Goal: Task Accomplishment & Management: Complete application form

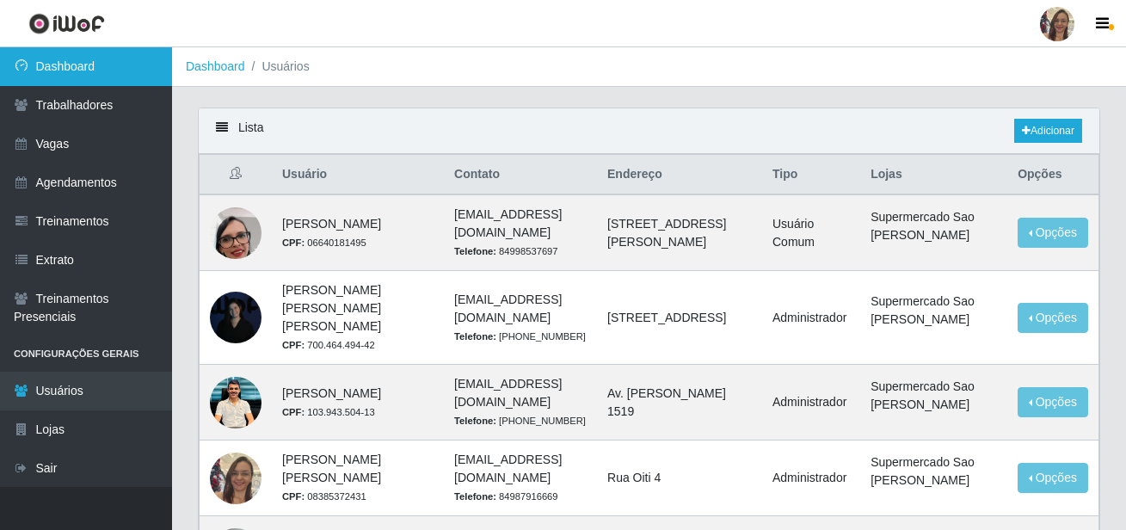
click at [74, 74] on link "Dashboard" at bounding box center [86, 66] width 172 height 39
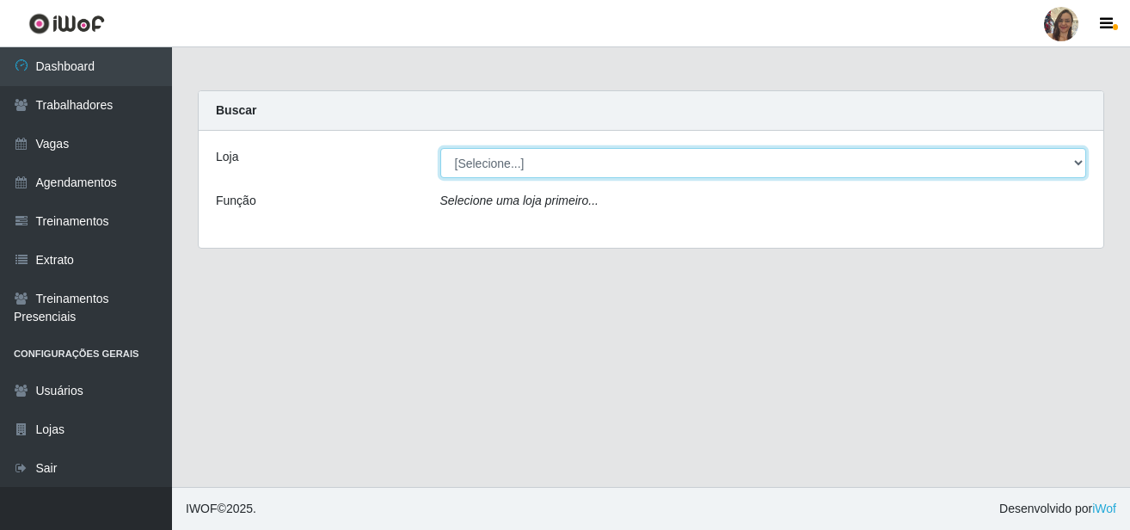
click at [1071, 163] on select "[Selecione...] Supermercado Sao Francisco - Amarante" at bounding box center [763, 163] width 647 height 30
select select "383"
click at [440, 148] on select "[Selecione...] Supermercado Sao Francisco - Amarante" at bounding box center [763, 163] width 647 height 30
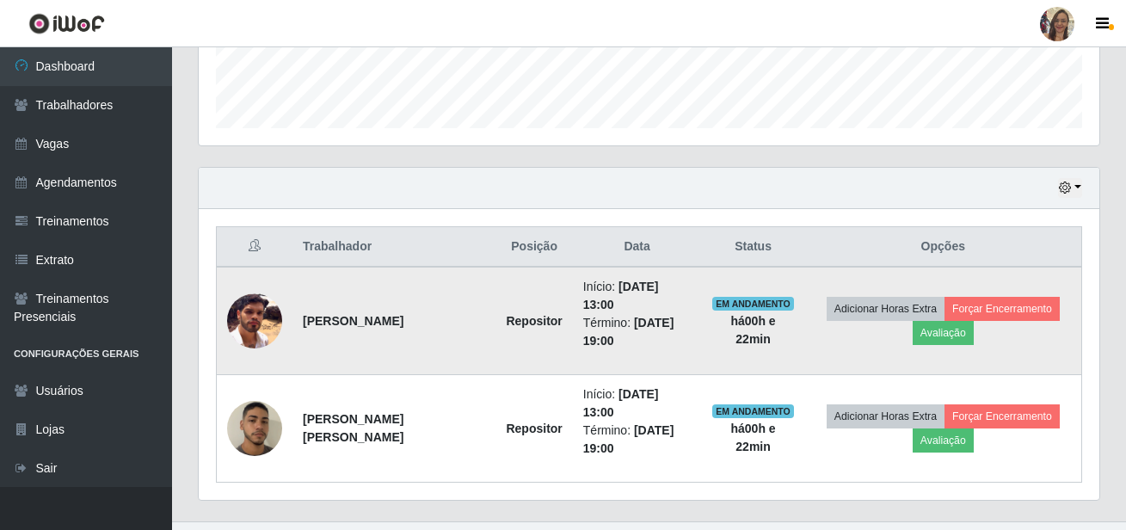
scroll to position [516, 0]
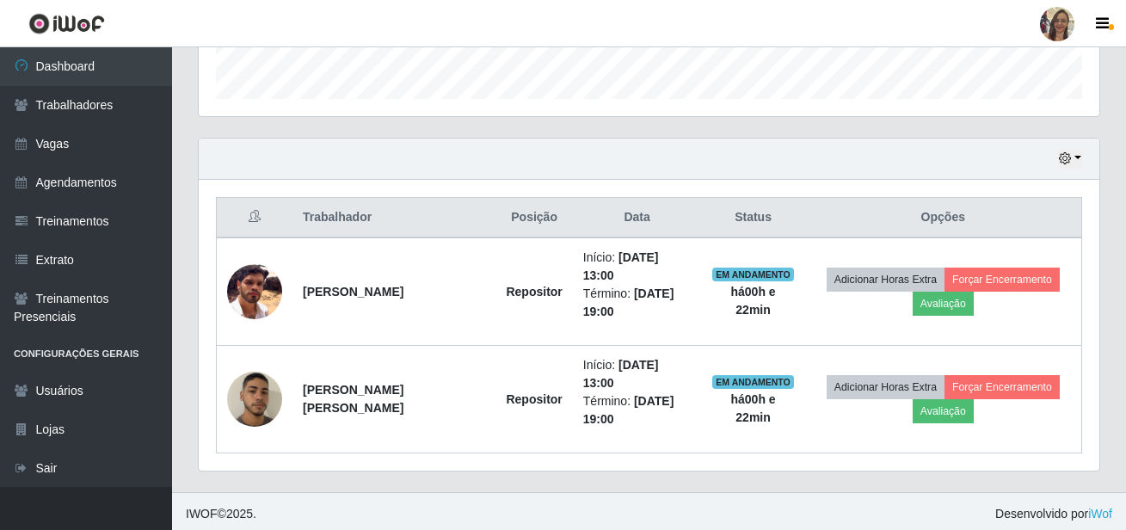
click at [1083, 160] on div "Hoje 1 dia 3 dias 1 Semana Não encerrados" at bounding box center [649, 158] width 901 height 41
click at [1074, 157] on button "button" at bounding box center [1070, 159] width 24 height 20
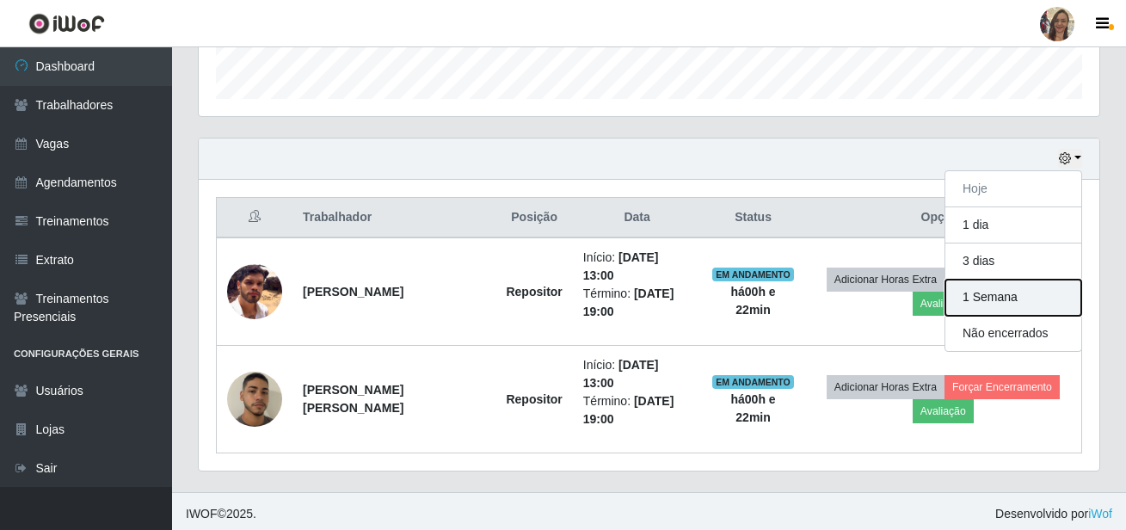
click at [999, 302] on button "1 Semana" at bounding box center [1013, 298] width 136 height 36
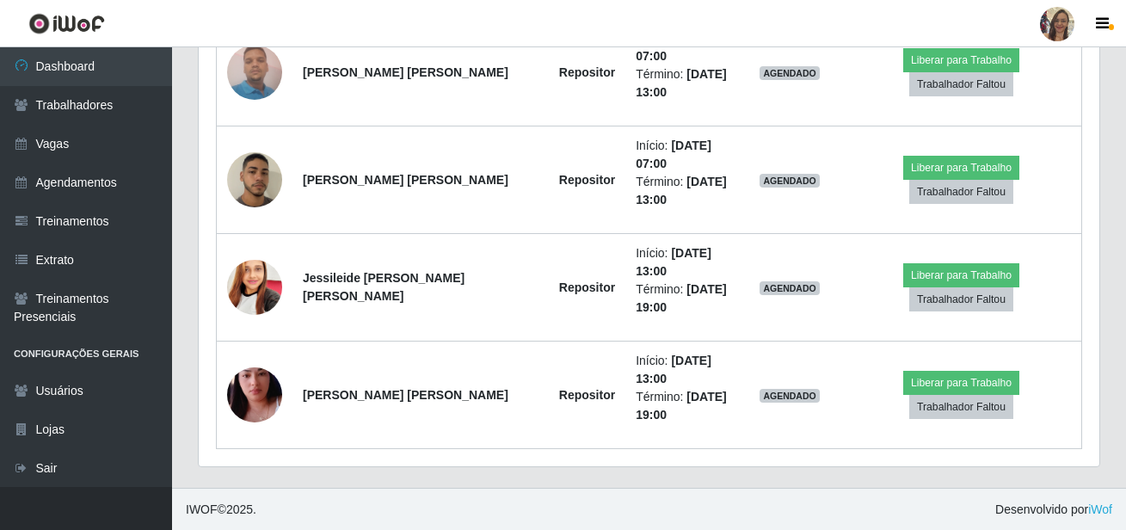
scroll to position [1812, 0]
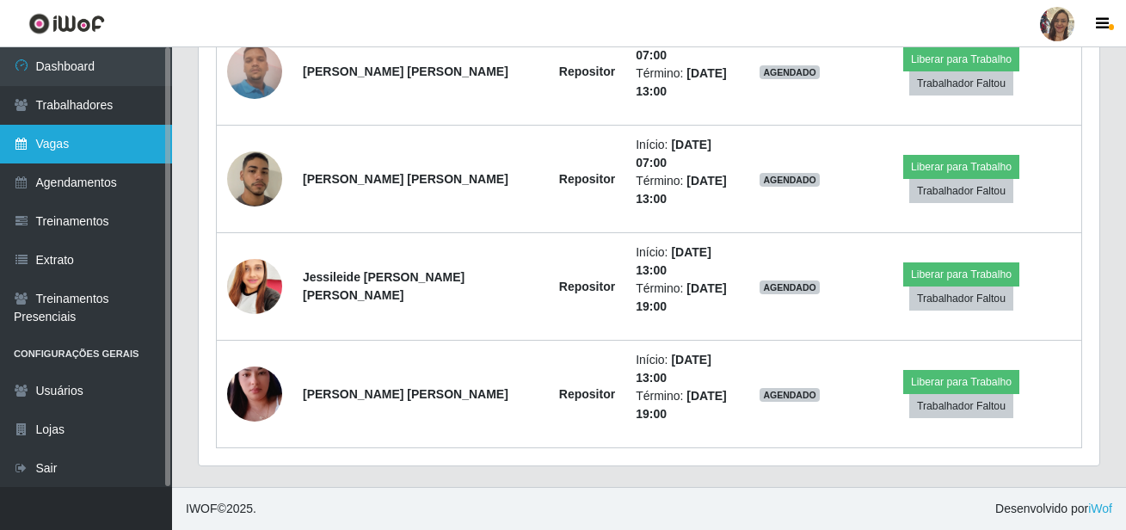
click at [113, 148] on link "Vagas" at bounding box center [86, 144] width 172 height 39
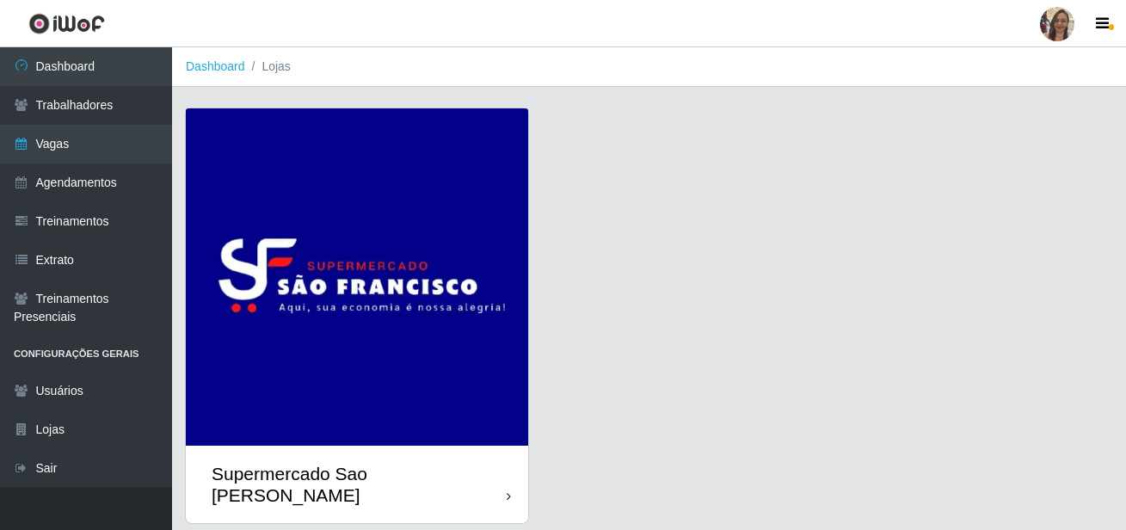
click at [255, 255] on img at bounding box center [357, 276] width 342 height 337
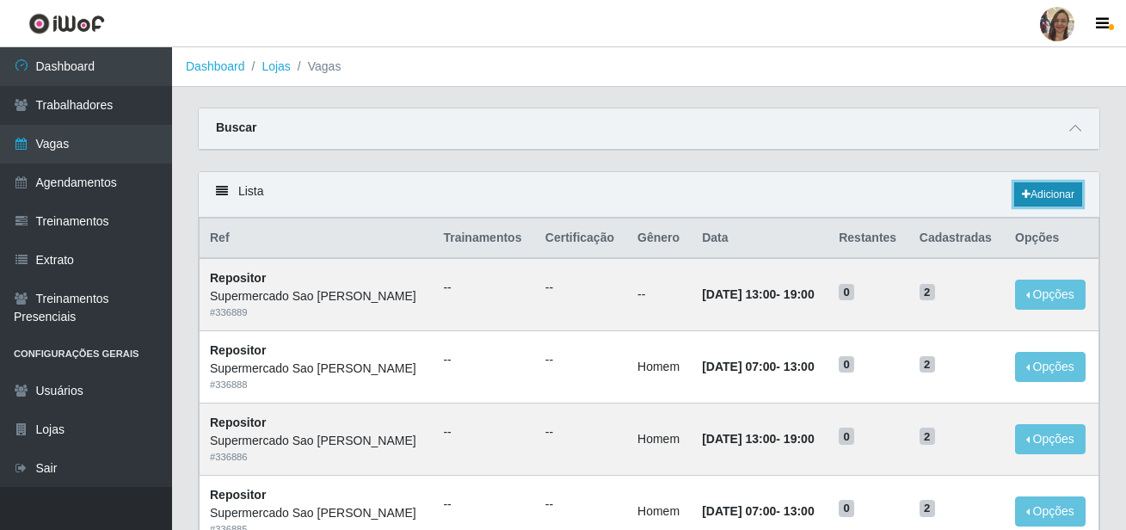
click at [1069, 196] on link "Adicionar" at bounding box center [1048, 194] width 68 height 24
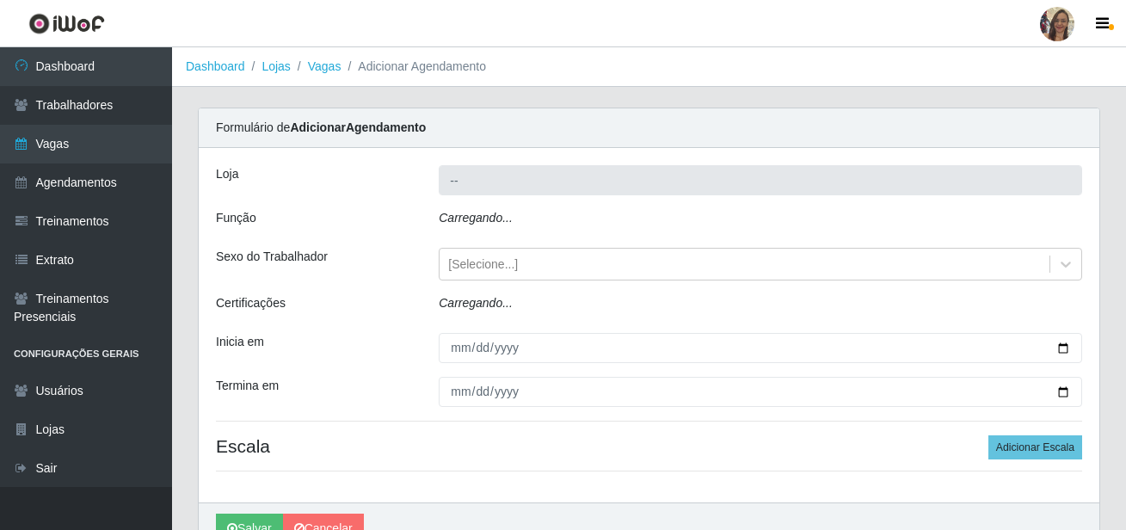
type input "Supermercado Sao [PERSON_NAME]"
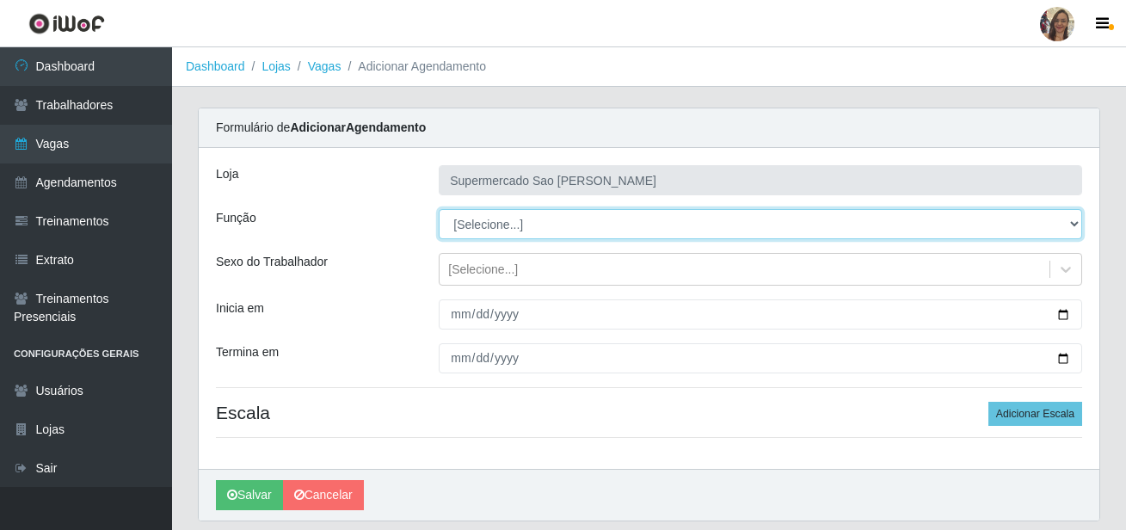
click at [486, 227] on select "[Selecione...] ASG ASG + ASG ++ Balconista de Açougue Balconista de Açougue + B…" at bounding box center [760, 224] width 643 height 30
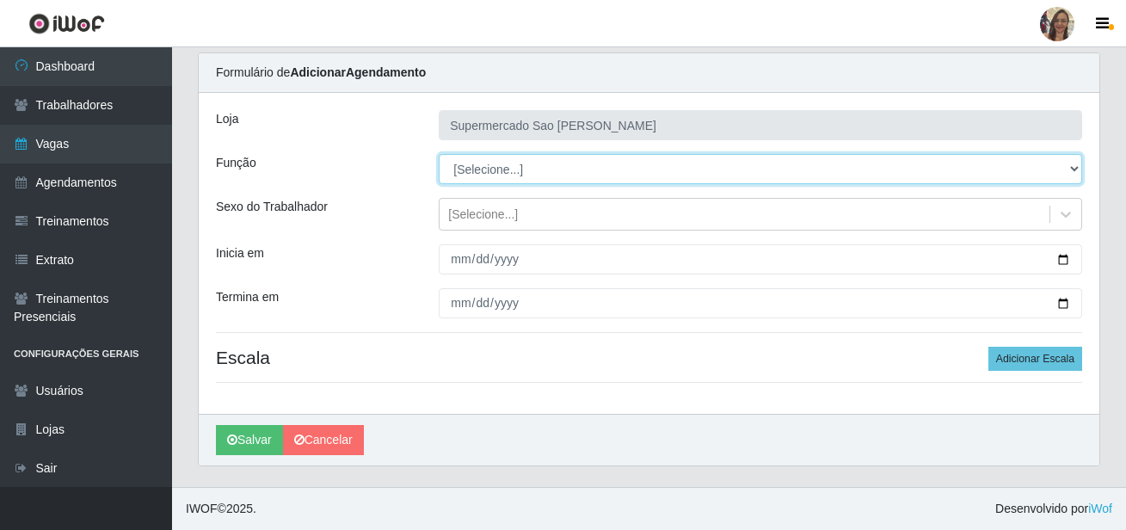
click at [508, 175] on select "[Selecione...] ASG ASG + ASG ++ Balconista de Açougue Balconista de Açougue + B…" at bounding box center [760, 169] width 643 height 30
select select "24"
click at [439, 154] on select "[Selecione...] ASG ASG + ASG ++ Balconista de Açougue Balconista de Açougue + B…" at bounding box center [760, 169] width 643 height 30
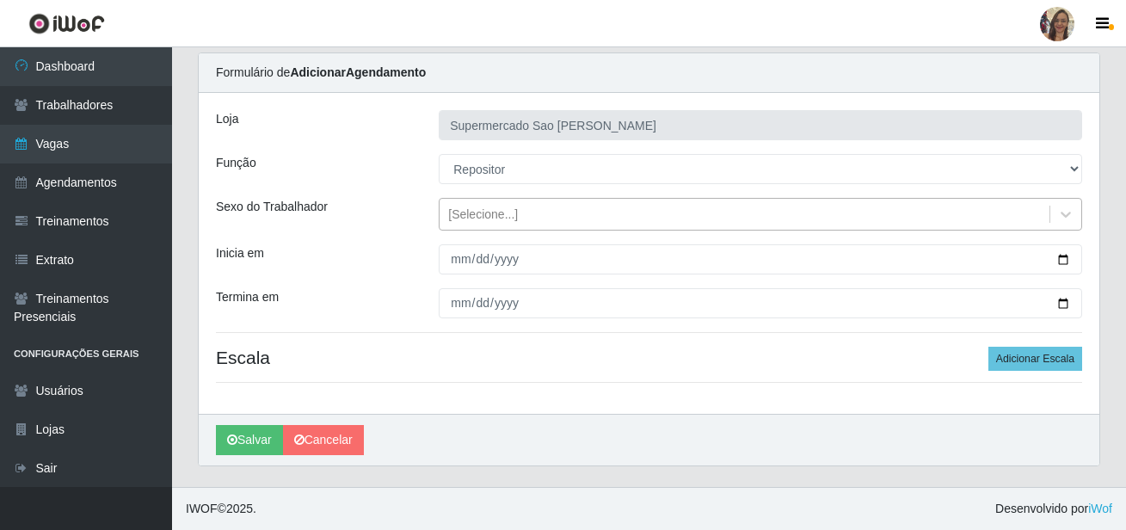
click at [496, 226] on div "[Selecione...]" at bounding box center [745, 214] width 610 height 28
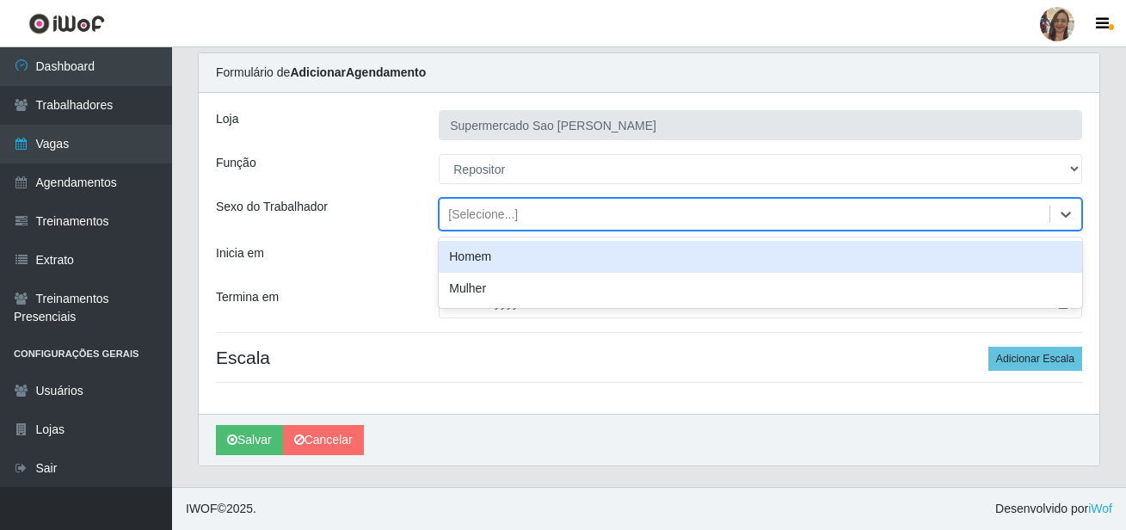
click at [483, 255] on div "Homem" at bounding box center [760, 257] width 643 height 32
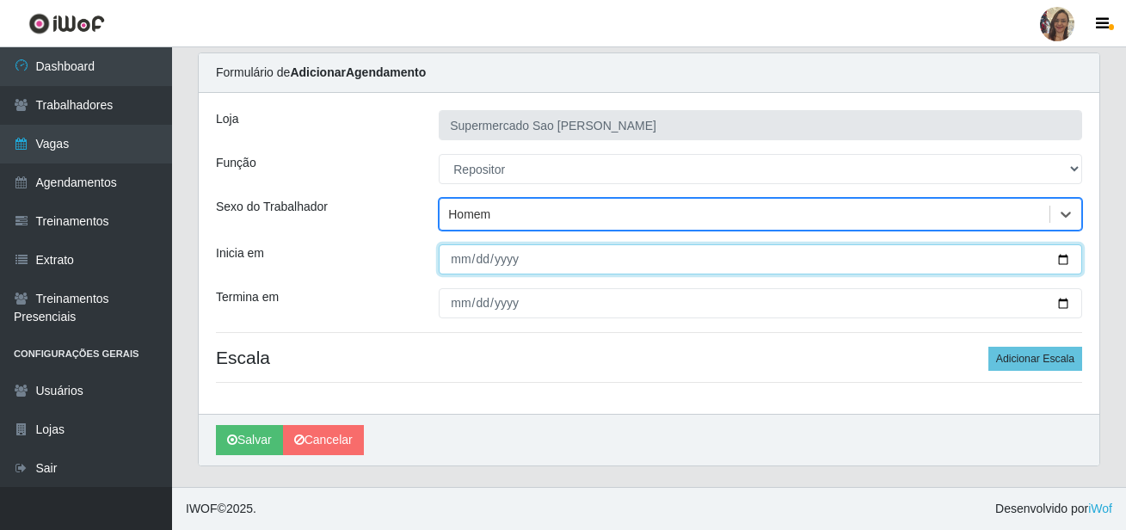
click at [460, 261] on input "Inicia em" at bounding box center [760, 259] width 643 height 30
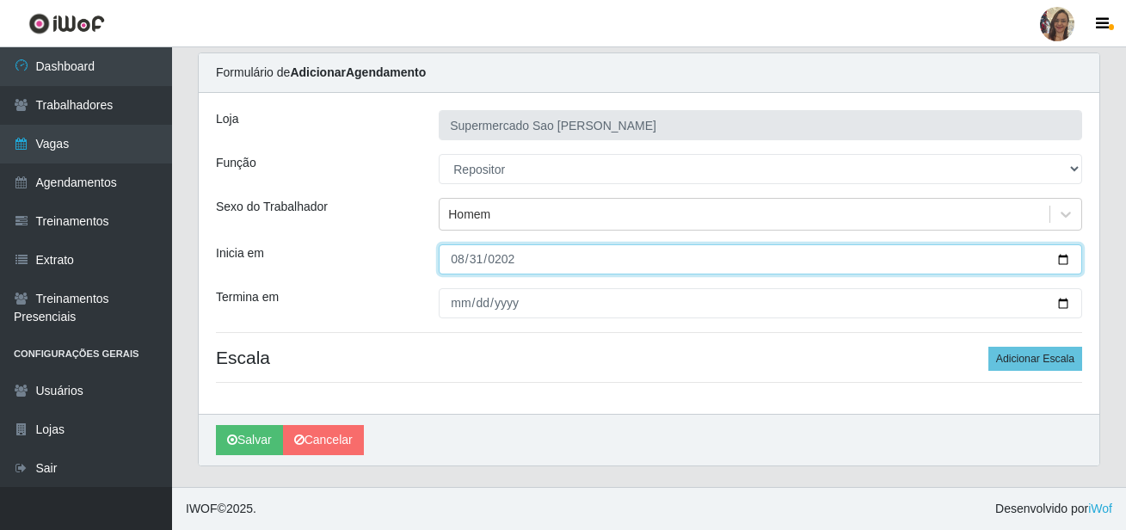
type input "[DATE]"
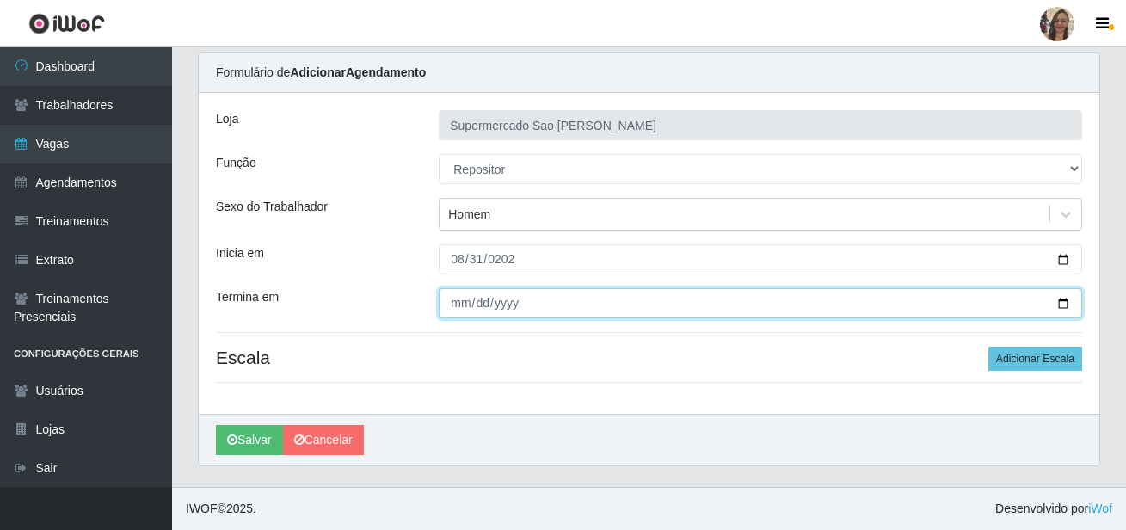
click at [458, 305] on input "Termina em" at bounding box center [760, 303] width 643 height 30
type input "[DATE]"
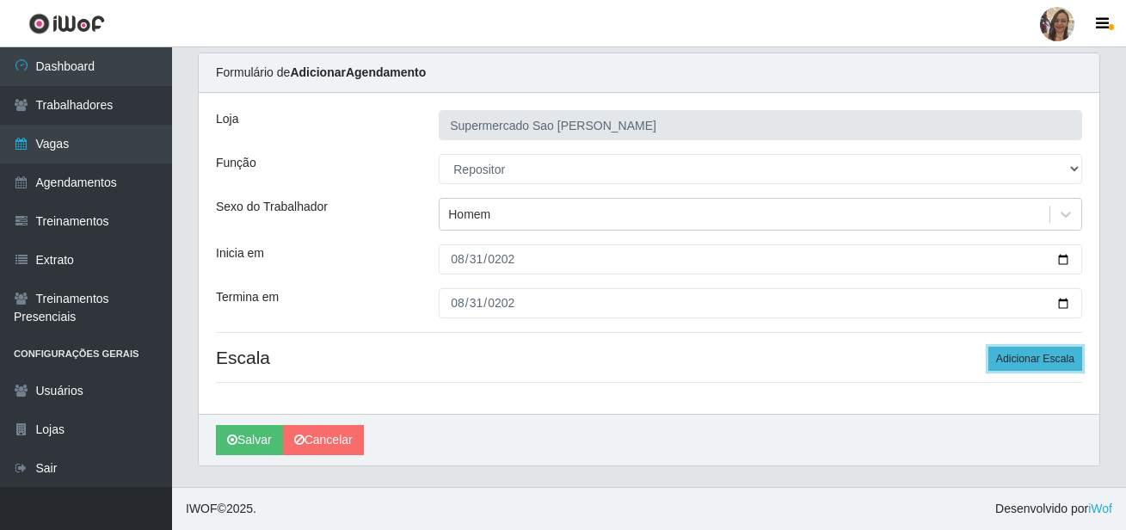
click at [1024, 356] on button "Adicionar Escala" at bounding box center [1035, 359] width 94 height 24
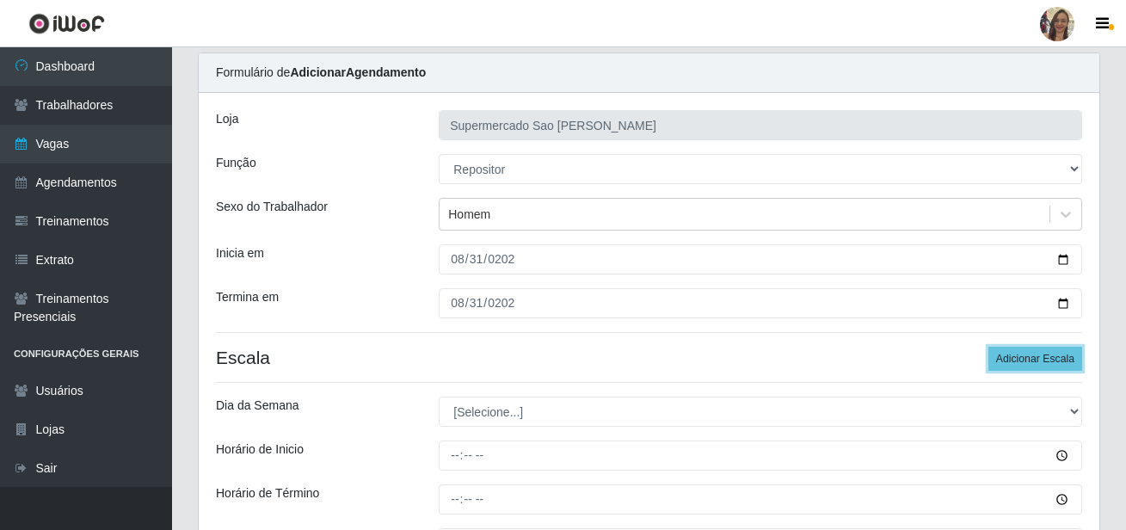
scroll to position [141, 0]
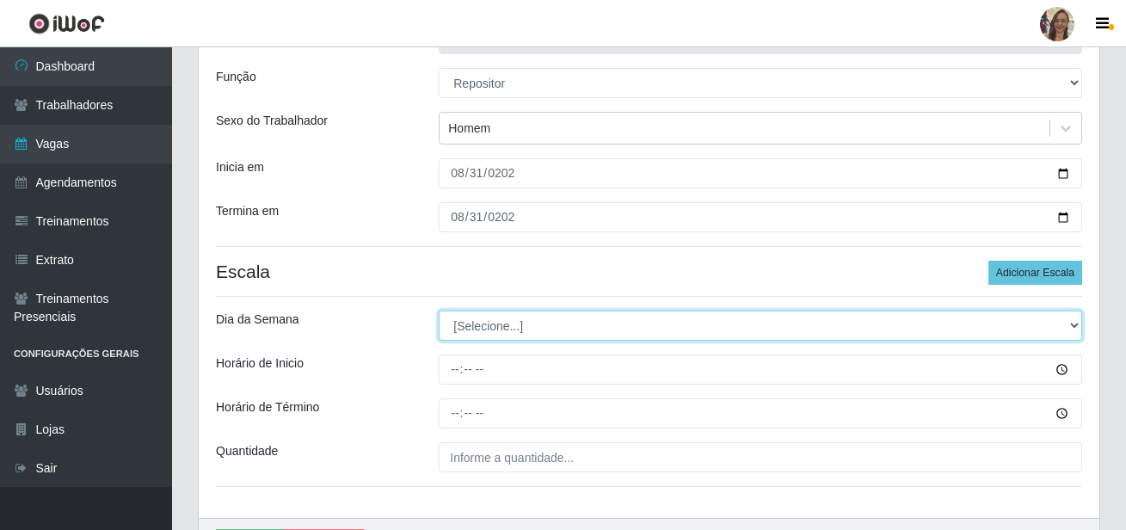
click at [471, 318] on select "[Selecione...] Segunda Terça Quarta Quinta Sexta Sábado Domingo" at bounding box center [760, 326] width 643 height 30
select select "0"
click at [439, 311] on select "[Selecione...] Segunda Terça Quarta Quinta Sexta Sábado Domingo" at bounding box center [760, 326] width 643 height 30
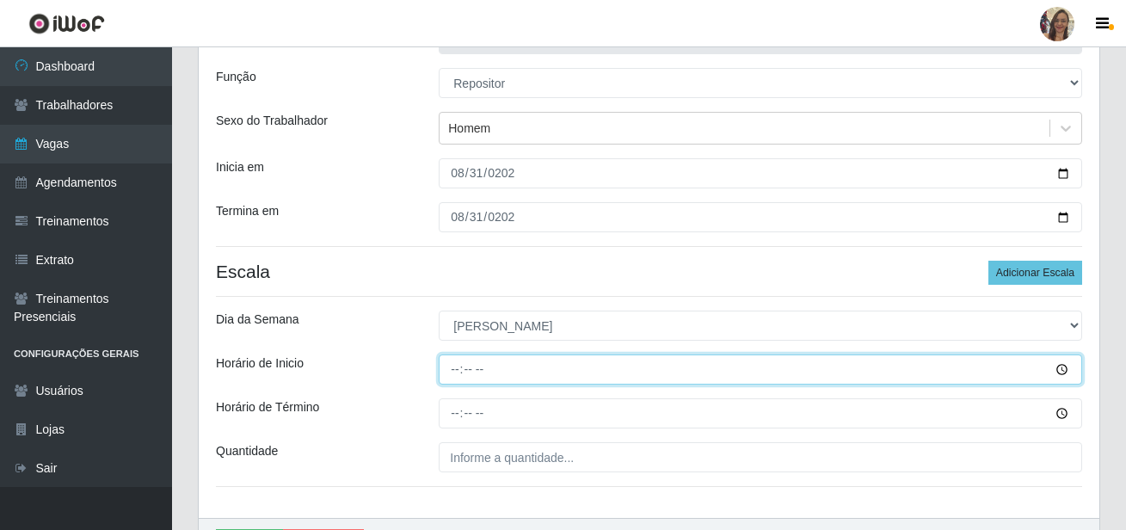
click at [458, 371] on input "Horário de Inicio" at bounding box center [760, 369] width 643 height 30
type input "07:00"
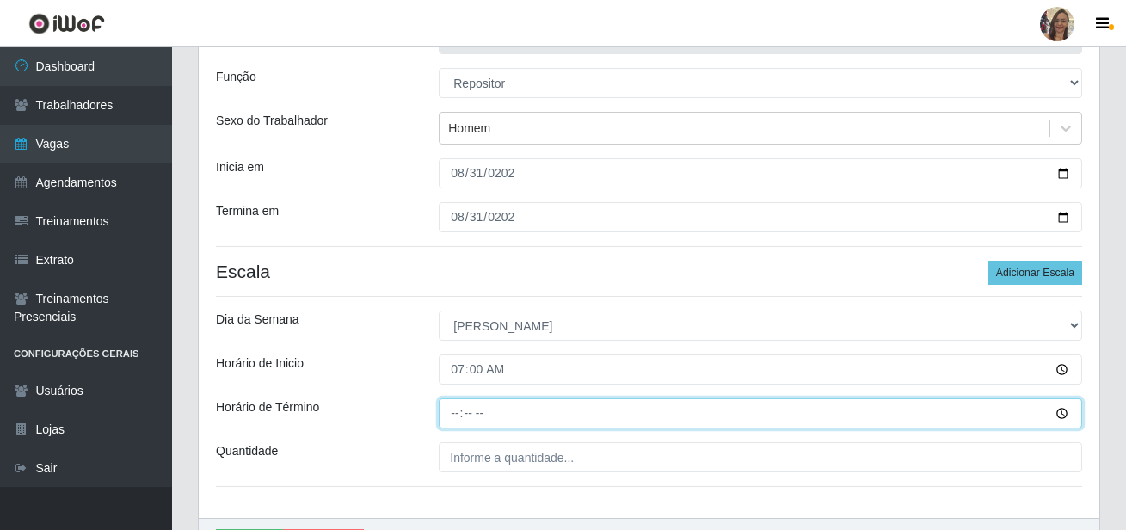
click at [451, 414] on input "Horário de Término" at bounding box center [760, 413] width 643 height 30
type input "13:00"
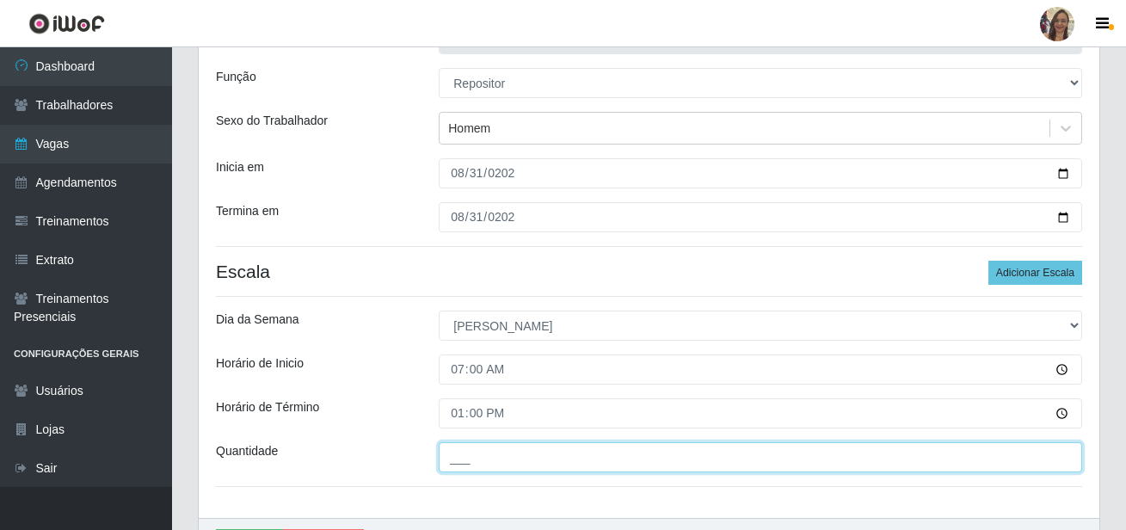
click at [498, 466] on input "___" at bounding box center [760, 457] width 643 height 30
type input "2__"
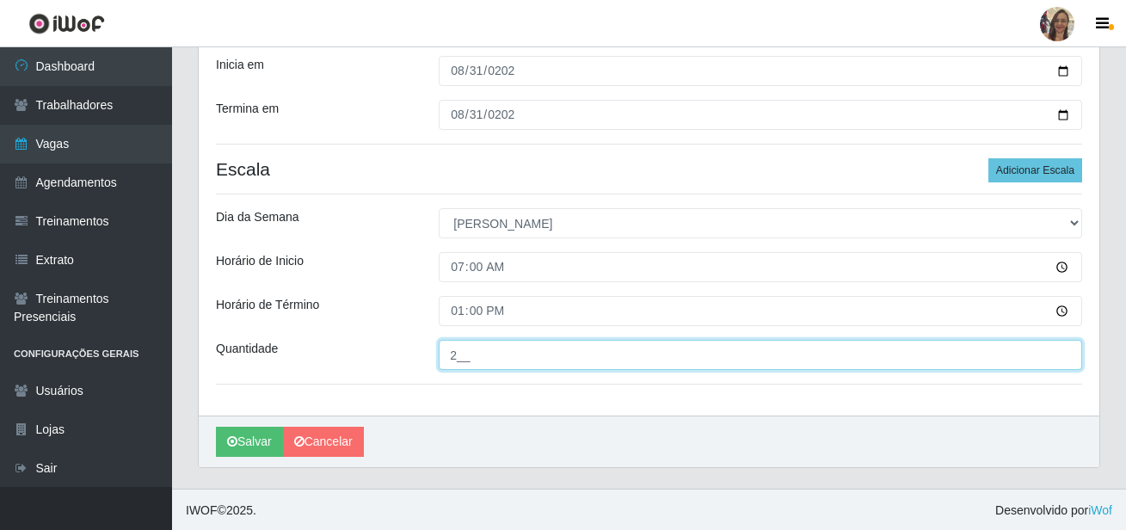
scroll to position [245, 0]
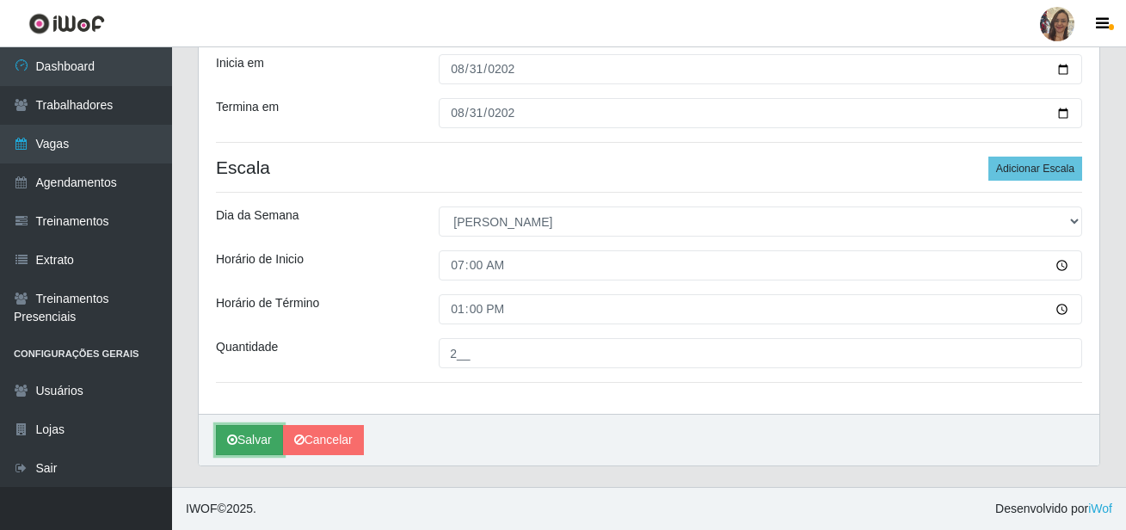
click at [250, 444] on button "Salvar" at bounding box center [249, 440] width 67 height 30
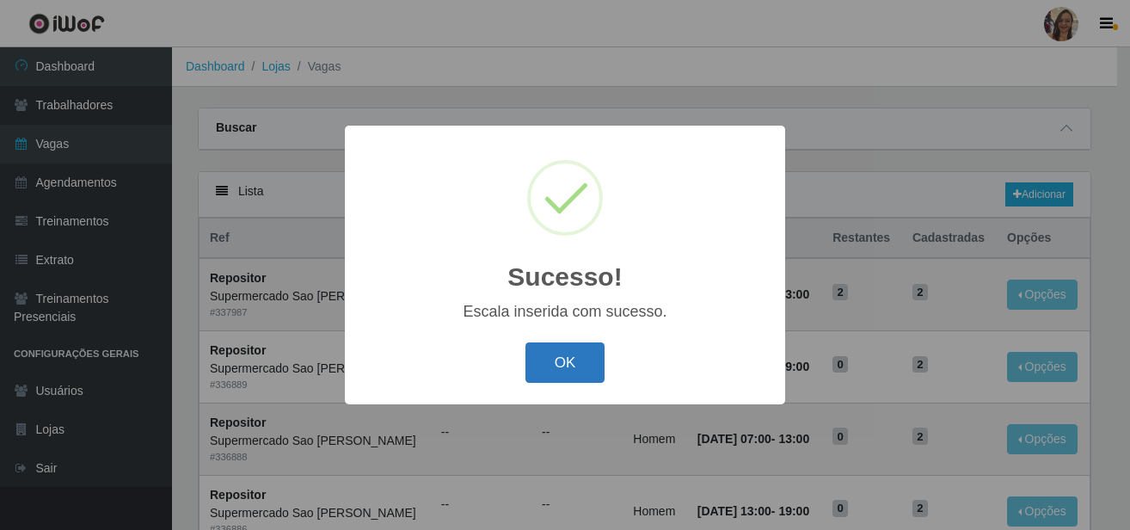
click at [557, 368] on button "OK" at bounding box center [566, 362] width 80 height 40
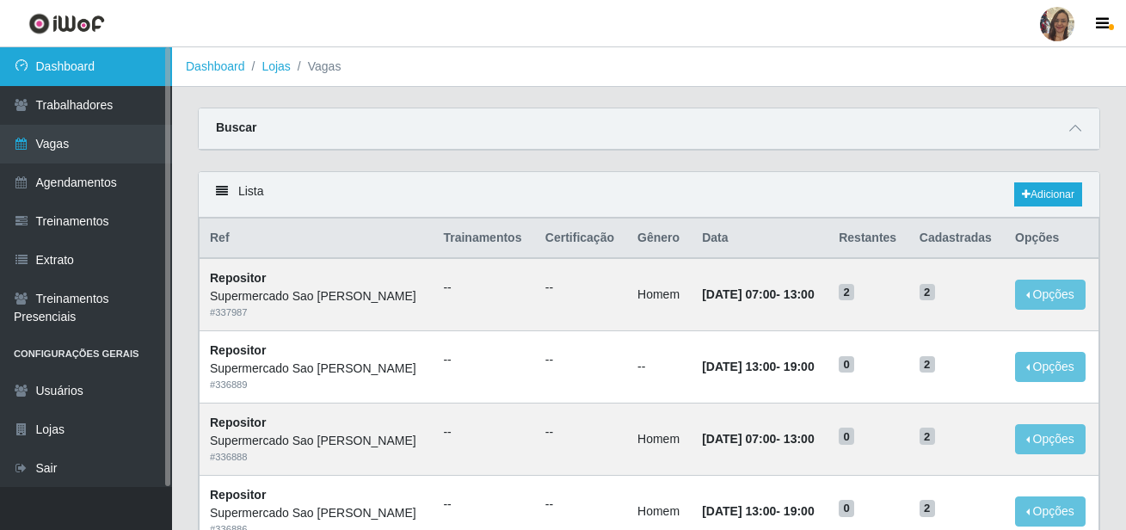
click at [109, 65] on link "Dashboard" at bounding box center [86, 66] width 172 height 39
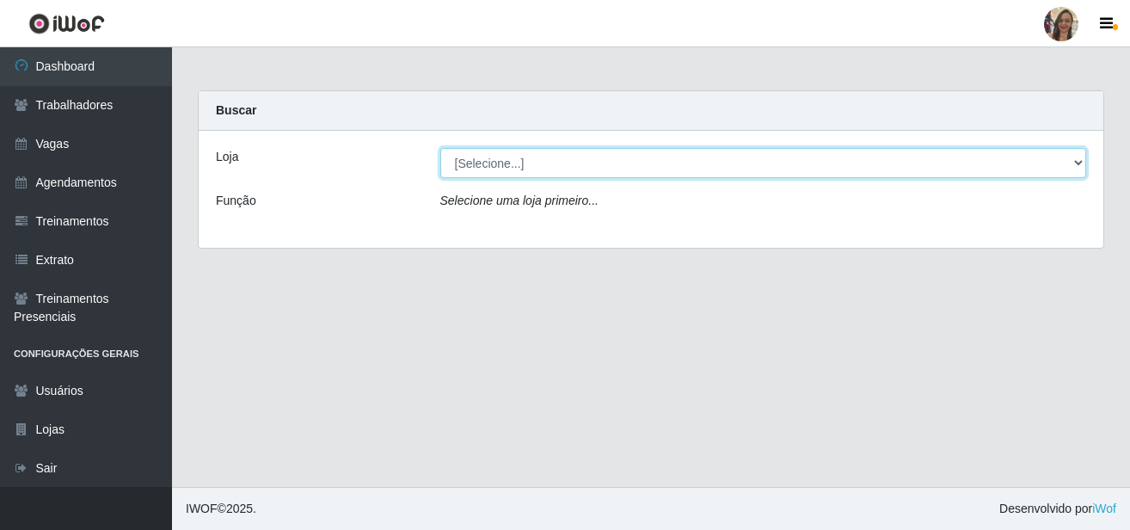
click at [1067, 157] on select "[Selecione...] Supermercado Sao Francisco - Amarante" at bounding box center [763, 163] width 647 height 30
select select "383"
click at [440, 148] on select "[Selecione...] Supermercado Sao Francisco - Amarante" at bounding box center [763, 163] width 647 height 30
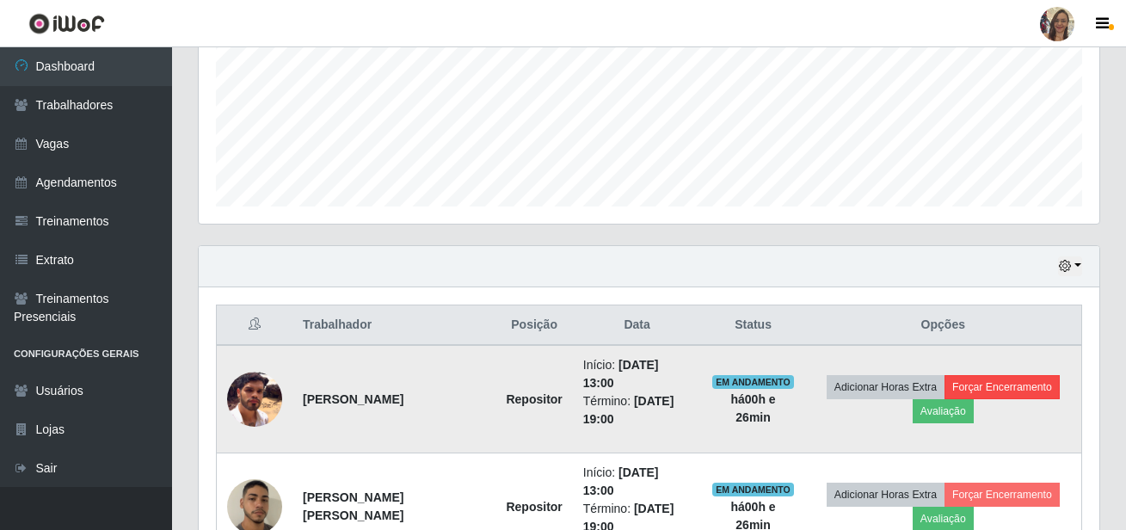
scroll to position [521, 0]
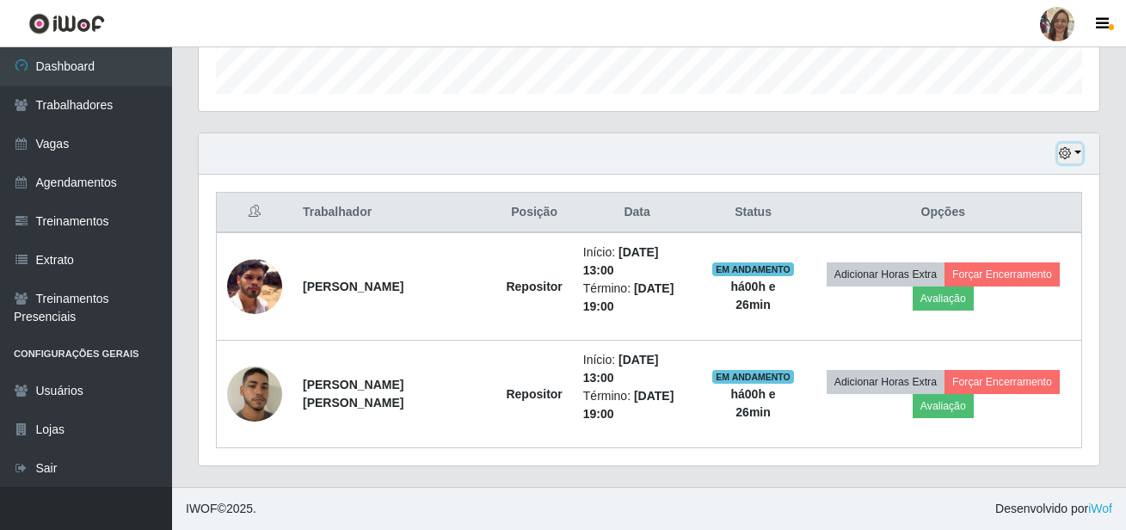
click at [1075, 157] on button "button" at bounding box center [1070, 154] width 24 height 20
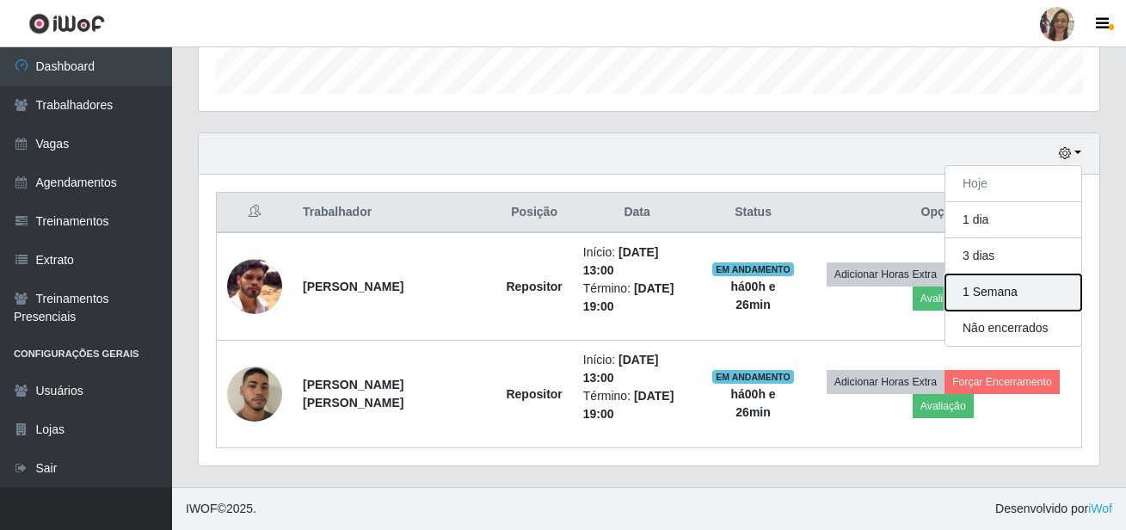
click at [1024, 293] on button "1 Semana" at bounding box center [1013, 292] width 136 height 36
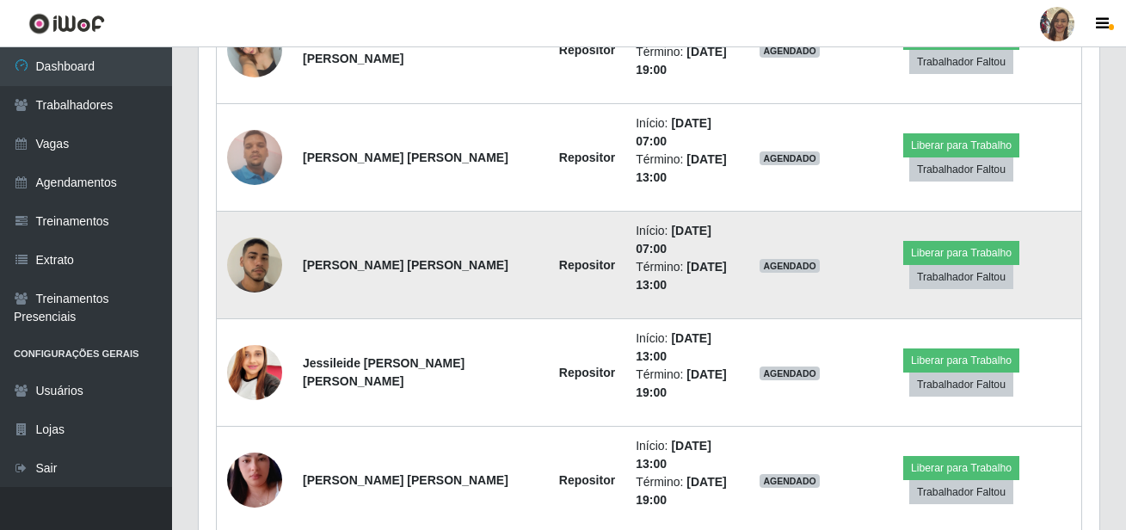
scroll to position [1812, 0]
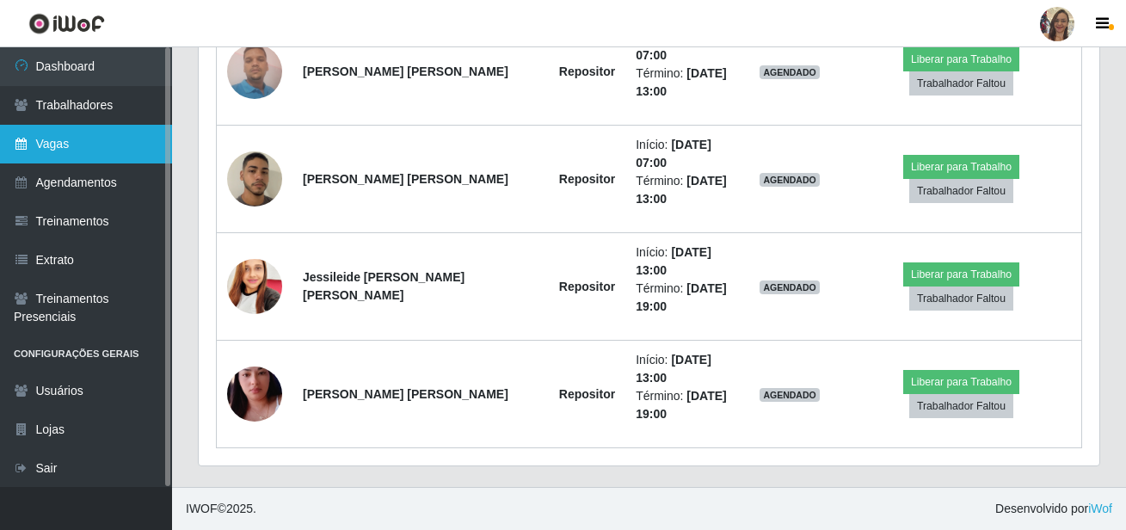
click at [94, 142] on link "Vagas" at bounding box center [86, 144] width 172 height 39
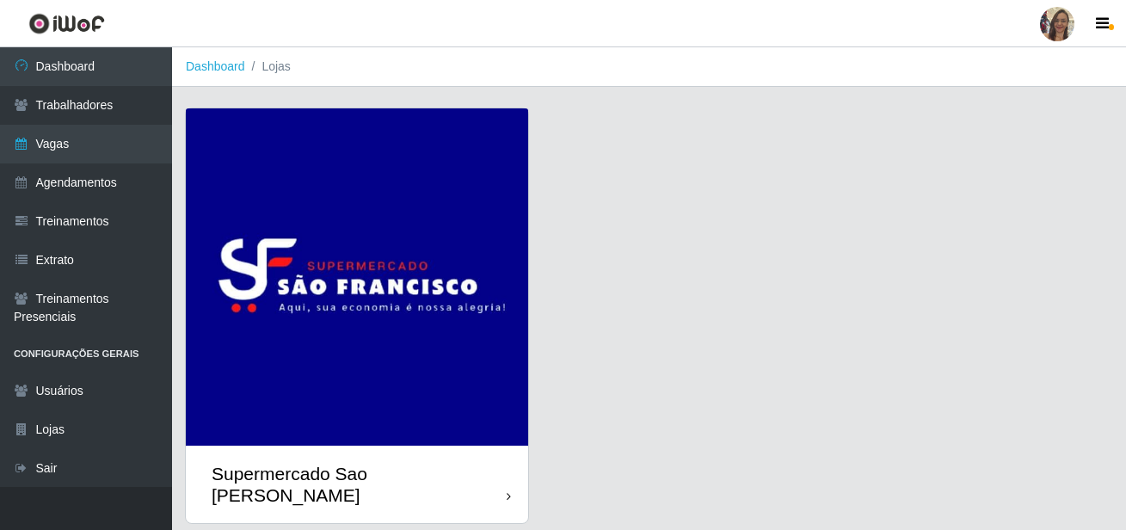
click at [451, 300] on img at bounding box center [357, 276] width 342 height 337
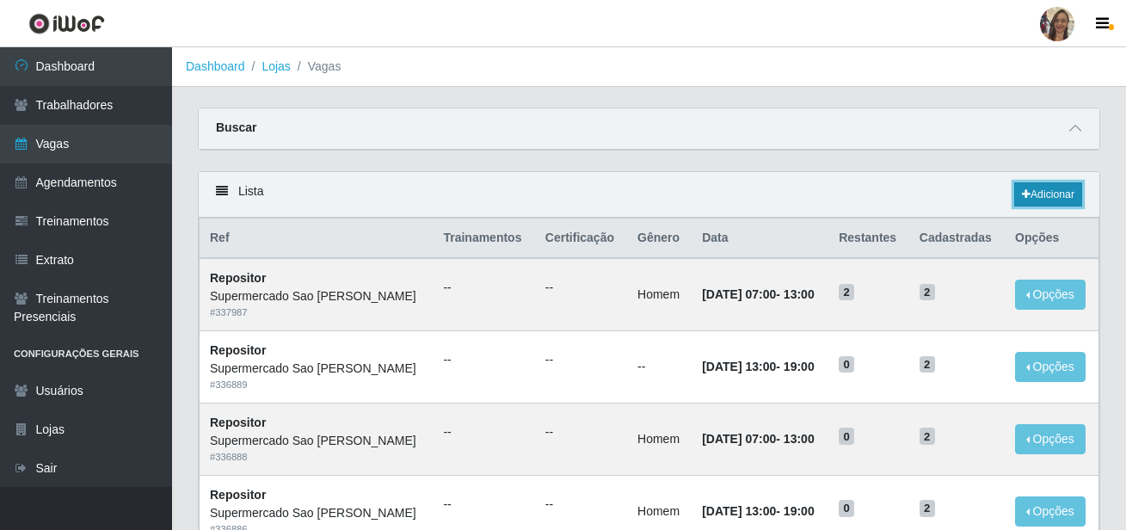
click at [1059, 199] on link "Adicionar" at bounding box center [1048, 194] width 68 height 24
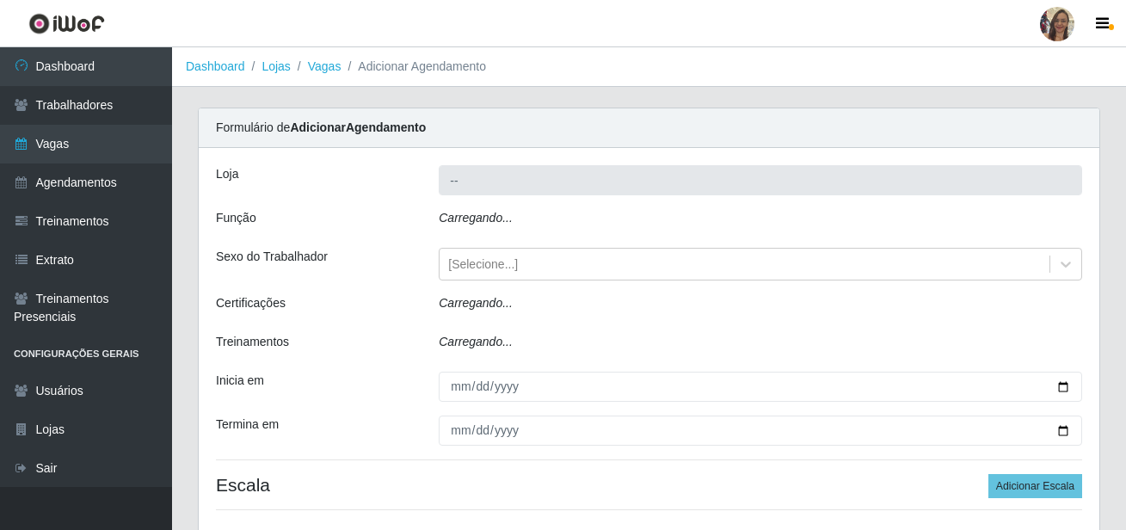
type input "Supermercado Sao [PERSON_NAME]"
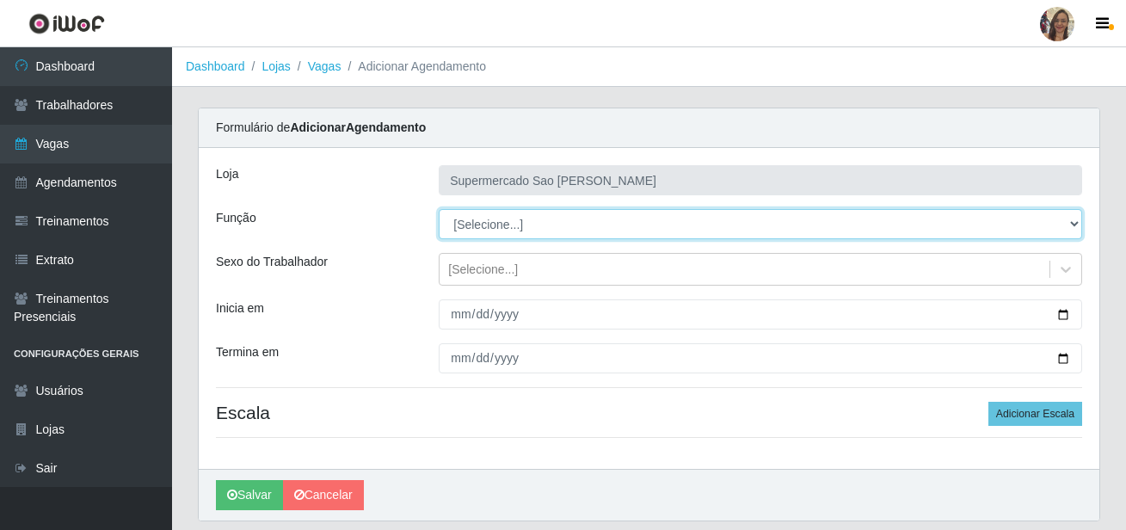
click at [481, 220] on select "[Selecione...] ASG ASG + ASG ++ Balconista de Açougue Balconista de Açougue + B…" at bounding box center [760, 224] width 643 height 30
select select "24"
click at [439, 209] on select "[Selecione...] ASG ASG + ASG ++ Balconista de Açougue Balconista de Açougue + B…" at bounding box center [760, 224] width 643 height 30
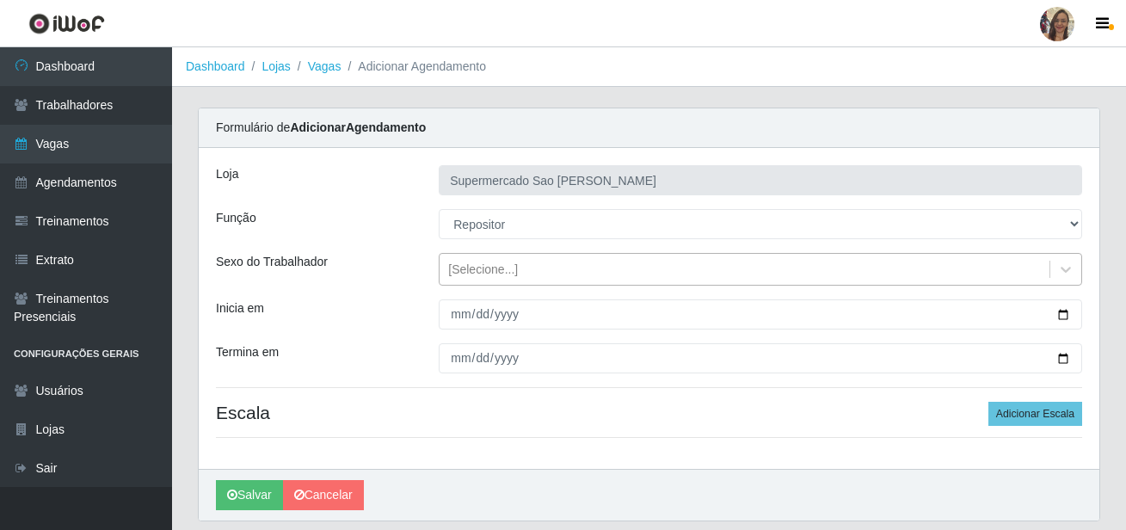
click at [490, 270] on div "[Selecione...]" at bounding box center [483, 270] width 70 height 18
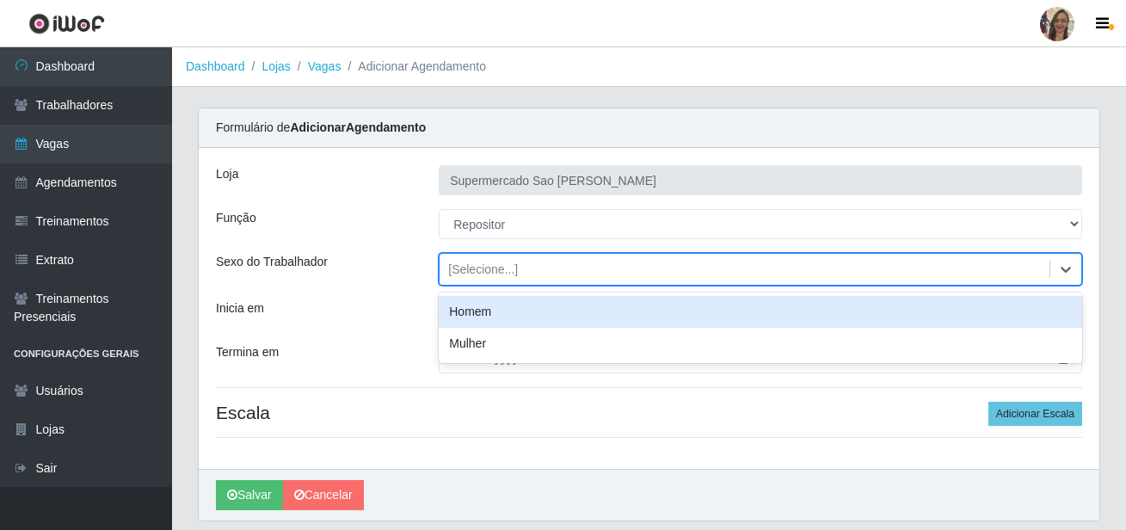
click at [488, 320] on div "Homem" at bounding box center [760, 312] width 643 height 32
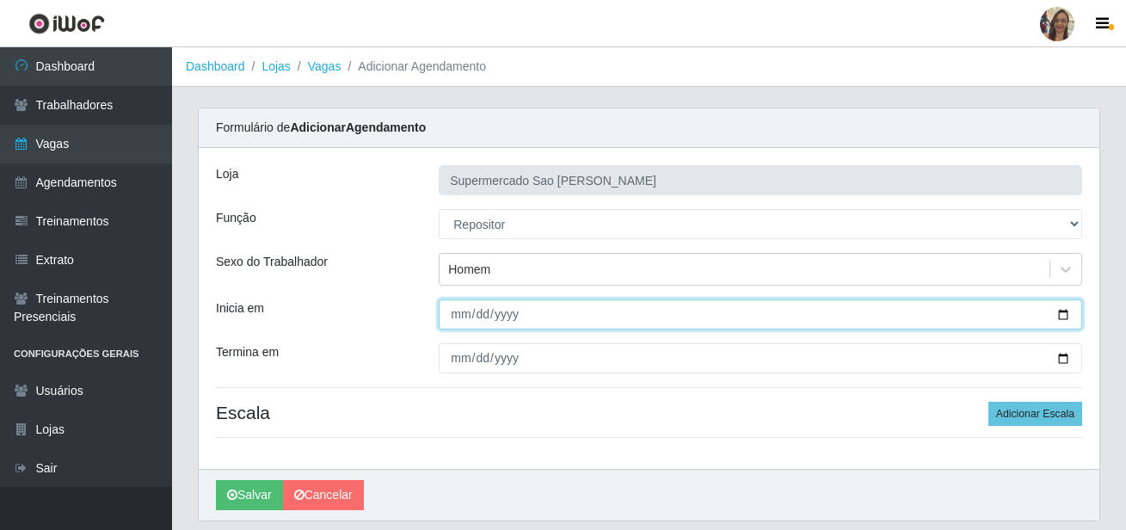
click at [462, 319] on input "Inicia em" at bounding box center [760, 314] width 643 height 30
type input "[DATE]"
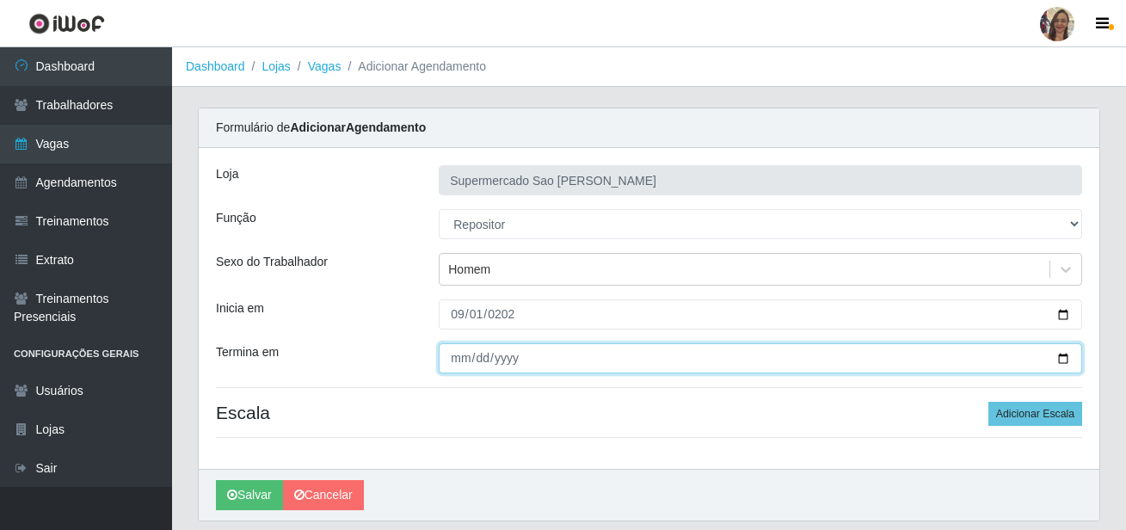
click at [454, 357] on input "Termina em" at bounding box center [760, 358] width 643 height 30
type input "[DATE]"
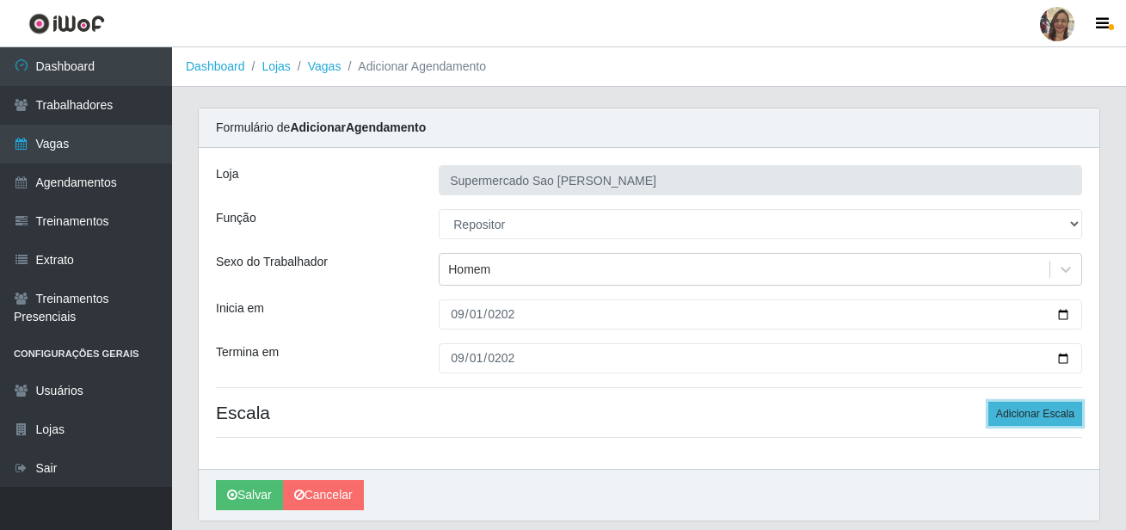
click at [1062, 410] on button "Adicionar Escala" at bounding box center [1035, 414] width 94 height 24
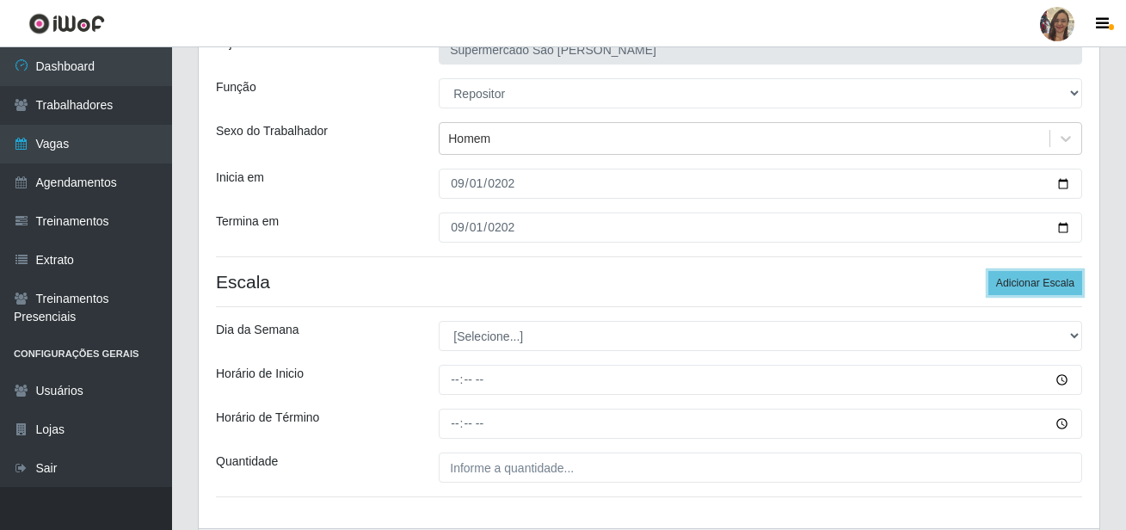
scroll to position [172, 0]
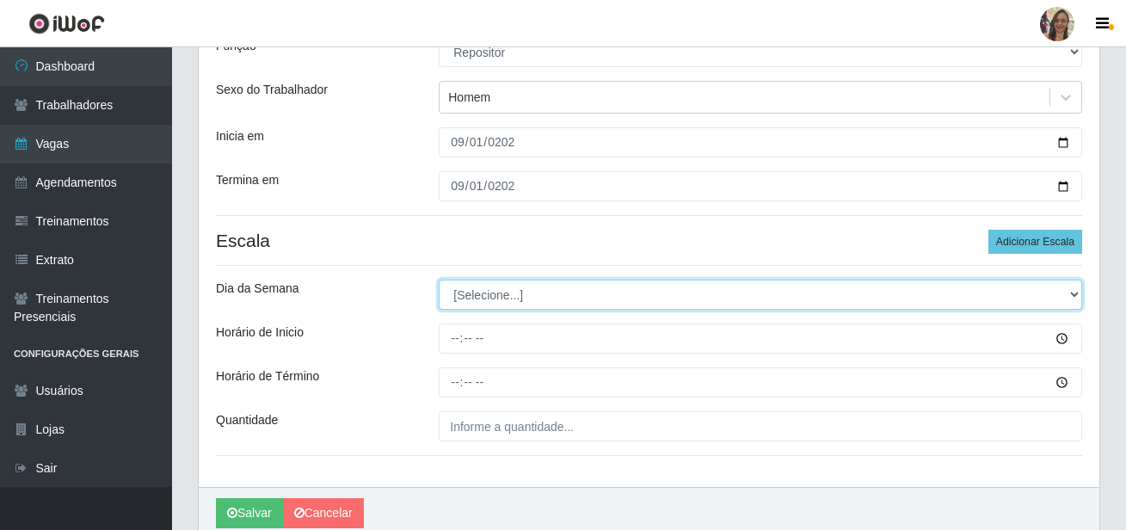
click at [469, 305] on select "[Selecione...] Segunda Terça Quarta Quinta Sexta Sábado Domingo" at bounding box center [760, 295] width 643 height 30
select select "1"
click at [439, 280] on select "[Selecione...] Segunda Terça Quarta Quinta Sexta Sábado Domingo" at bounding box center [760, 295] width 643 height 30
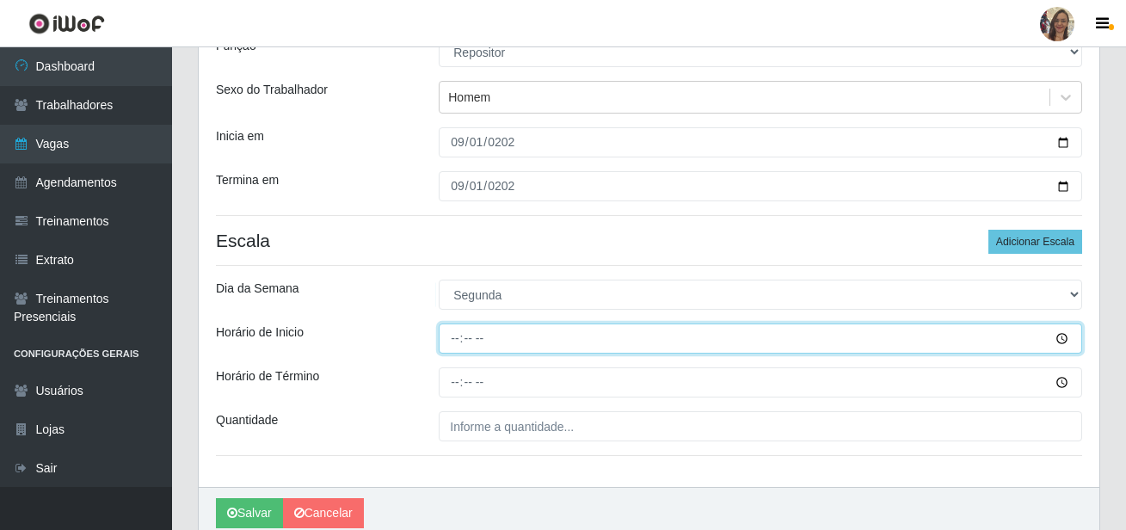
click at [455, 339] on input "Horário de Inicio" at bounding box center [760, 338] width 643 height 30
type input "07:00"
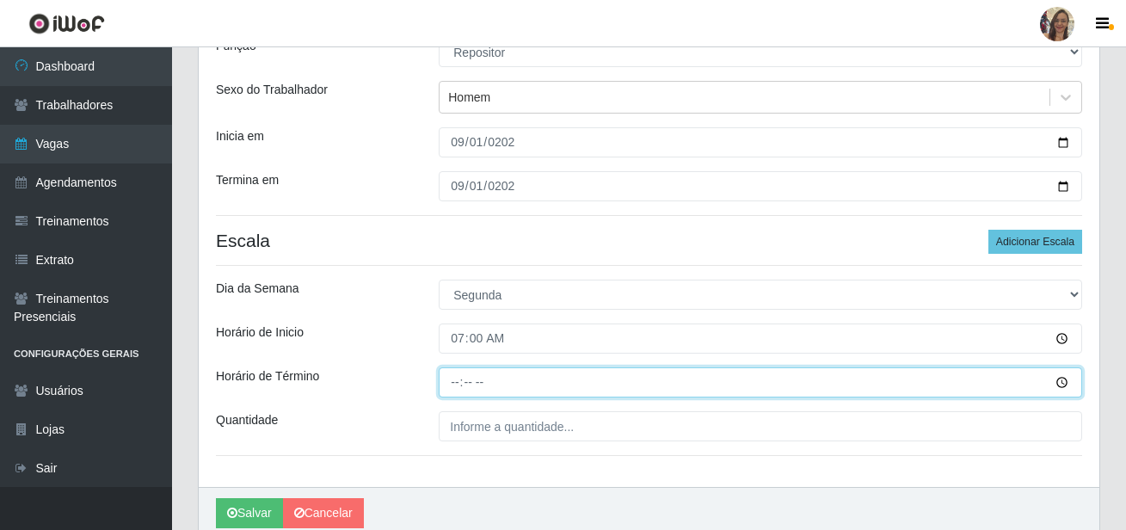
click at [452, 386] on input "Horário de Término" at bounding box center [760, 382] width 643 height 30
type input "13:00"
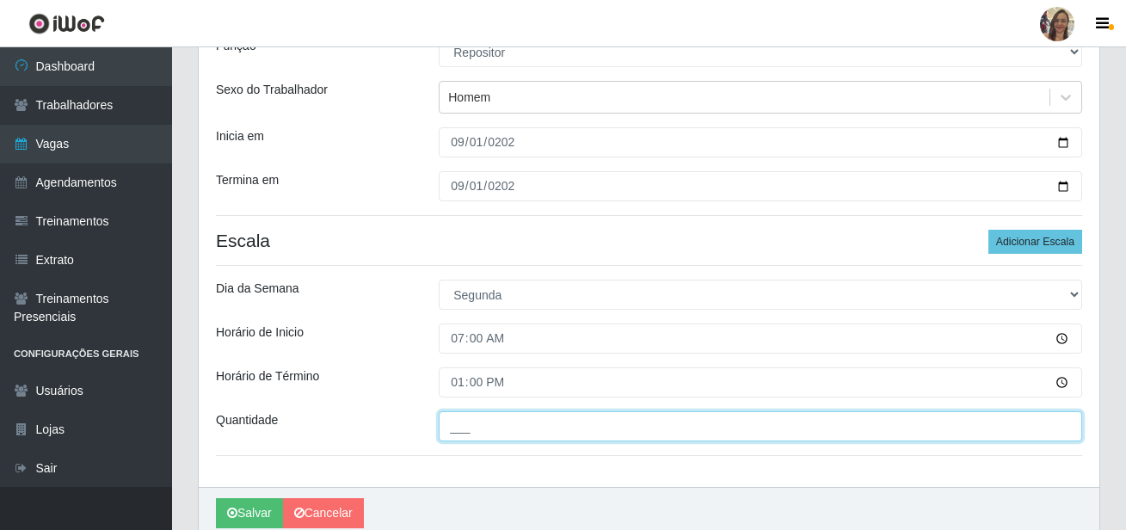
click at [504, 425] on input "___" at bounding box center [760, 426] width 643 height 30
type input "2__"
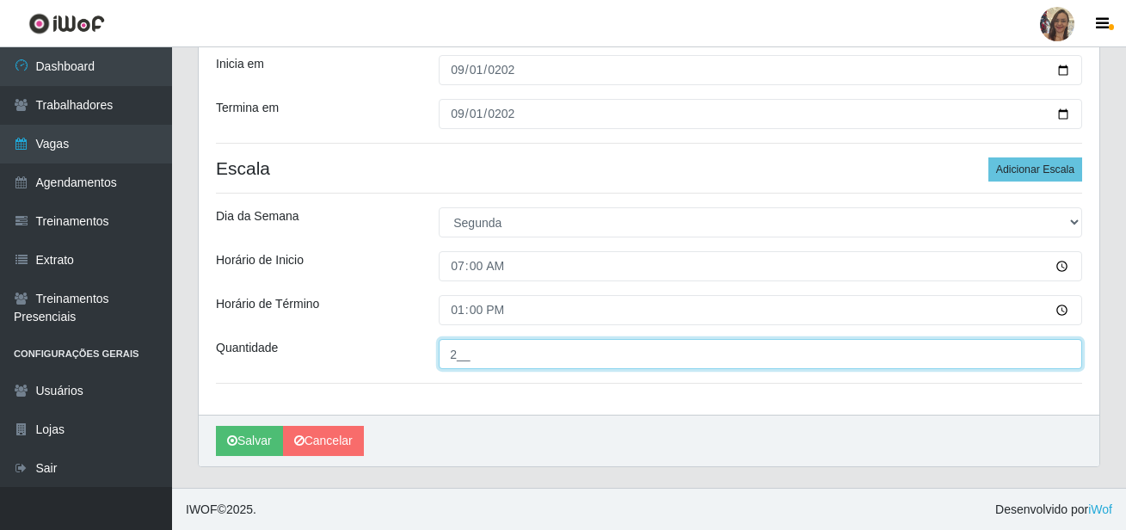
scroll to position [245, 0]
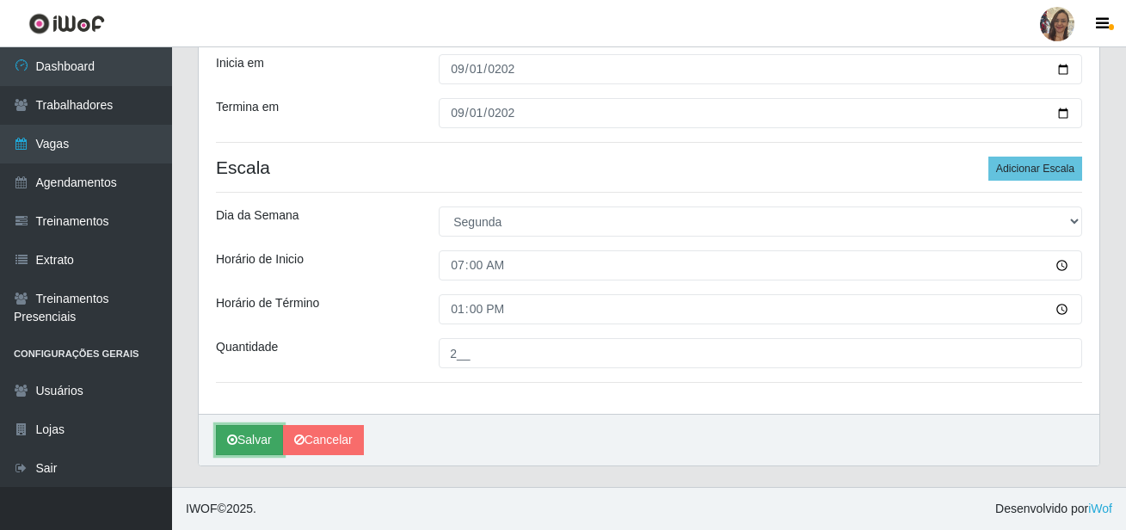
click at [243, 443] on button "Salvar" at bounding box center [249, 440] width 67 height 30
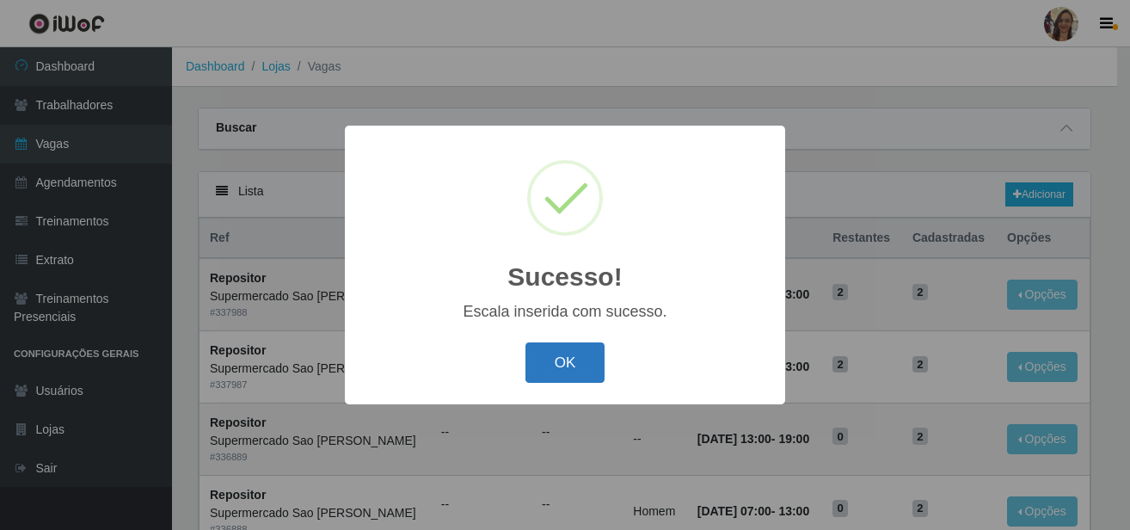
click at [557, 368] on button "OK" at bounding box center [566, 362] width 80 height 40
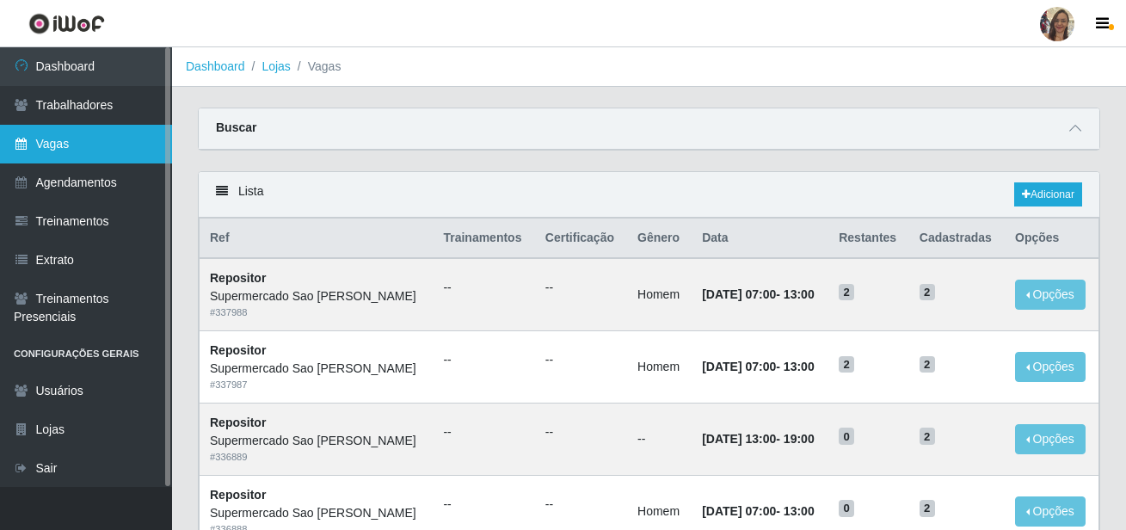
click at [89, 151] on link "Vagas" at bounding box center [86, 144] width 172 height 39
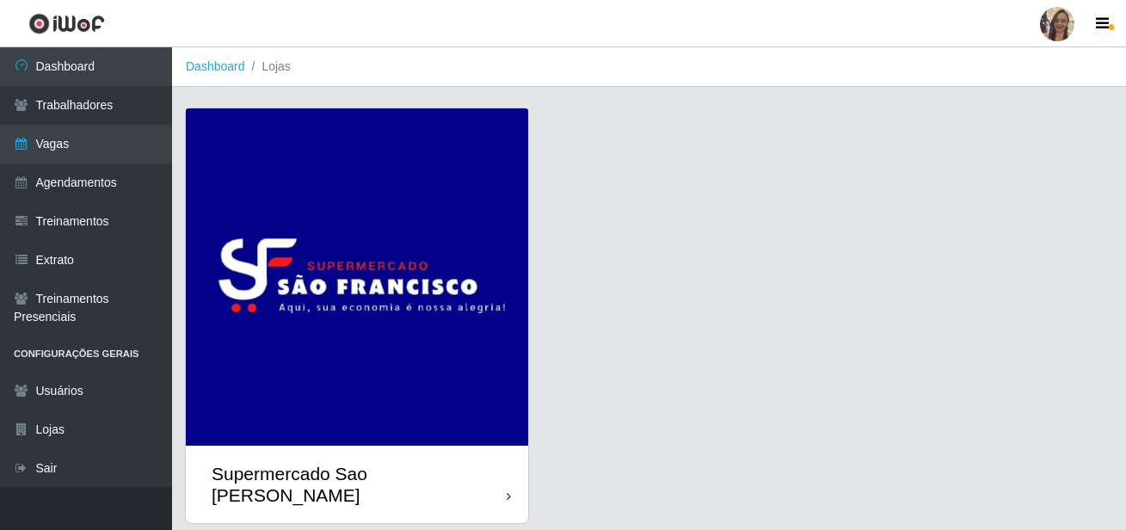
click at [449, 273] on img at bounding box center [357, 276] width 342 height 337
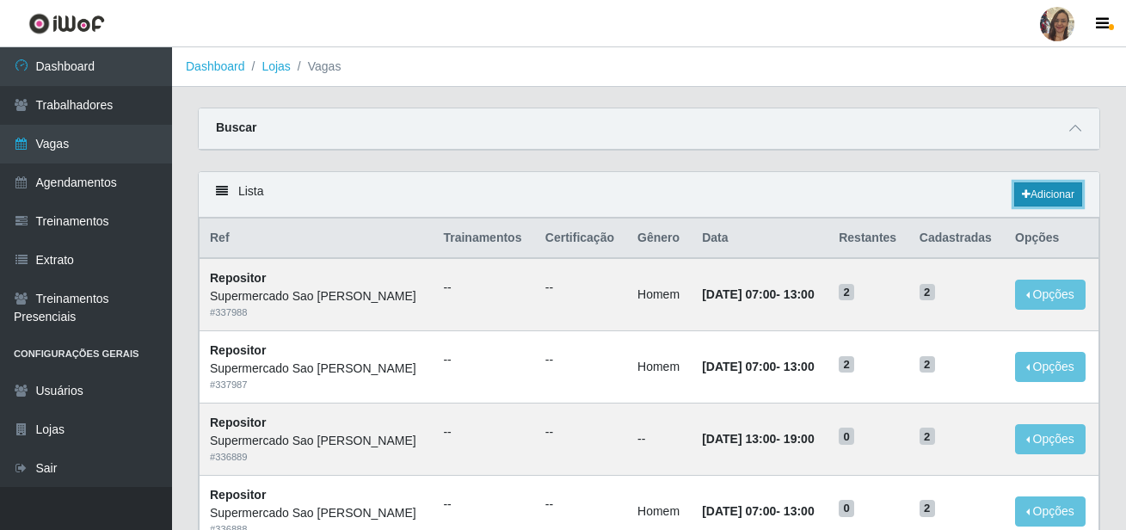
click at [1055, 194] on link "Adicionar" at bounding box center [1048, 194] width 68 height 24
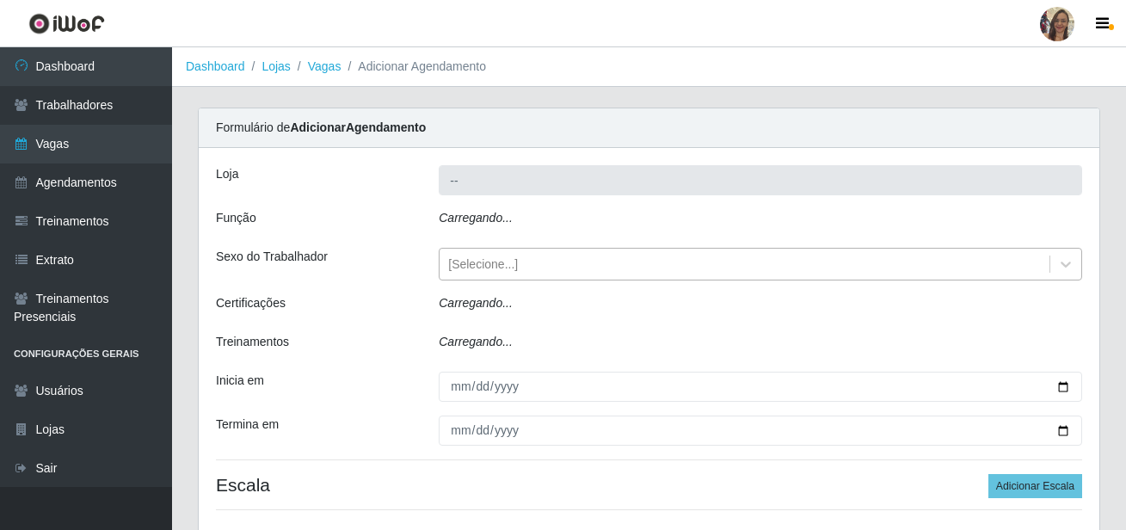
type input "Supermercado Sao [PERSON_NAME]"
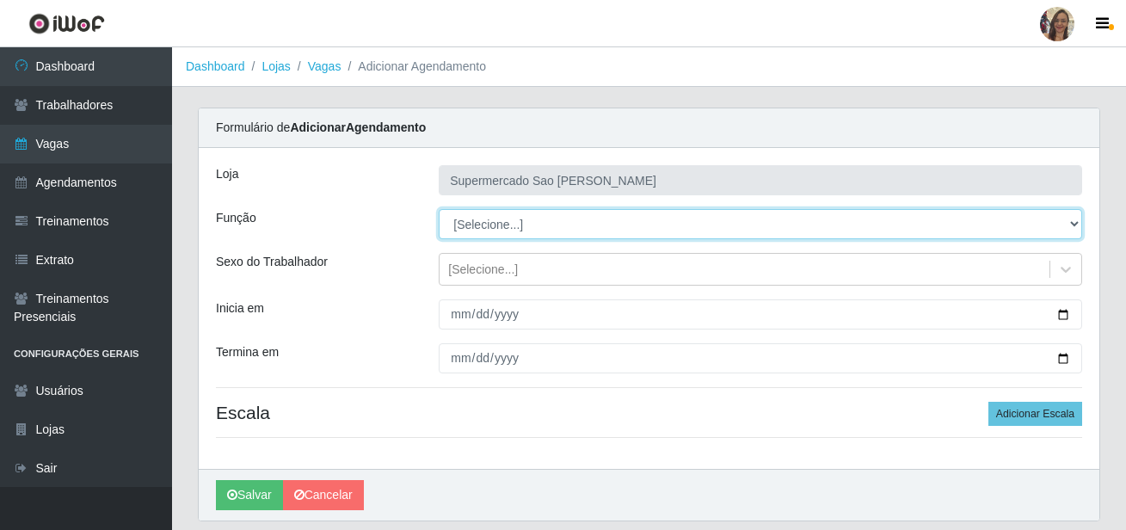
click at [490, 234] on select "[Selecione...] ASG ASG + ASG ++ Balconista de Açougue Balconista de Açougue + B…" at bounding box center [760, 224] width 643 height 30
select select "24"
click at [439, 209] on select "[Selecione...] ASG ASG + ASG ++ Balconista de Açougue Balconista de Açougue + B…" at bounding box center [760, 224] width 643 height 30
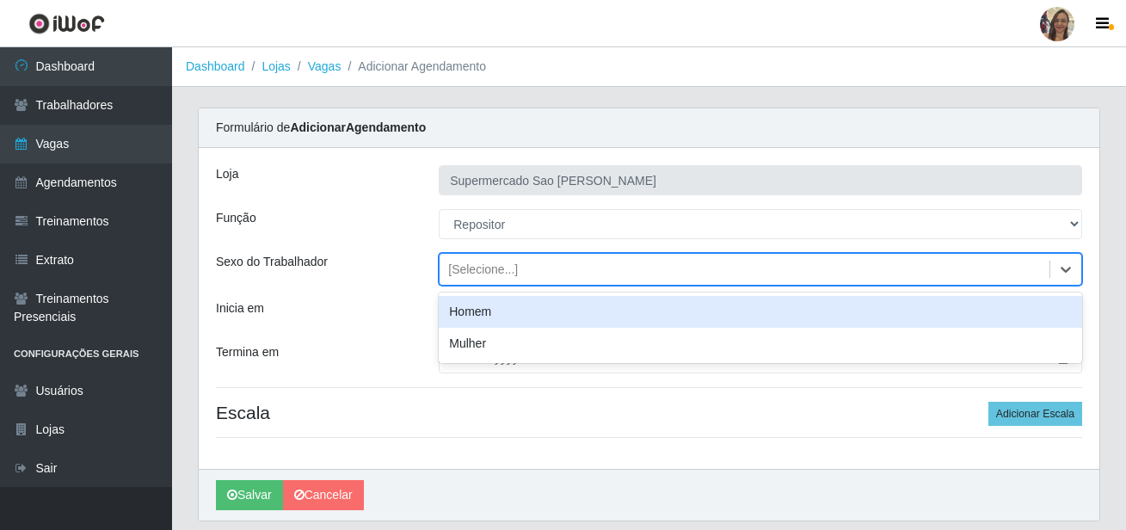
click at [468, 271] on div "[Selecione...]" at bounding box center [483, 270] width 70 height 18
click at [463, 311] on div "Homem" at bounding box center [760, 312] width 643 height 32
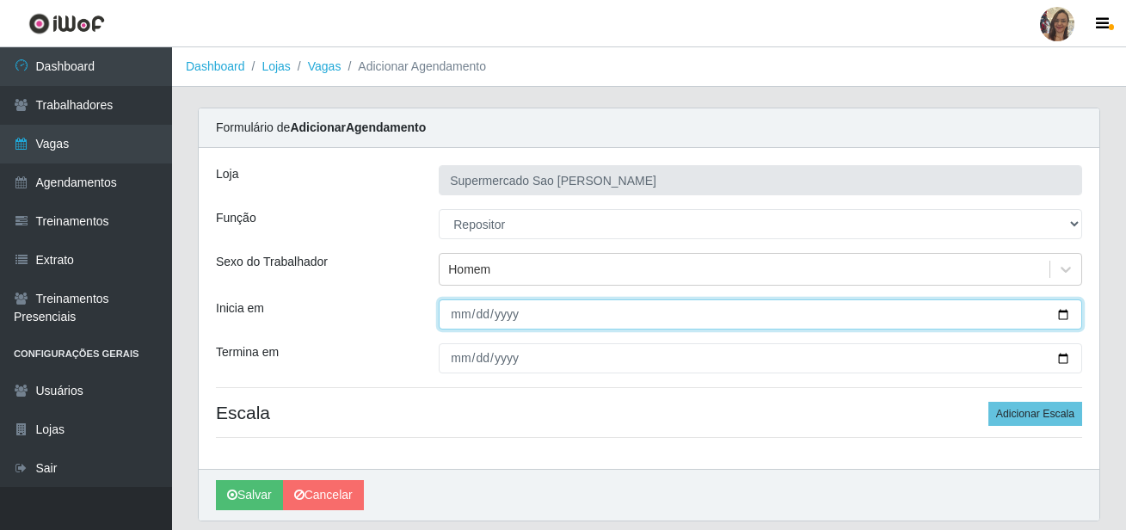
click at [460, 312] on input "Inicia em" at bounding box center [760, 314] width 643 height 30
type input "[DATE]"
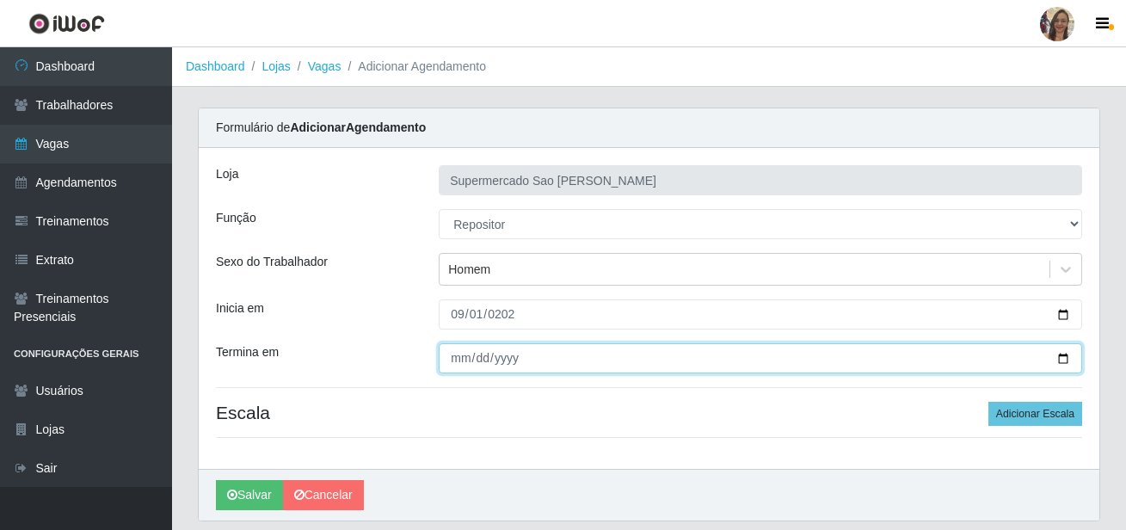
click at [458, 360] on input "Termina em" at bounding box center [760, 358] width 643 height 30
type input "[DATE]"
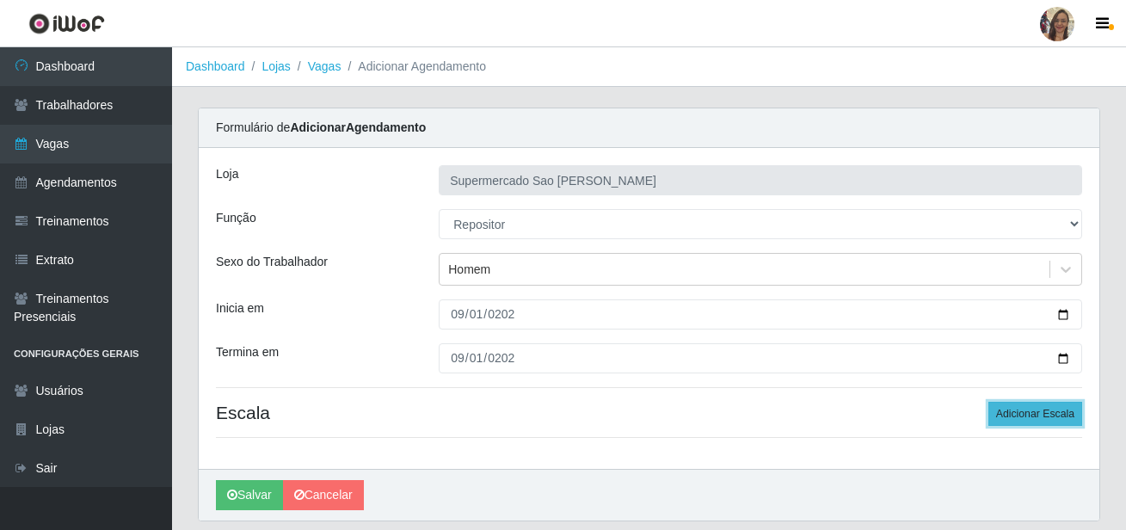
click at [1032, 416] on button "Adicionar Escala" at bounding box center [1035, 414] width 94 height 24
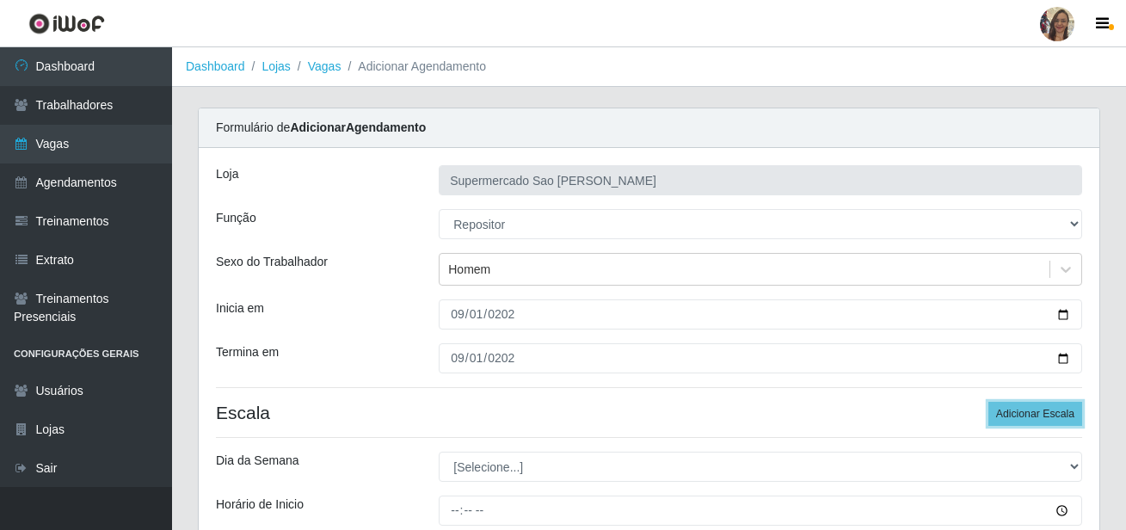
scroll to position [86, 0]
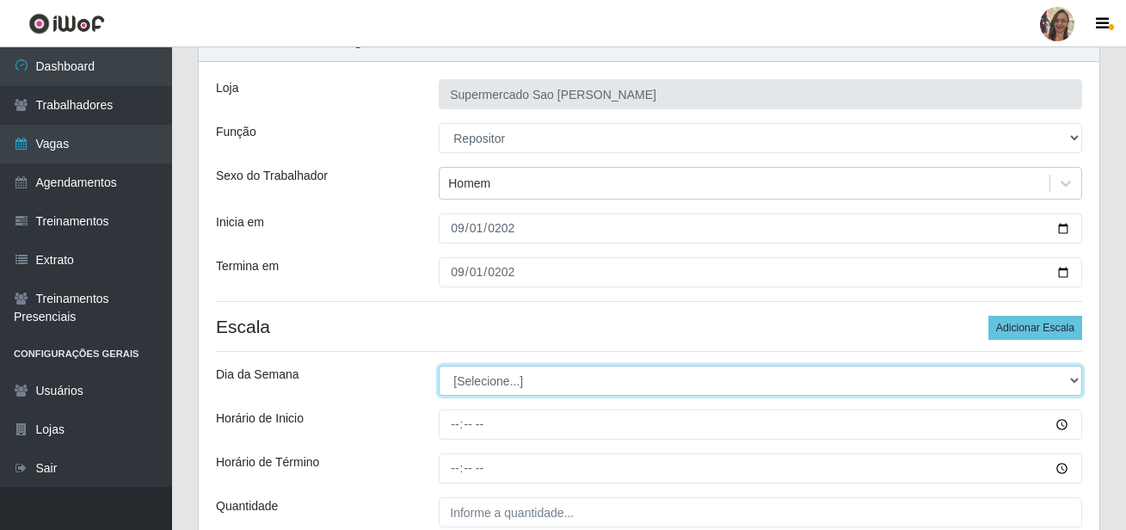
click at [483, 379] on select "[Selecione...] Segunda Terça Quarta Quinta Sexta Sábado Domingo" at bounding box center [760, 381] width 643 height 30
select select "1"
click at [439, 366] on select "[Selecione...] Segunda Terça Quarta Quinta Sexta Sábado Domingo" at bounding box center [760, 381] width 643 height 30
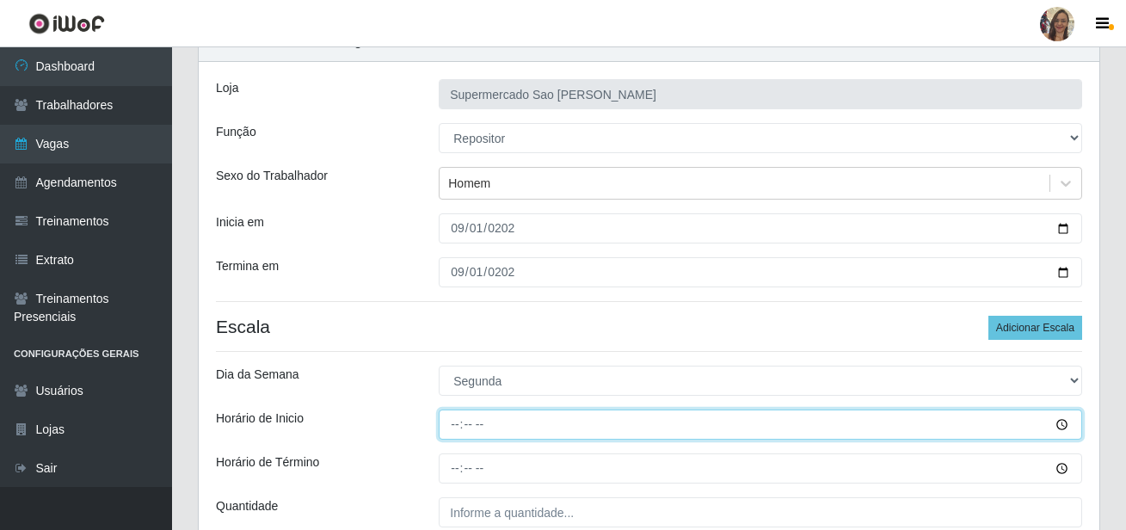
click at [456, 422] on input "Horário de Inicio" at bounding box center [760, 424] width 643 height 30
type input "13:00"
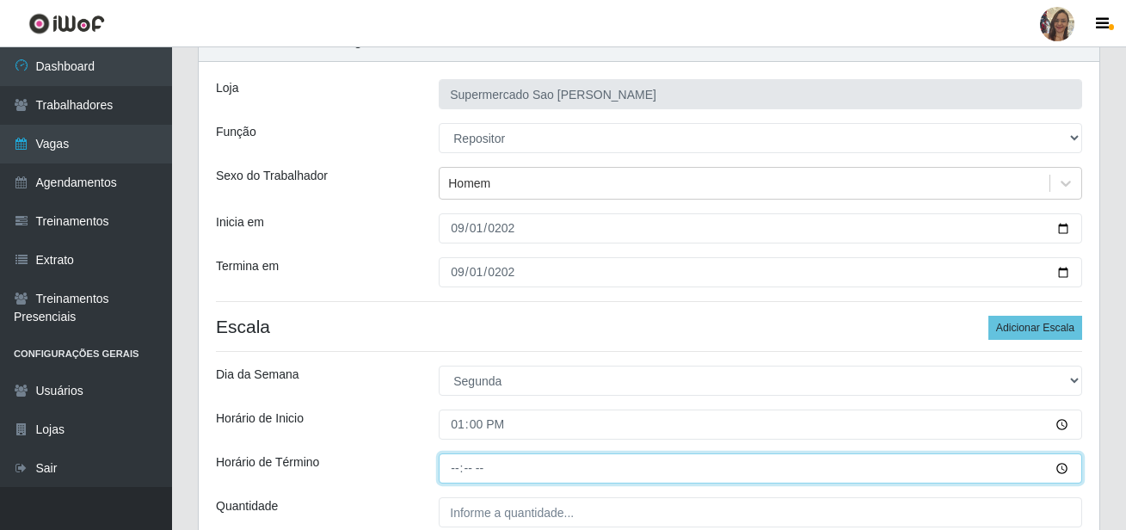
click at [455, 467] on input "Horário de Término" at bounding box center [760, 468] width 643 height 30
type input "19:00"
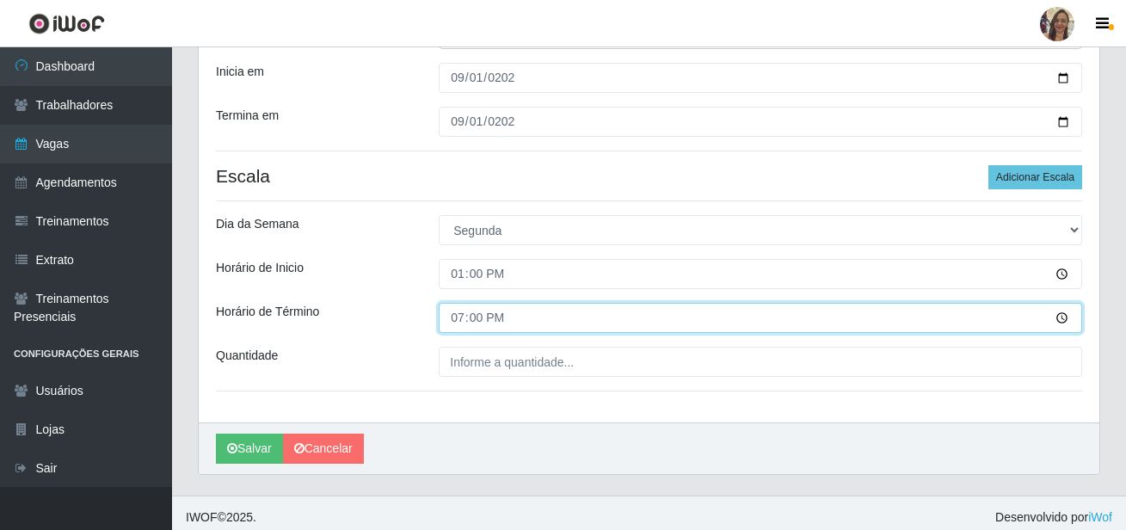
scroll to position [245, 0]
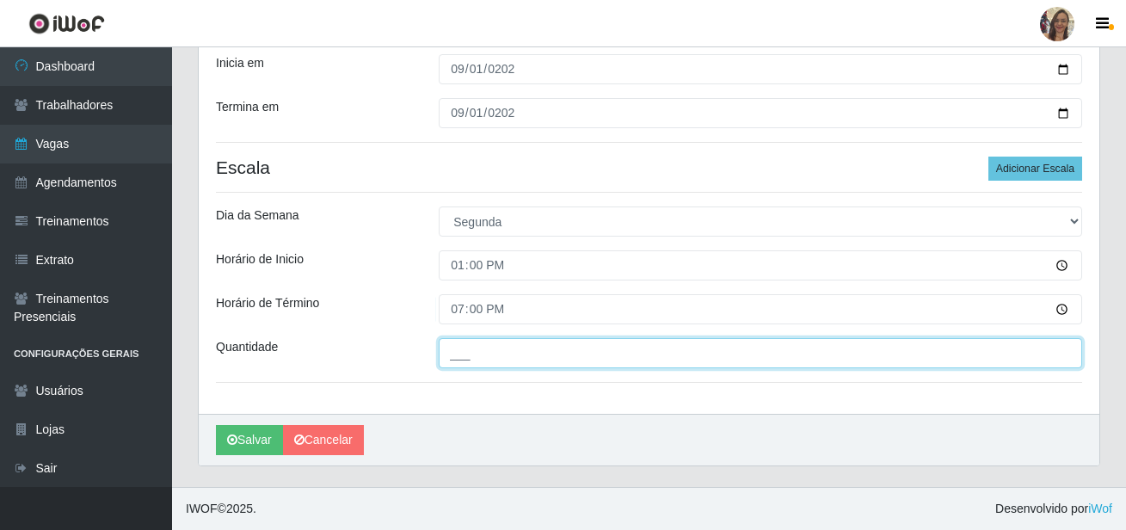
click at [508, 349] on input "___" at bounding box center [760, 353] width 643 height 30
type input "2__"
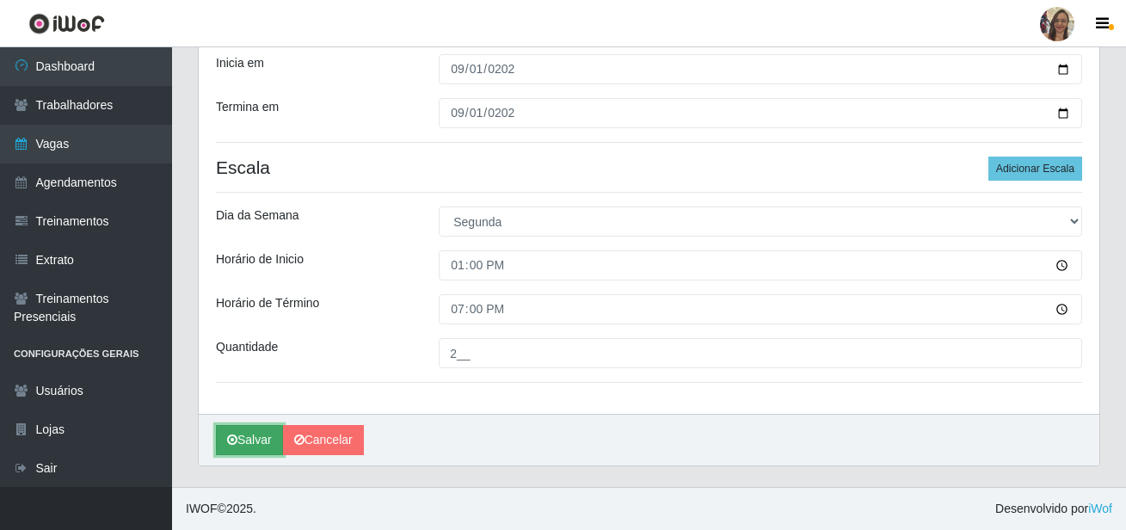
click at [248, 444] on button "Salvar" at bounding box center [249, 440] width 67 height 30
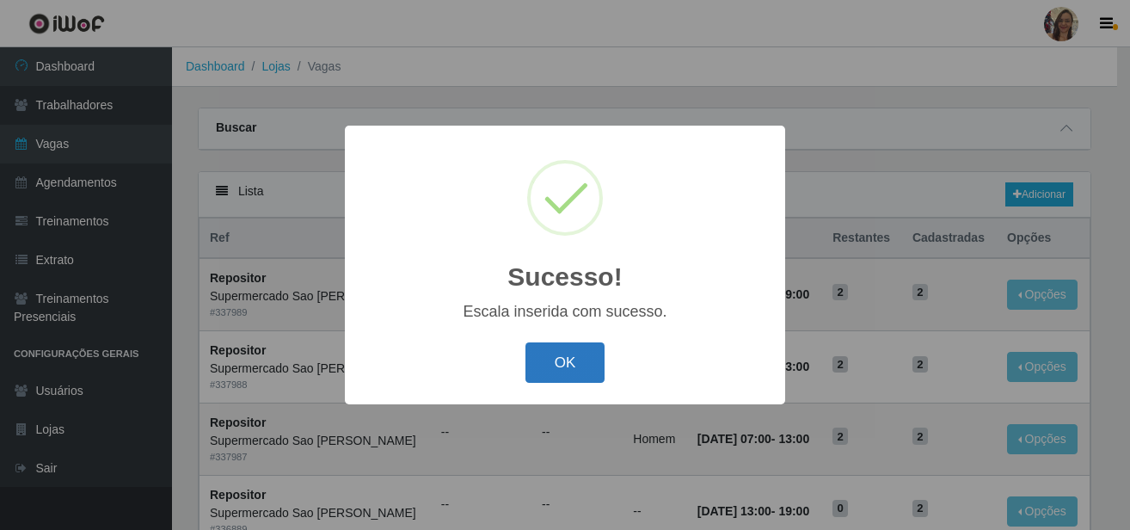
click at [548, 366] on button "OK" at bounding box center [566, 362] width 80 height 40
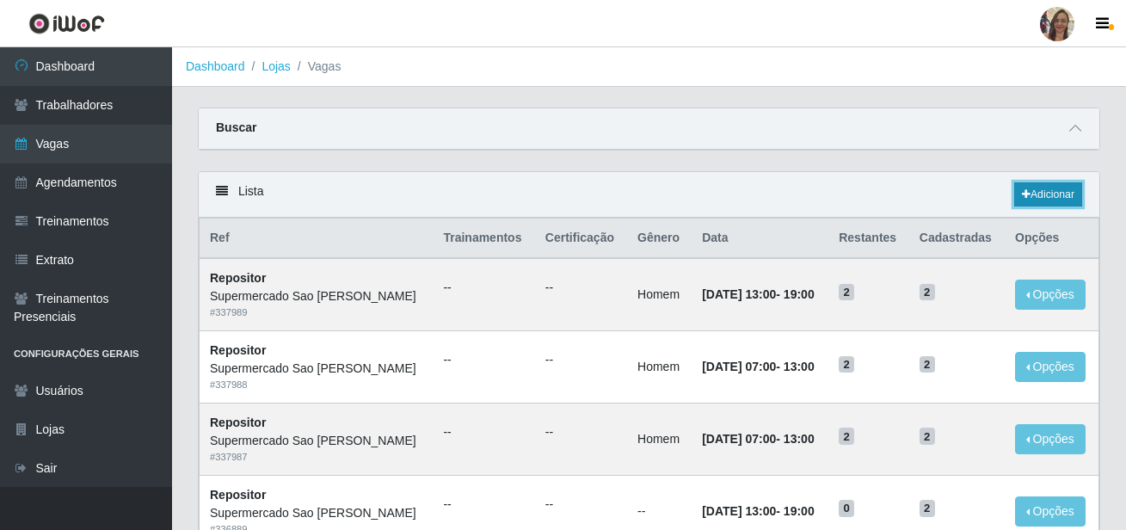
click at [1043, 194] on link "Adicionar" at bounding box center [1048, 194] width 68 height 24
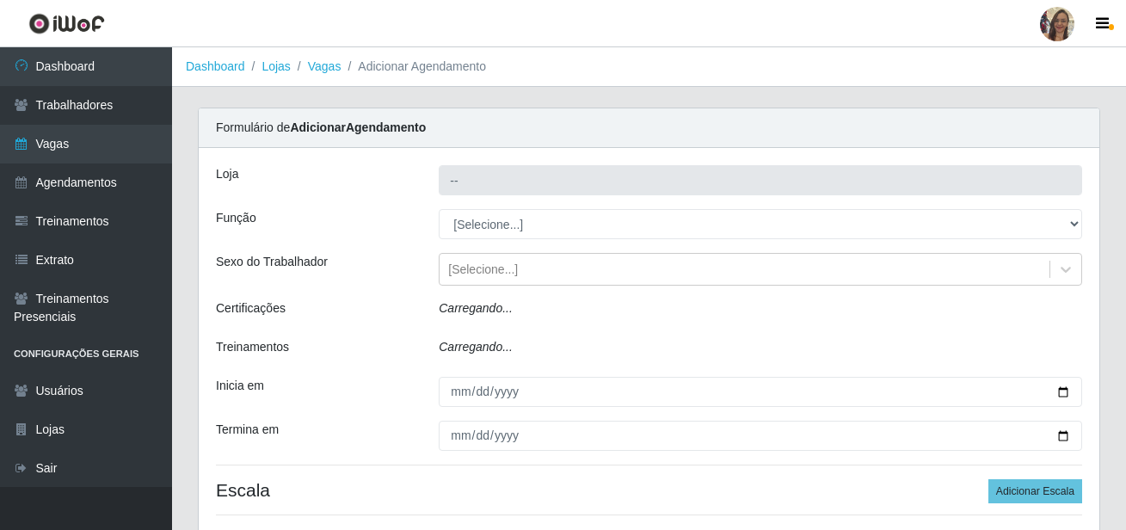
type input "Supermercado Sao [PERSON_NAME]"
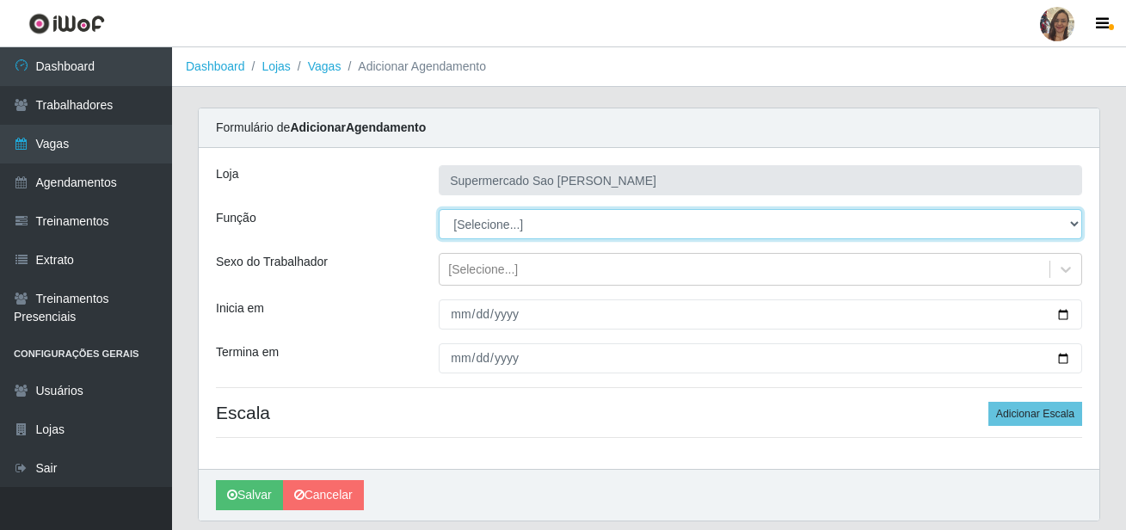
click at [495, 226] on select "[Selecione...] ASG ASG + ASG ++ Balconista de Açougue Balconista de Açougue + B…" at bounding box center [760, 224] width 643 height 30
select select "24"
click at [439, 209] on select "[Selecione...] ASG ASG + ASG ++ Balconista de Açougue Balconista de Açougue + B…" at bounding box center [760, 224] width 643 height 30
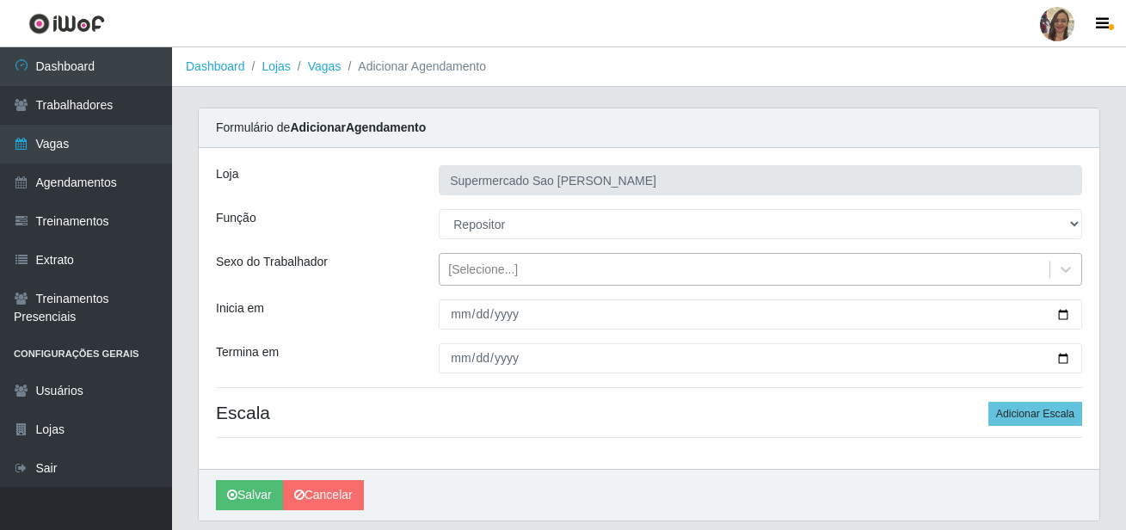
click at [483, 273] on div "[Selecione...]" at bounding box center [483, 270] width 70 height 18
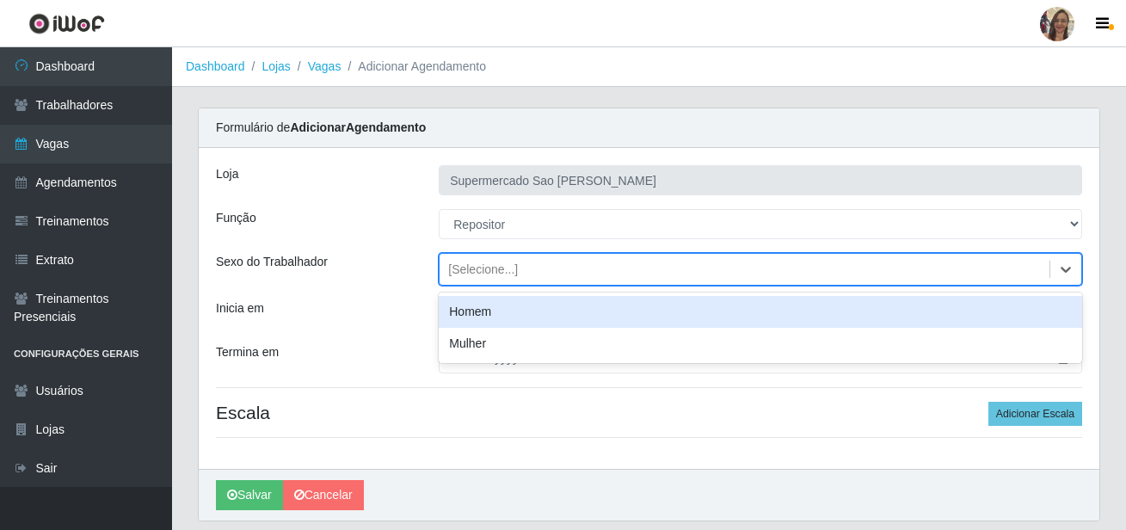
click at [472, 311] on div "Homem" at bounding box center [760, 312] width 643 height 32
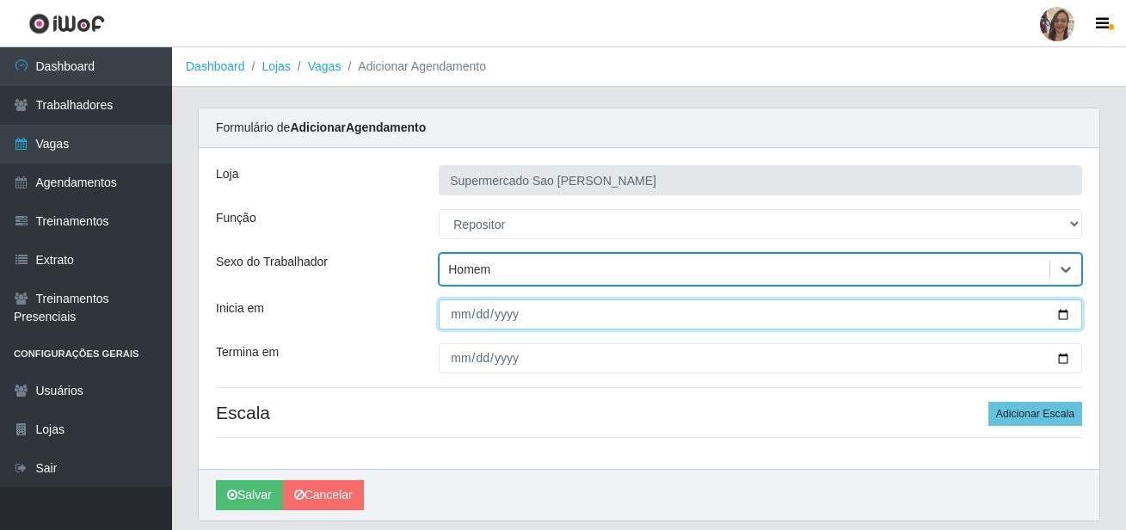
click at [463, 312] on input "Inicia em" at bounding box center [760, 314] width 643 height 30
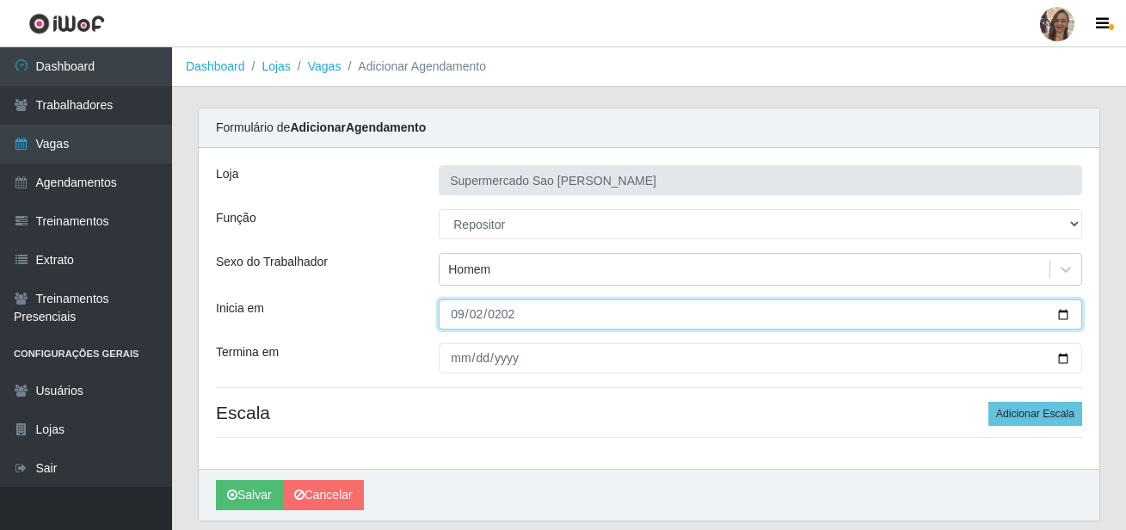
type input "[DATE]"
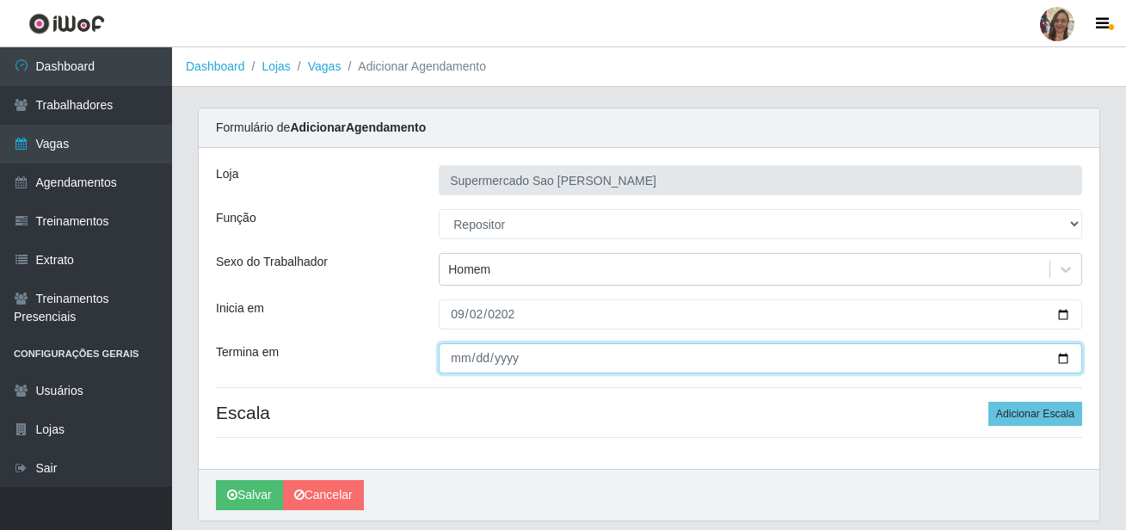
click at [452, 355] on input "Termina em" at bounding box center [760, 358] width 643 height 30
type input "[DATE]"
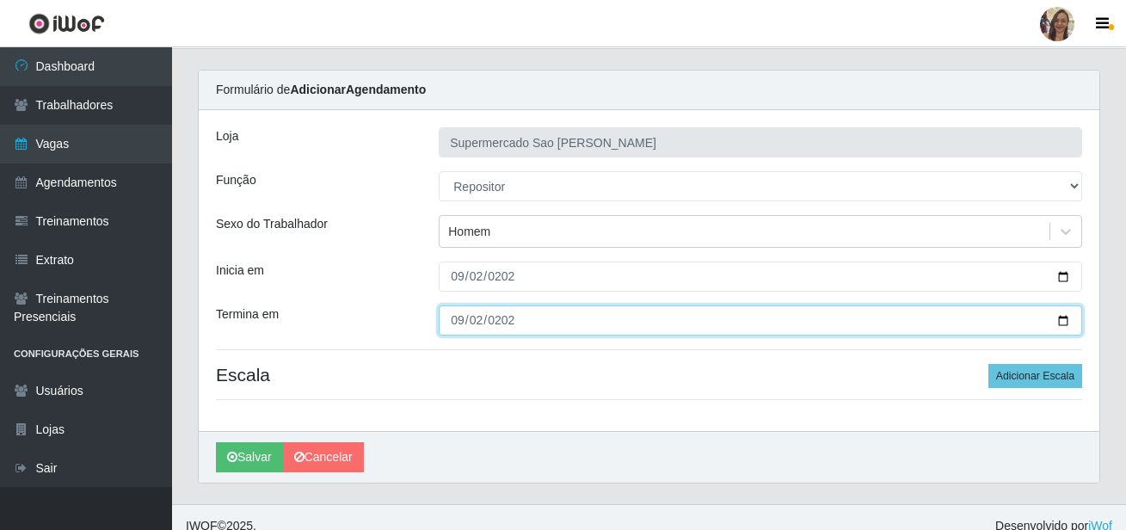
scroll to position [55, 0]
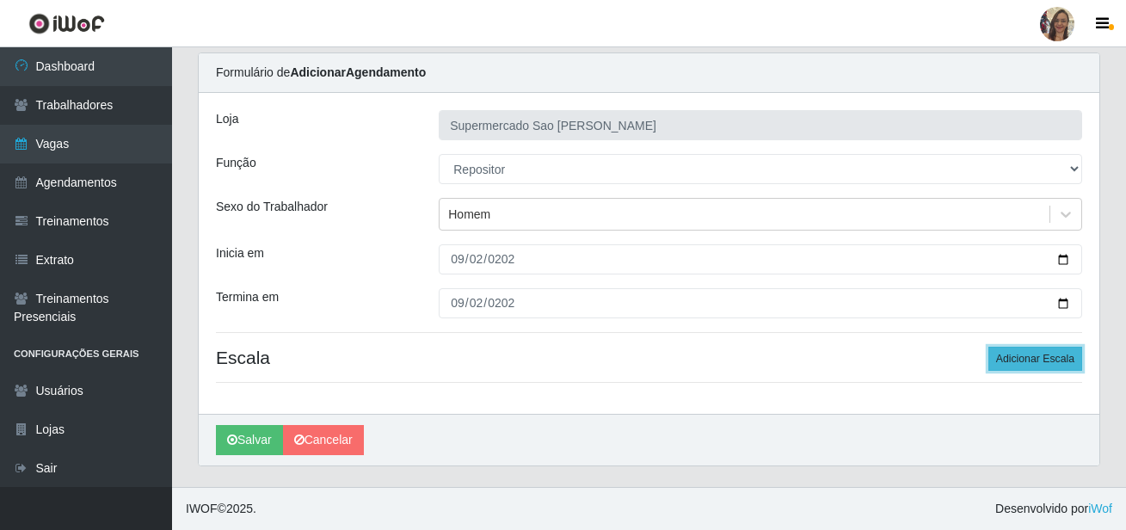
click at [1007, 360] on button "Adicionar Escala" at bounding box center [1035, 359] width 94 height 24
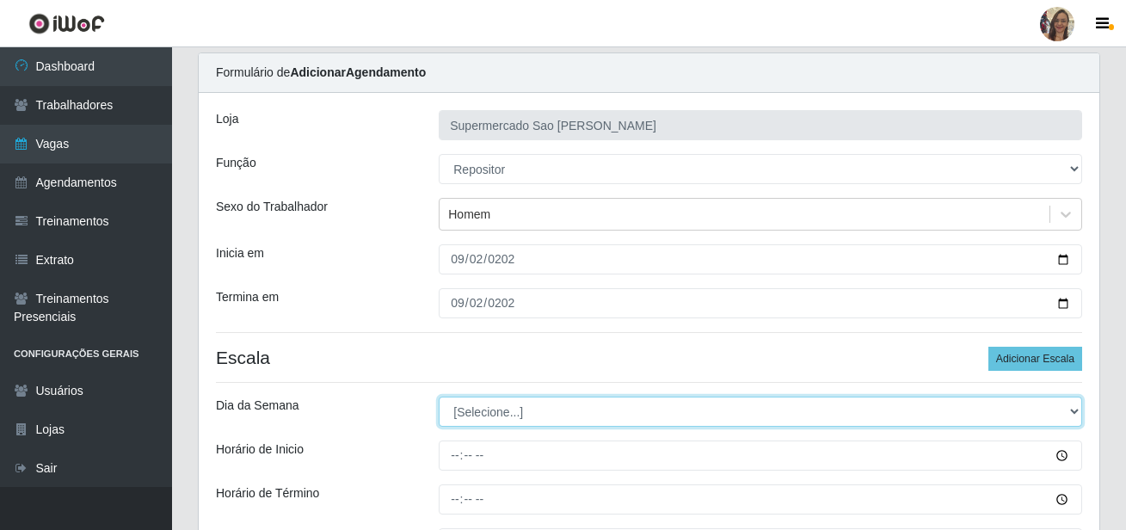
click at [492, 415] on select "[Selecione...] Segunda Terça Quarta Quinta Sexta Sábado Domingo" at bounding box center [760, 412] width 643 height 30
select select "2"
click at [439, 397] on select "[Selecione...] Segunda Terça Quarta Quinta Sexta Sábado Domingo" at bounding box center [760, 412] width 643 height 30
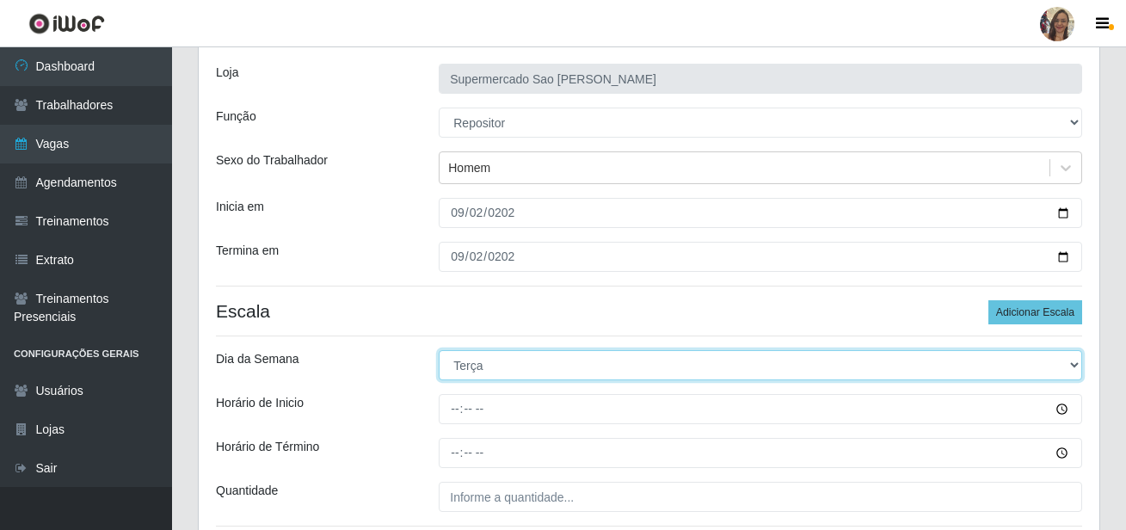
scroll to position [141, 0]
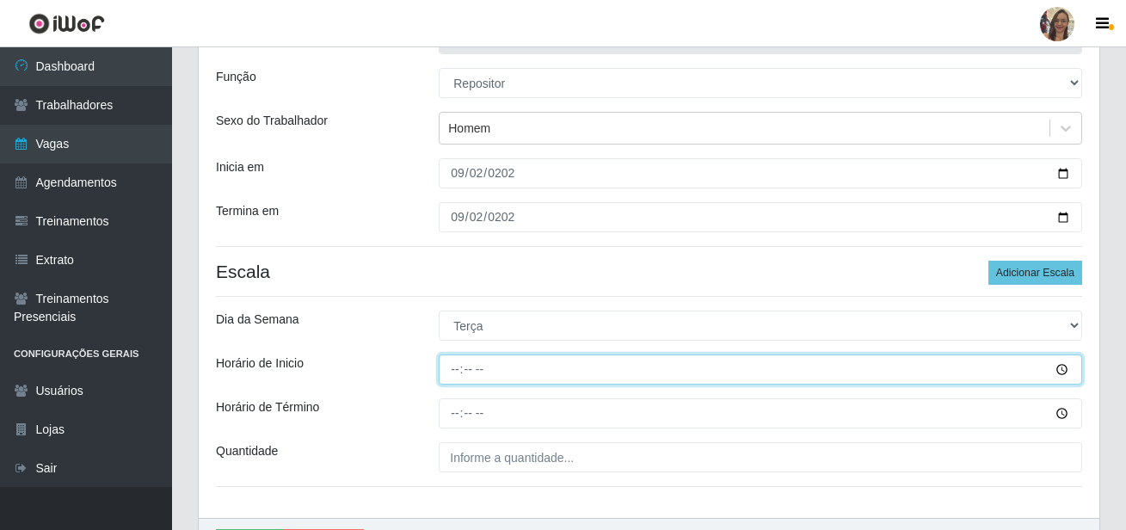
click at [446, 364] on input "Horário de Inicio" at bounding box center [760, 369] width 643 height 30
type input "07:00"
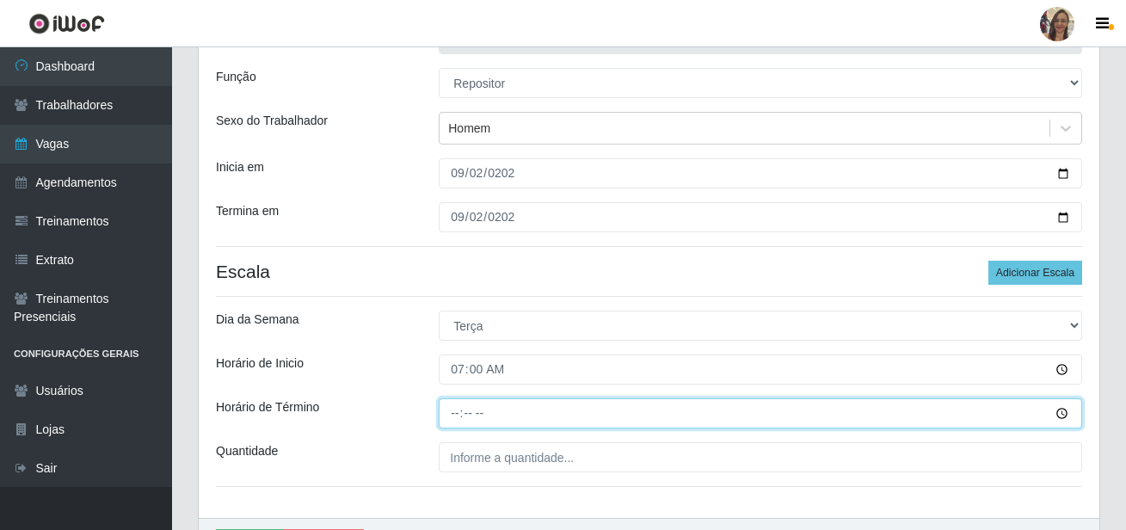
click at [456, 414] on input "Horário de Término" at bounding box center [760, 413] width 643 height 30
type input "13:00"
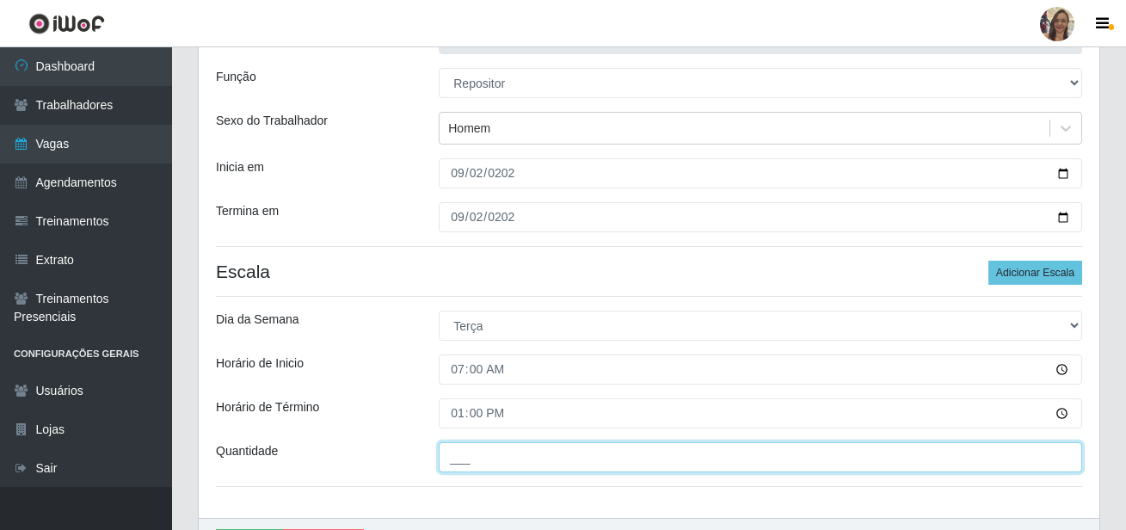
click at [508, 460] on input "___" at bounding box center [760, 457] width 643 height 30
type input "2__"
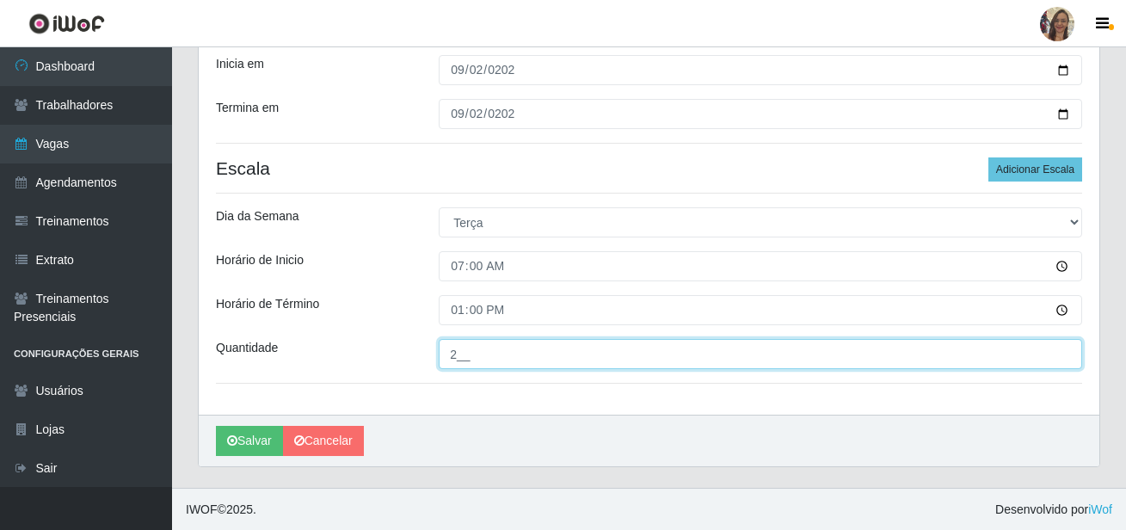
scroll to position [245, 0]
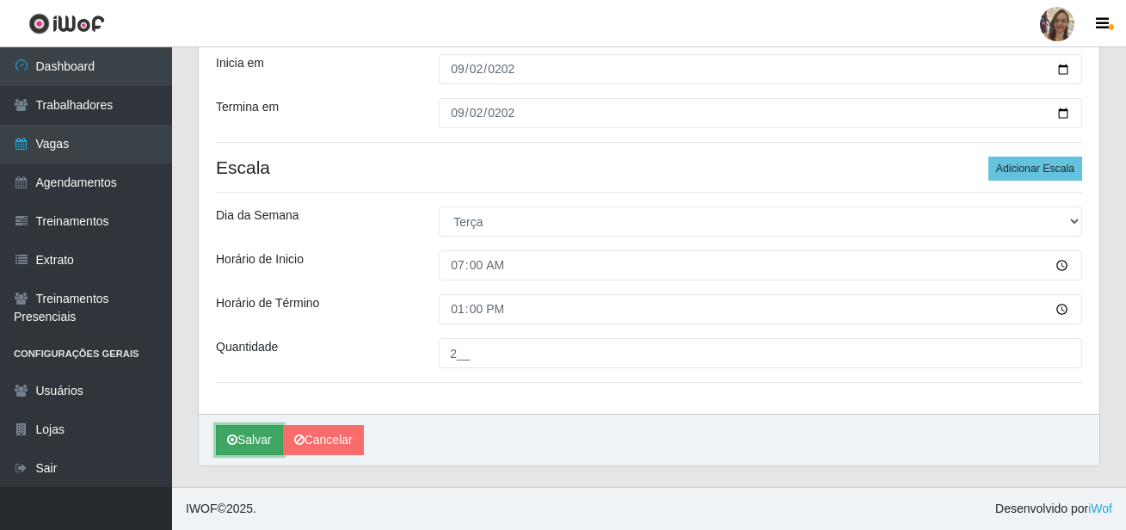
click at [256, 445] on button "Salvar" at bounding box center [249, 440] width 67 height 30
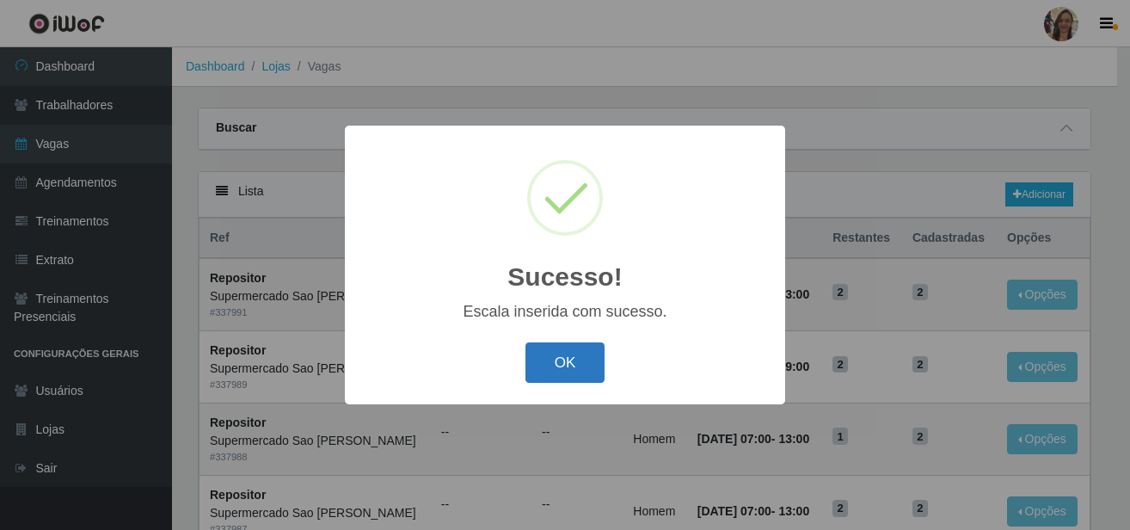
click at [559, 374] on button "OK" at bounding box center [566, 362] width 80 height 40
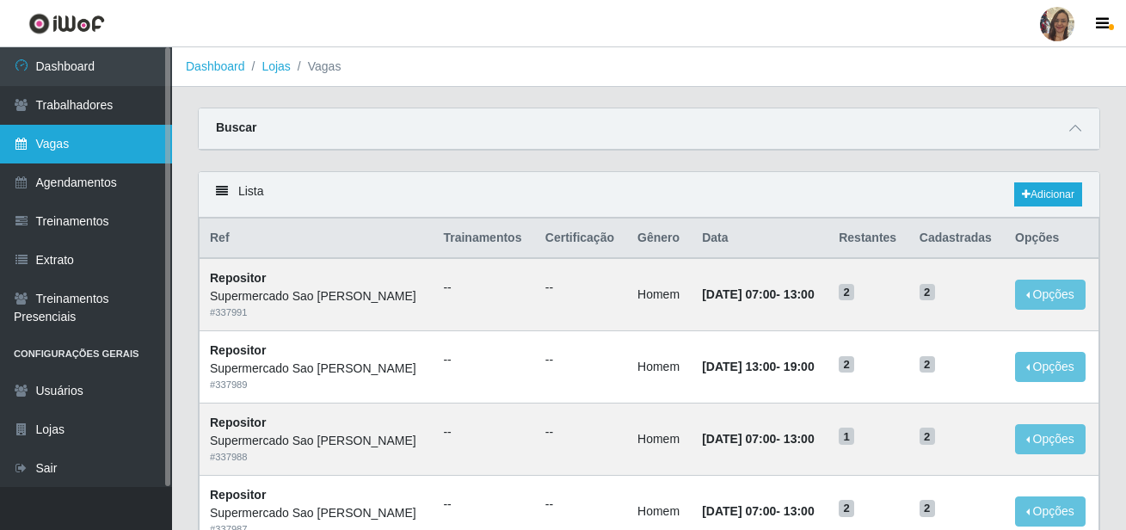
click at [77, 133] on link "Vagas" at bounding box center [86, 144] width 172 height 39
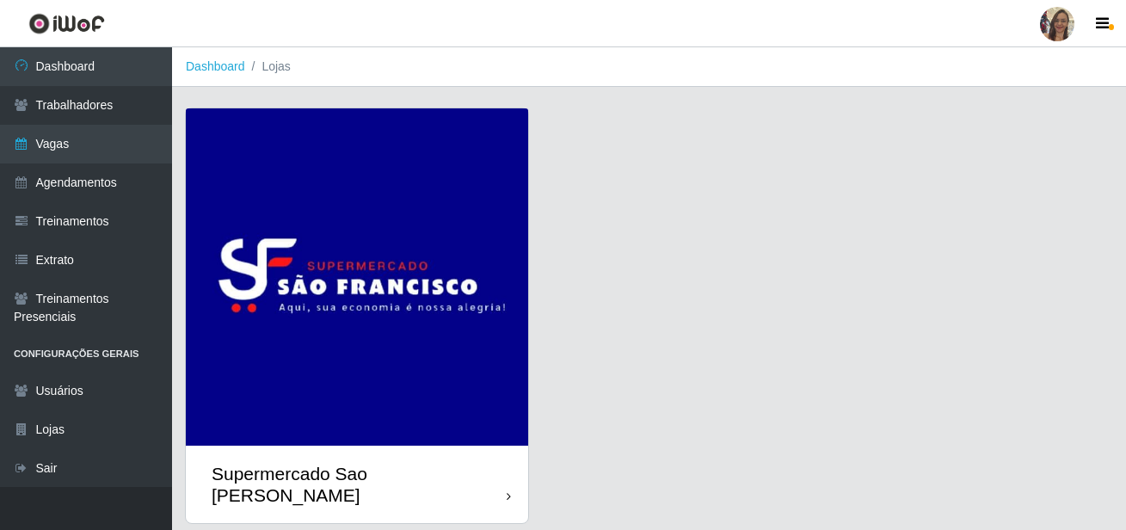
click at [298, 254] on img at bounding box center [357, 276] width 342 height 337
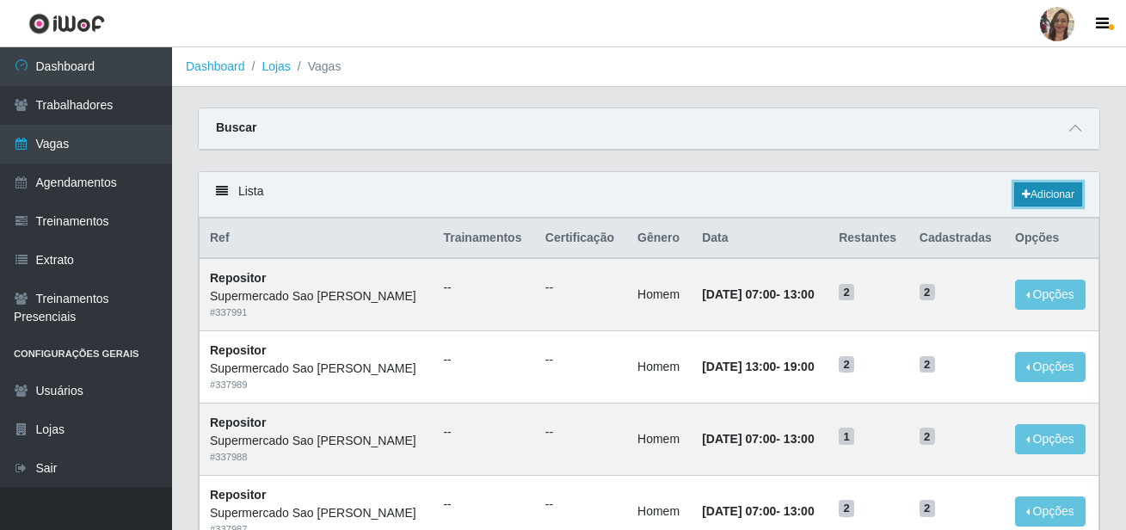
click at [1049, 196] on link "Adicionar" at bounding box center [1048, 194] width 68 height 24
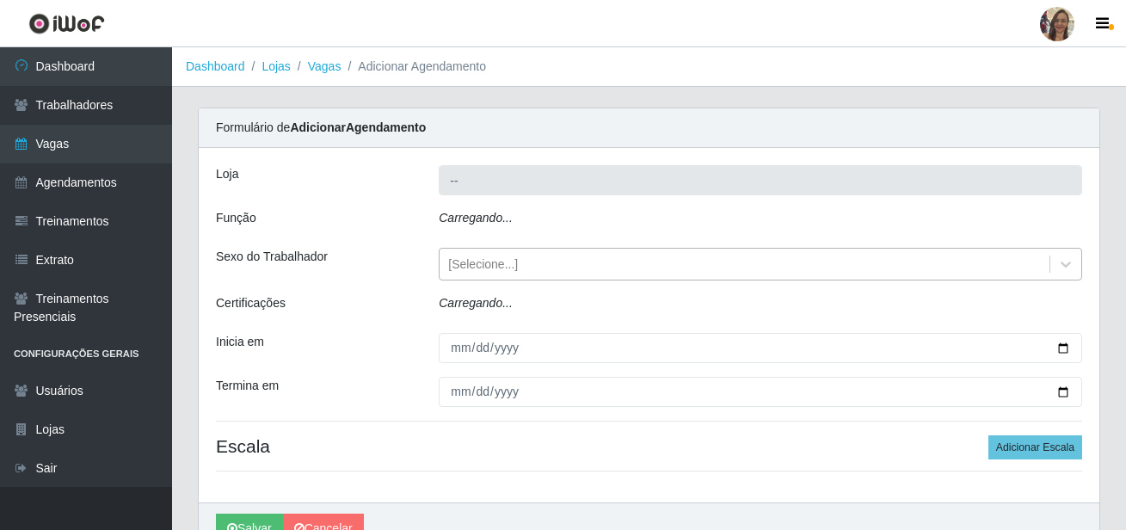
type input "Supermercado Sao [PERSON_NAME]"
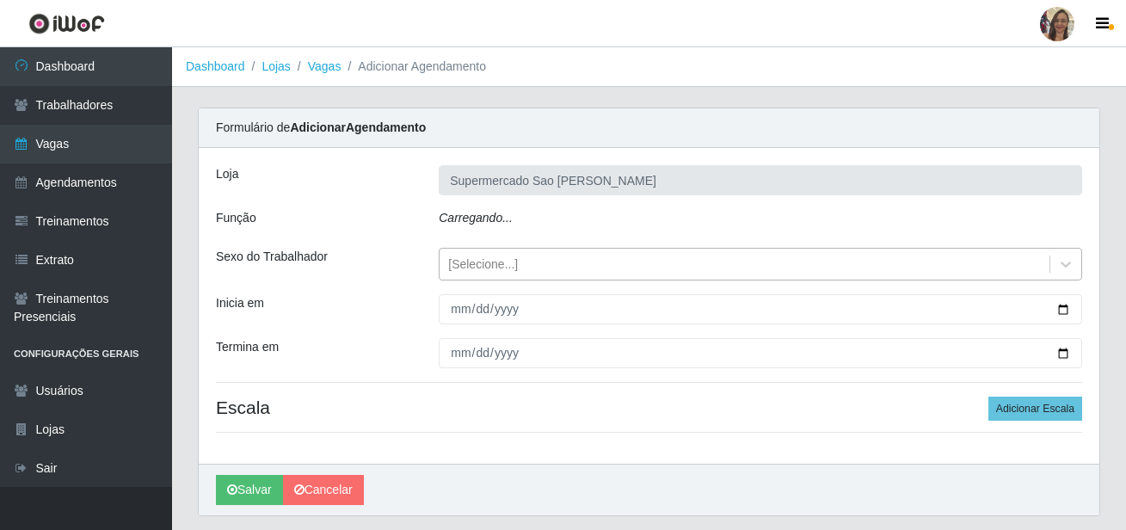
click at [471, 260] on div "[Selecione...]" at bounding box center [483, 264] width 70 height 18
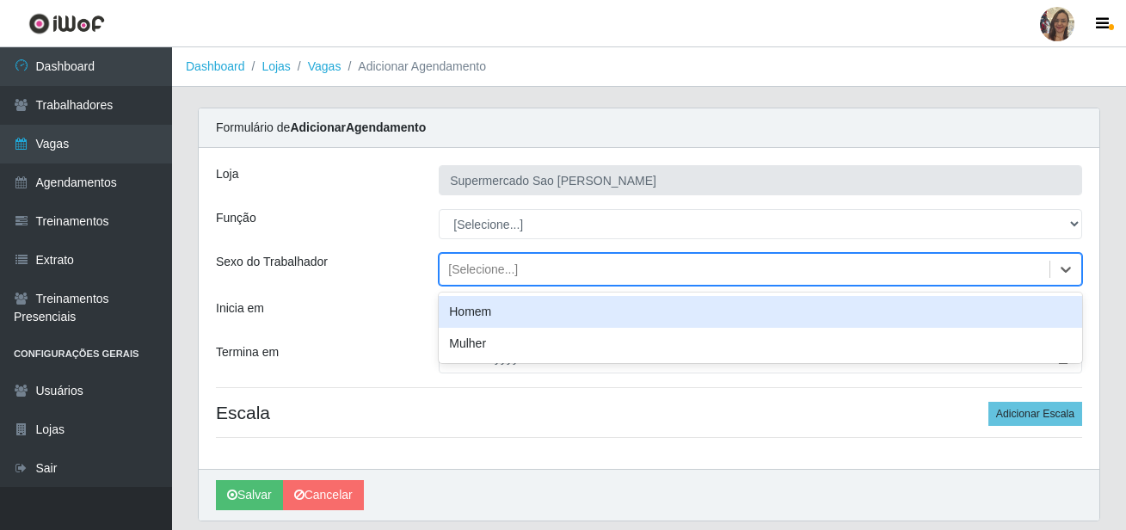
scroll to position [55, 0]
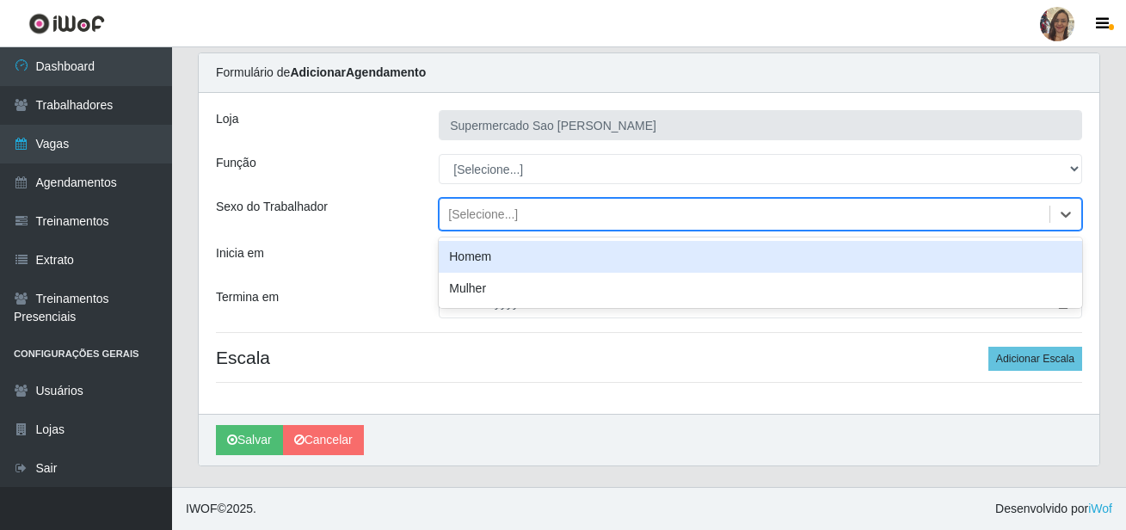
click at [471, 260] on div "Homem" at bounding box center [760, 257] width 643 height 32
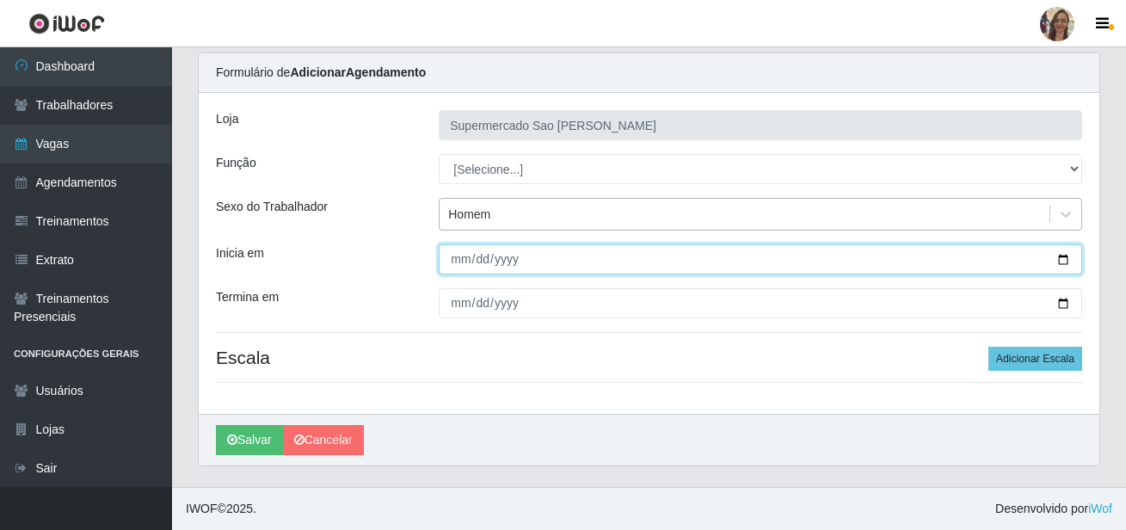
click at [458, 259] on input "Inicia em" at bounding box center [760, 259] width 643 height 30
type input "[DATE]"
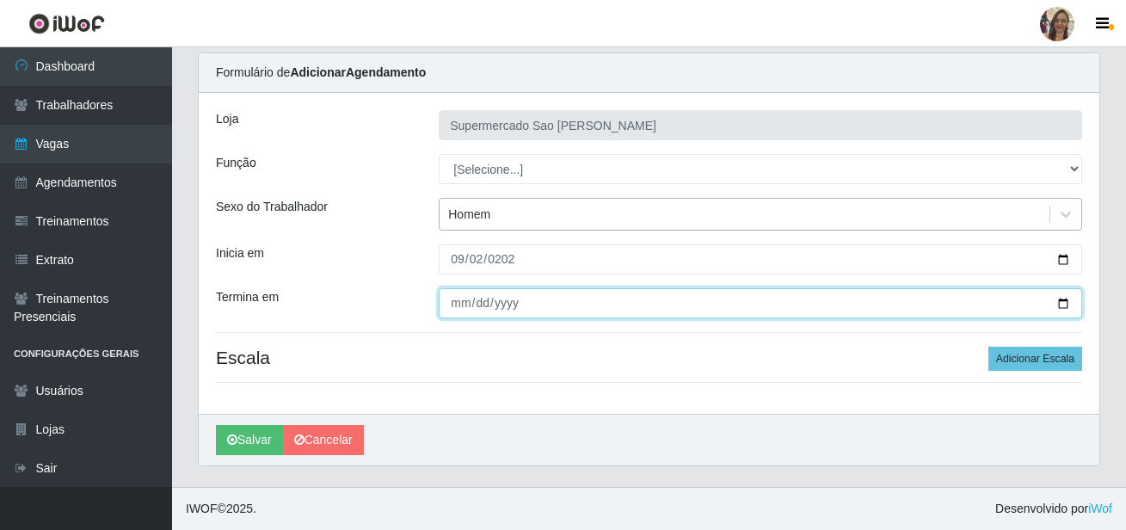
click at [463, 305] on input "Termina em" at bounding box center [760, 303] width 643 height 30
type input "[DATE]"
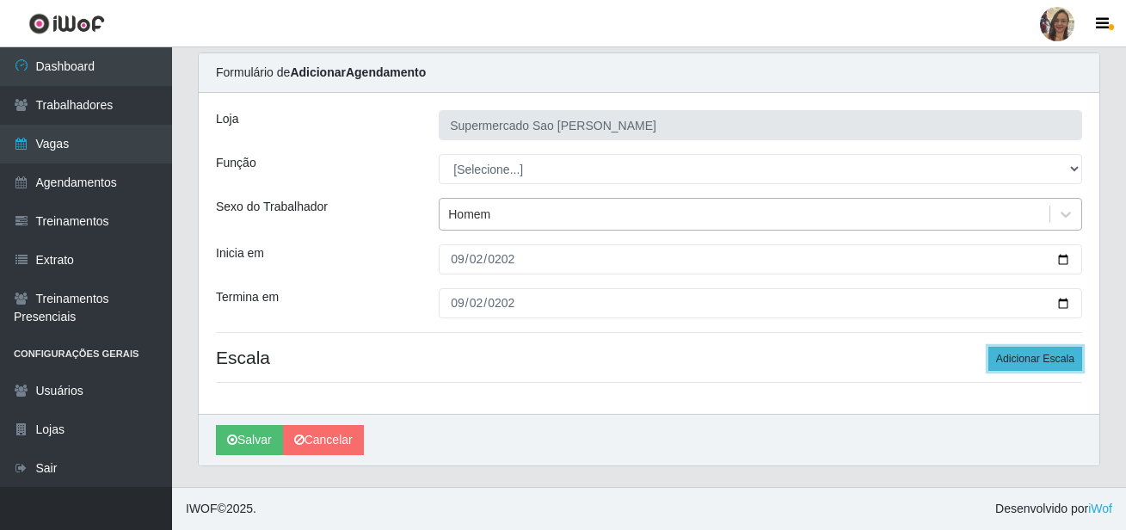
click at [1033, 361] on button "Adicionar Escala" at bounding box center [1035, 359] width 94 height 24
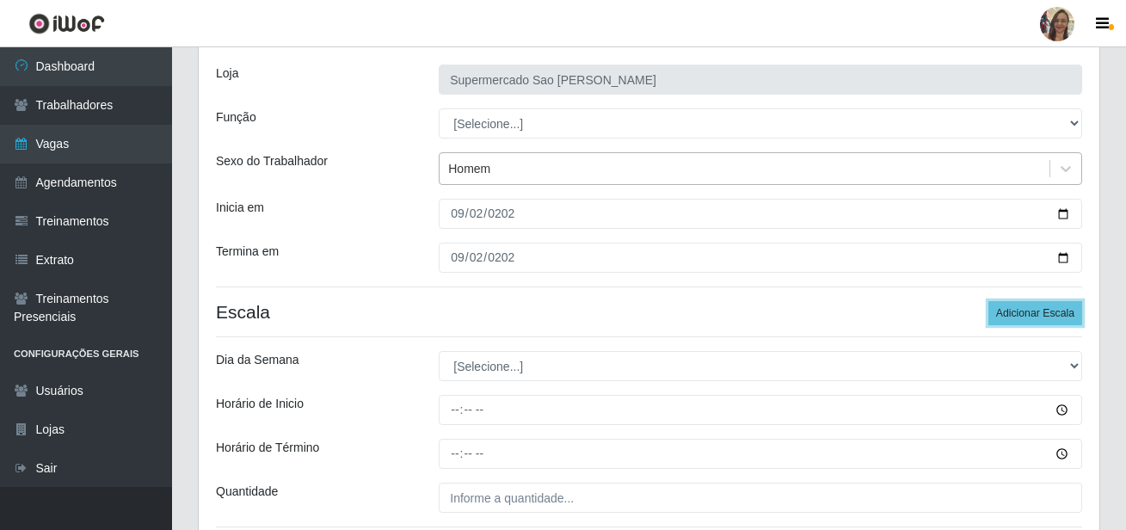
scroll to position [141, 0]
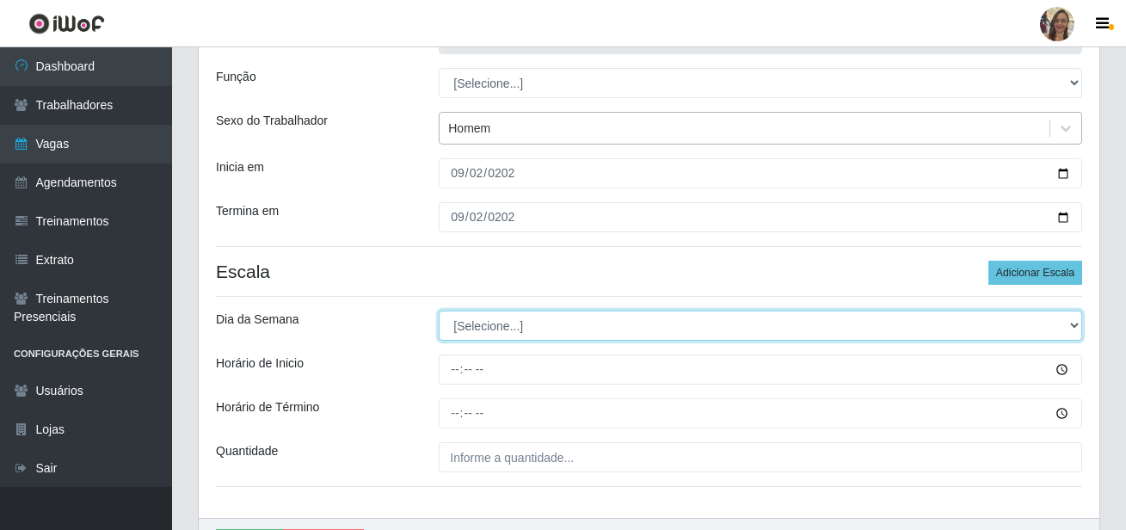
click at [483, 323] on select "[Selecione...] Segunda Terça Quarta Quinta Sexta Sábado Domingo" at bounding box center [760, 326] width 643 height 30
select select "2"
click at [439, 311] on select "[Selecione...] Segunda Terça Quarta Quinta Sexta Sábado Domingo" at bounding box center [760, 326] width 643 height 30
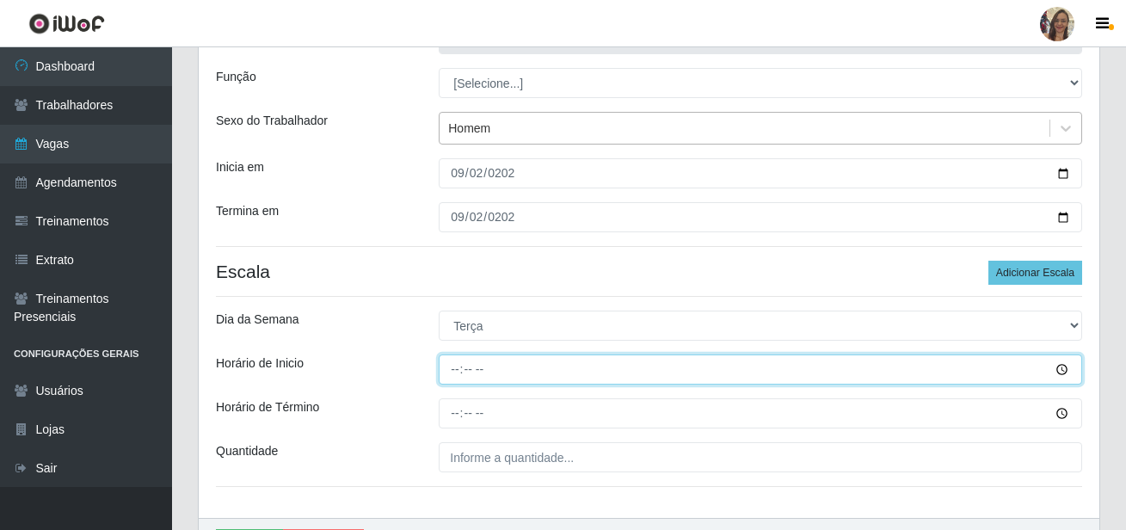
click at [451, 368] on input "Horário de Inicio" at bounding box center [760, 369] width 643 height 30
type input "13:00"
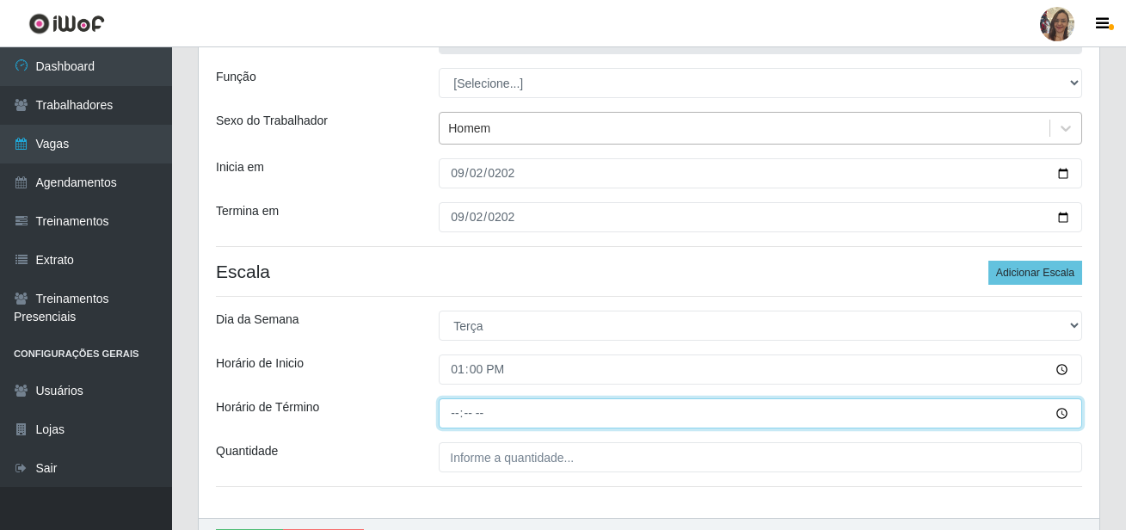
click at [452, 407] on input "Horário de Término" at bounding box center [760, 413] width 643 height 30
type input "19:00"
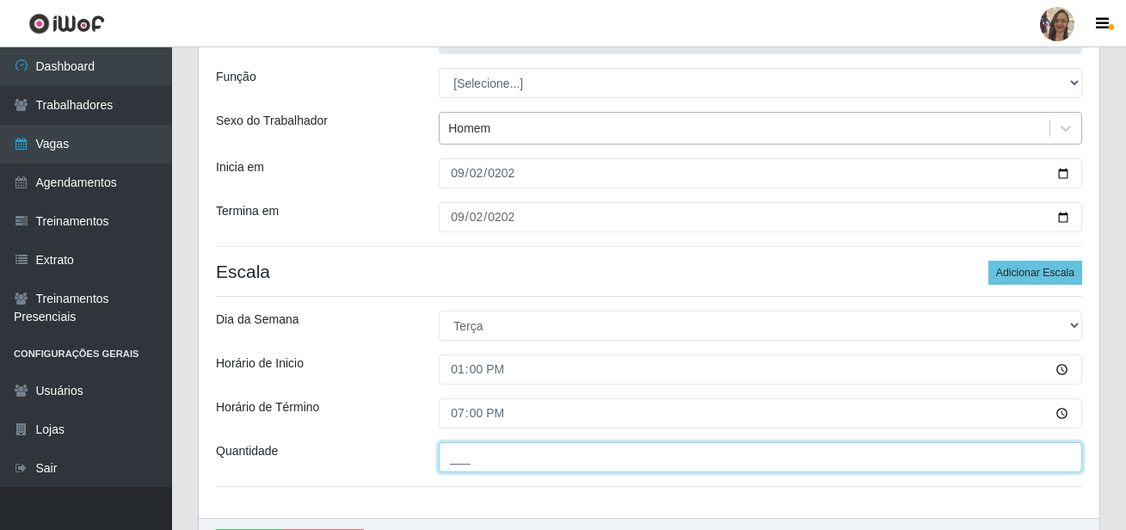
click at [481, 463] on input "___" at bounding box center [760, 457] width 643 height 30
type input "2__"
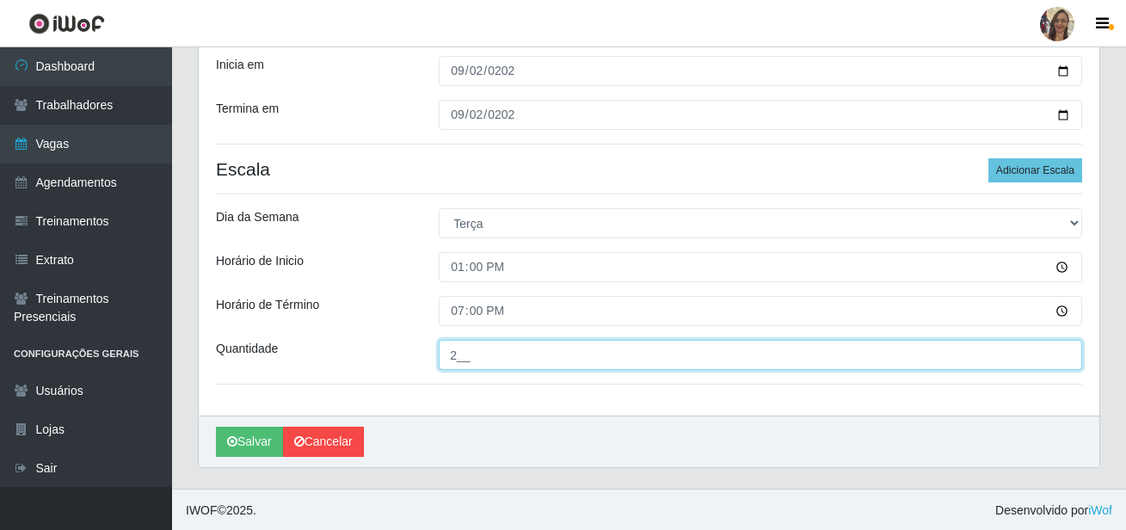
scroll to position [245, 0]
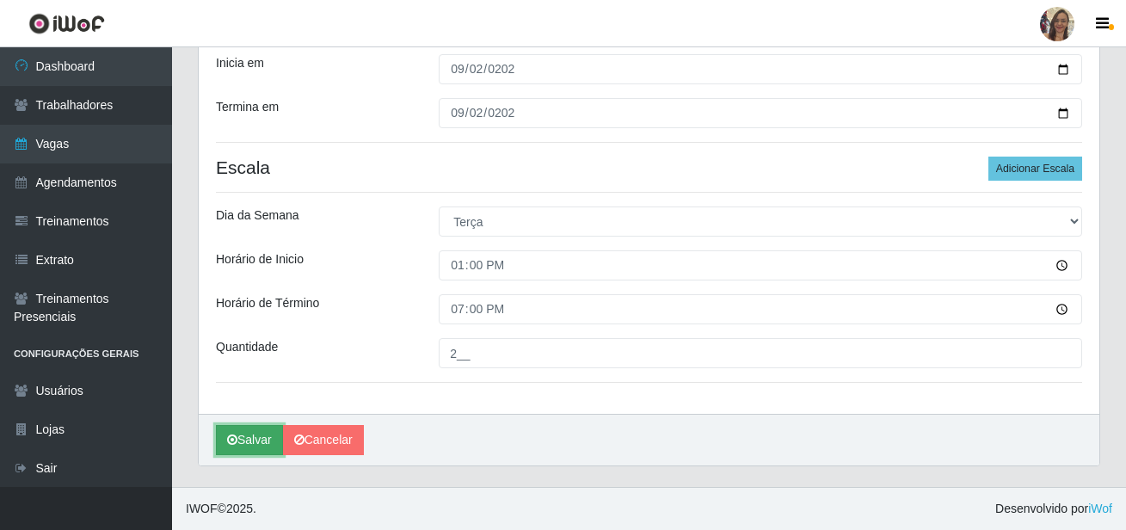
click at [255, 436] on button "Salvar" at bounding box center [249, 440] width 67 height 30
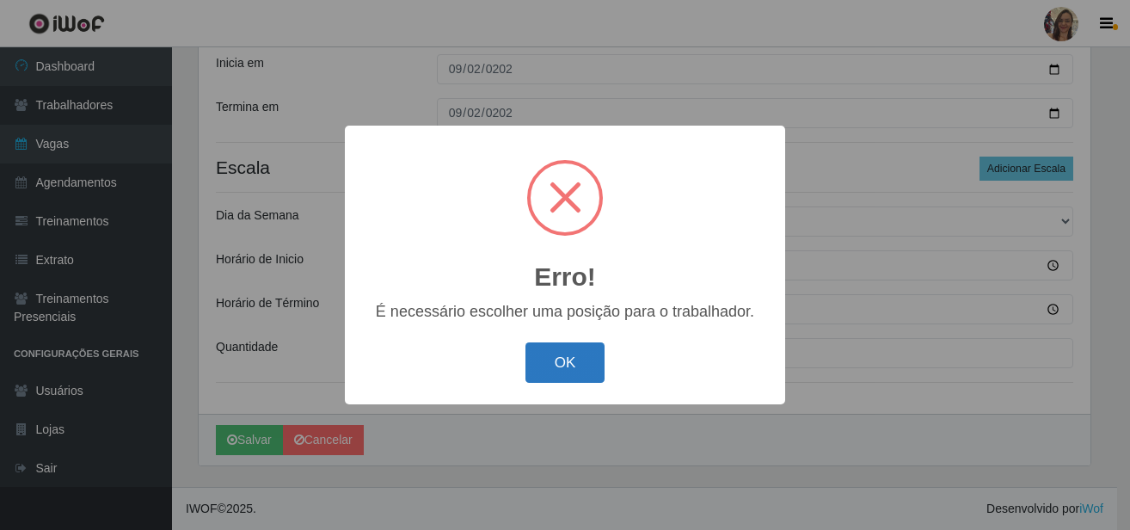
click at [558, 360] on button "OK" at bounding box center [566, 362] width 80 height 40
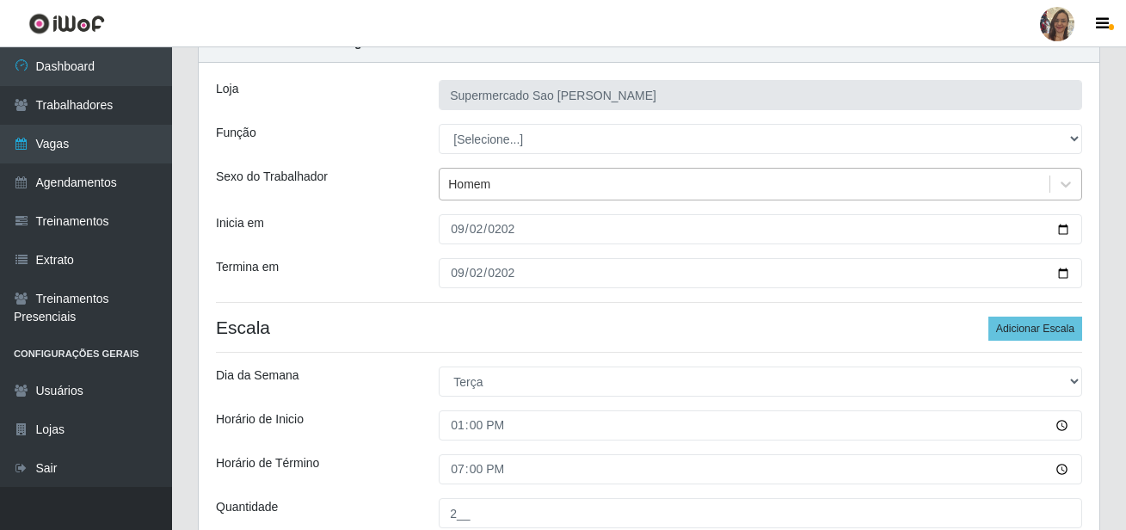
scroll to position [73, 0]
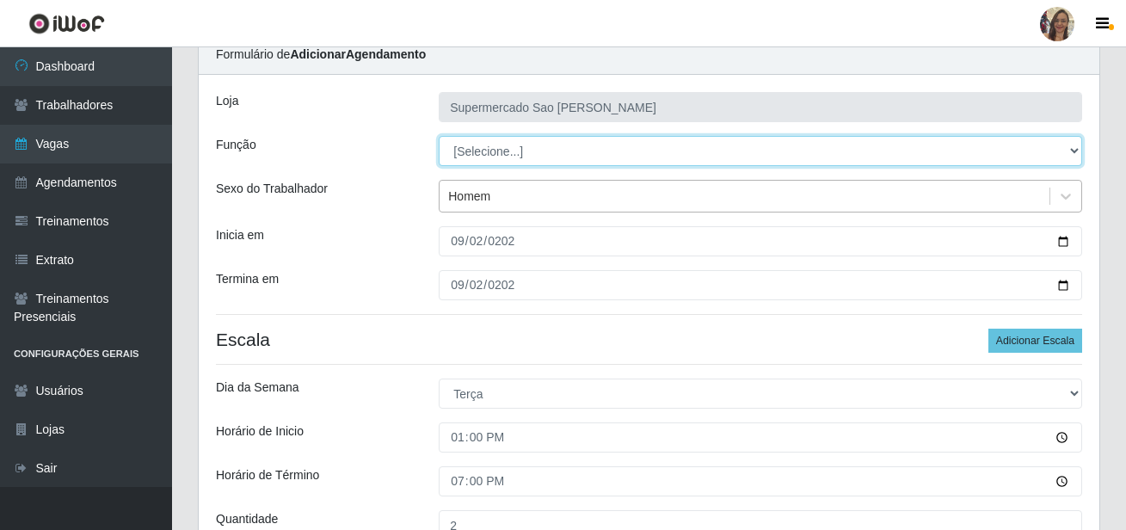
click at [471, 152] on select "[Selecione...] ASG ASG + ASG ++ Balconista de Açougue Balconista de Açougue + B…" at bounding box center [760, 151] width 643 height 30
select select "24"
click at [439, 136] on select "[Selecione...] ASG ASG + ASG ++ Balconista de Açougue Balconista de Açougue + B…" at bounding box center [760, 151] width 643 height 30
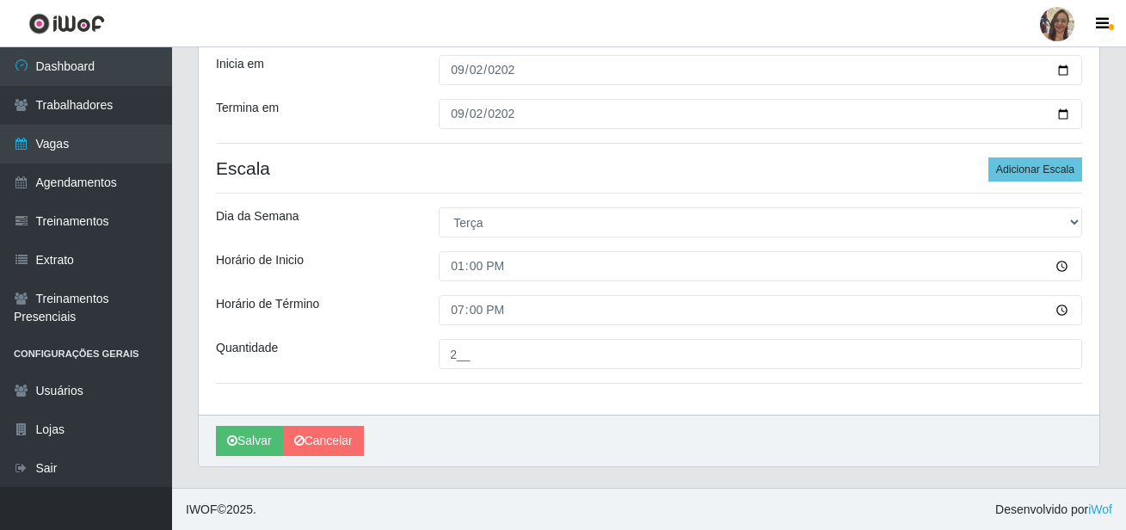
scroll to position [245, 0]
click at [254, 441] on button "Salvar" at bounding box center [249, 440] width 67 height 30
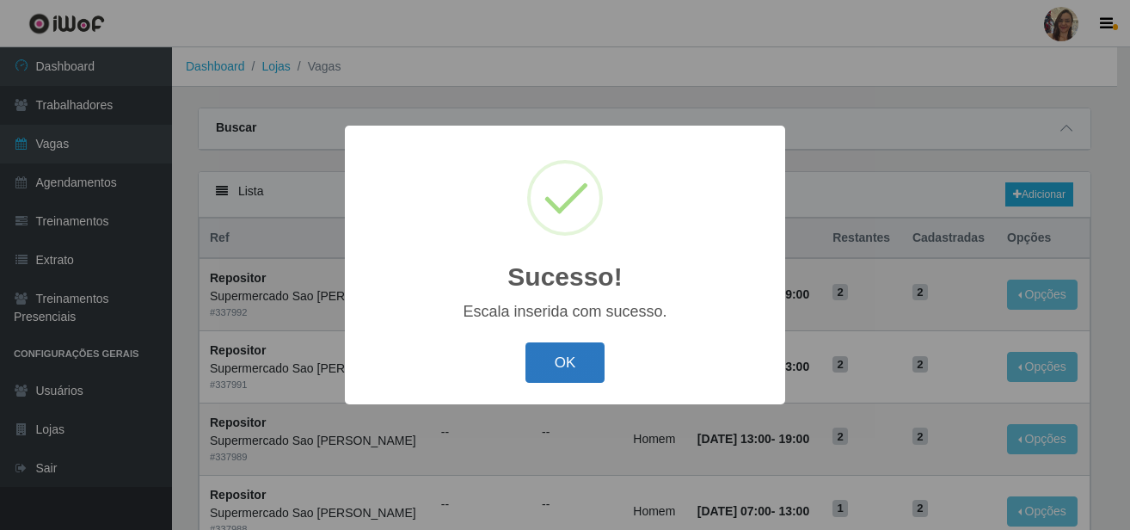
click at [569, 366] on button "OK" at bounding box center [566, 362] width 80 height 40
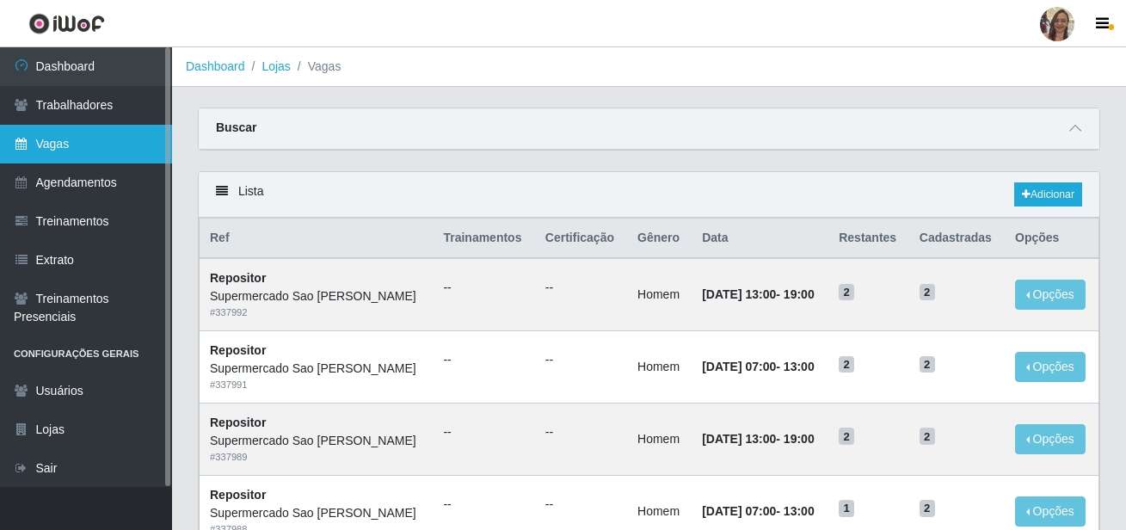
click at [102, 154] on link "Vagas" at bounding box center [86, 144] width 172 height 39
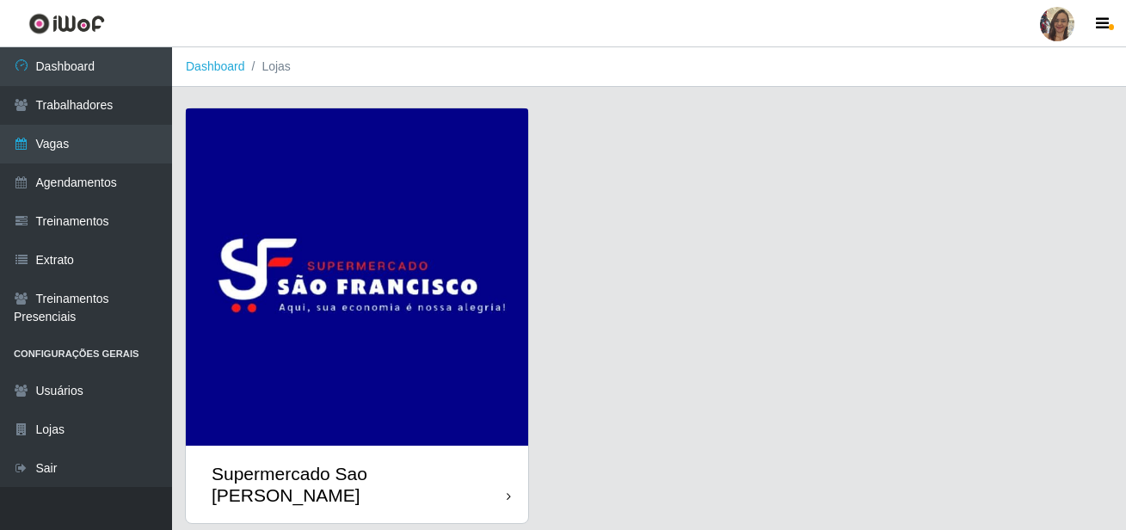
click at [280, 270] on img at bounding box center [357, 276] width 342 height 337
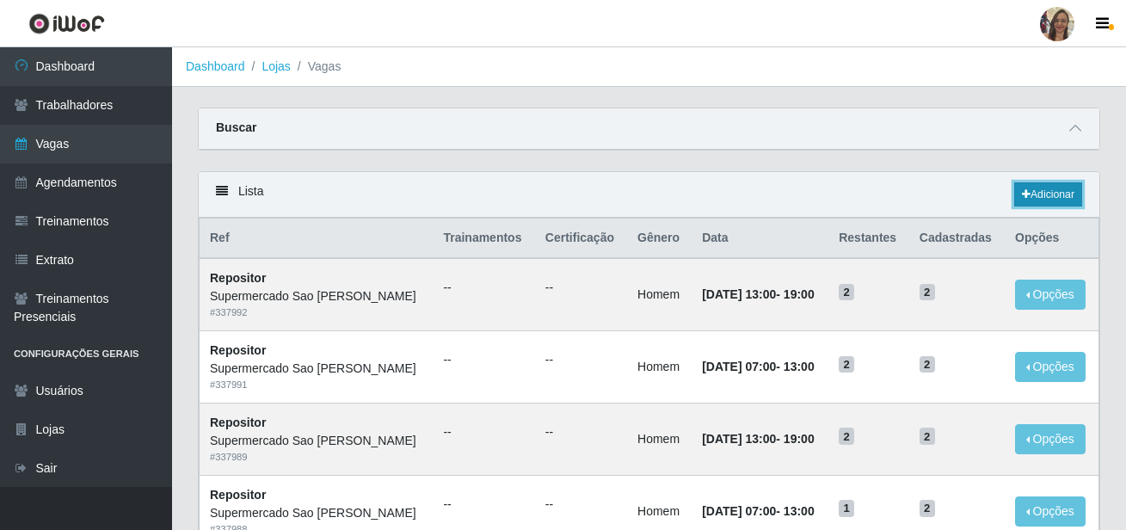
click at [1050, 200] on link "Adicionar" at bounding box center [1048, 194] width 68 height 24
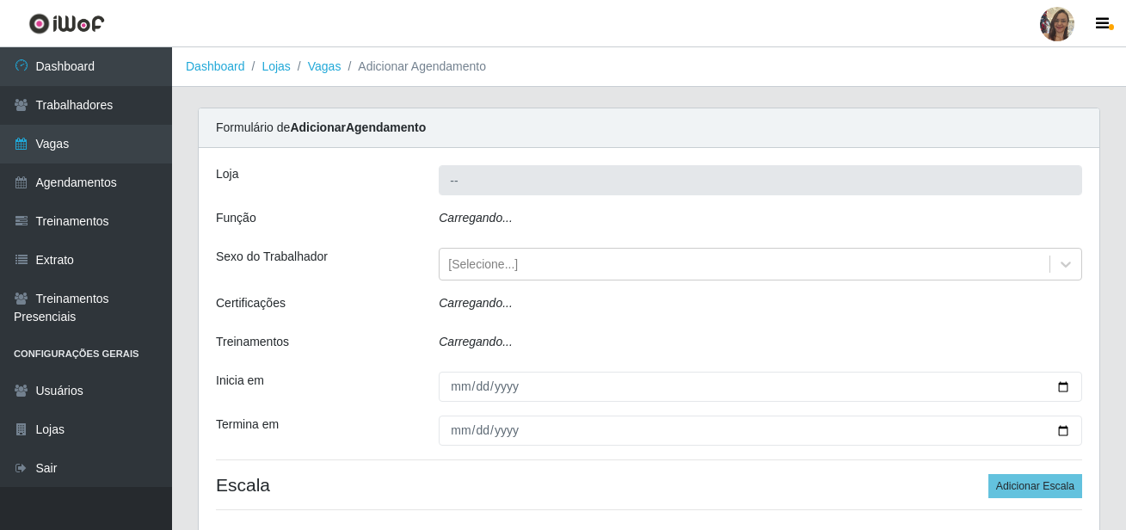
type input "Supermercado Sao [PERSON_NAME]"
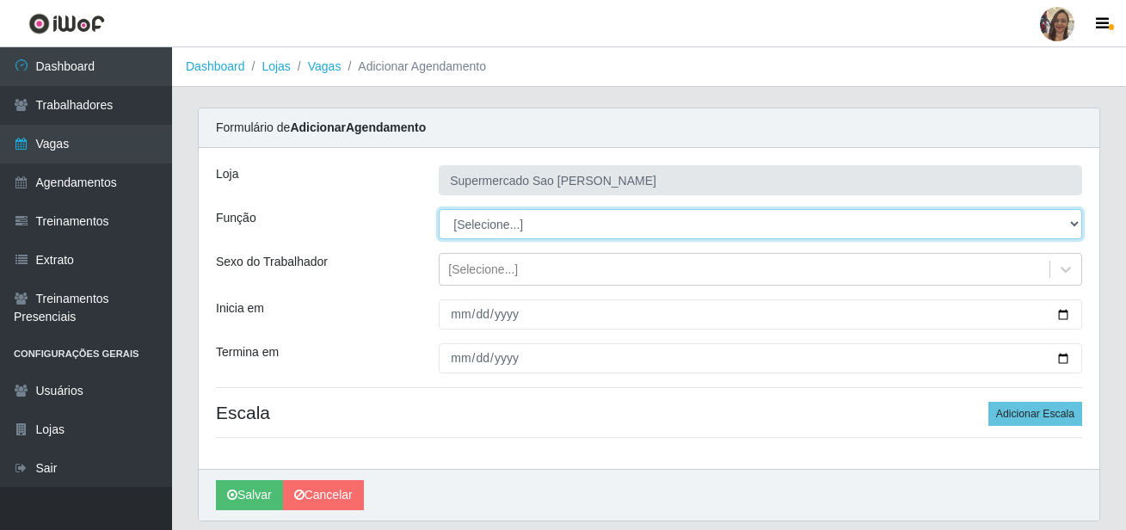
click at [478, 229] on select "[Selecione...] ASG ASG + ASG ++ Balconista de Açougue Balconista de Açougue + B…" at bounding box center [760, 224] width 643 height 30
select select "24"
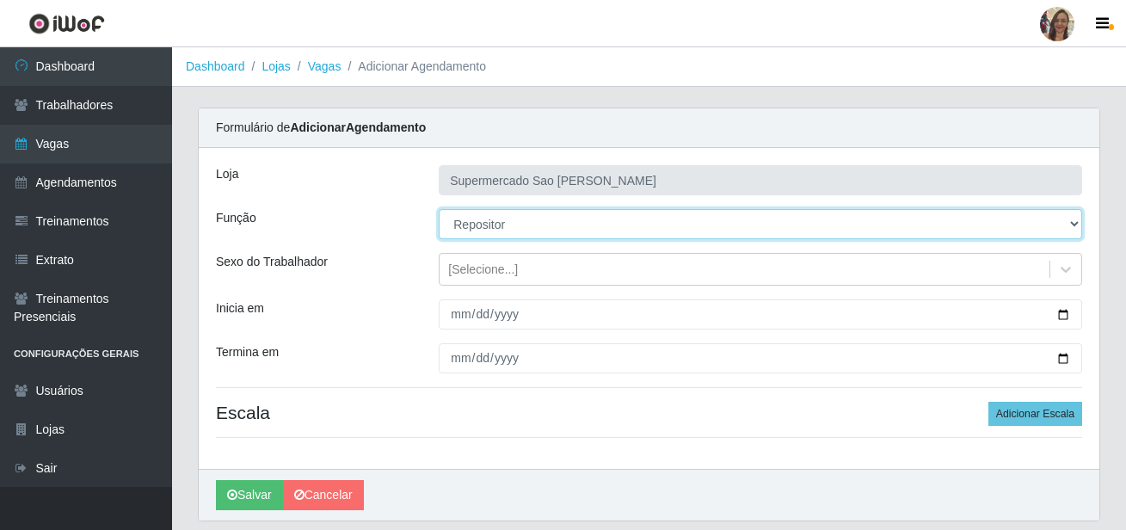
click at [439, 209] on select "[Selecione...] ASG ASG + ASG ++ Balconista de Açougue Balconista de Açougue + B…" at bounding box center [760, 224] width 643 height 30
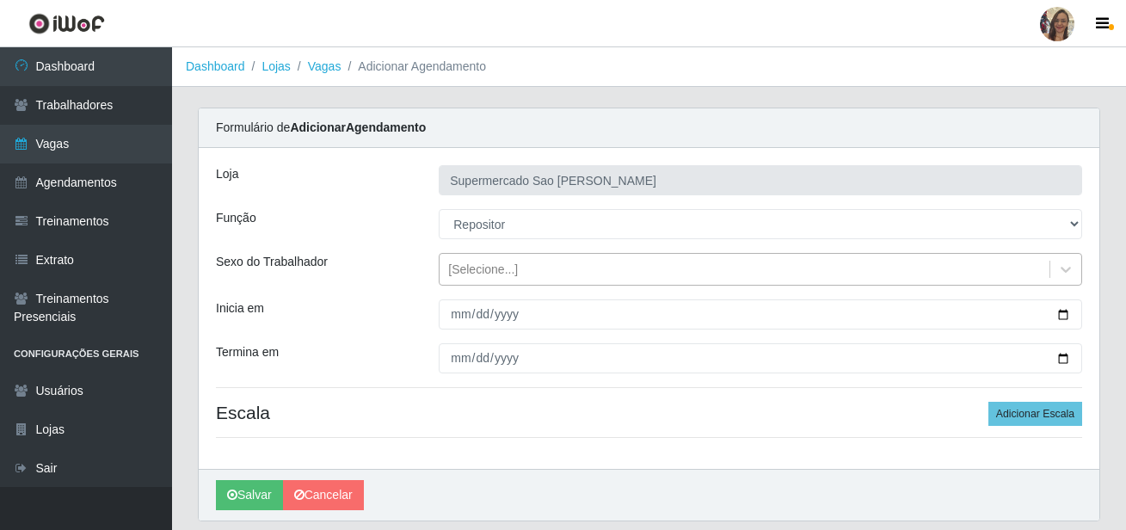
click at [483, 265] on div "[Selecione...]" at bounding box center [483, 270] width 70 height 18
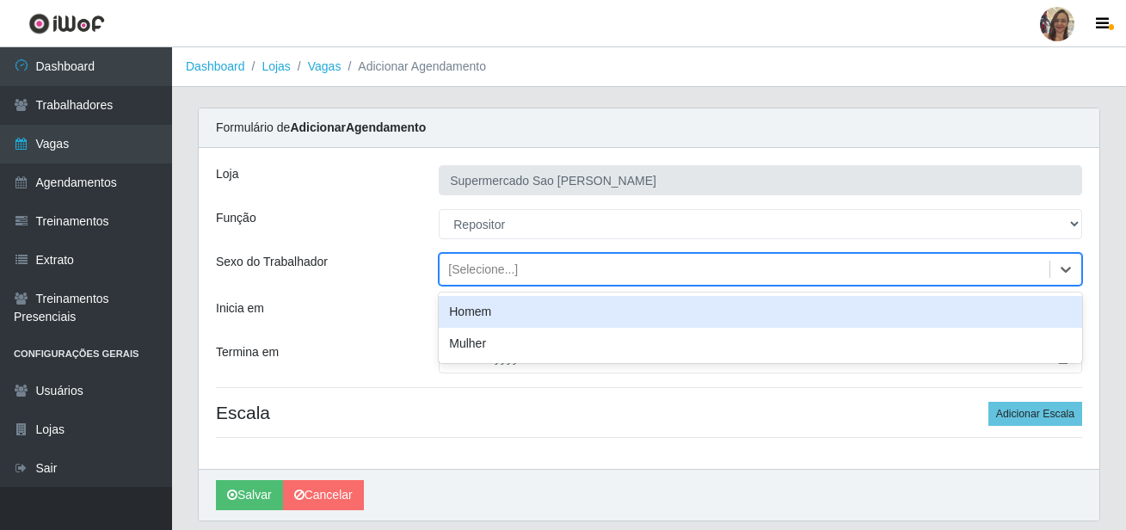
click at [470, 317] on div "Homem" at bounding box center [760, 312] width 643 height 32
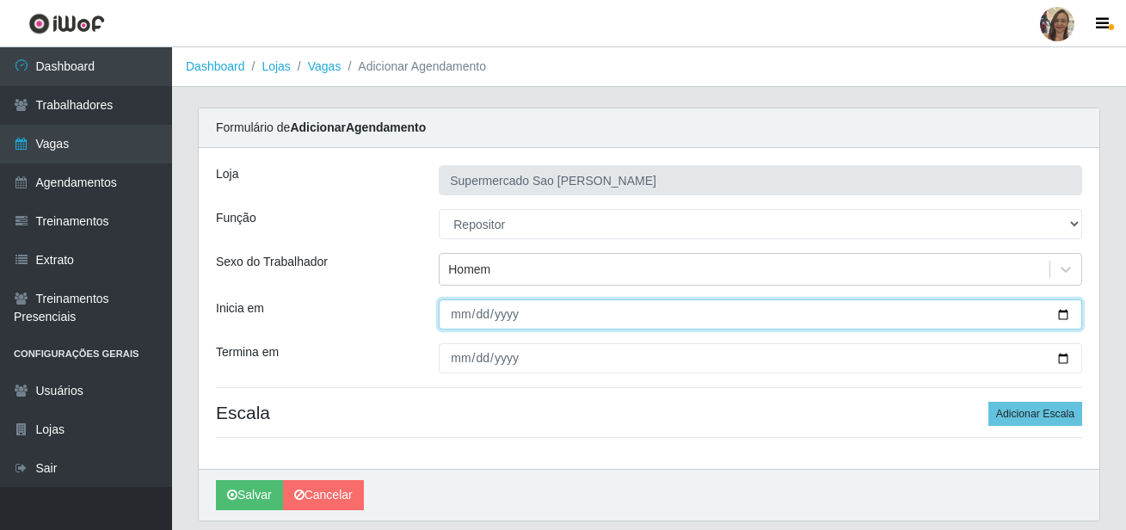
click at [460, 315] on input "Inicia em" at bounding box center [760, 314] width 643 height 30
type input "[DATE]"
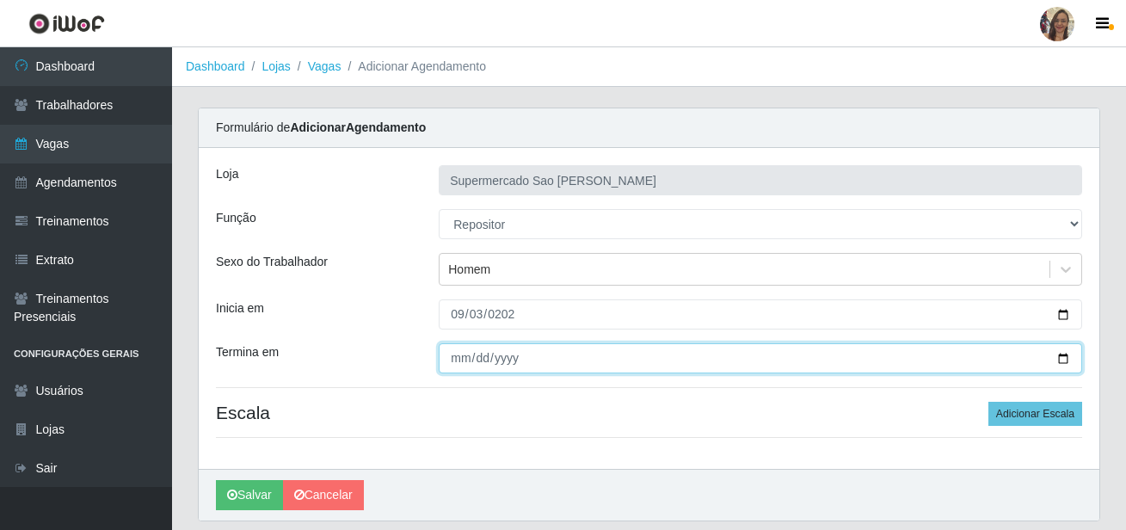
click at [456, 364] on input "Termina em" at bounding box center [760, 358] width 643 height 30
type input "[DATE]"
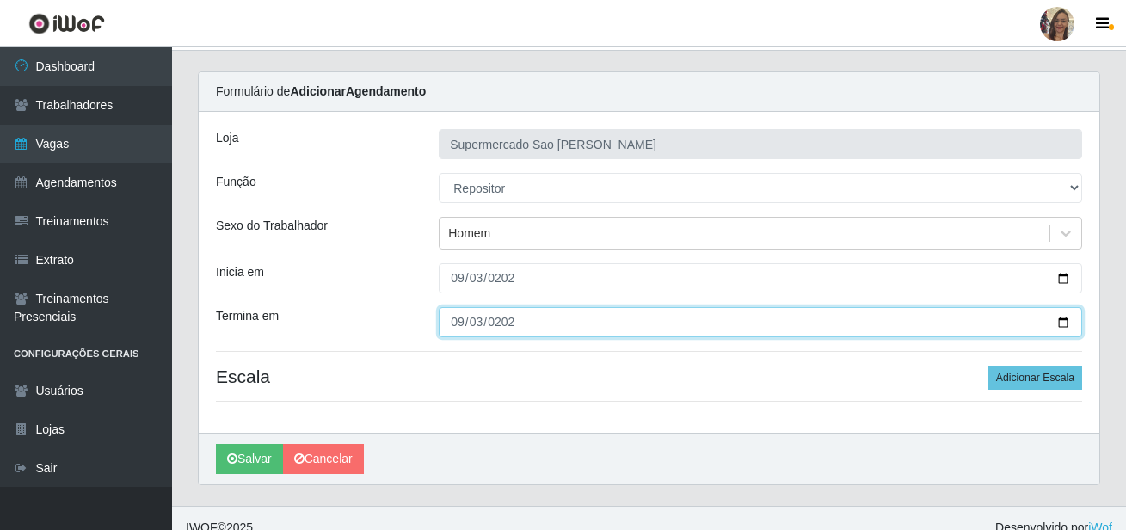
scroll to position [55, 0]
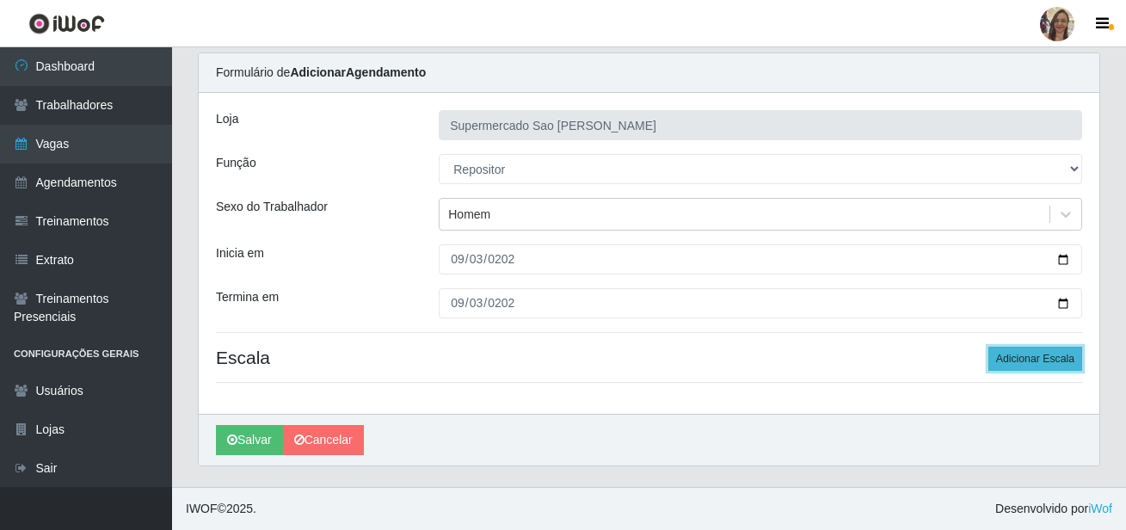
click at [1052, 362] on button "Adicionar Escala" at bounding box center [1035, 359] width 94 height 24
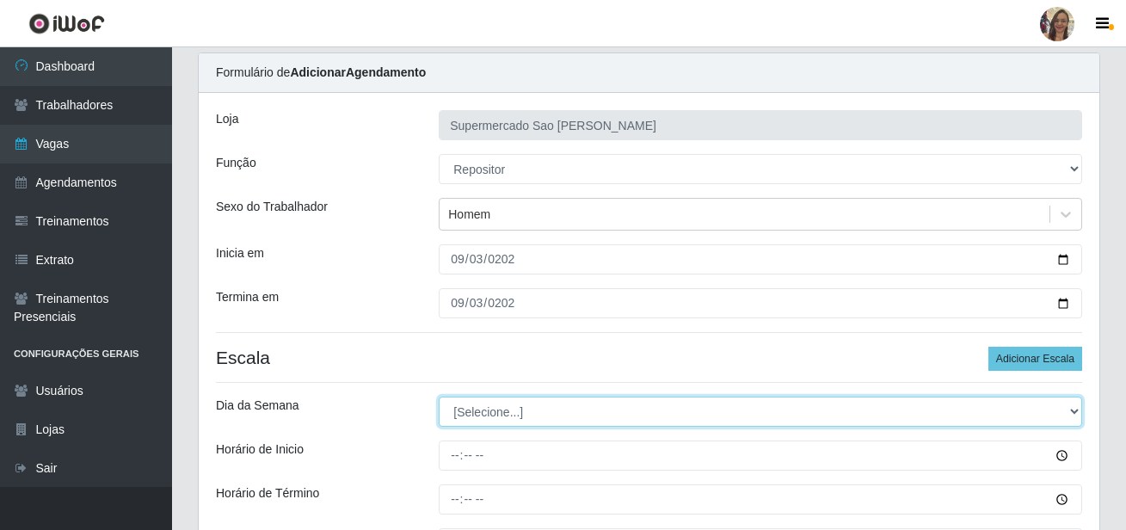
click at [478, 407] on select "[Selecione...] Segunda Terça Quarta Quinta Sexta Sábado Domingo" at bounding box center [760, 412] width 643 height 30
select select "3"
click at [439, 397] on select "[Selecione...] Segunda Terça Quarta Quinta Sexta Sábado Domingo" at bounding box center [760, 412] width 643 height 30
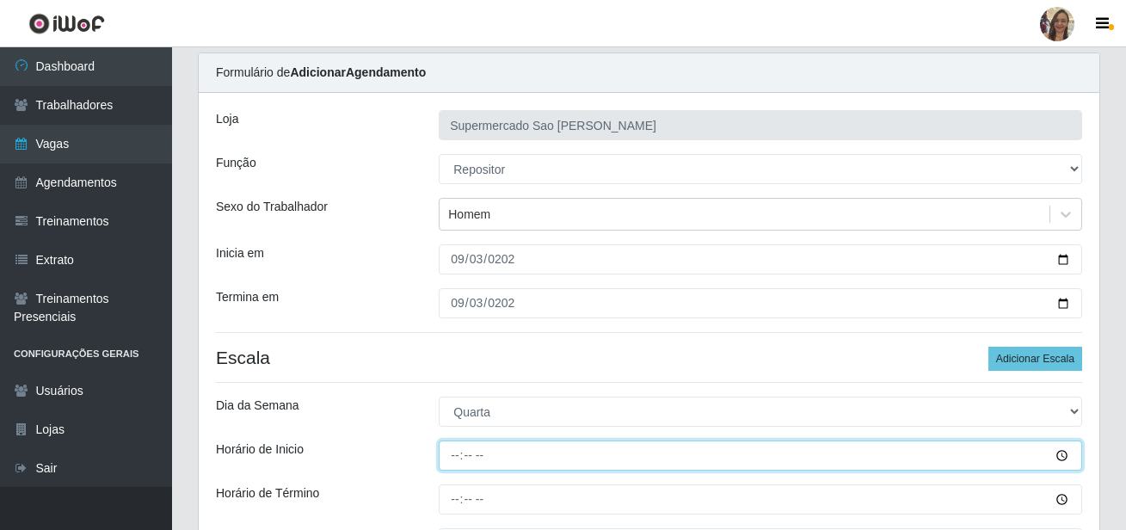
click at [452, 447] on input "Horário de Inicio" at bounding box center [760, 455] width 643 height 30
type input "07:00"
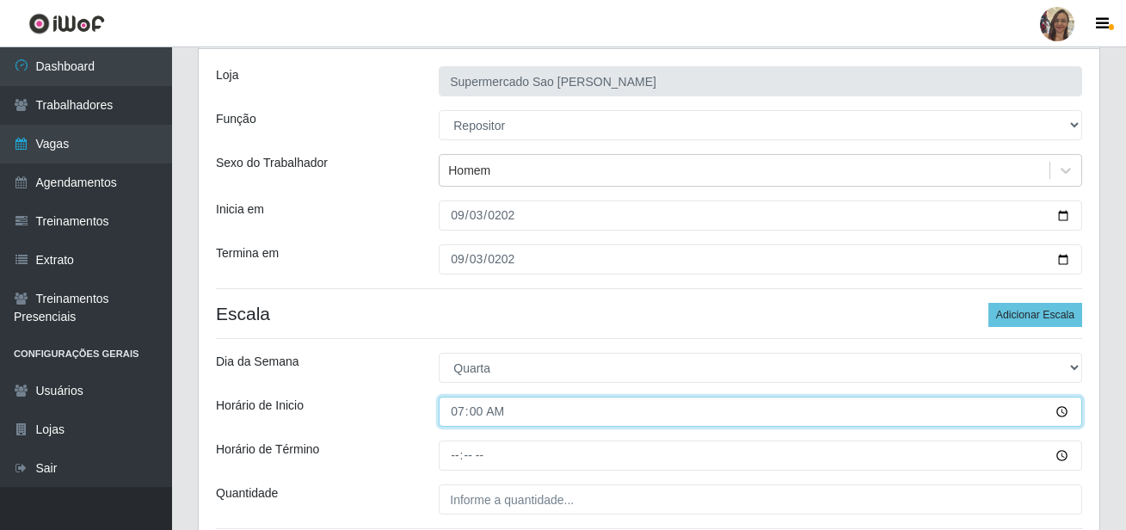
scroll to position [141, 0]
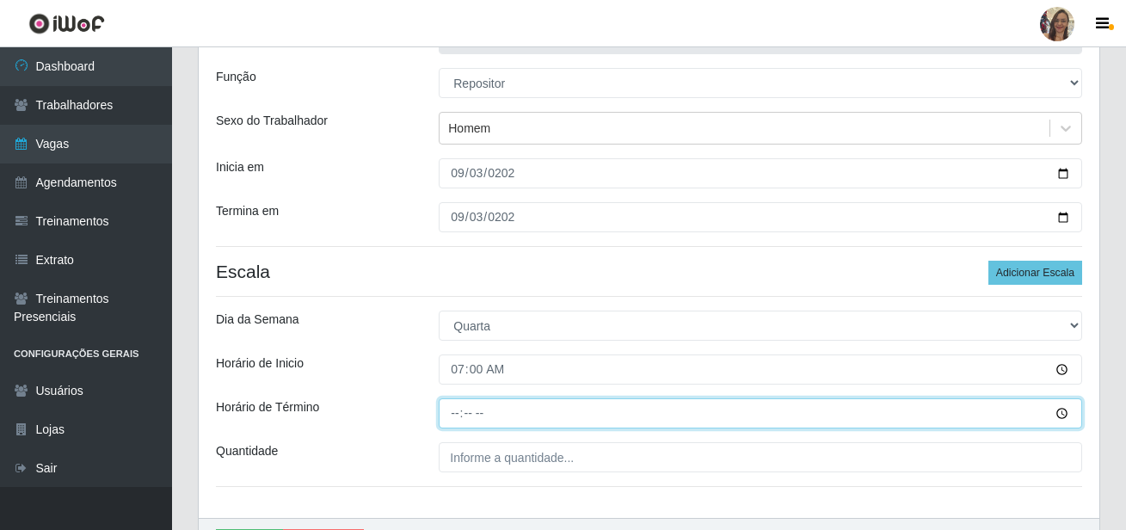
click at [457, 415] on input "Horário de Término" at bounding box center [760, 413] width 643 height 30
type input "13:00"
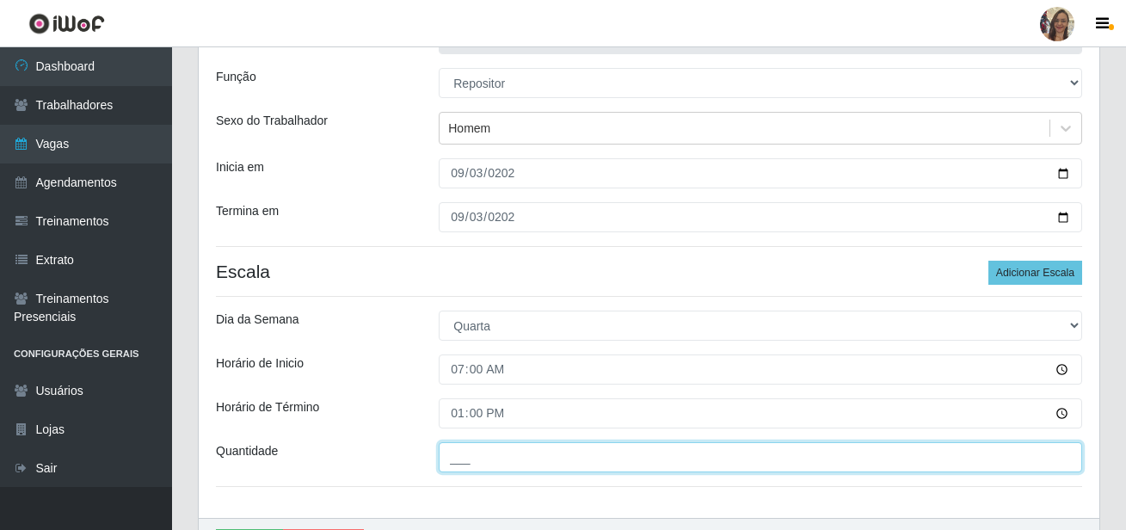
click at [483, 459] on input "___" at bounding box center [760, 457] width 643 height 30
type input "2__"
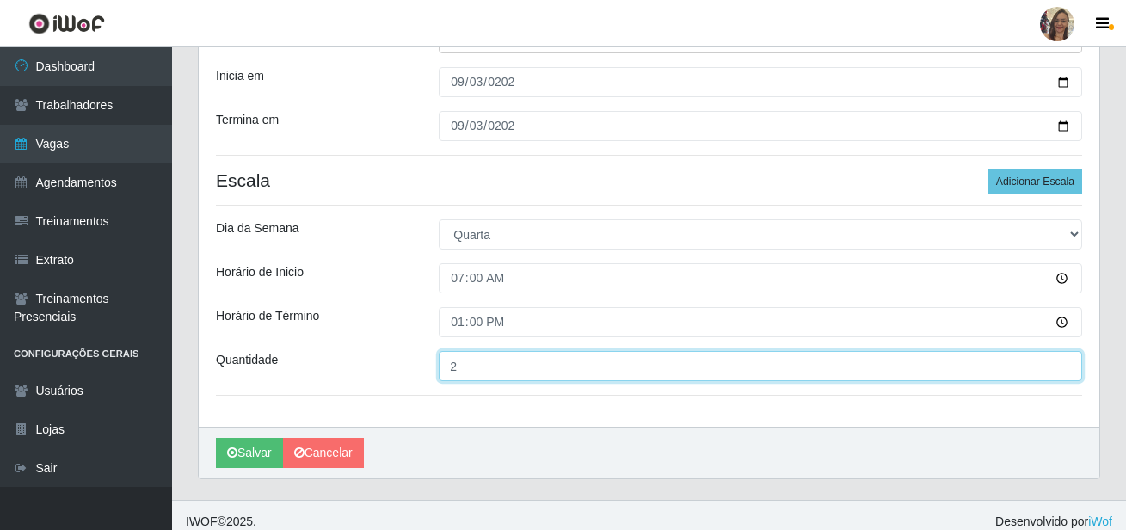
scroll to position [245, 0]
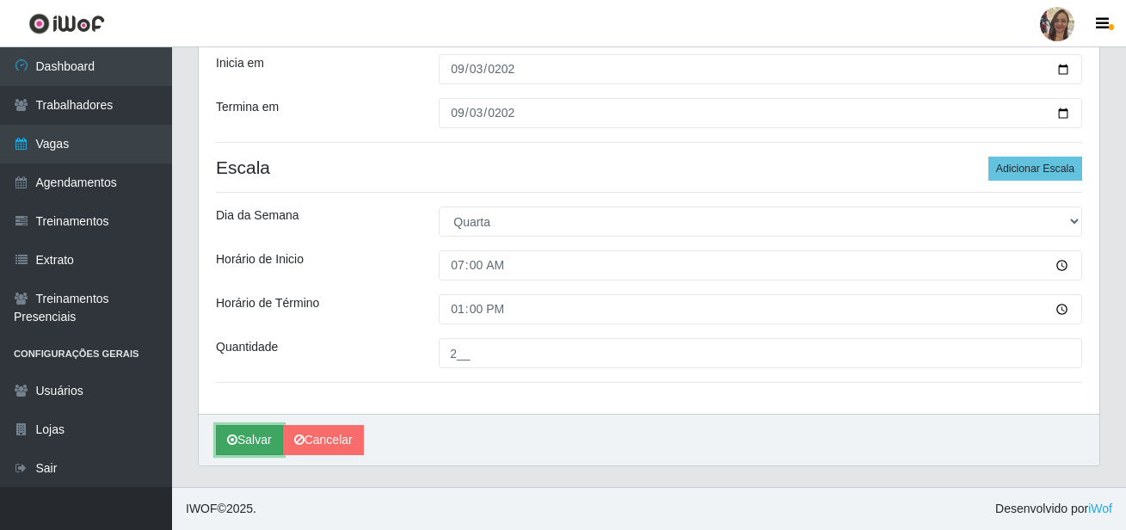
click at [259, 438] on button "Salvar" at bounding box center [249, 440] width 67 height 30
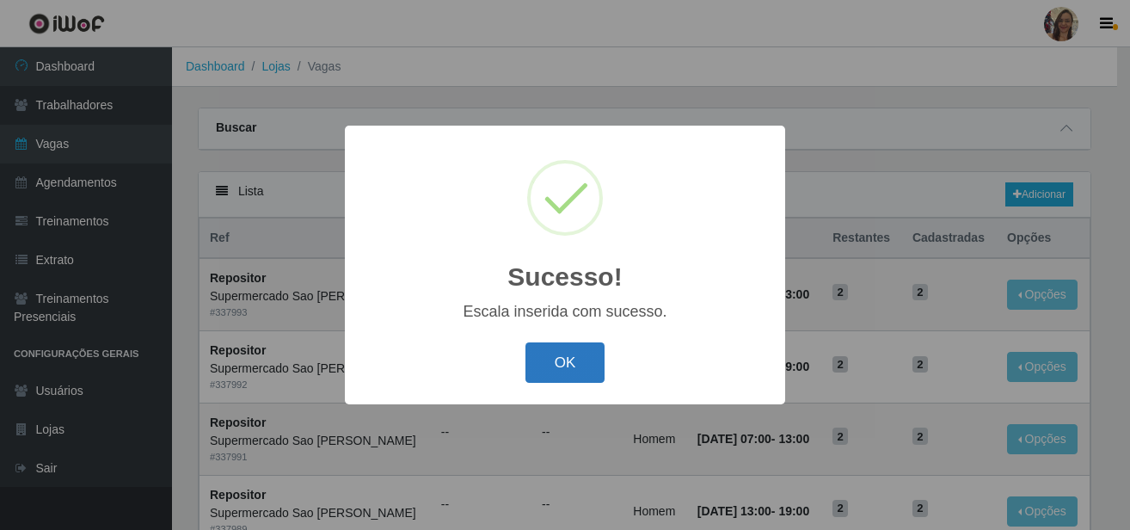
click at [581, 383] on button "OK" at bounding box center [566, 362] width 80 height 40
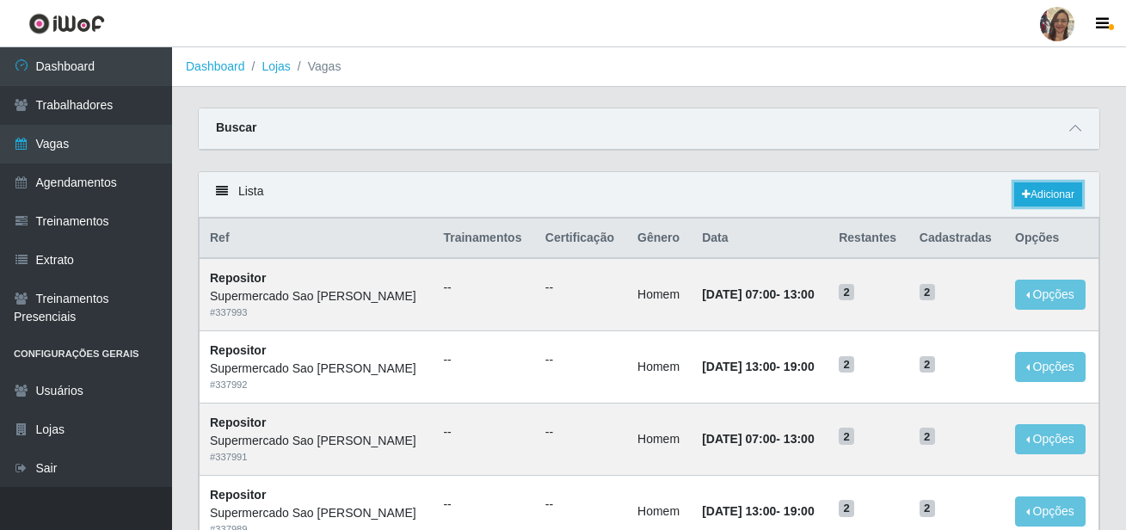
click at [1055, 181] on div "Lista Adicionar" at bounding box center [649, 195] width 901 height 46
click at [1050, 200] on link "Adicionar" at bounding box center [1048, 194] width 68 height 24
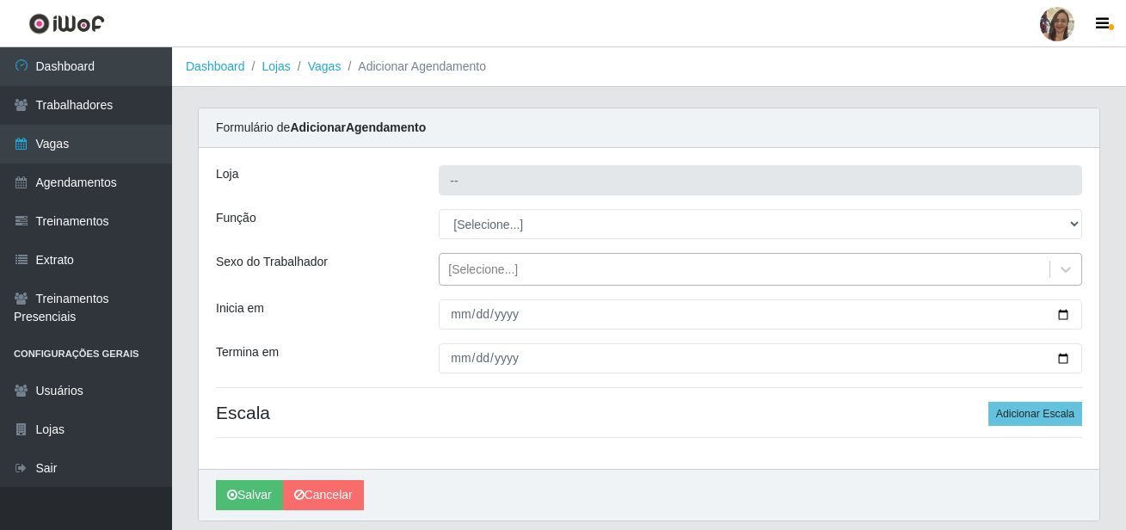
type input "Supermercado Sao [PERSON_NAME]"
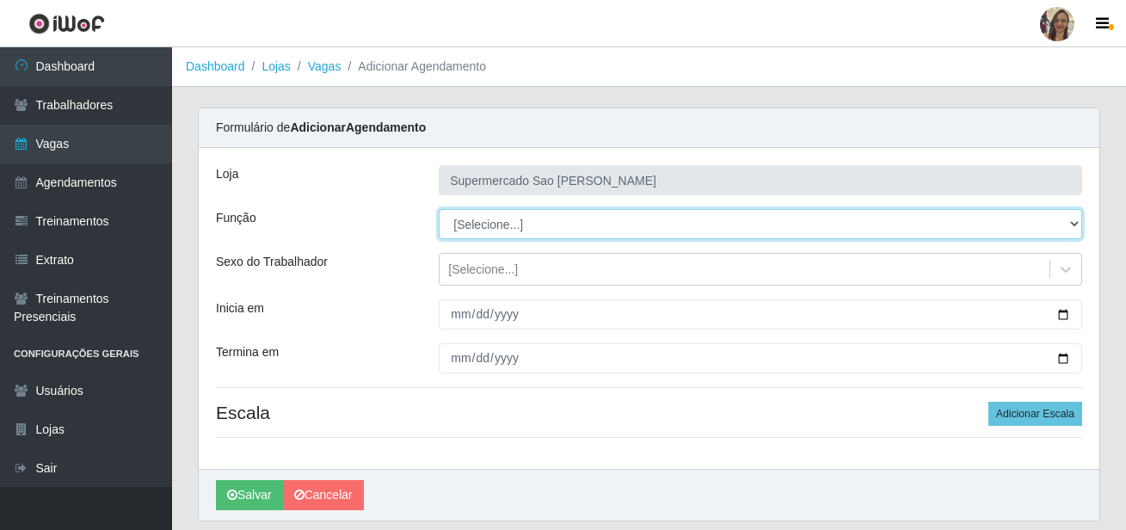
click at [494, 225] on select "[Selecione...] ASG ASG + ASG ++ Balconista de Açougue Balconista de Açougue + B…" at bounding box center [760, 224] width 643 height 30
select select "24"
click at [439, 209] on select "[Selecione...] ASG ASG + ASG ++ Balconista de Açougue Balconista de Açougue + B…" at bounding box center [760, 224] width 643 height 30
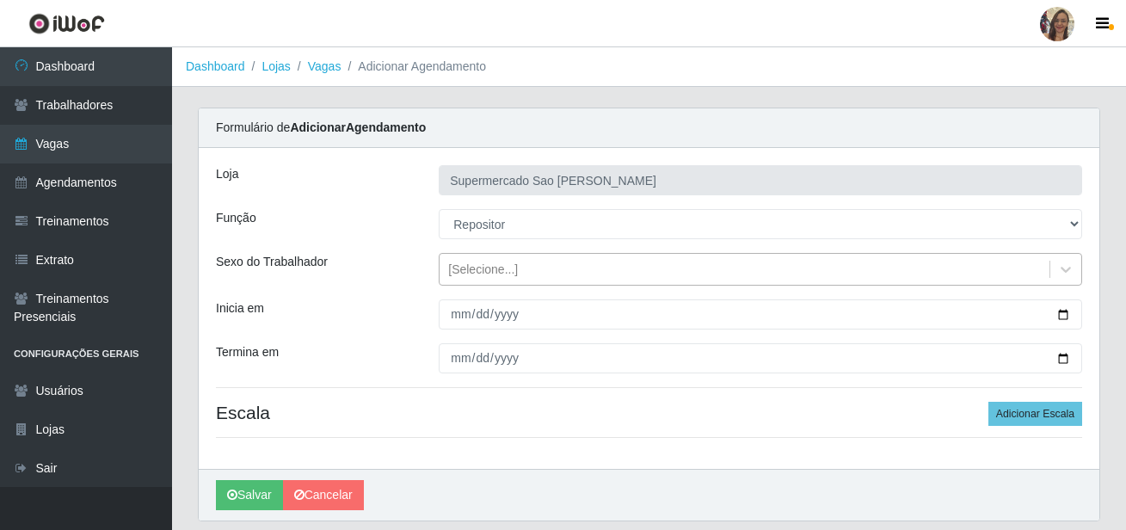
click at [473, 268] on div "[Selecione...]" at bounding box center [483, 270] width 70 height 18
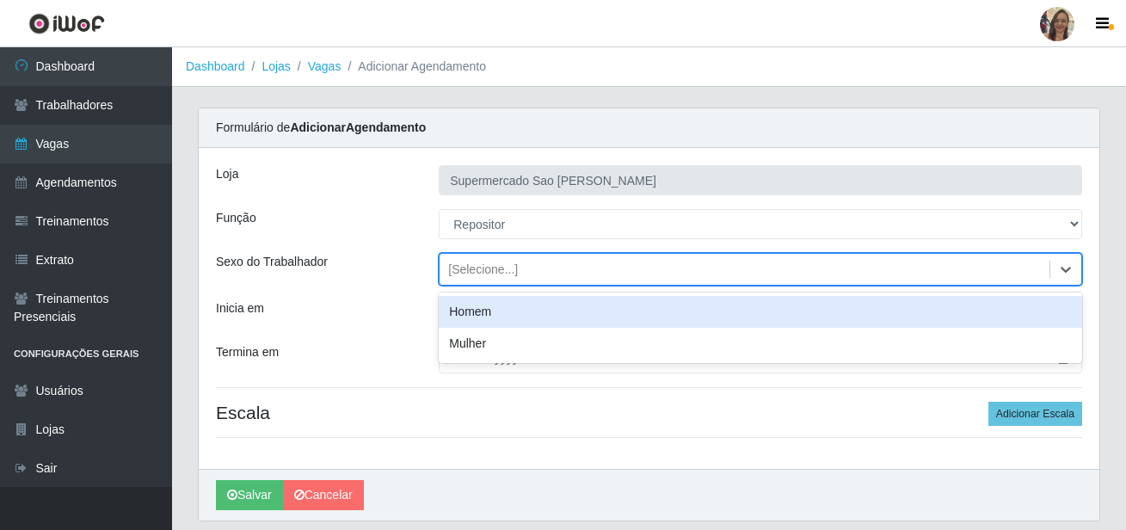
click at [464, 314] on div "Homem" at bounding box center [760, 312] width 643 height 32
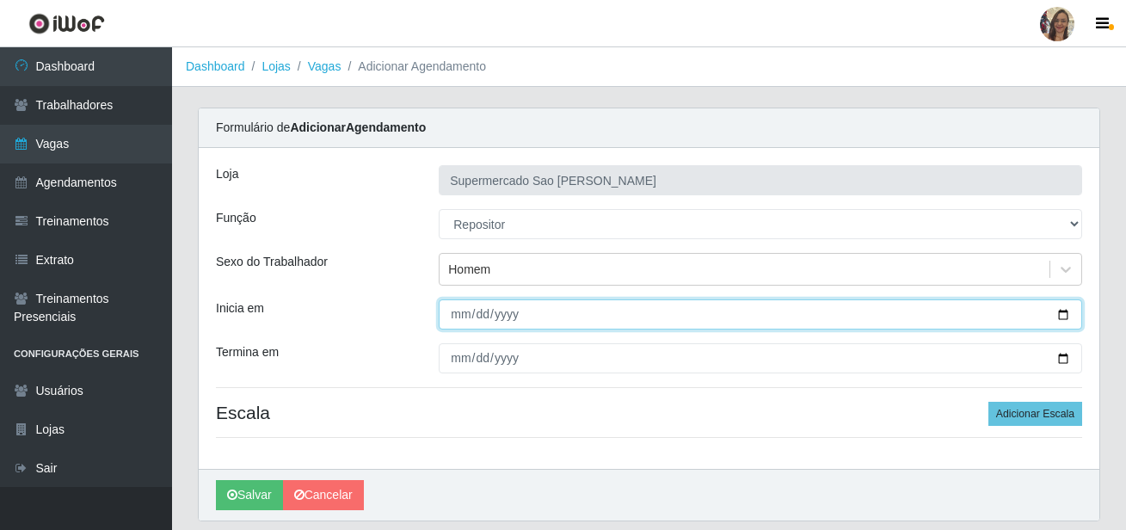
click at [451, 318] on input "Inicia em" at bounding box center [760, 314] width 643 height 30
type input "[DATE]"
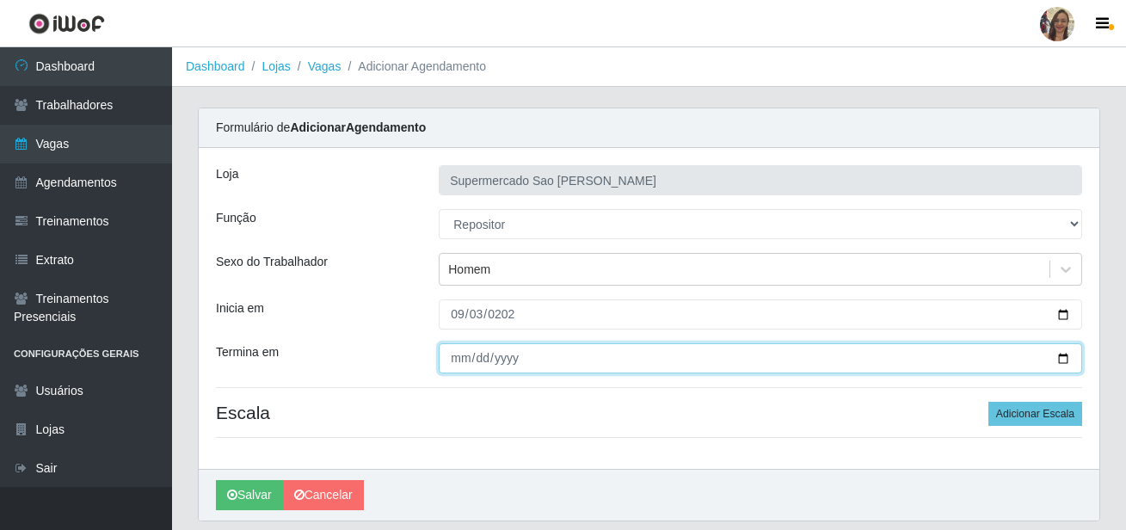
click at [452, 358] on input "Termina em" at bounding box center [760, 358] width 643 height 30
type input "[DATE]"
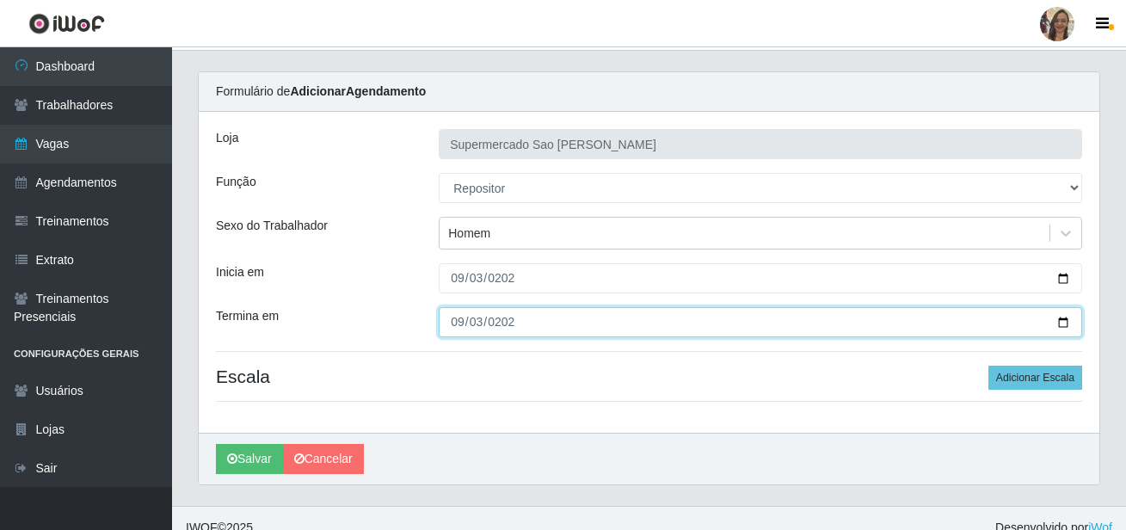
scroll to position [55, 0]
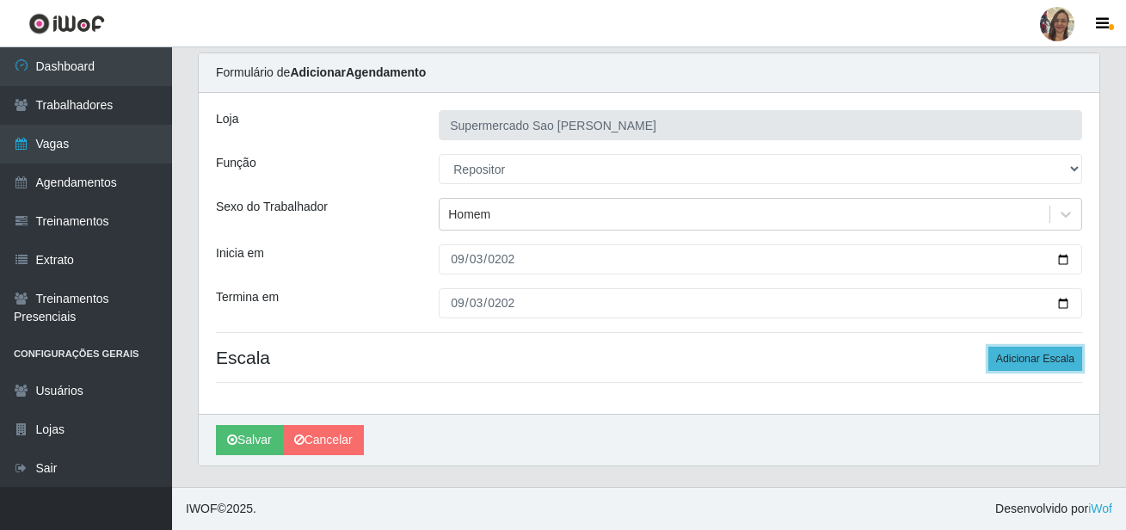
click at [1019, 360] on button "Adicionar Escala" at bounding box center [1035, 359] width 94 height 24
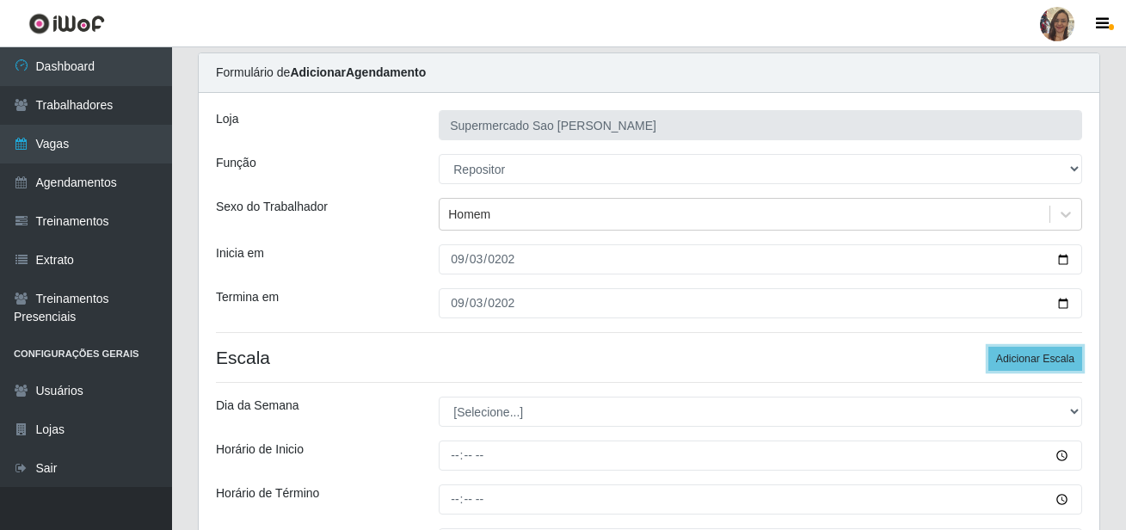
scroll to position [141, 0]
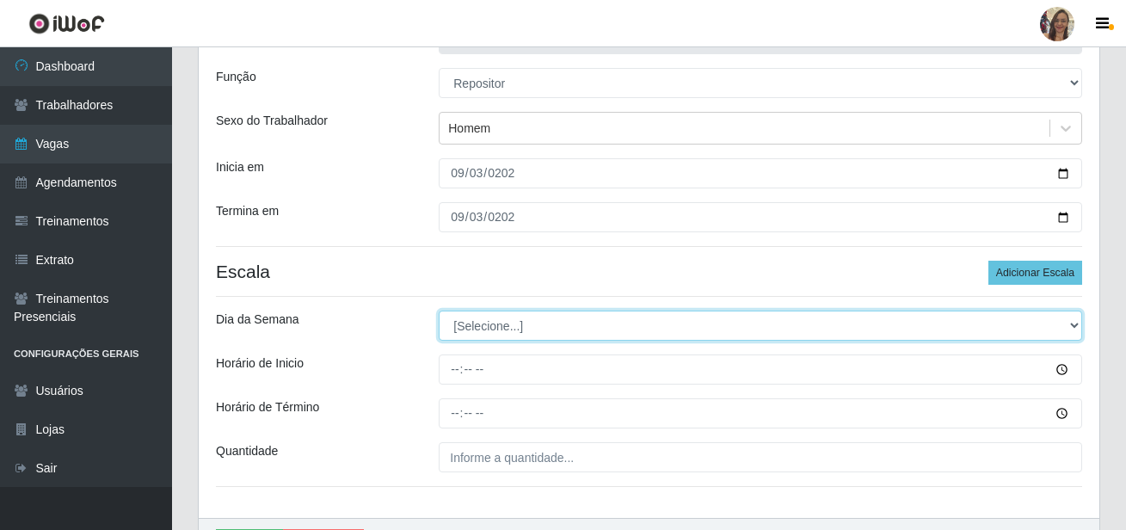
click at [483, 329] on select "[Selecione...] Segunda Terça Quarta Quinta Sexta Sábado Domingo" at bounding box center [760, 326] width 643 height 30
click at [439, 311] on select "[Selecione...] Segunda Terça Quarta Quinta Sexta Sábado Domingo" at bounding box center [760, 326] width 643 height 30
click at [472, 334] on select "[Selecione...] Segunda Terça Quarta Quinta Sexta Sábado Domingo" at bounding box center [760, 326] width 643 height 30
select select "3"
click at [439, 311] on select "[Selecione...] Segunda Terça Quarta Quinta Sexta Sábado Domingo" at bounding box center [760, 326] width 643 height 30
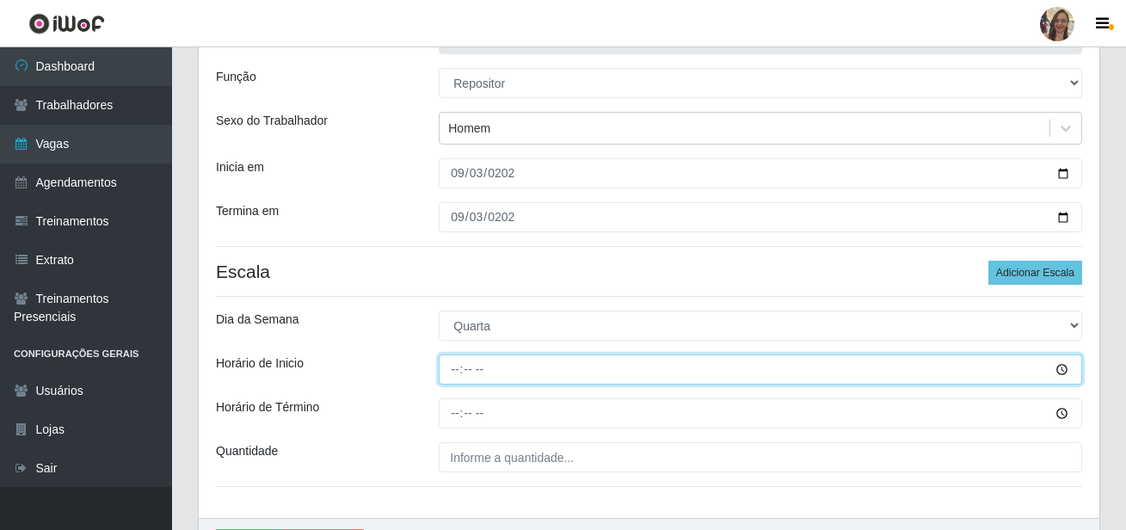
click at [461, 372] on input "Horário de Inicio" at bounding box center [760, 369] width 643 height 30
type input "13:00"
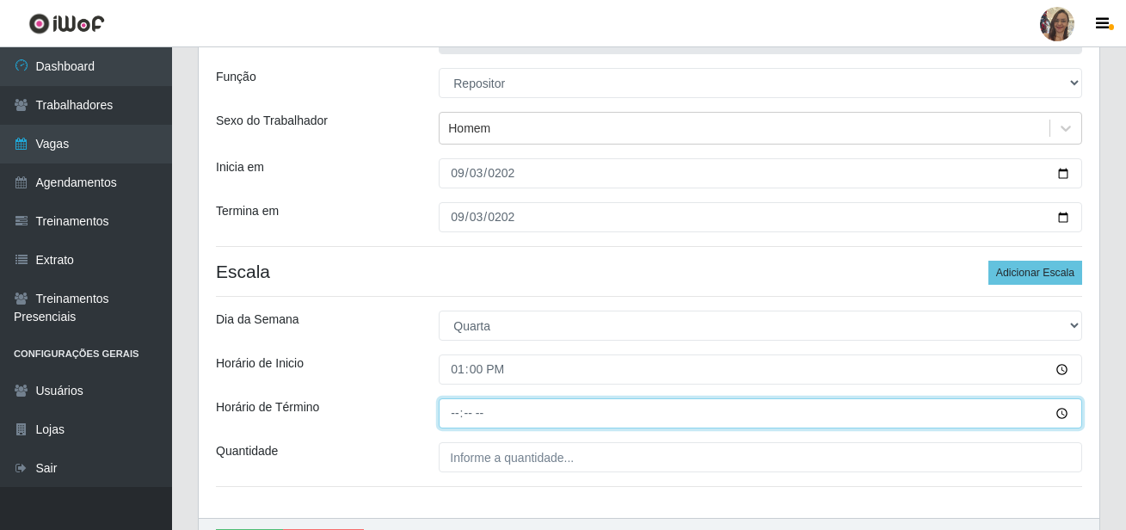
click at [450, 420] on input "Horário de Término" at bounding box center [760, 413] width 643 height 30
type input "19:00"
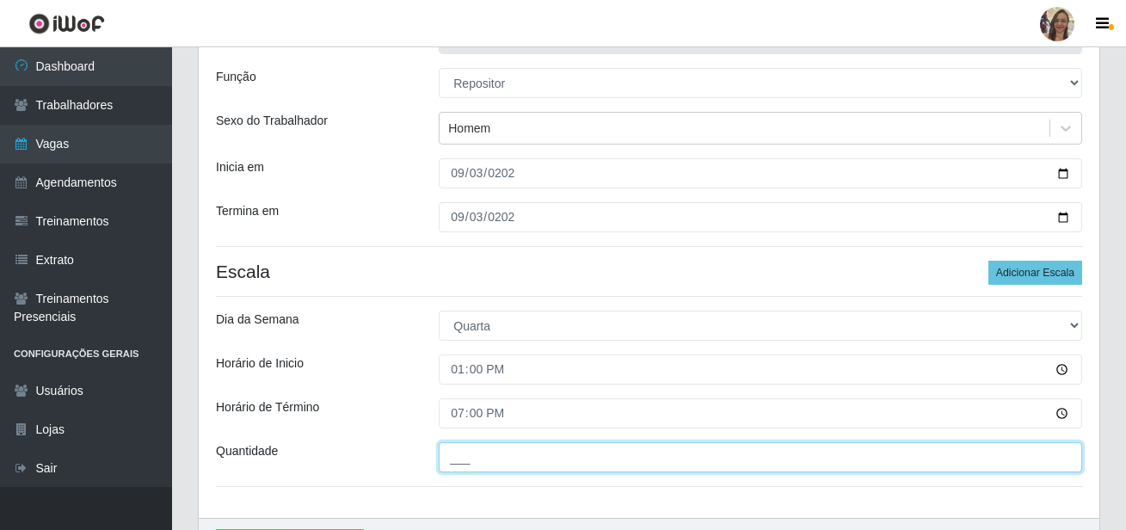
click at [487, 452] on input "___" at bounding box center [760, 457] width 643 height 30
type input "2__"
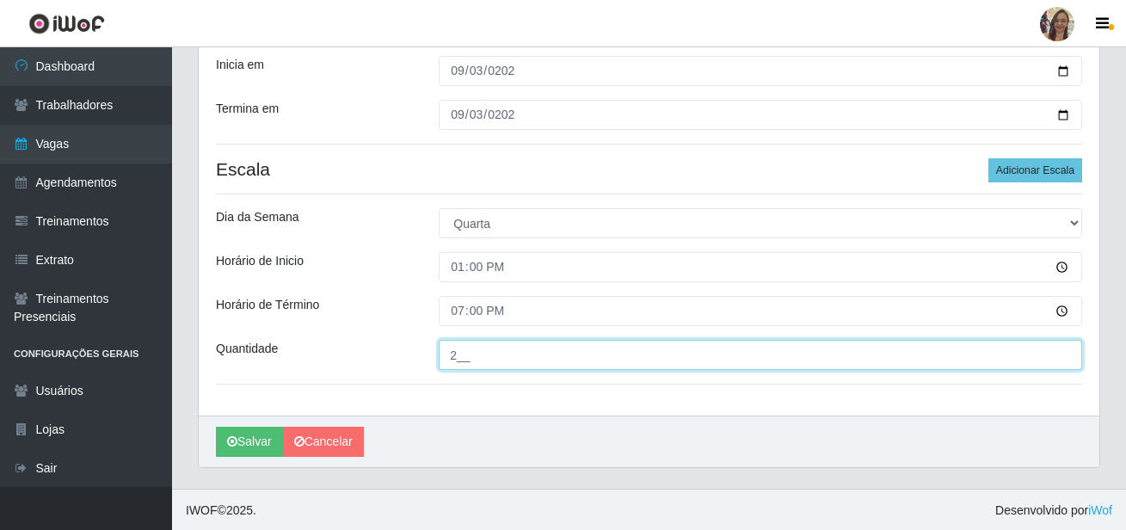
scroll to position [245, 0]
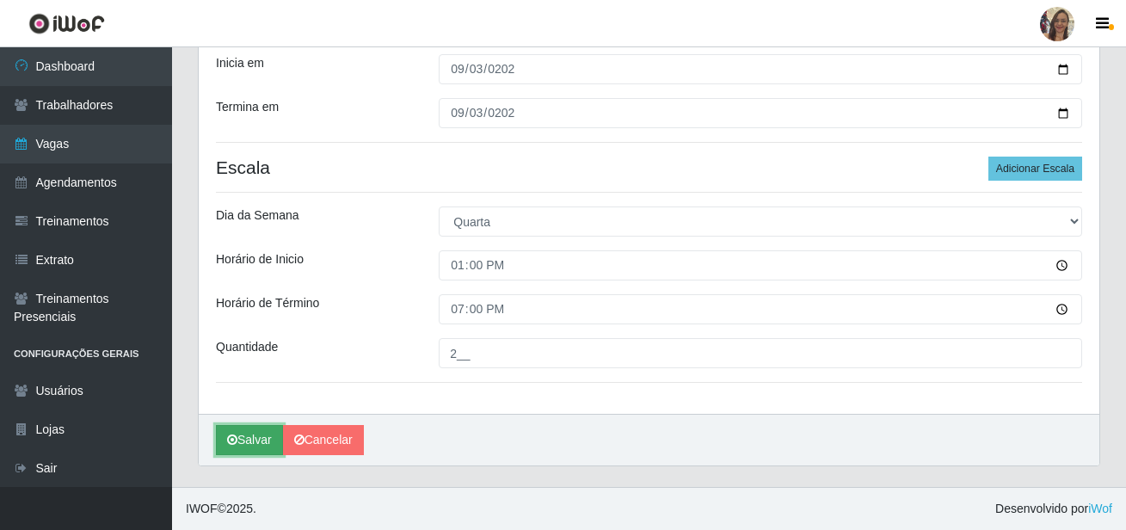
click at [250, 444] on button "Salvar" at bounding box center [249, 440] width 67 height 30
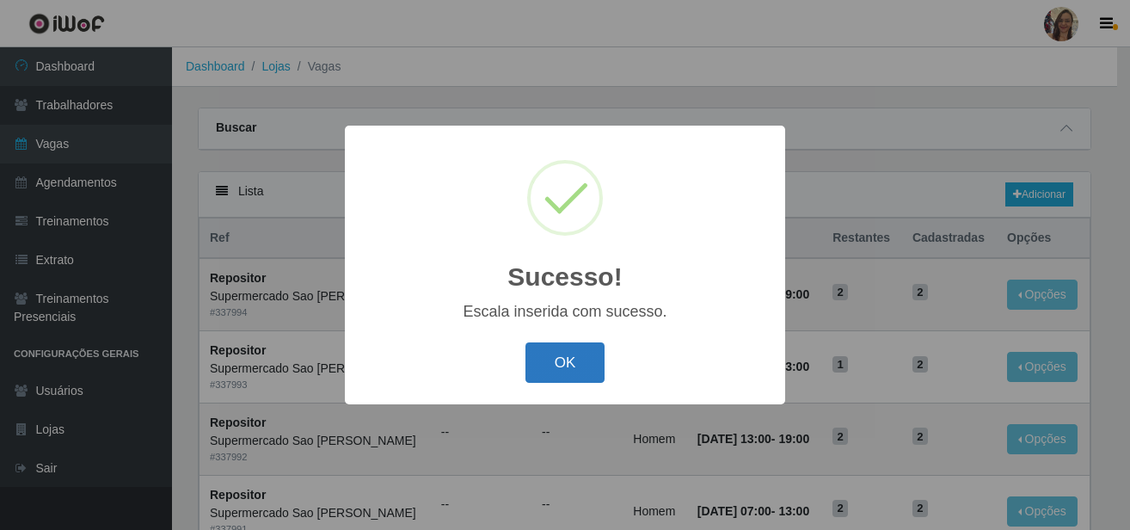
click at [576, 361] on button "OK" at bounding box center [566, 362] width 80 height 40
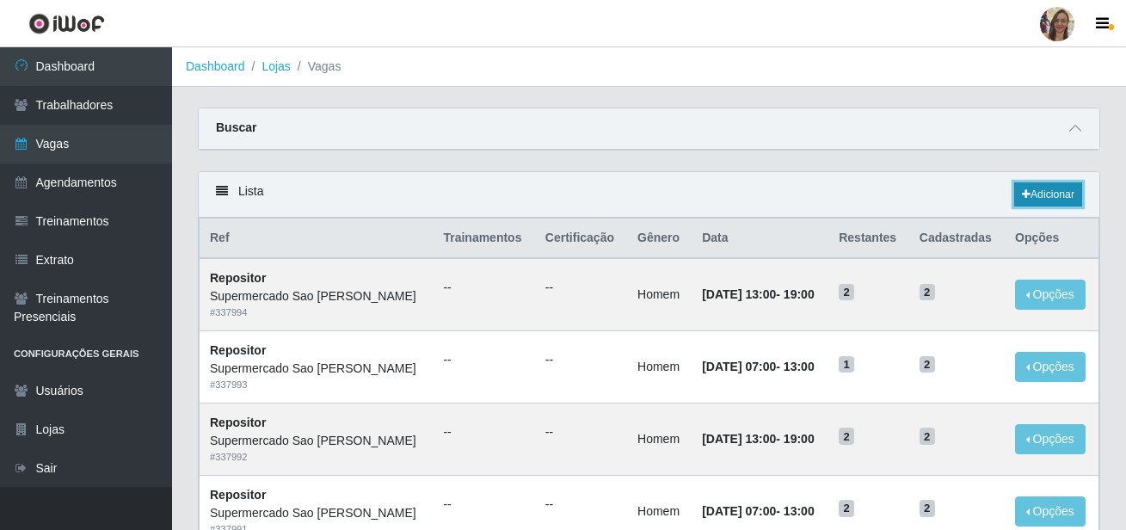
click at [1062, 197] on link "Adicionar" at bounding box center [1048, 194] width 68 height 24
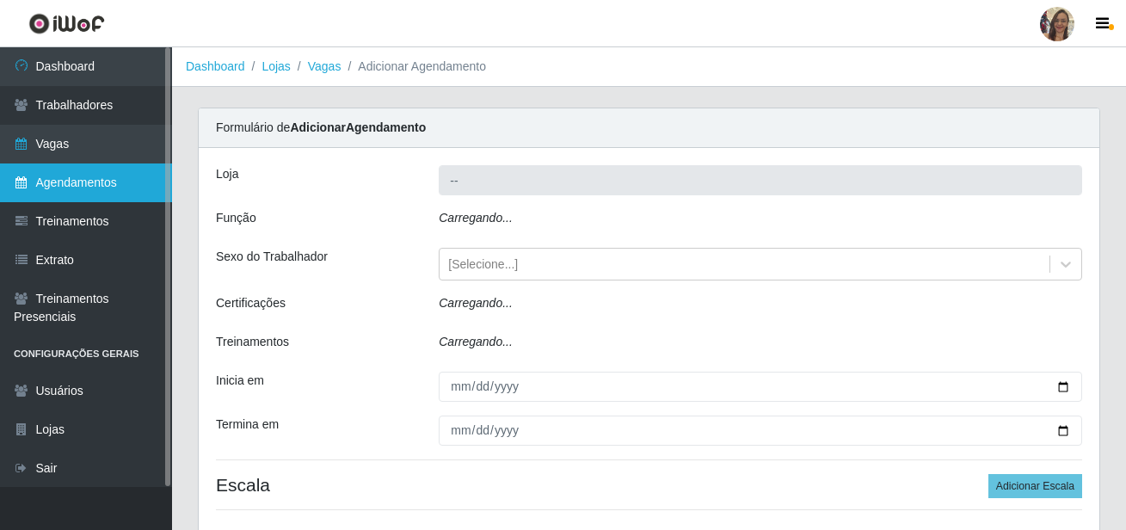
type input "Supermercado Sao [PERSON_NAME]"
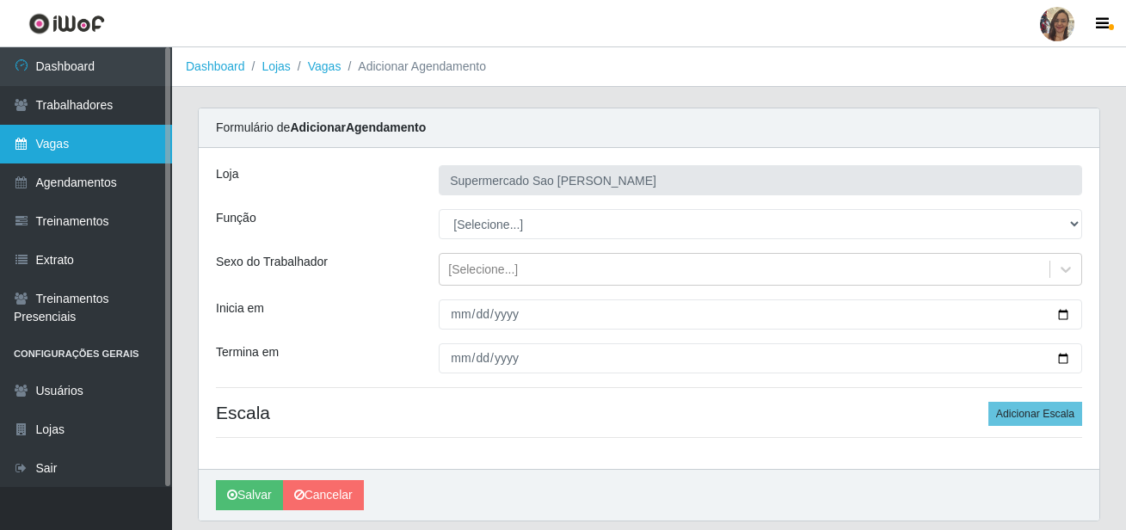
click at [82, 146] on link "Vagas" at bounding box center [86, 144] width 172 height 39
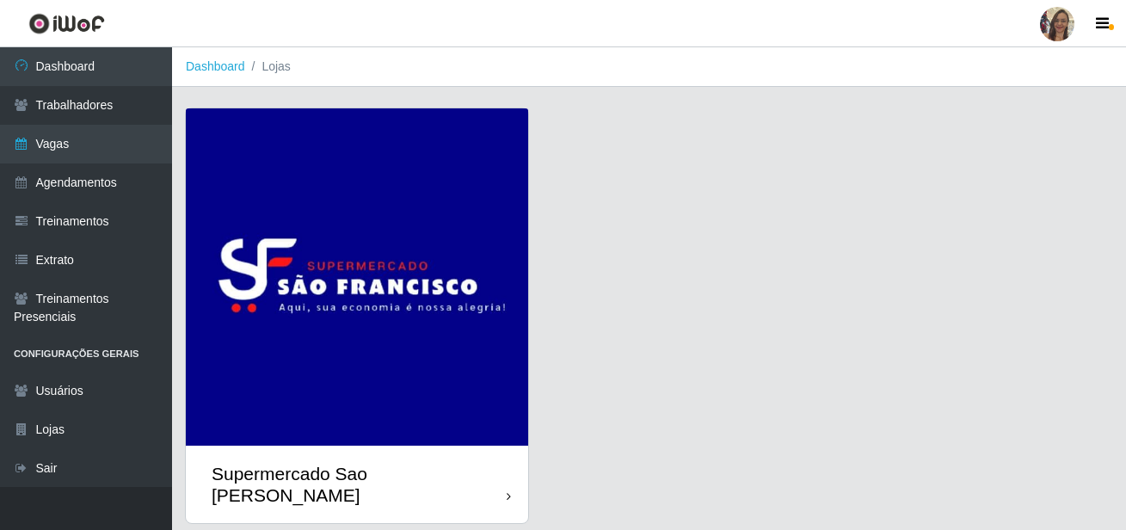
click at [309, 280] on img at bounding box center [357, 276] width 342 height 337
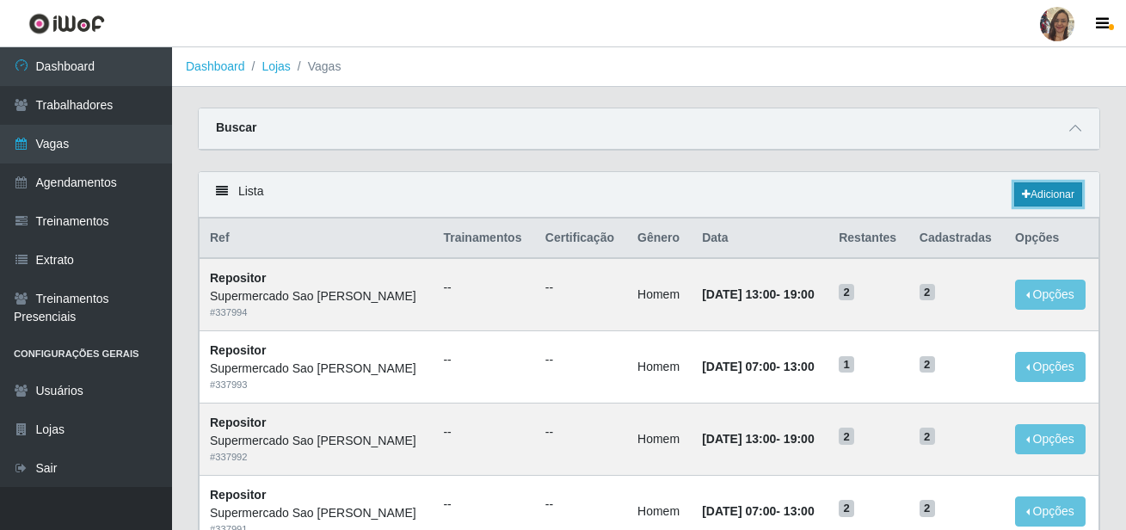
click at [1046, 197] on link "Adicionar" at bounding box center [1048, 194] width 68 height 24
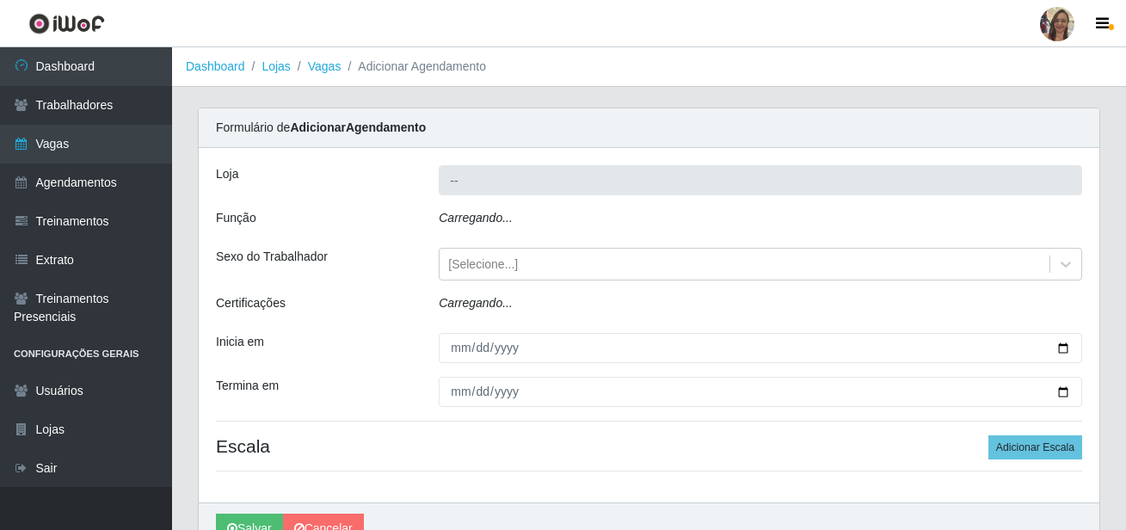
type input "Supermercado Sao [PERSON_NAME]"
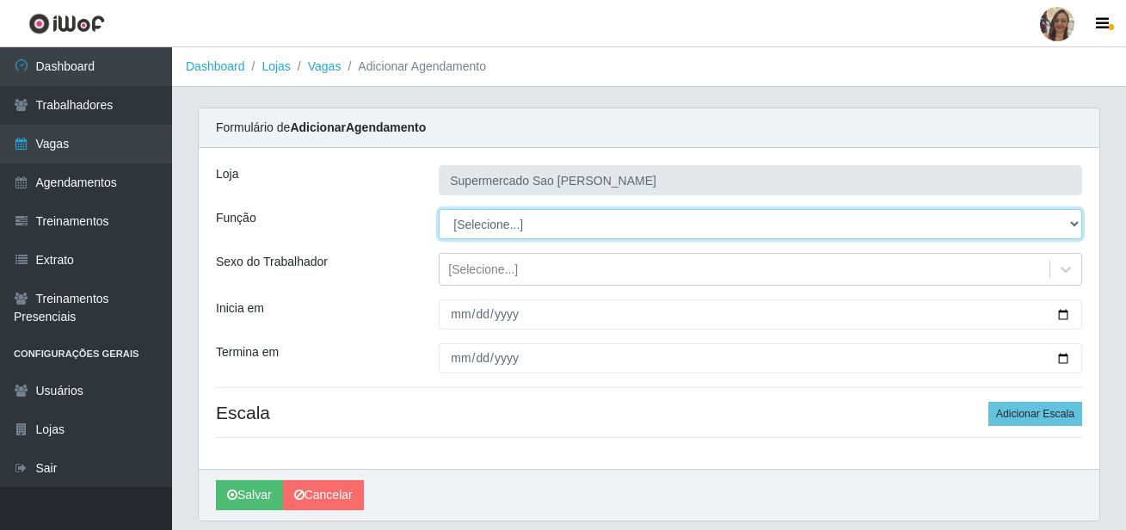
click at [477, 229] on select "[Selecione...] ASG ASG + ASG ++ Balconista de Açougue Balconista de Açougue + B…" at bounding box center [760, 224] width 643 height 30
select select "24"
click at [439, 209] on select "[Selecione...] ASG ASG + ASG ++ Balconista de Açougue Balconista de Açougue + B…" at bounding box center [760, 224] width 643 height 30
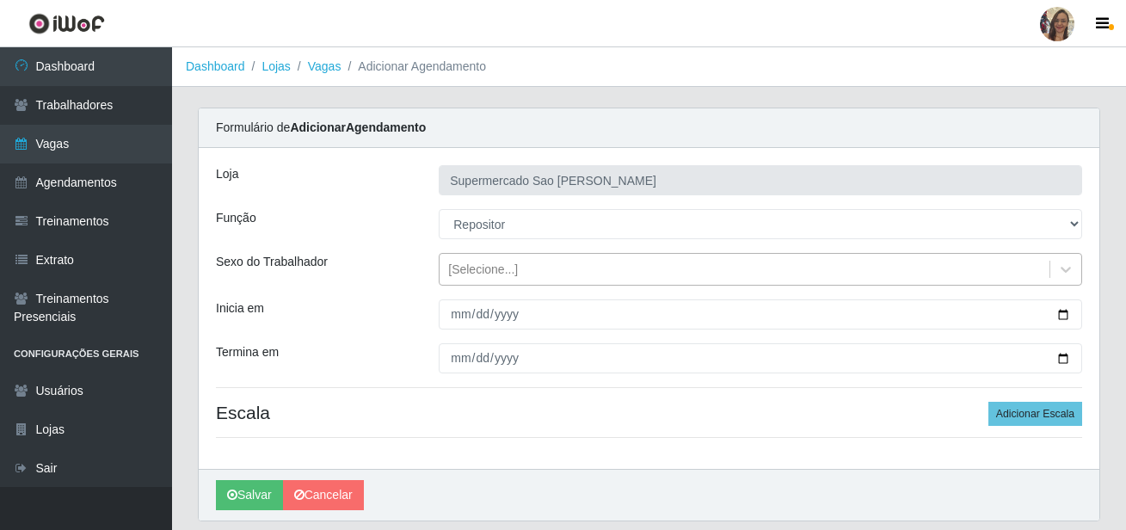
click at [472, 274] on div "[Selecione...]" at bounding box center [483, 270] width 70 height 18
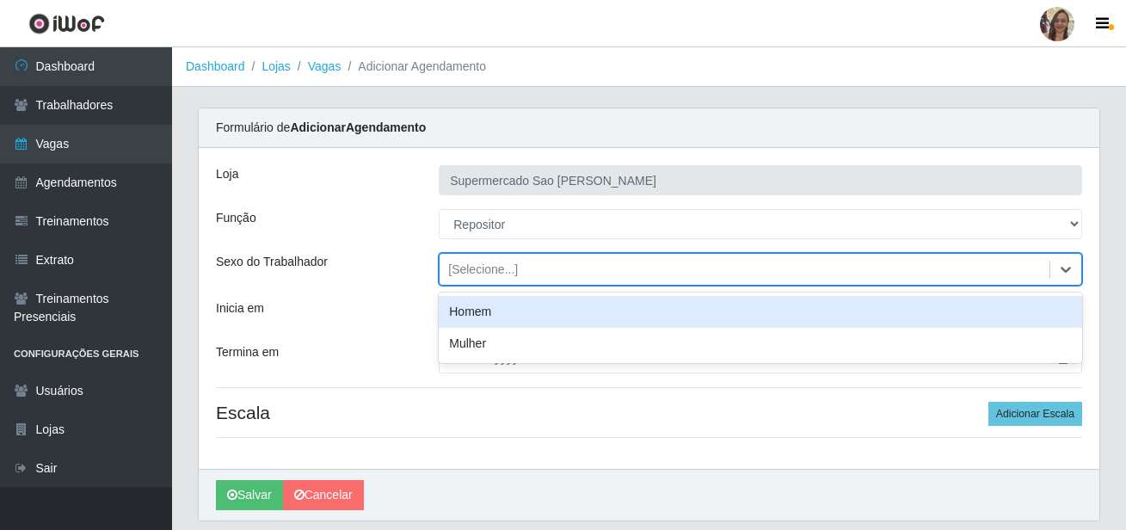
click at [467, 315] on div "Homem" at bounding box center [760, 312] width 643 height 32
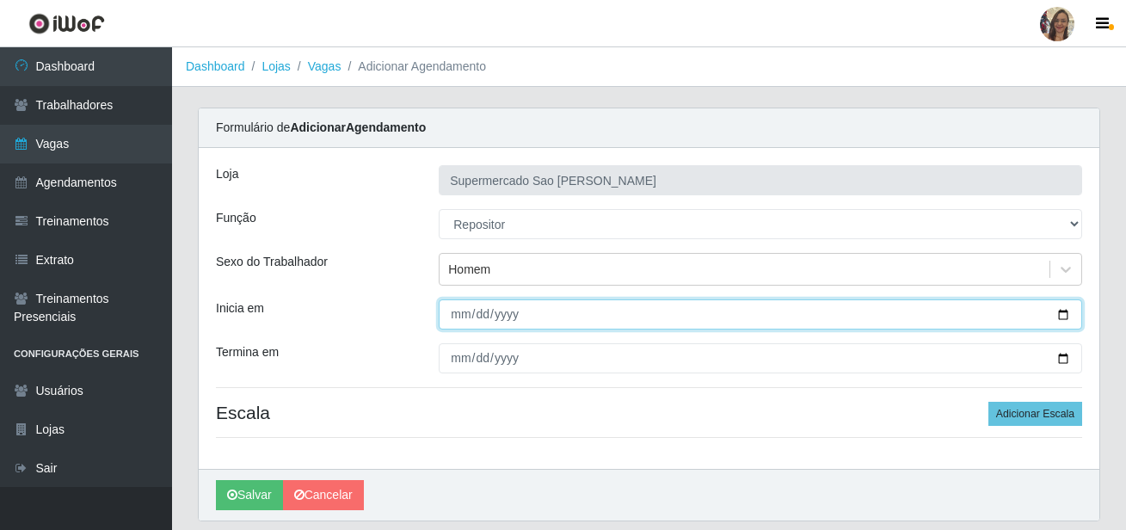
click at [464, 316] on input "Inicia em" at bounding box center [760, 314] width 643 height 30
type input "[DATE]"
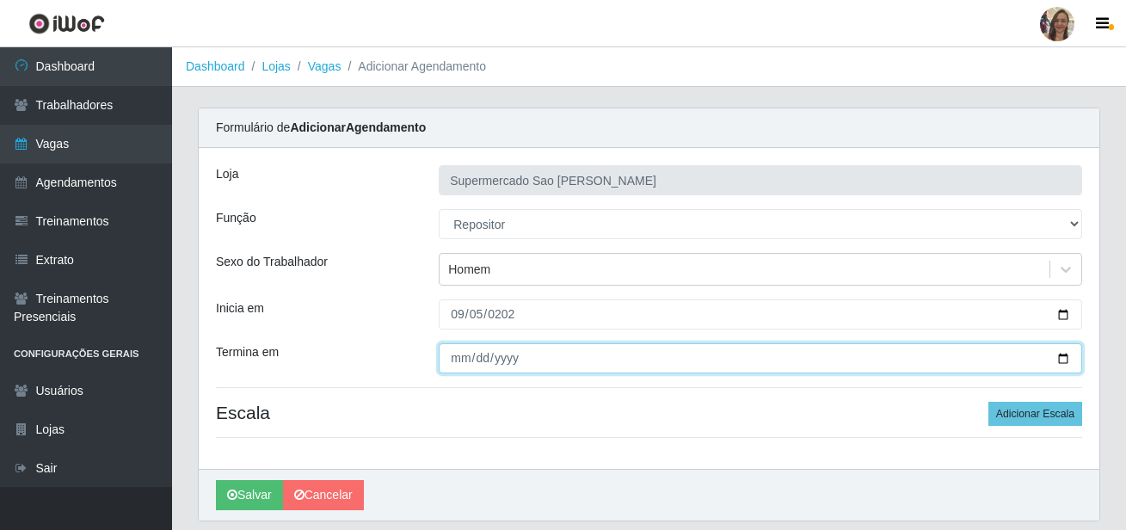
click at [448, 360] on input "Termina em" at bounding box center [760, 358] width 643 height 30
type input "[DATE]"
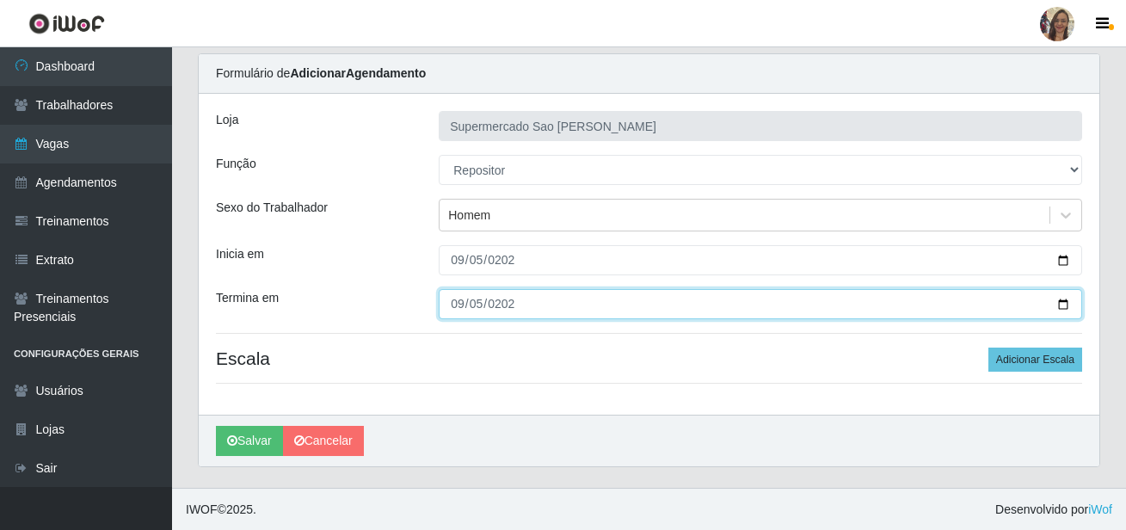
scroll to position [55, 0]
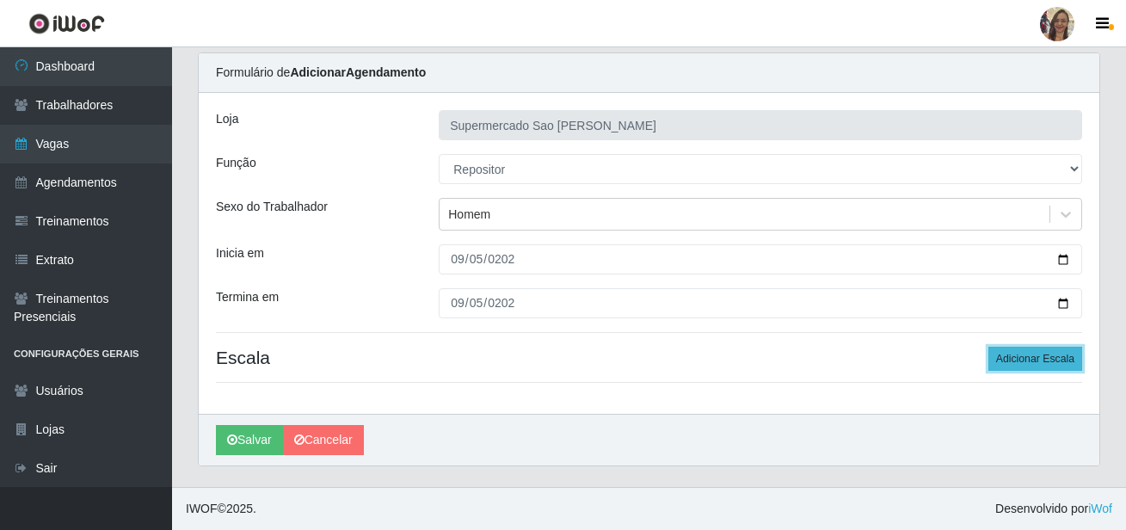
click at [1042, 358] on button "Adicionar Escala" at bounding box center [1035, 359] width 94 height 24
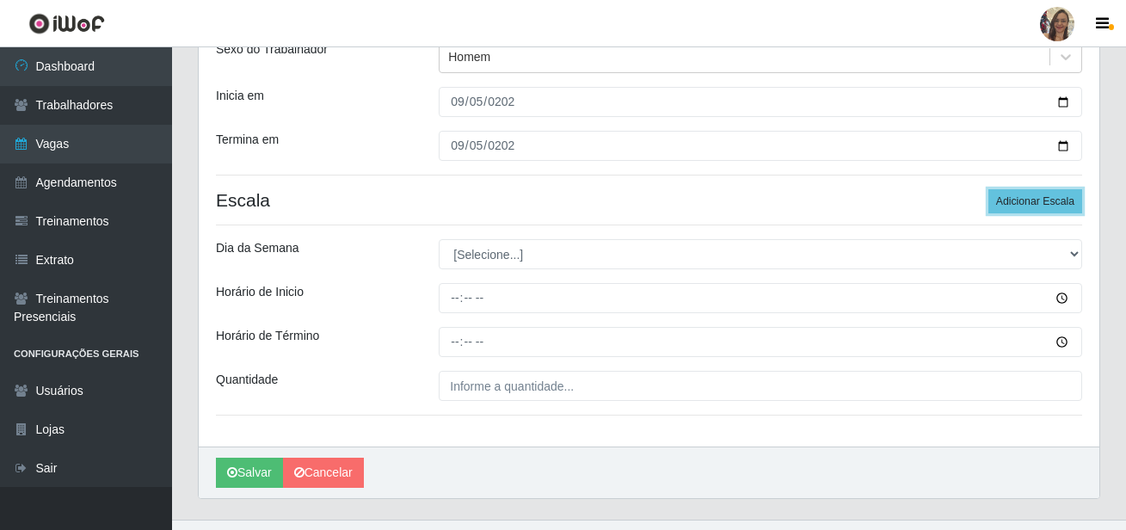
scroll to position [227, 0]
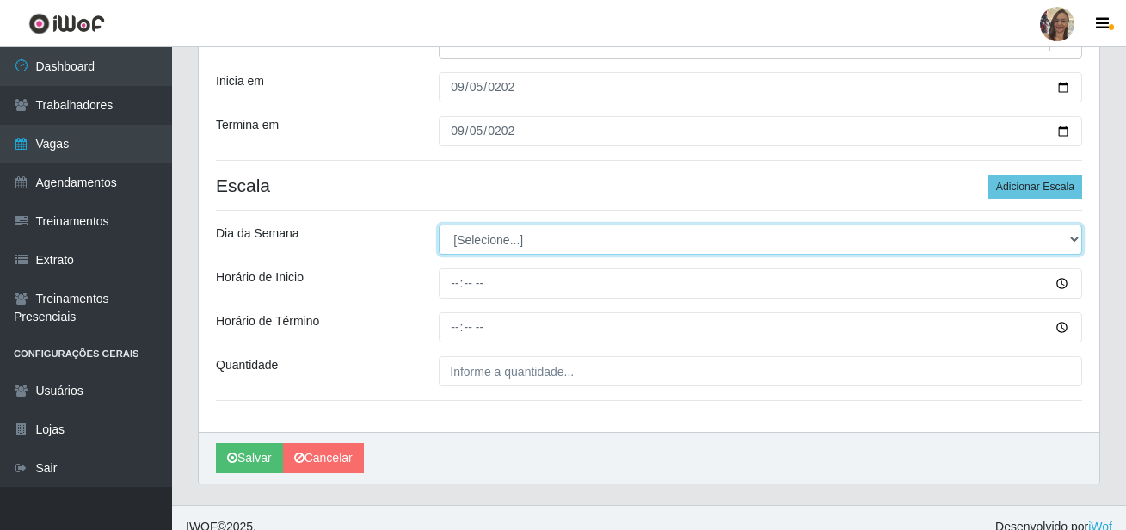
click at [482, 246] on select "[Selecione...] Segunda Terça Quarta Quinta Sexta Sábado Domingo" at bounding box center [760, 240] width 643 height 30
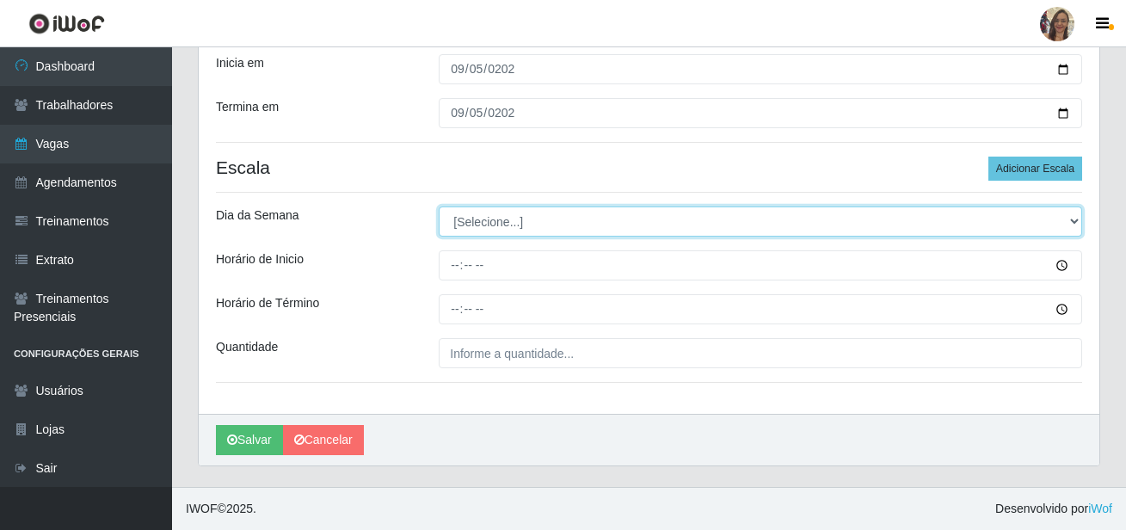
click at [504, 220] on select "[Selecione...] Segunda Terça Quarta Quinta Sexta Sábado Domingo" at bounding box center [760, 221] width 643 height 30
select select "5"
click at [439, 206] on select "[Selecione...] Segunda Terça Quarta Quinta Sexta Sábado Domingo" at bounding box center [760, 221] width 643 height 30
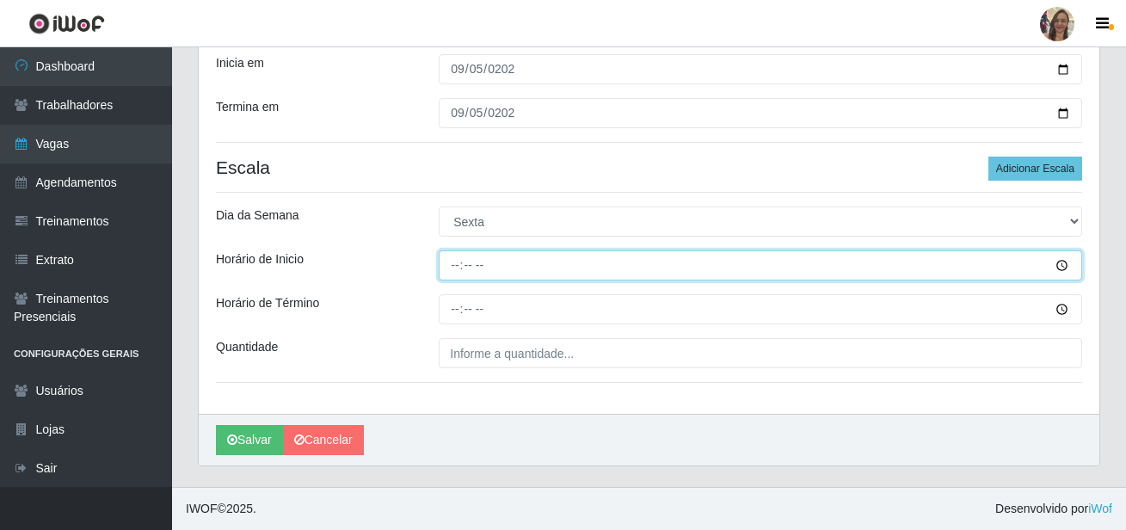
click at [451, 261] on input "Horário de Inicio" at bounding box center [760, 265] width 643 height 30
type input "07:00"
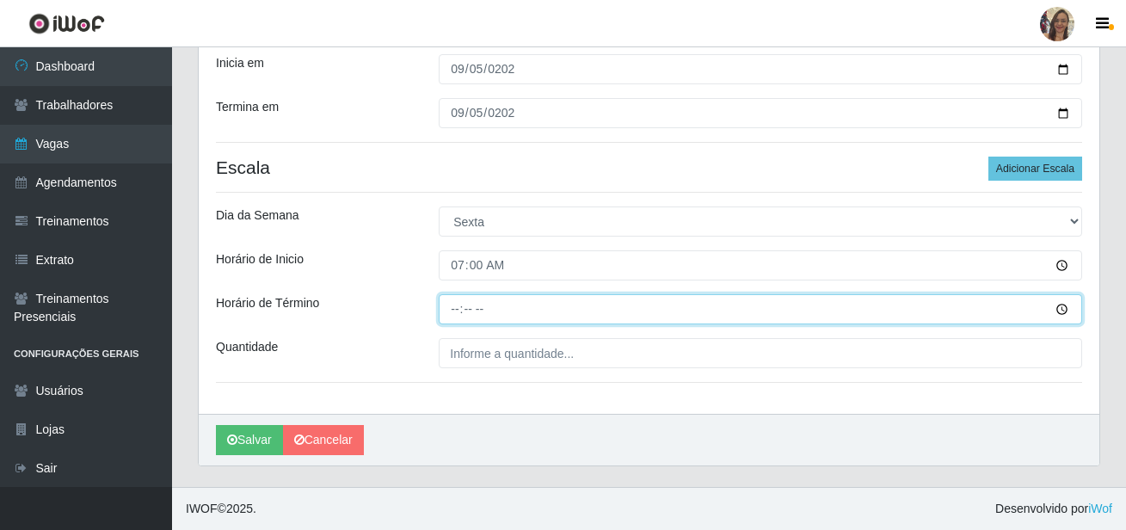
click at [452, 311] on input "Horário de Término" at bounding box center [760, 309] width 643 height 30
type input "13:00"
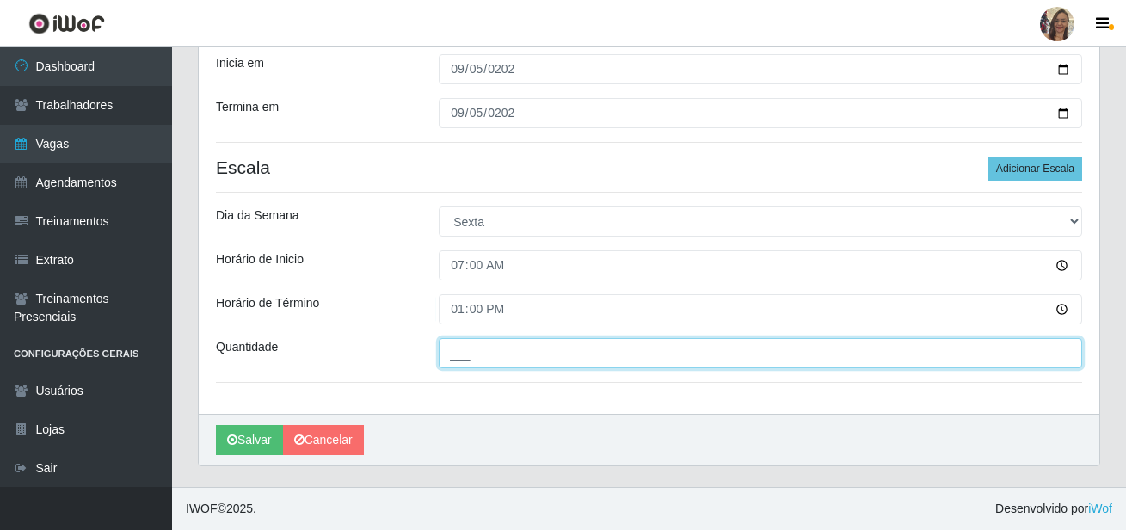
click at [487, 356] on input "___" at bounding box center [760, 353] width 643 height 30
type input "2__"
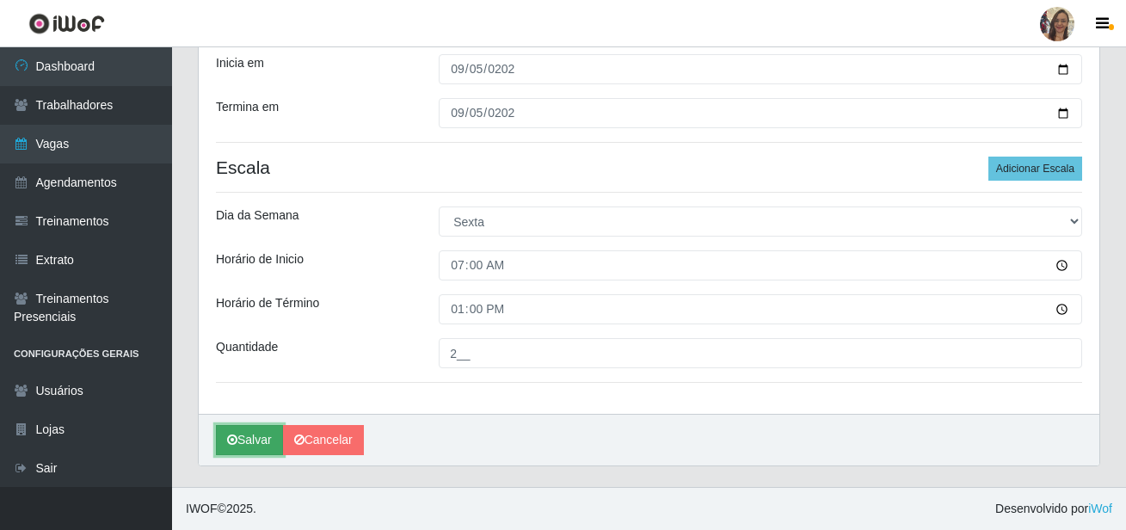
click at [267, 438] on button "Salvar" at bounding box center [249, 440] width 67 height 30
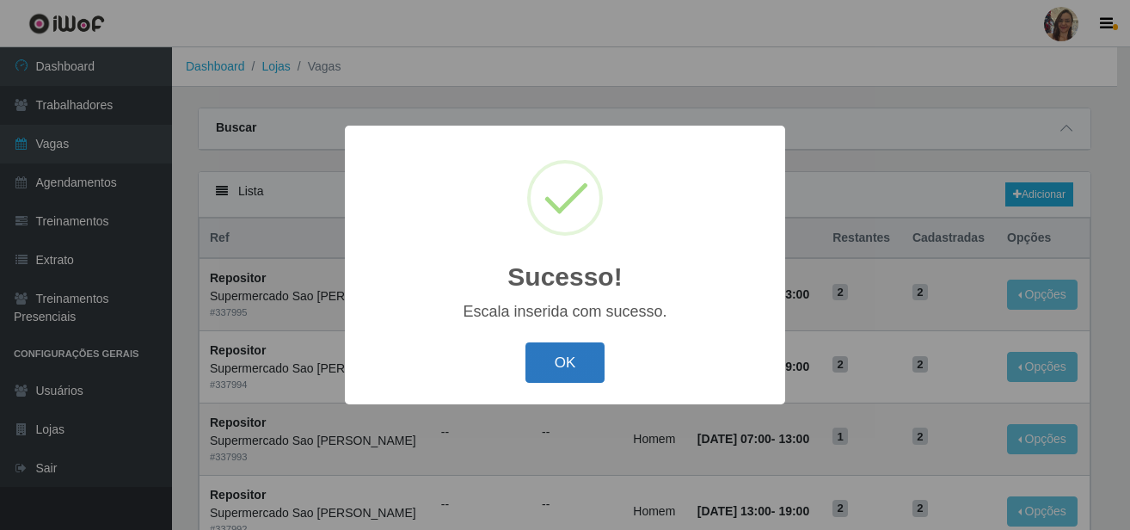
click at [541, 363] on button "OK" at bounding box center [566, 362] width 80 height 40
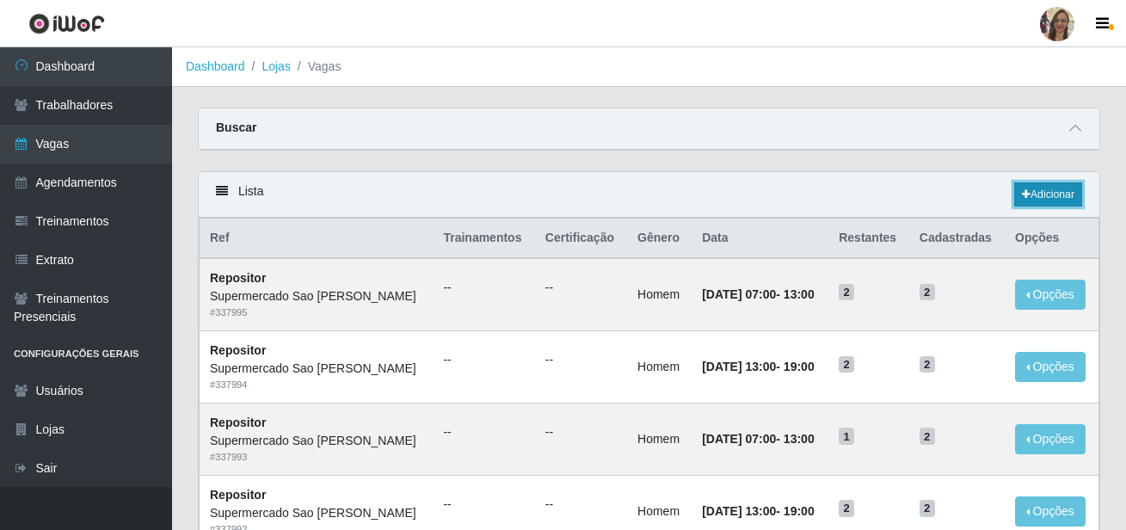
click at [1041, 199] on link "Adicionar" at bounding box center [1048, 194] width 68 height 24
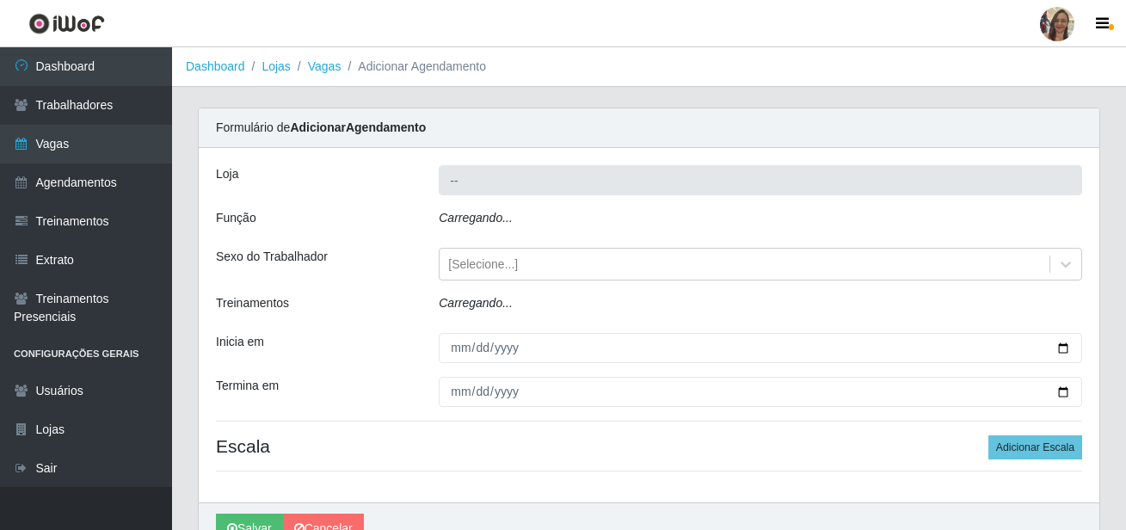
type input "Supermercado Sao [PERSON_NAME]"
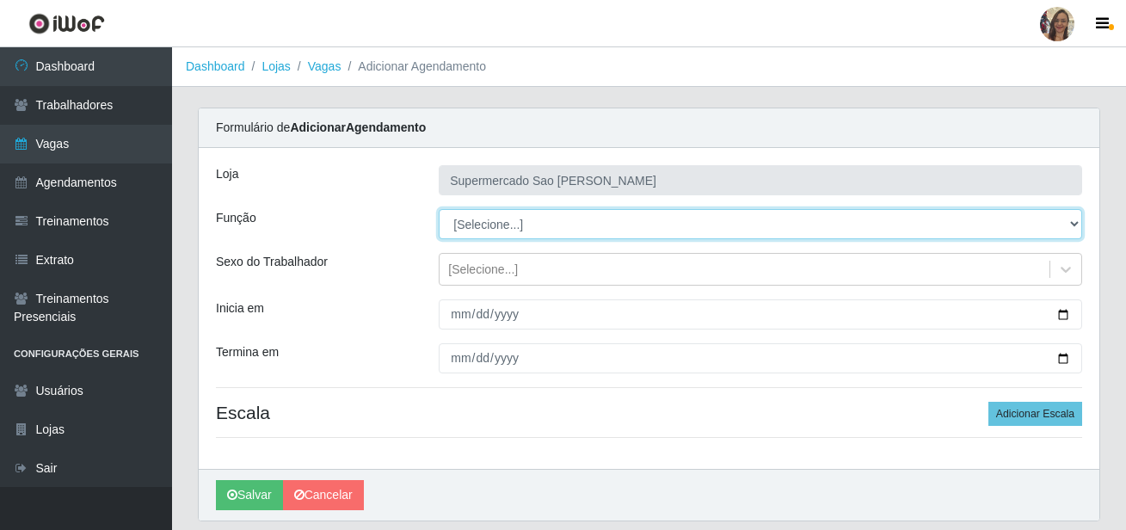
click at [495, 225] on select "[Selecione...] ASG ASG + ASG ++ Balconista de Açougue Balconista de Açougue + B…" at bounding box center [760, 224] width 643 height 30
select select "24"
click at [439, 209] on select "[Selecione...] ASG ASG + ASG ++ Balconista de Açougue Balconista de Açougue + B…" at bounding box center [760, 224] width 643 height 30
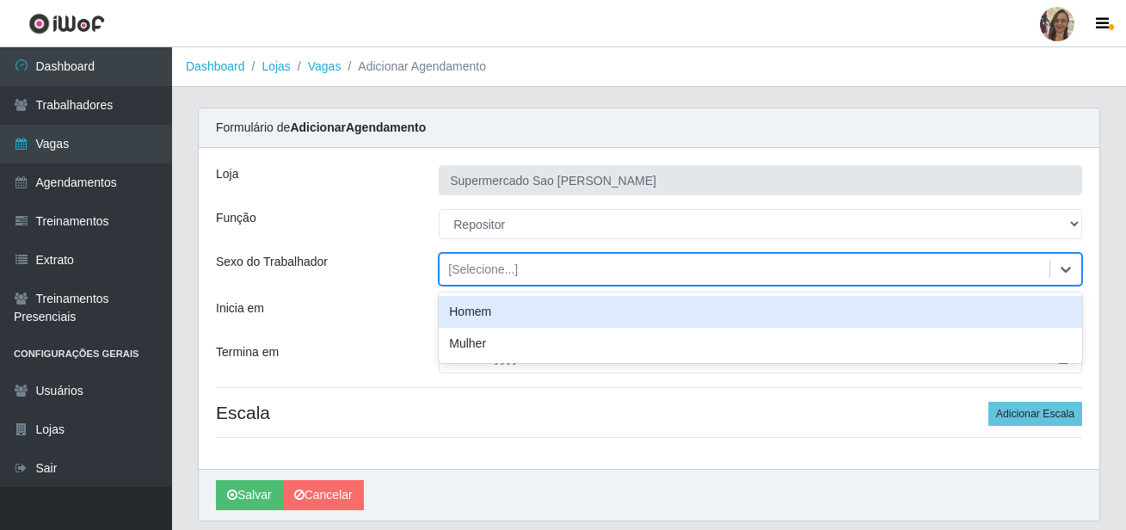
click at [485, 269] on div "[Selecione...]" at bounding box center [483, 270] width 70 height 18
click at [484, 275] on div "[Selecione...]" at bounding box center [483, 270] width 70 height 18
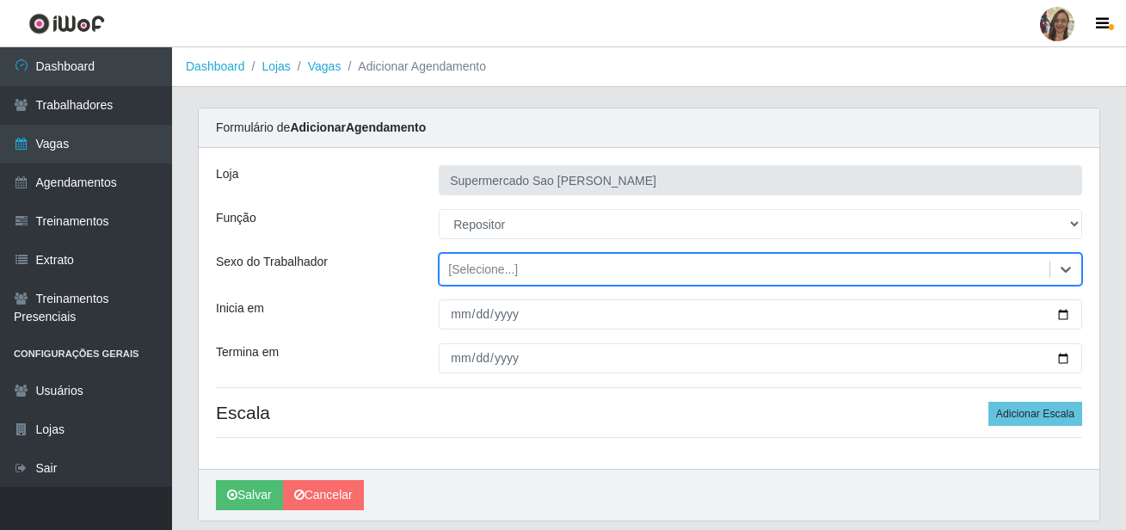
click at [484, 275] on div "[Selecione...]" at bounding box center [483, 270] width 70 height 18
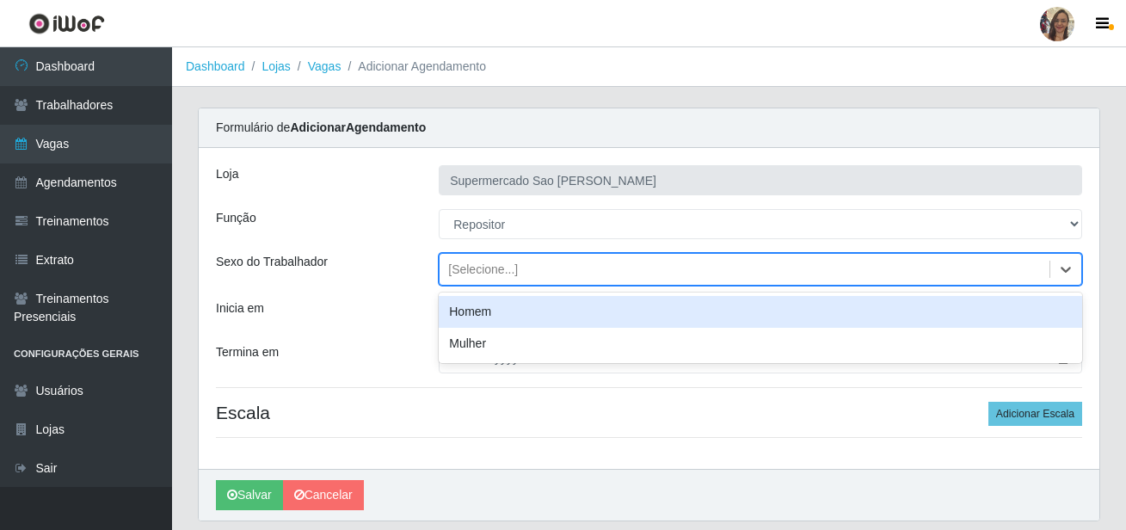
click at [481, 307] on div "Homem" at bounding box center [760, 312] width 643 height 32
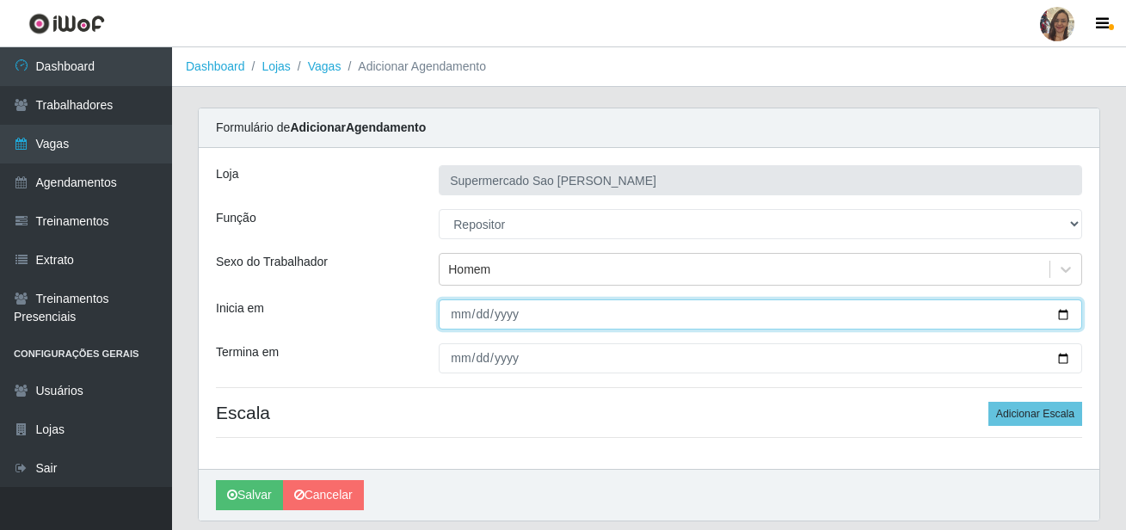
click at [453, 304] on input "Inicia em" at bounding box center [760, 314] width 643 height 30
type input "[DATE]"
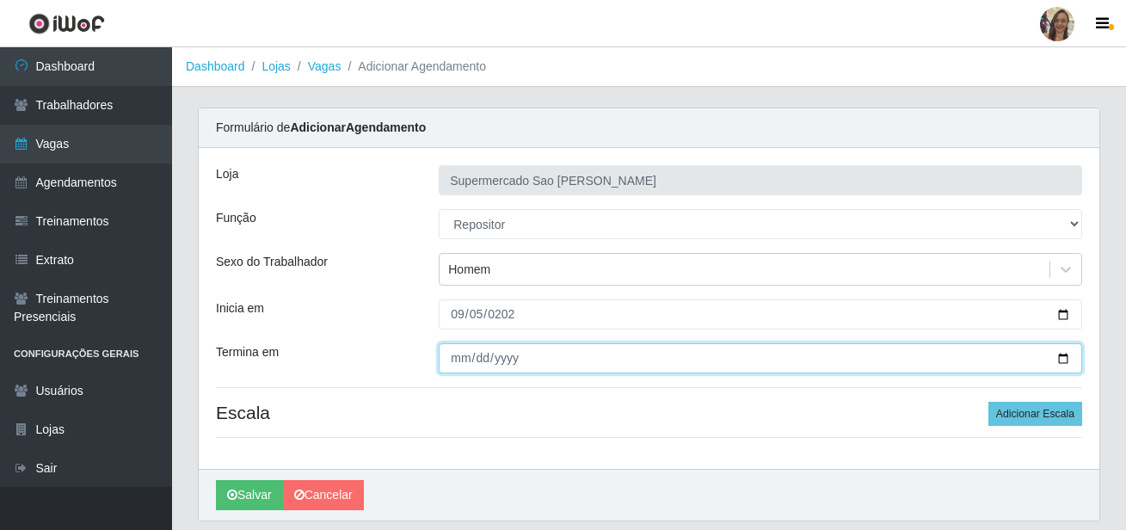
click at [451, 363] on input "Termina em" at bounding box center [760, 358] width 643 height 30
type input "[DATE]"
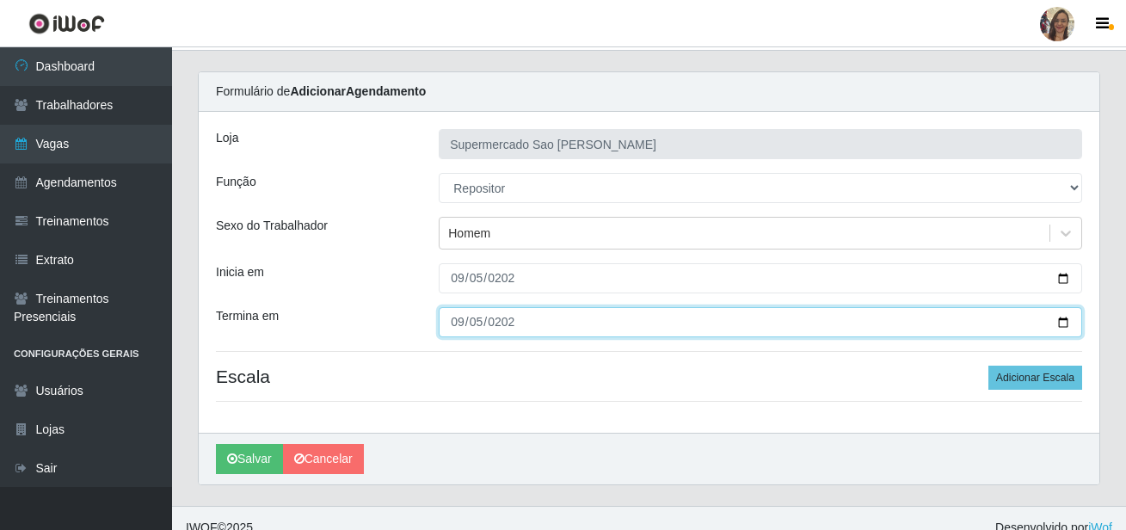
scroll to position [55, 0]
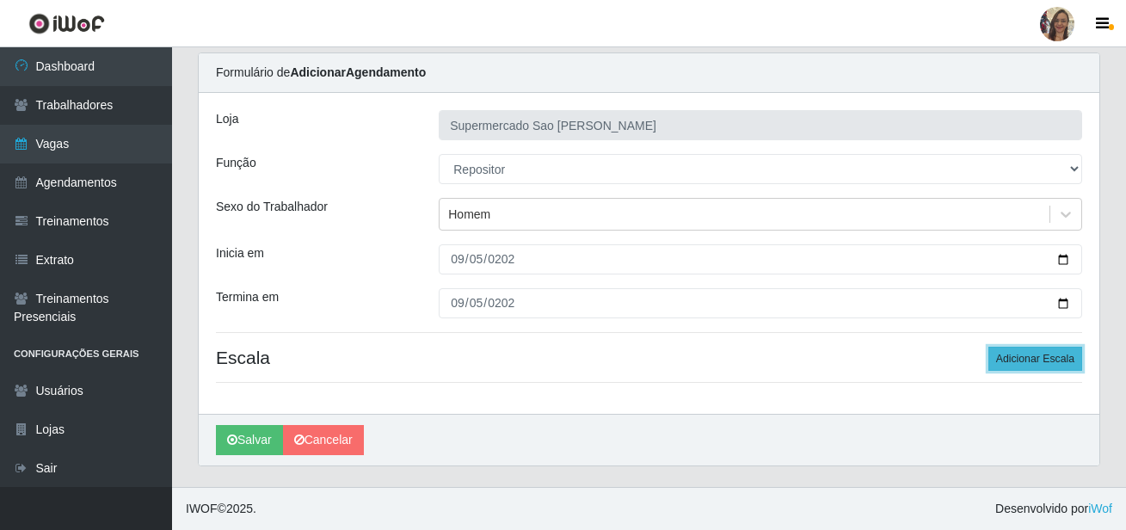
click at [1007, 352] on button "Adicionar Escala" at bounding box center [1035, 359] width 94 height 24
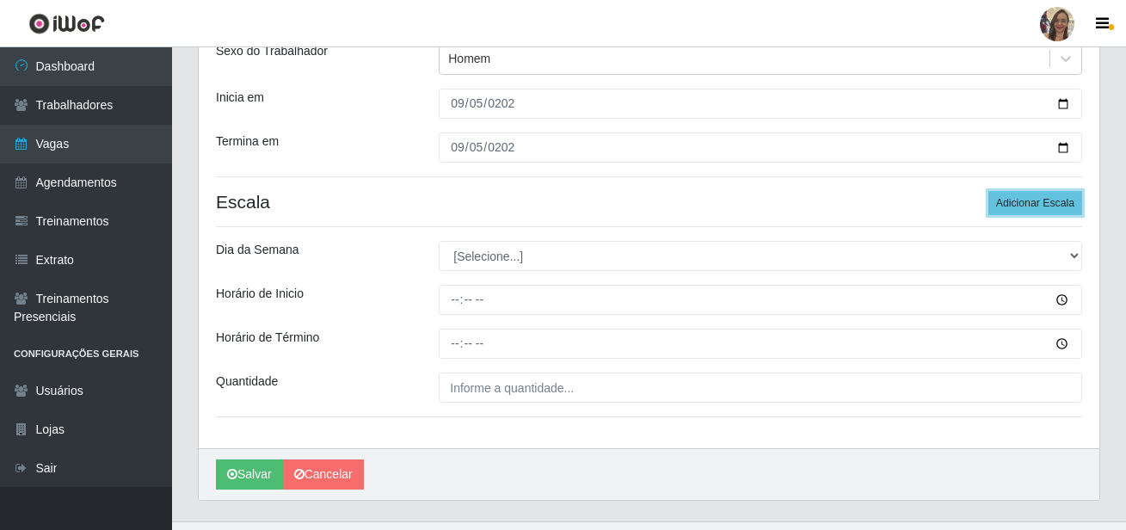
scroll to position [227, 0]
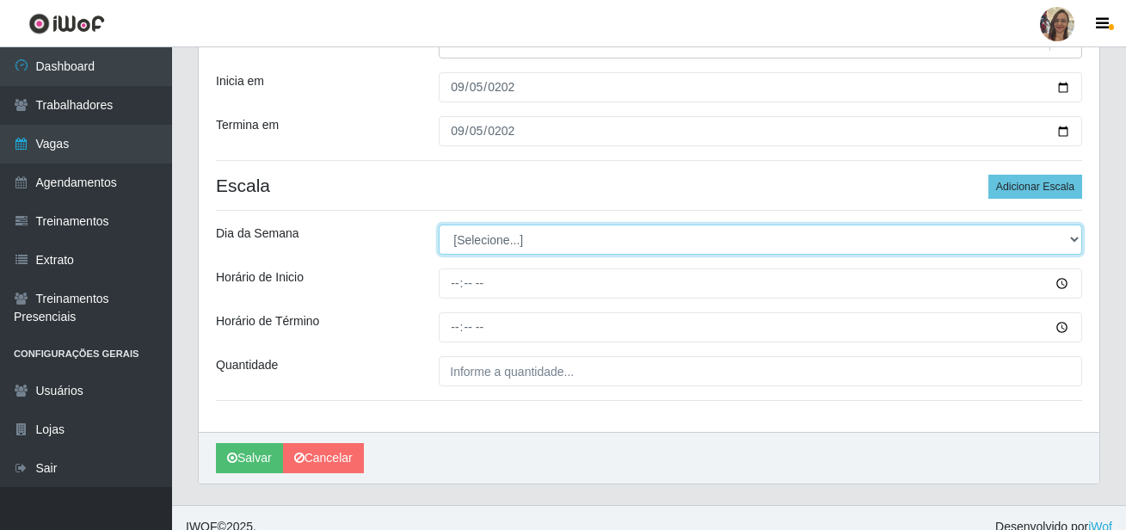
click at [484, 250] on select "[Selecione...] Segunda Terça Quarta Quinta Sexta Sábado Domingo" at bounding box center [760, 240] width 643 height 30
select select "5"
click at [439, 225] on select "[Selecione...] Segunda Terça Quarta Quinta Sexta Sábado Domingo" at bounding box center [760, 240] width 643 height 30
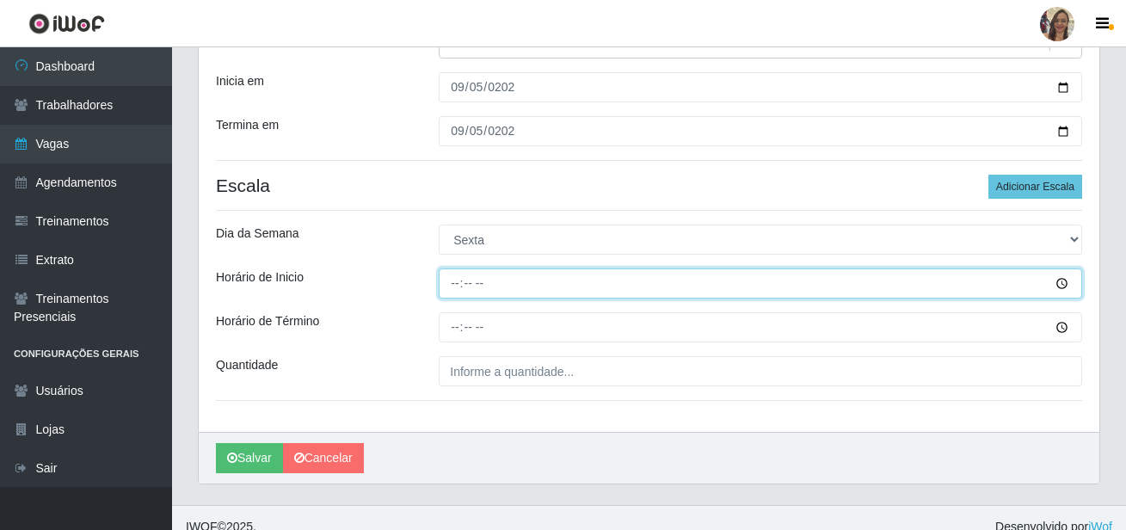
click at [460, 286] on input "Horário de Inicio" at bounding box center [760, 283] width 643 height 30
type input "13:00"
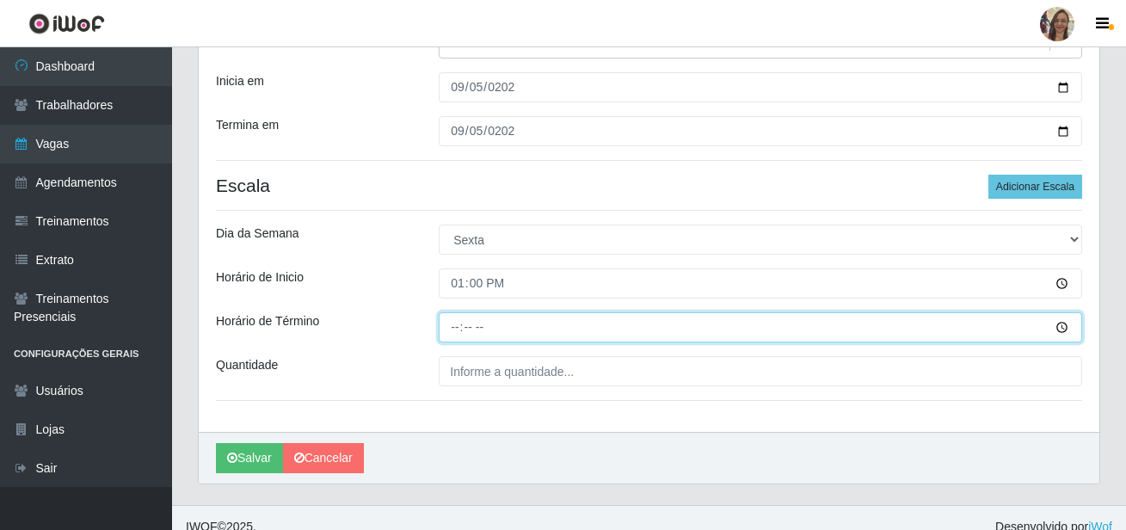
click at [451, 331] on input "Horário de Término" at bounding box center [760, 327] width 643 height 30
type input "19:00"
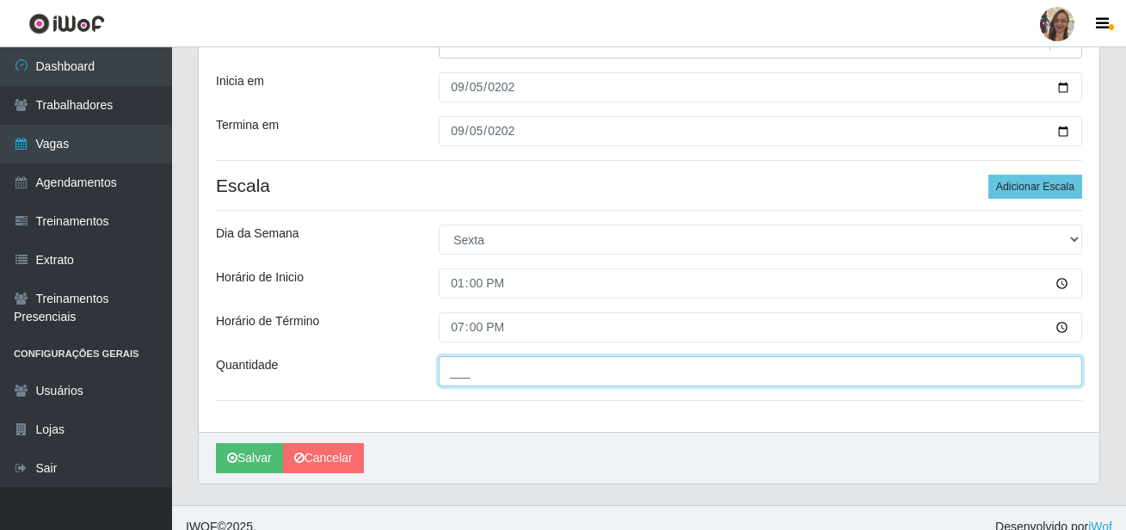
click at [500, 377] on input "___" at bounding box center [760, 371] width 643 height 30
type input "2__"
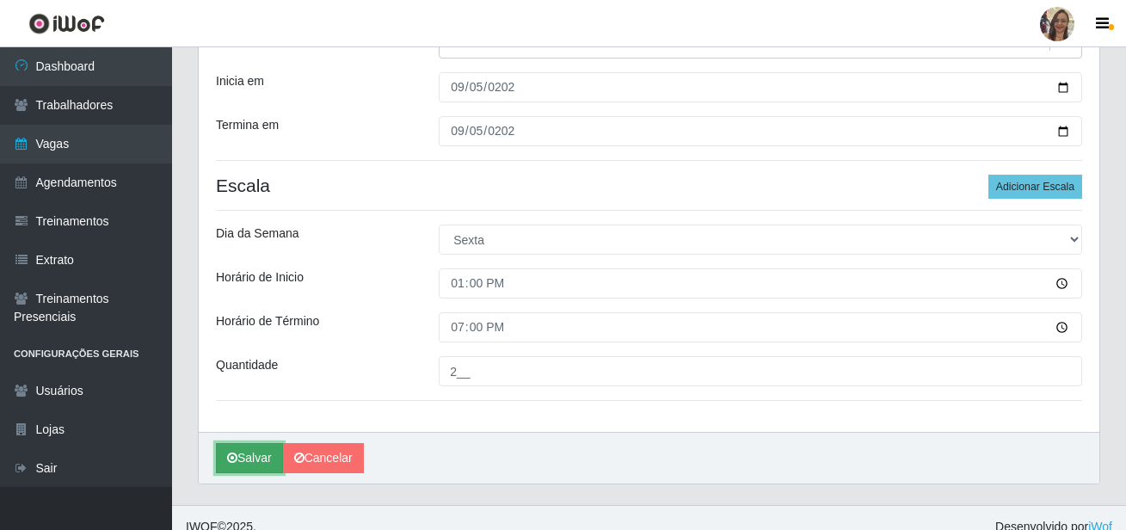
click at [256, 463] on button "Salvar" at bounding box center [249, 458] width 67 height 30
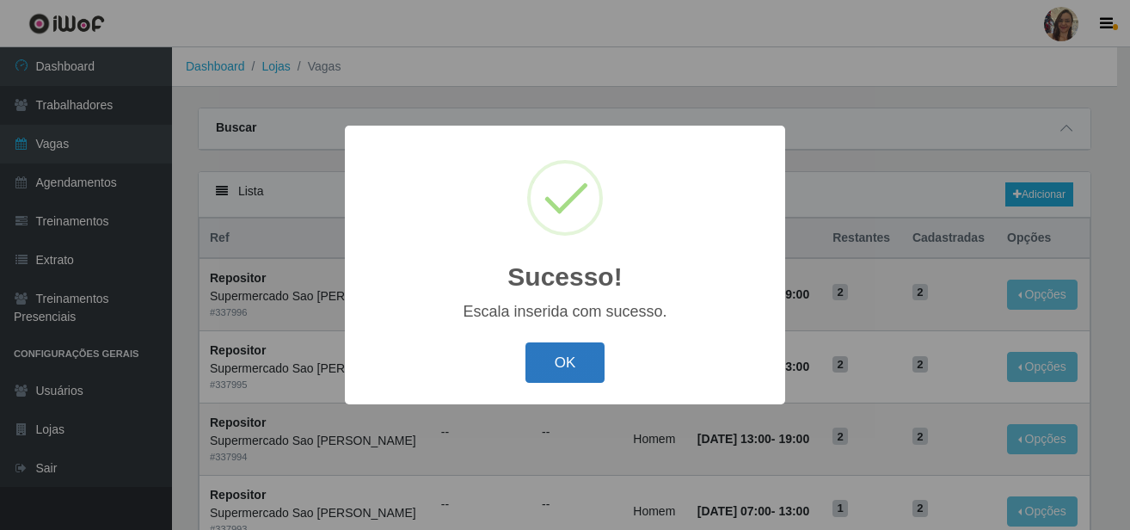
click at [556, 369] on button "OK" at bounding box center [566, 362] width 80 height 40
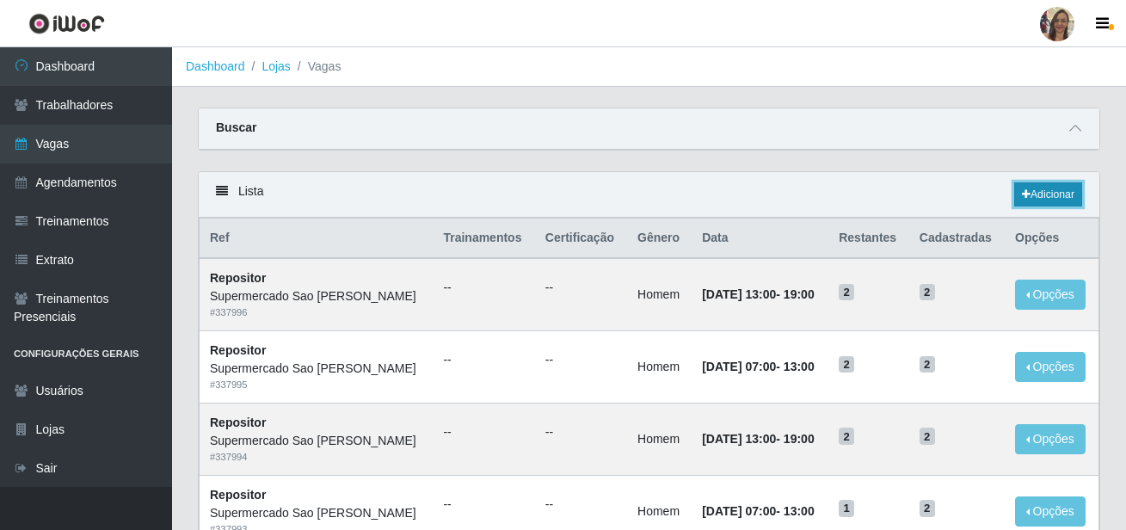
click at [1032, 194] on link "Adicionar" at bounding box center [1048, 194] width 68 height 24
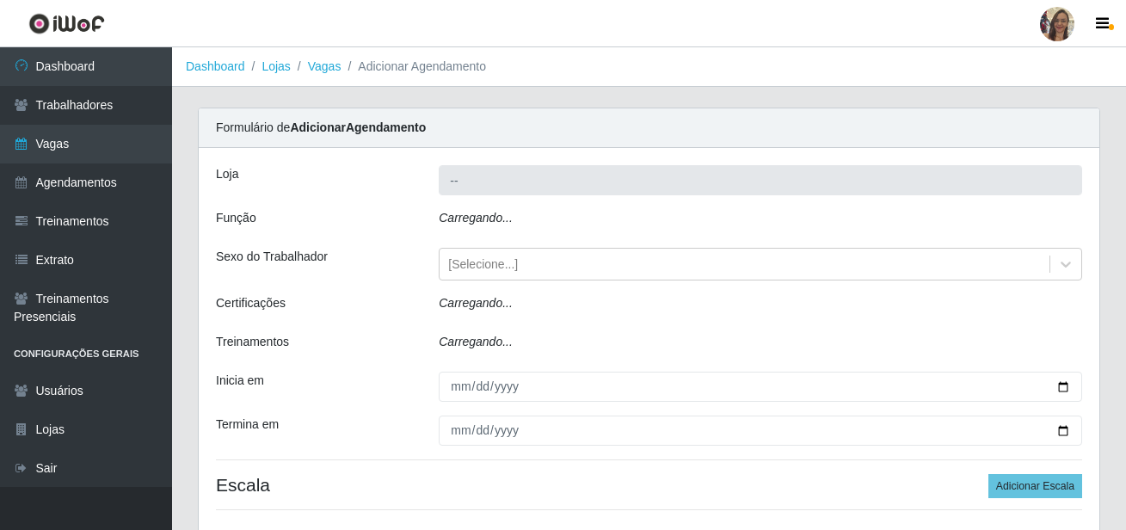
type input "Supermercado Sao [PERSON_NAME]"
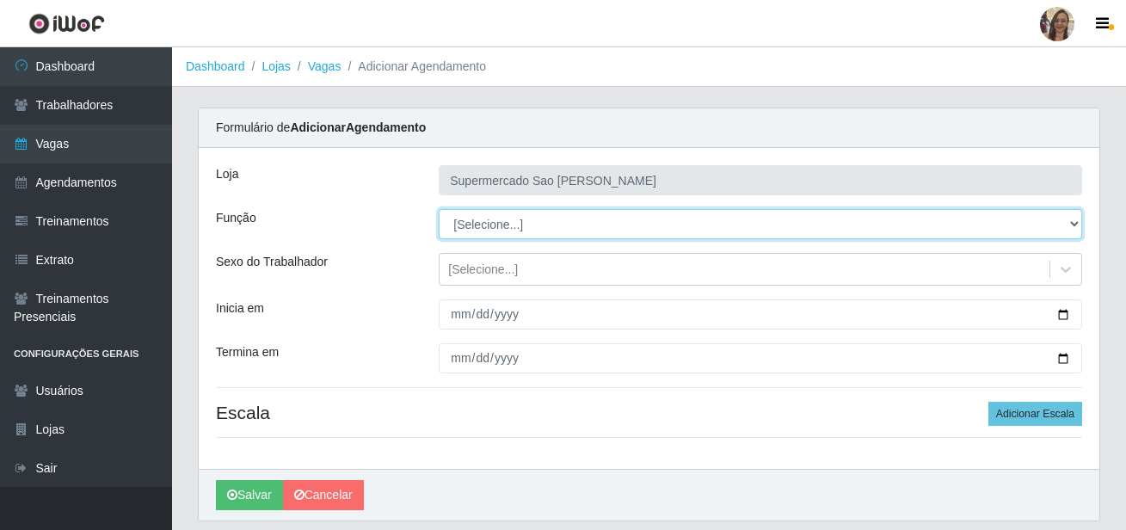
click at [493, 226] on select "[Selecione...] ASG ASG + ASG ++ Balconista de Açougue Balconista de Açougue + B…" at bounding box center [760, 224] width 643 height 30
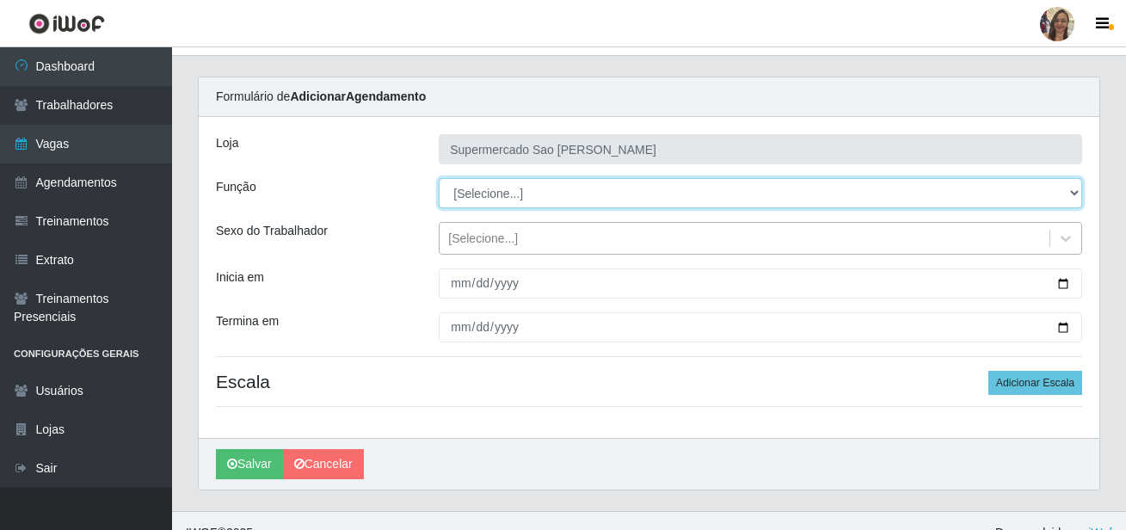
scroll to position [55, 0]
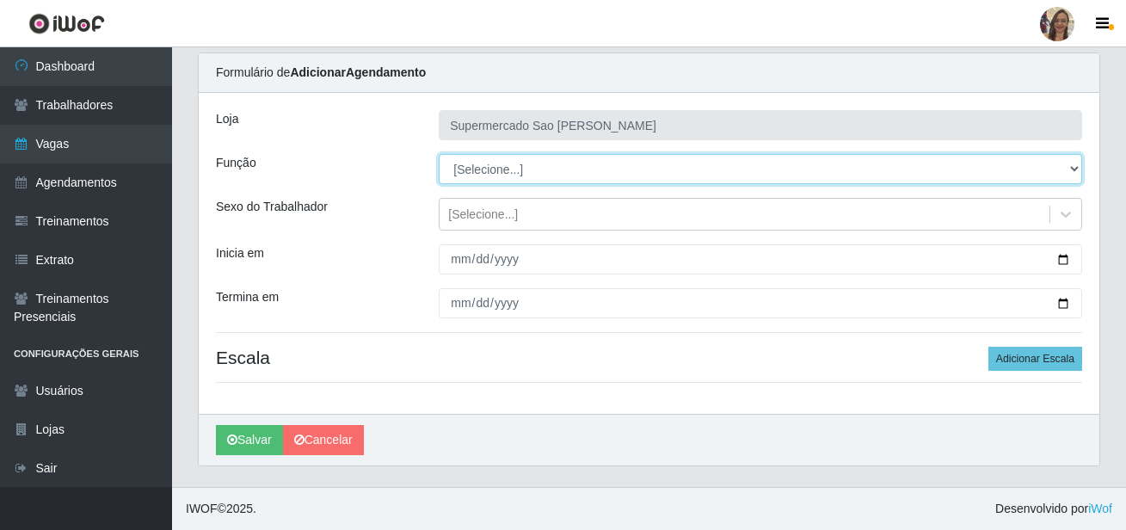
click at [504, 179] on select "[Selecione...] ASG ASG + ASG ++ Balconista de Açougue Balconista de Açougue + B…" at bounding box center [760, 169] width 643 height 30
select select "24"
click at [439, 154] on select "[Selecione...] ASG ASG + ASG ++ Balconista de Açougue Balconista de Açougue + B…" at bounding box center [760, 169] width 643 height 30
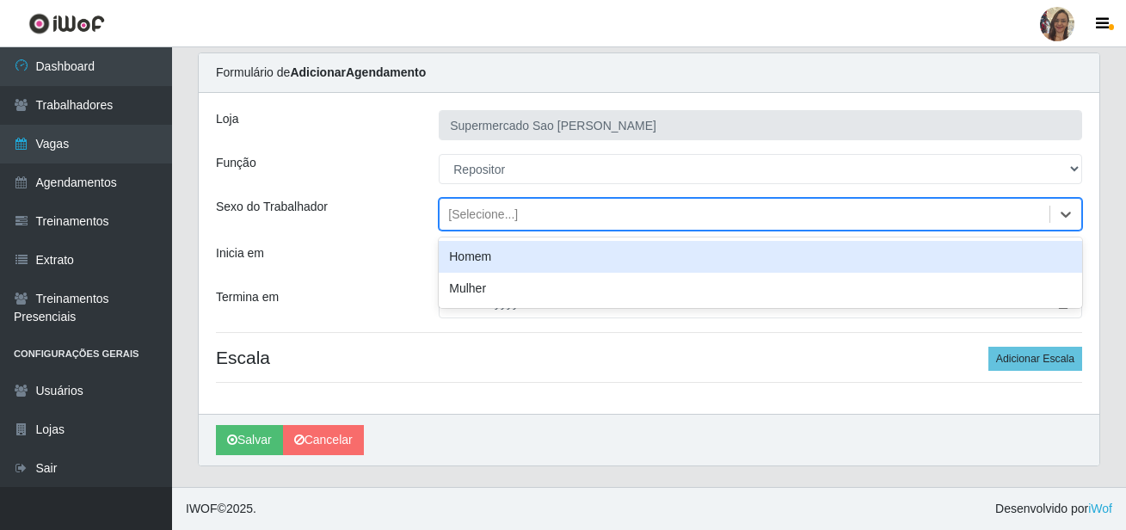
click at [482, 214] on div "[Selecione...]" at bounding box center [483, 215] width 70 height 18
click at [483, 255] on div "Homem" at bounding box center [760, 257] width 643 height 32
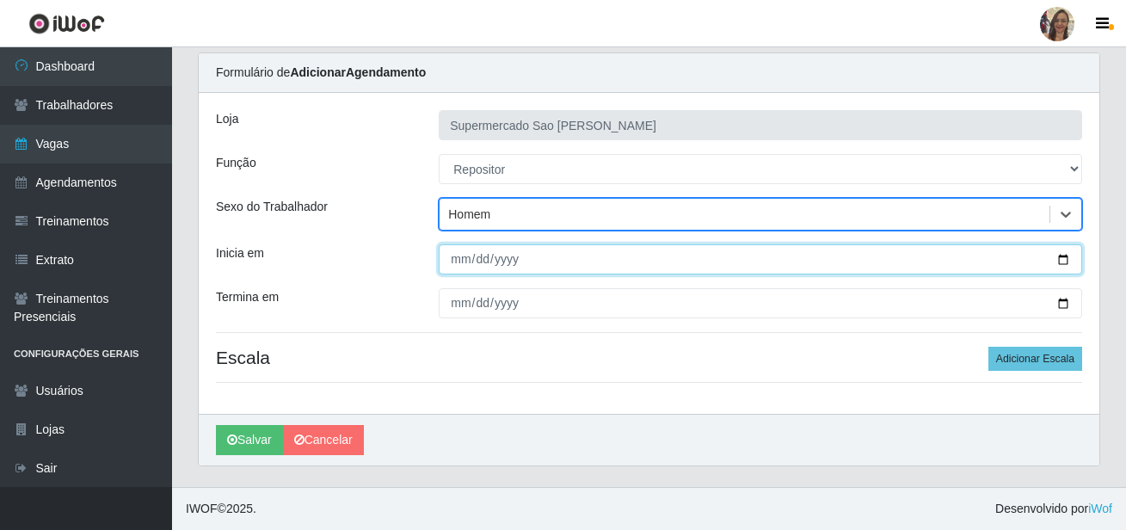
click at [458, 261] on input "Inicia em" at bounding box center [760, 259] width 643 height 30
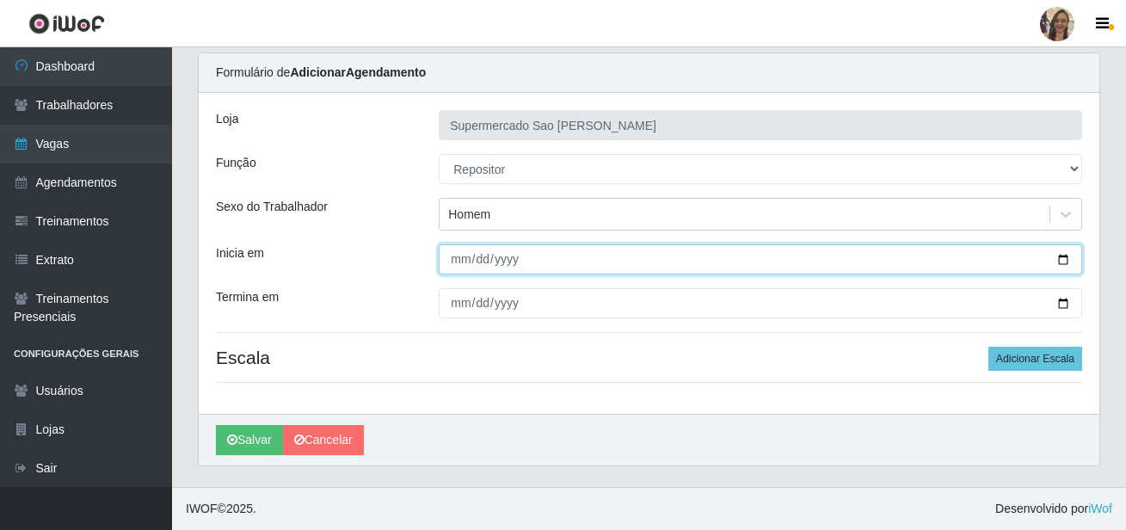
click at [446, 257] on input "Inicia em" at bounding box center [760, 259] width 643 height 30
type input "[DATE]"
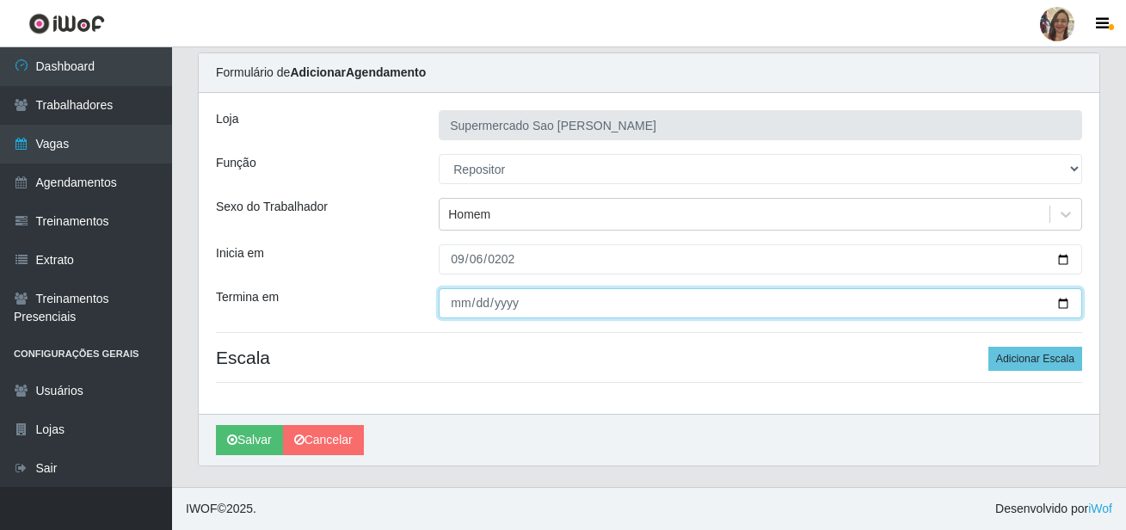
click at [451, 303] on input "Termina em" at bounding box center [760, 303] width 643 height 30
type input "[DATE]"
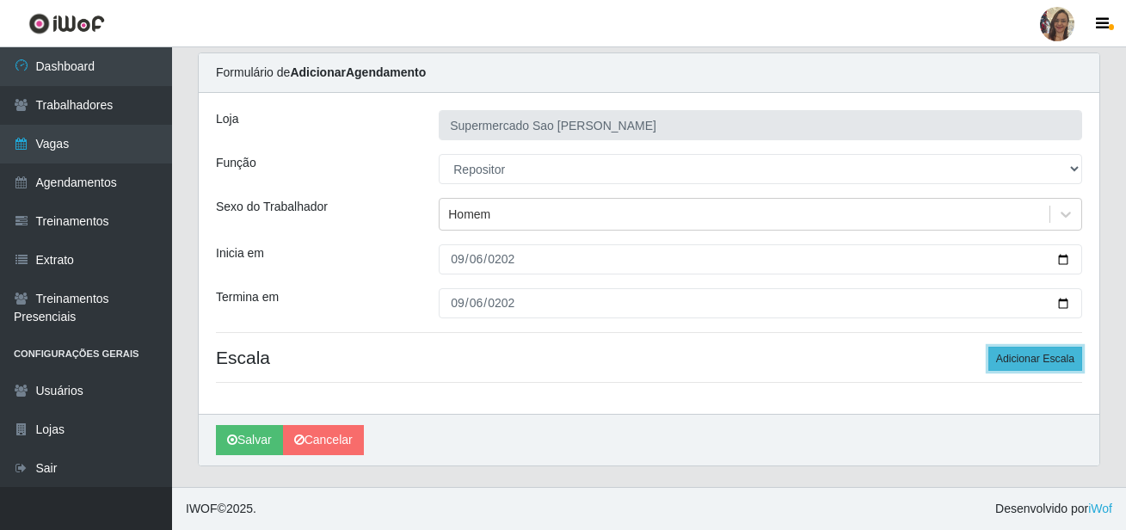
click at [1039, 363] on button "Adicionar Escala" at bounding box center [1035, 359] width 94 height 24
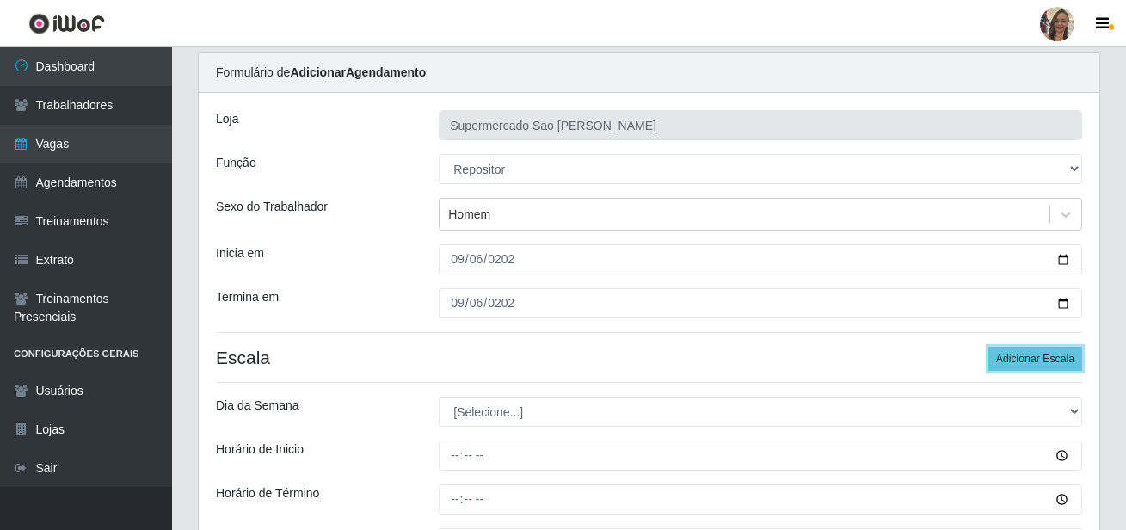
scroll to position [227, 0]
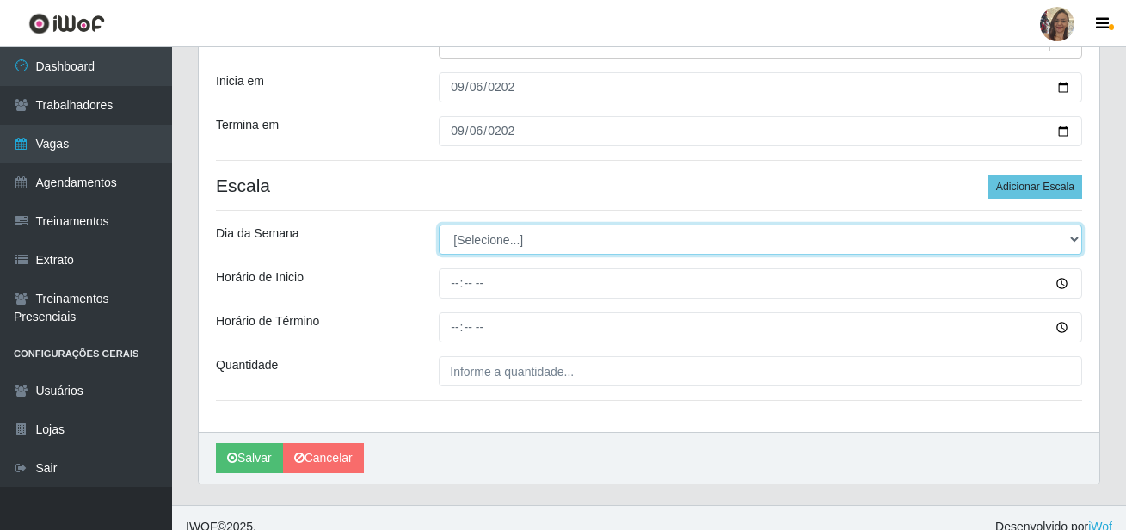
click at [468, 241] on select "[Selecione...] Segunda Terça Quarta Quinta Sexta Sábado Domingo" at bounding box center [760, 240] width 643 height 30
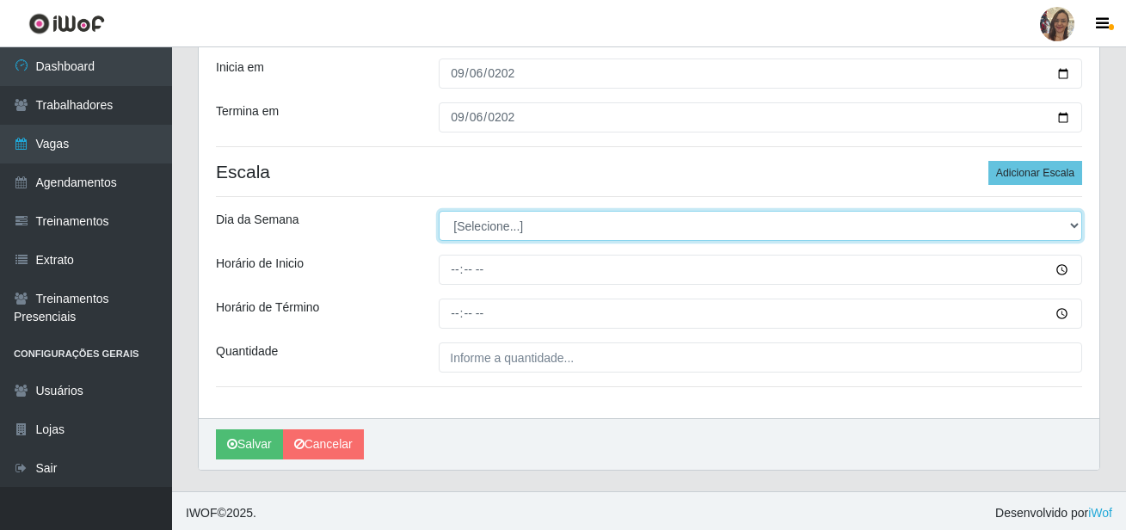
scroll to position [245, 0]
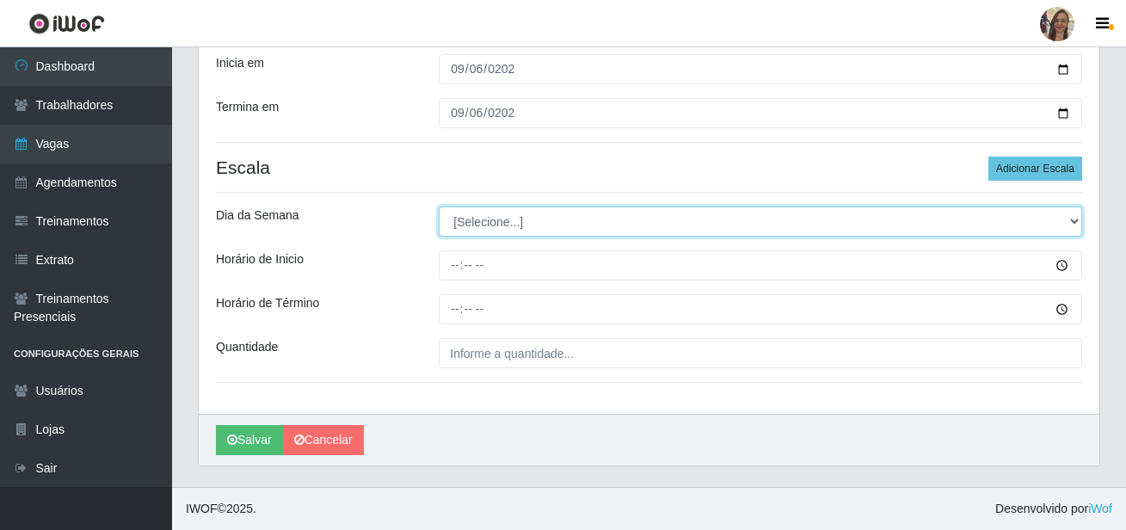
click at [493, 235] on select "[Selecione...] Segunda Terça Quarta Quinta Sexta Sábado Domingo" at bounding box center [760, 221] width 643 height 30
select select "6"
click at [439, 206] on select "[Selecione...] Segunda Terça Quarta Quinta Sexta Sábado Domingo" at bounding box center [760, 221] width 643 height 30
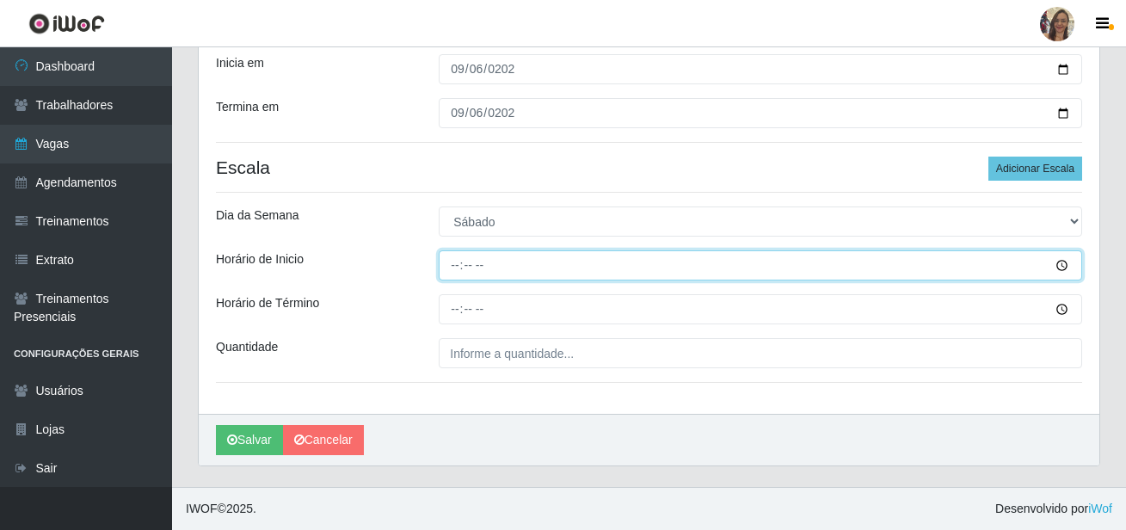
click at [453, 265] on input "Horário de Inicio" at bounding box center [760, 265] width 643 height 30
type input "07:00"
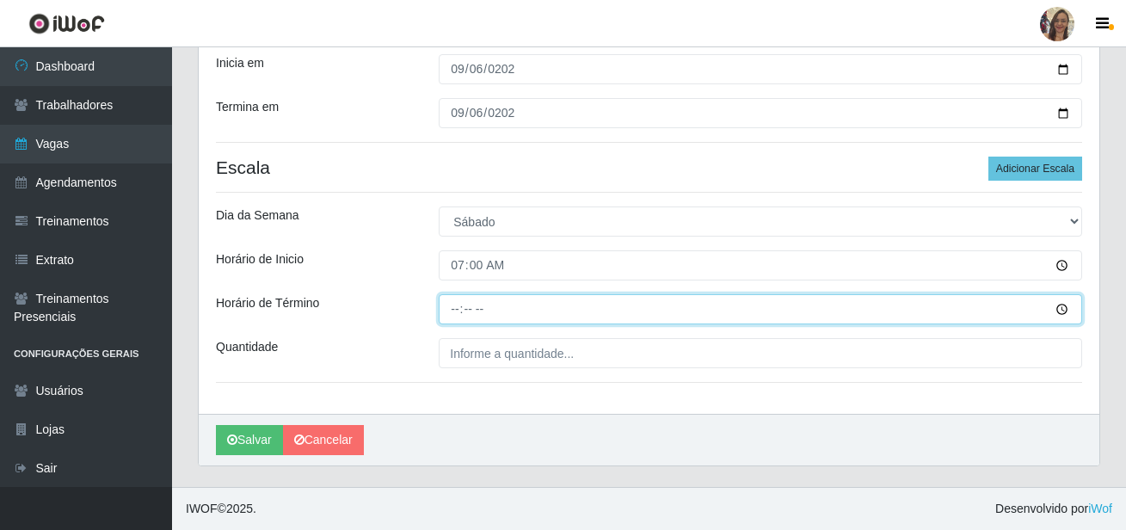
click at [458, 307] on input "Horário de Término" at bounding box center [760, 309] width 643 height 30
type input "13:00"
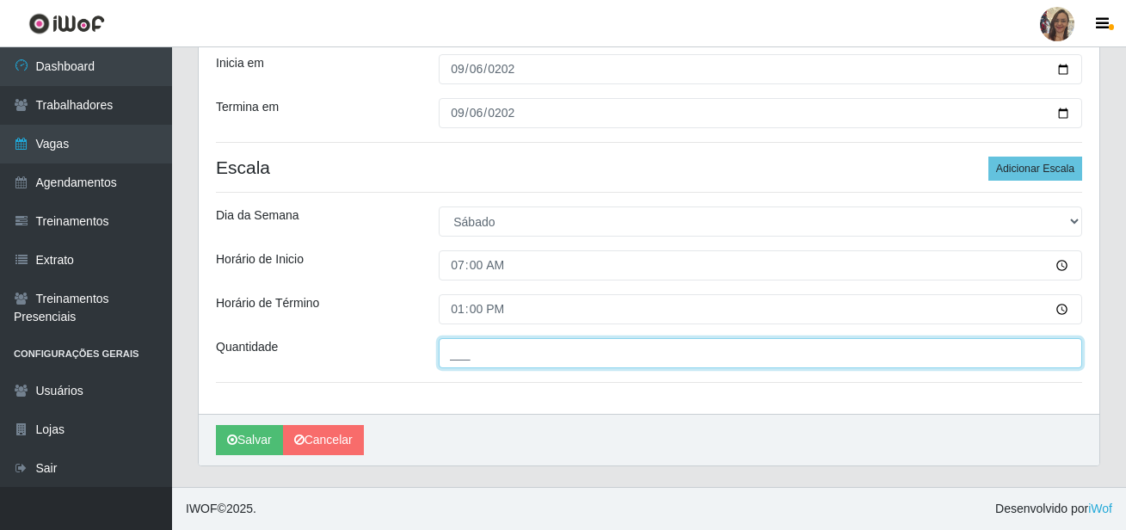
click at [489, 354] on input "___" at bounding box center [760, 353] width 643 height 30
type input "2__"
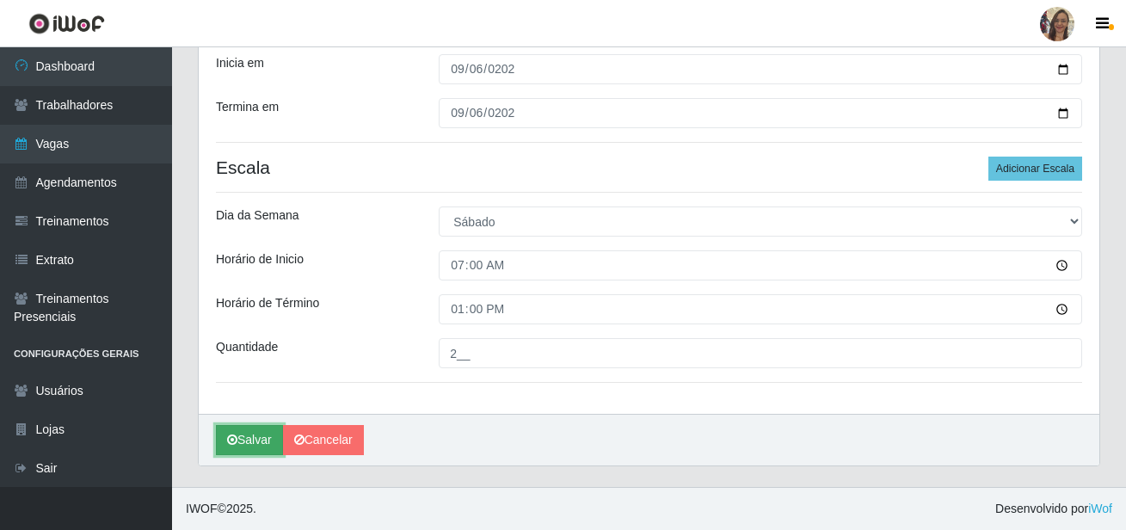
click at [249, 441] on button "Salvar" at bounding box center [249, 440] width 67 height 30
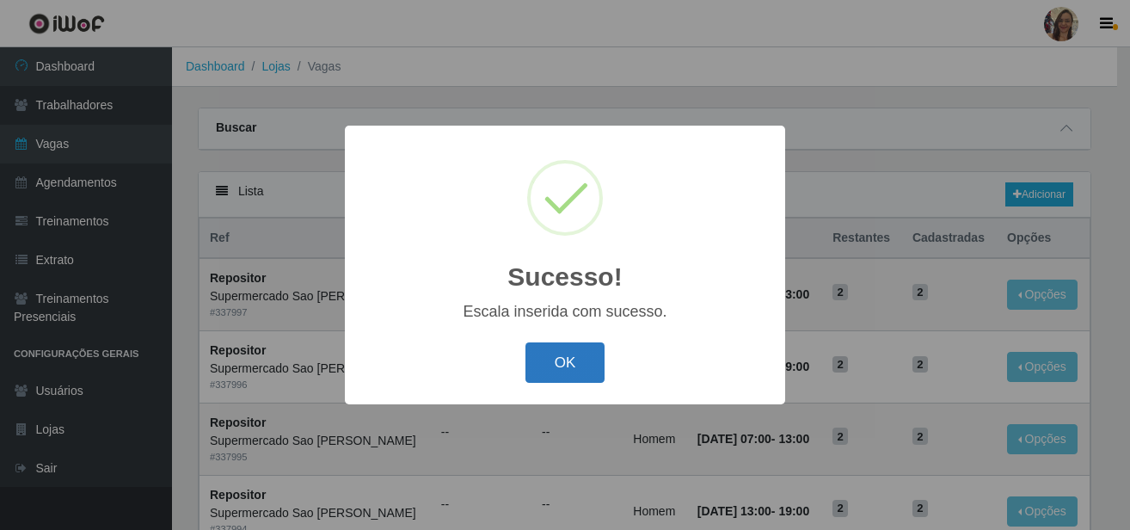
click at [557, 375] on button "OK" at bounding box center [566, 362] width 80 height 40
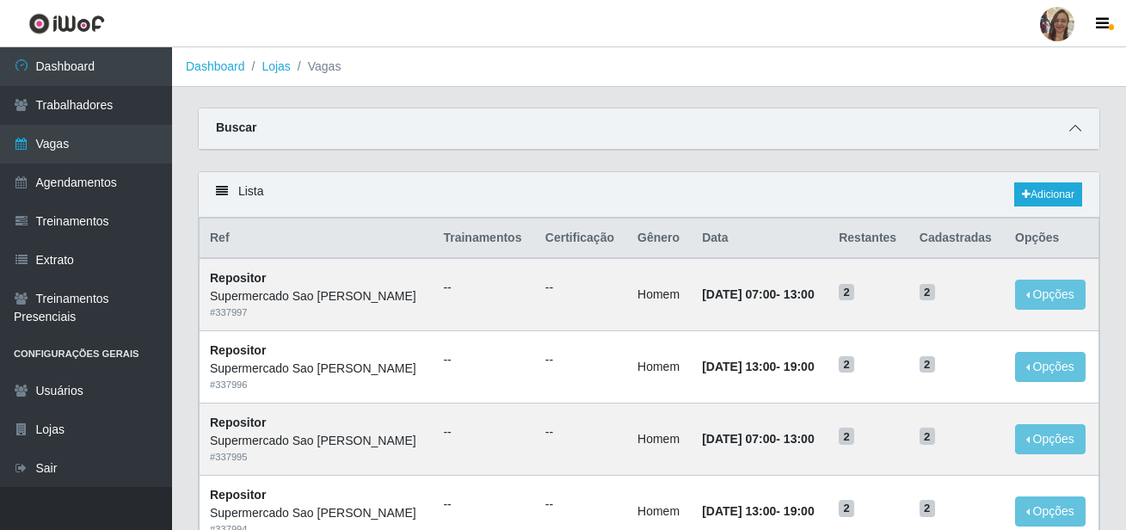
click at [1079, 132] on icon at bounding box center [1075, 128] width 12 height 12
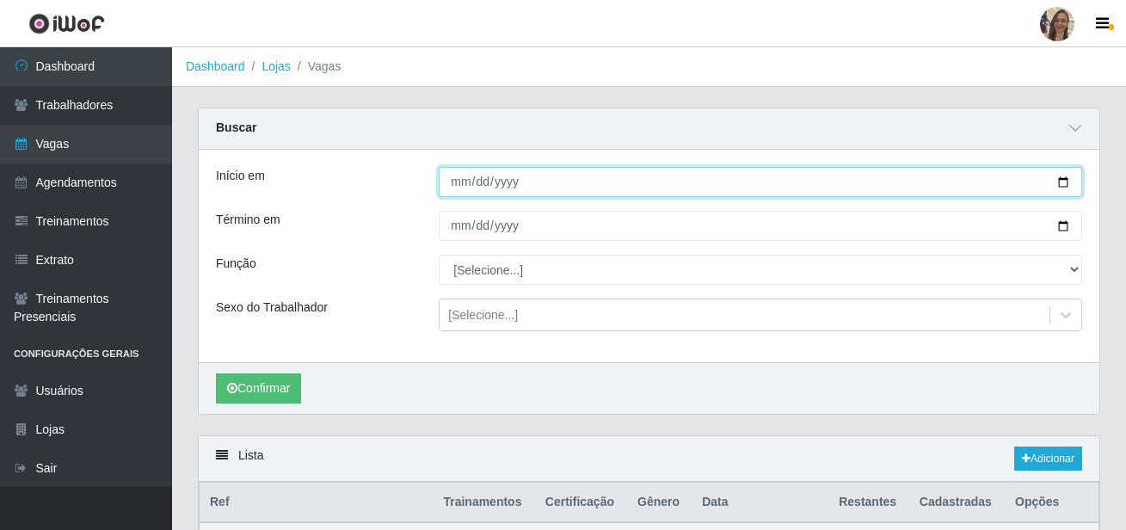
click at [460, 182] on input "Início em" at bounding box center [760, 182] width 643 height 30
type input "[DATE]"
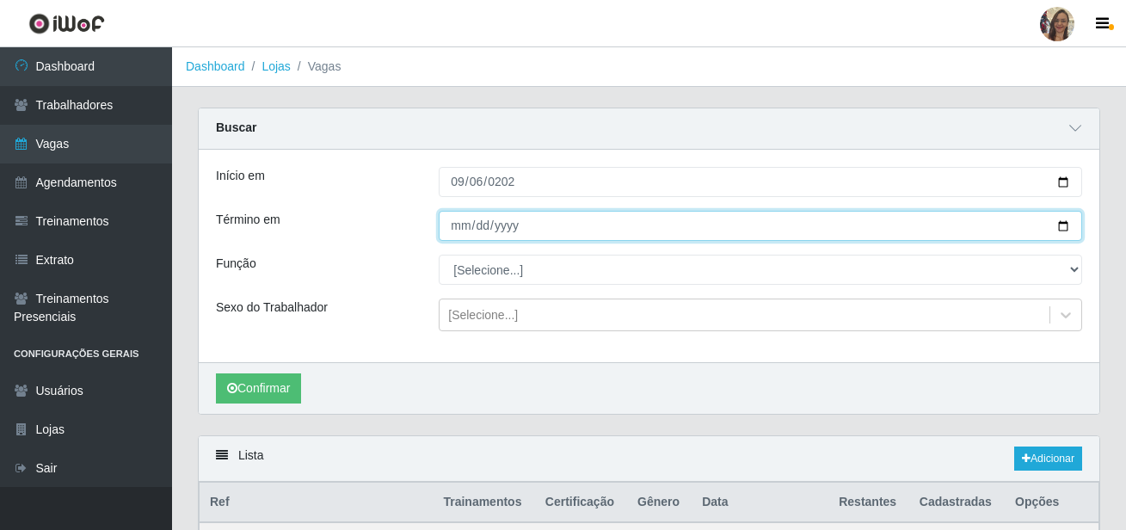
click at [452, 231] on input "Término em" at bounding box center [760, 226] width 643 height 30
type input "[DATE]"
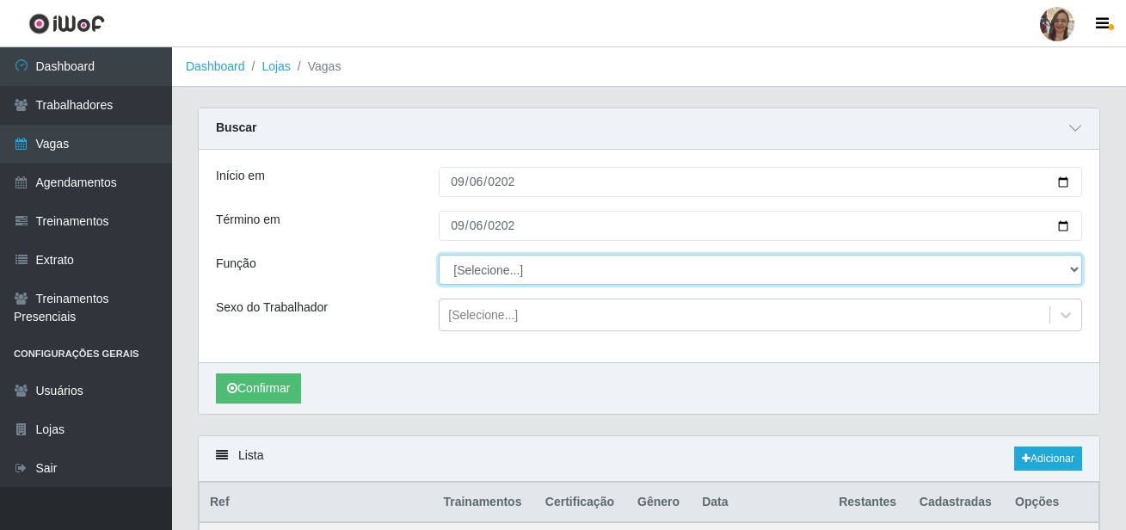
click at [478, 267] on select "[Selecione...] ASG ASG + ASG ++ Balconista de Açougue Balconista de Açougue + B…" at bounding box center [760, 270] width 643 height 30
select select "24"
click at [439, 255] on select "[Selecione...] ASG ASG + ASG ++ Balconista de Açougue Balconista de Açougue + B…" at bounding box center [760, 270] width 643 height 30
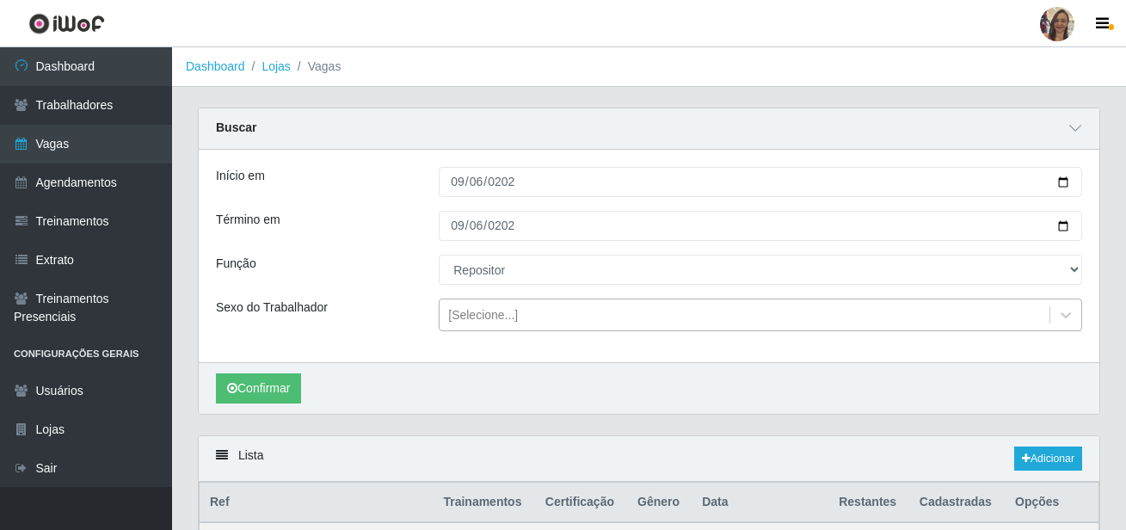
click at [482, 321] on div "[Selecione...]" at bounding box center [483, 315] width 70 height 18
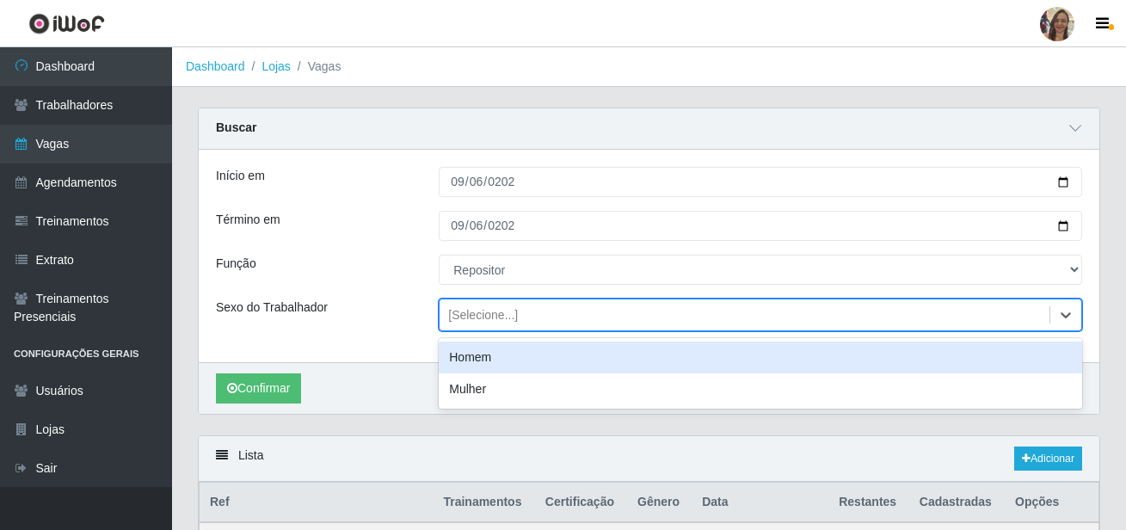
click at [474, 365] on div "Homem" at bounding box center [760, 357] width 643 height 32
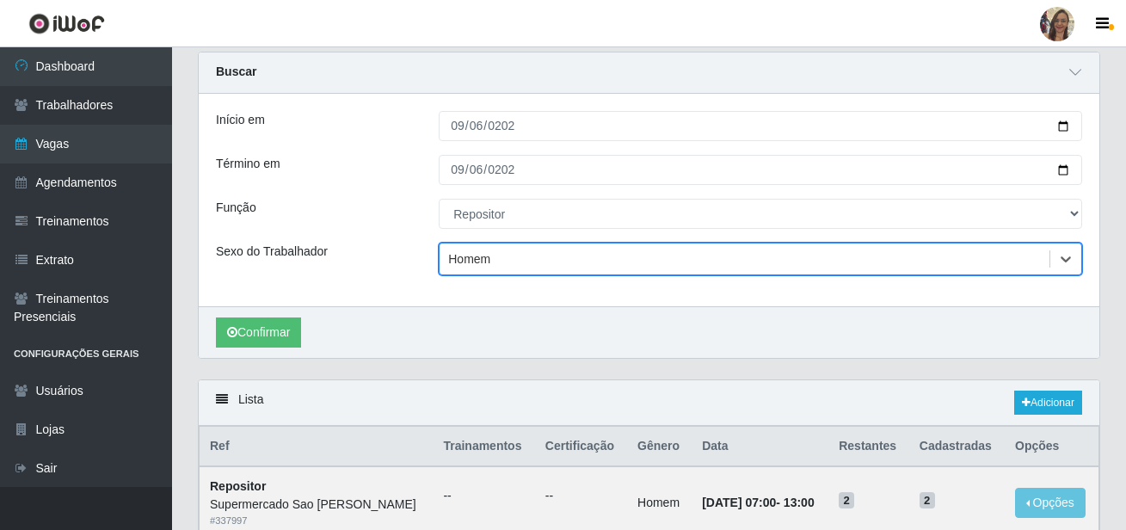
scroll to position [86, 0]
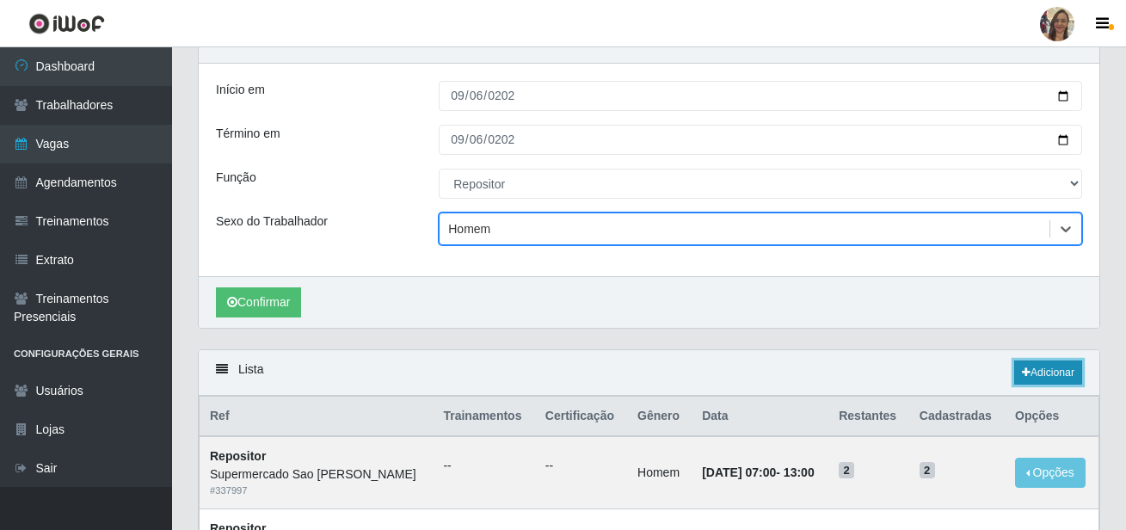
click at [1067, 371] on link "Adicionar" at bounding box center [1048, 372] width 68 height 24
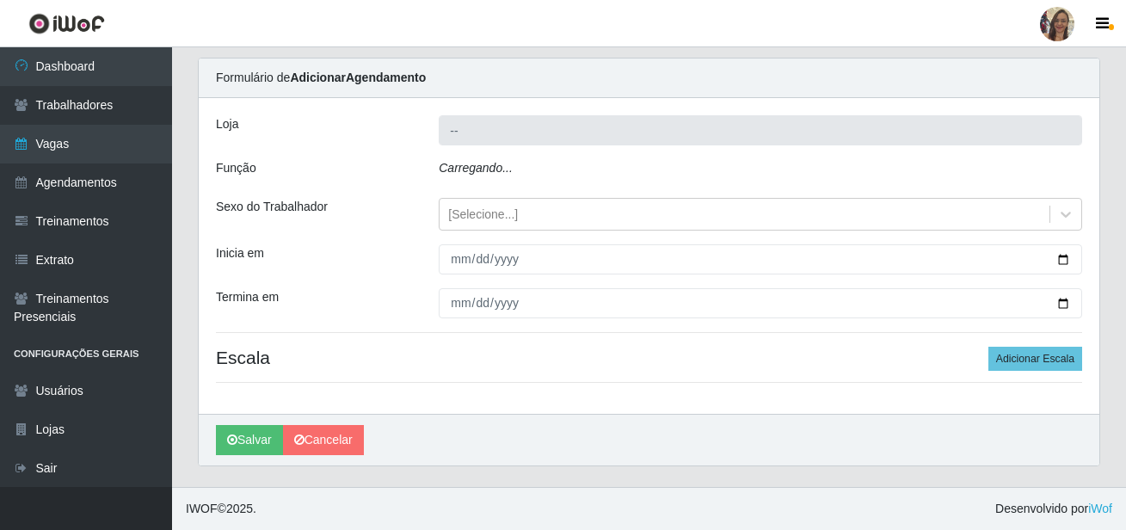
type input "Supermercado Sao [PERSON_NAME]"
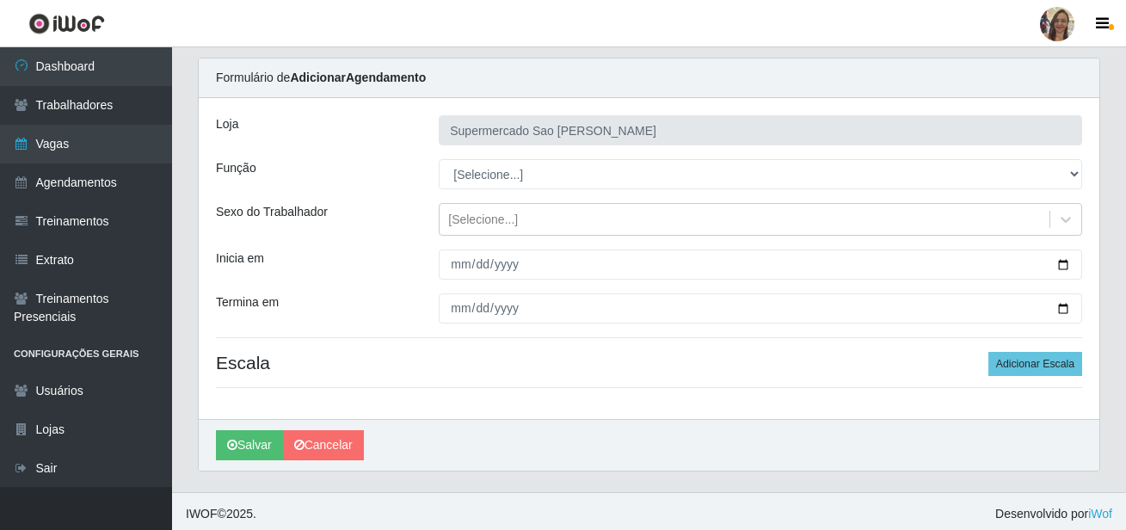
scroll to position [55, 0]
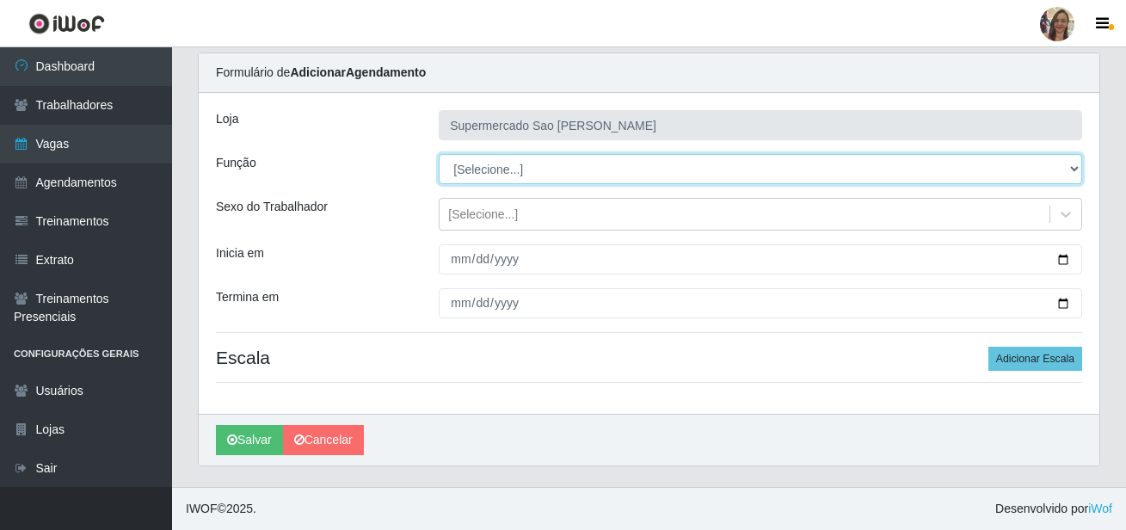
click at [482, 163] on select "[Selecione...] ASG ASG + ASG ++ Balconista de Açougue Balconista de Açougue + B…" at bounding box center [760, 169] width 643 height 30
select select "24"
click at [439, 154] on select "[Selecione...] ASG ASG + ASG ++ Balconista de Açougue Balconista de Açougue + B…" at bounding box center [760, 169] width 643 height 30
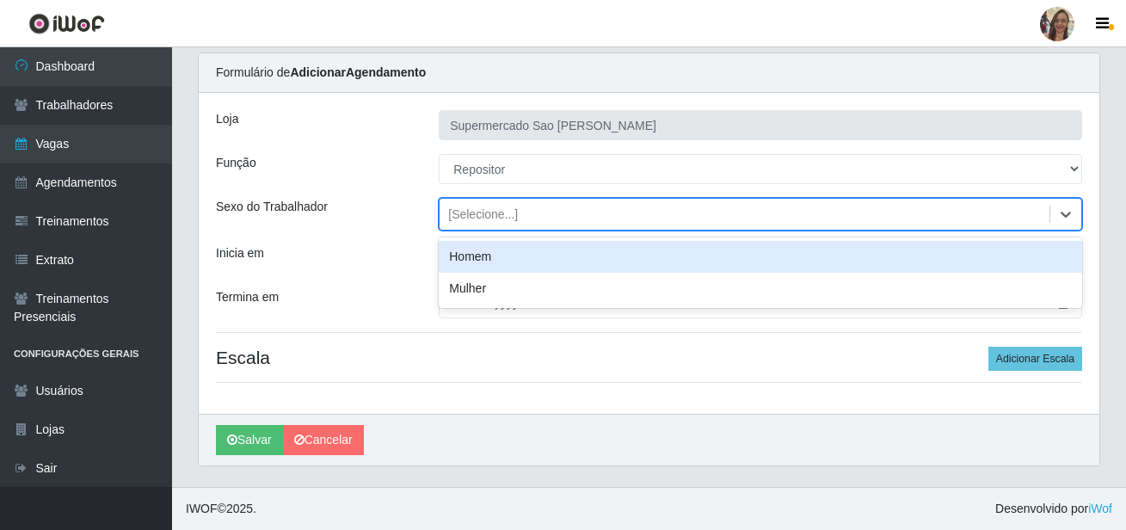
click at [475, 212] on div "[Selecione...]" at bounding box center [483, 215] width 70 height 18
click at [474, 259] on div "Homem" at bounding box center [760, 257] width 643 height 32
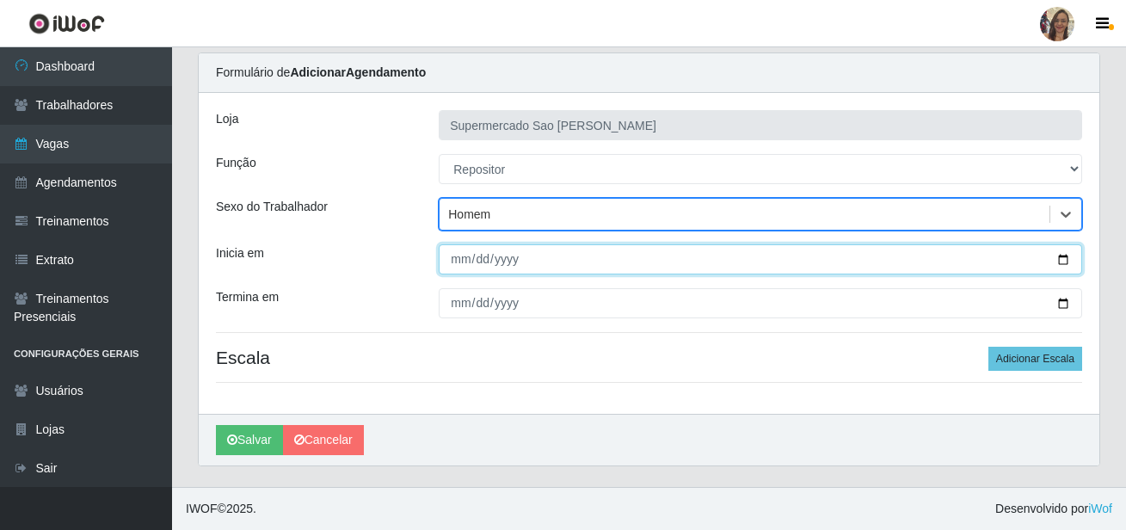
click at [458, 263] on input "Inicia em" at bounding box center [760, 259] width 643 height 30
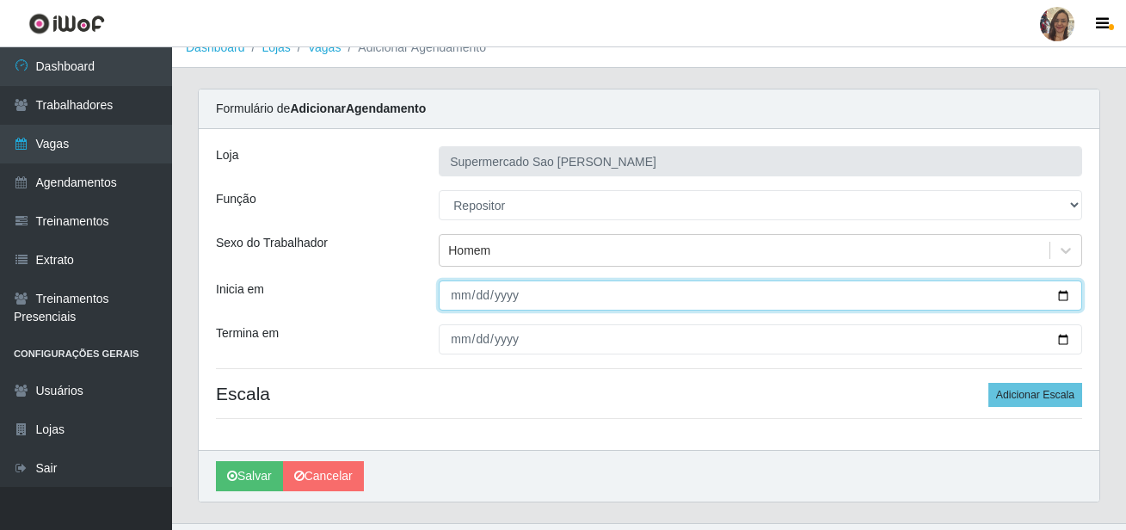
scroll to position [0, 0]
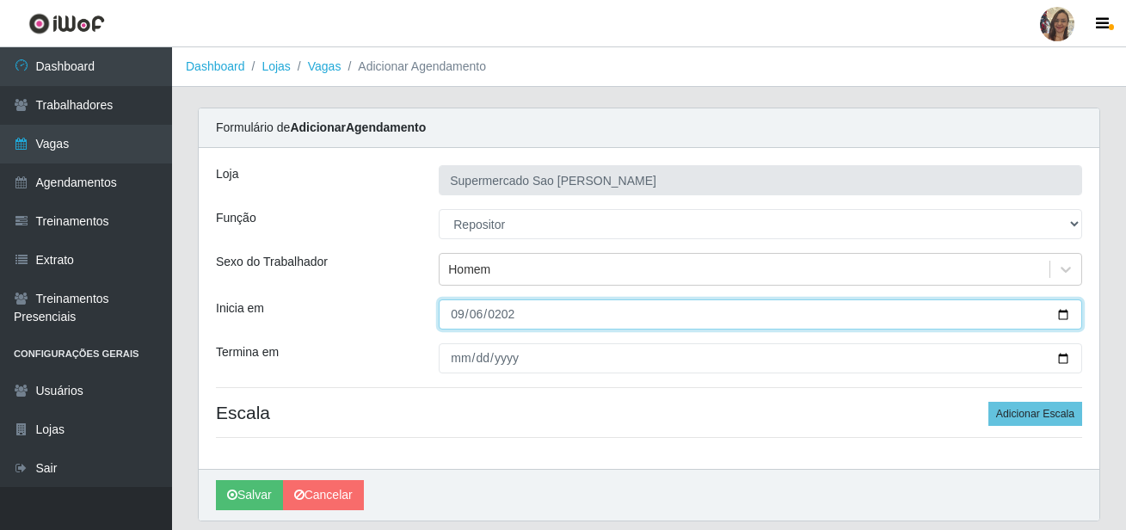
type input "[DATE]"
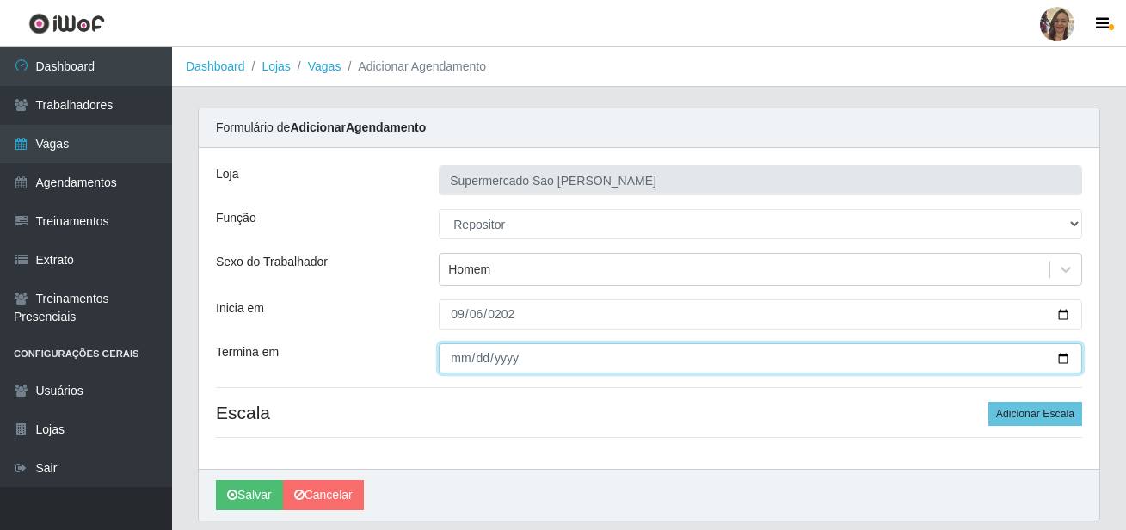
click at [458, 355] on input "Termina em" at bounding box center [760, 358] width 643 height 30
type input "[DATE]"
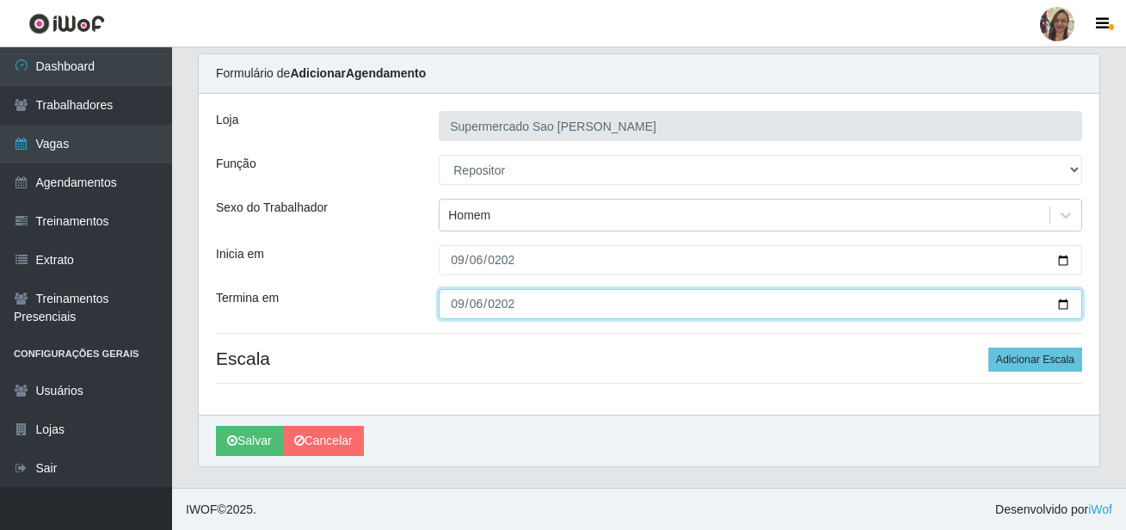
scroll to position [55, 0]
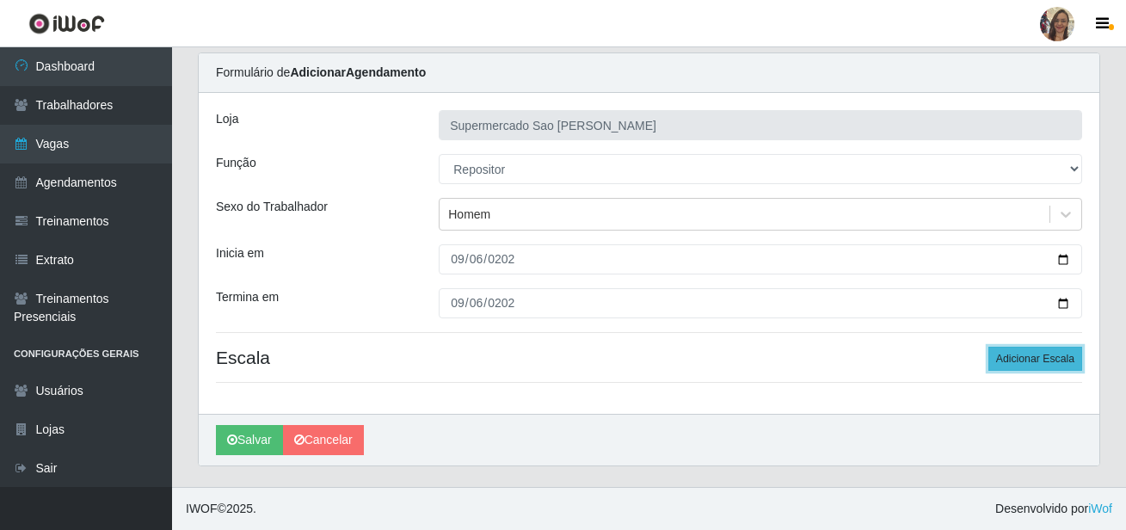
click at [1066, 356] on button "Adicionar Escala" at bounding box center [1035, 359] width 94 height 24
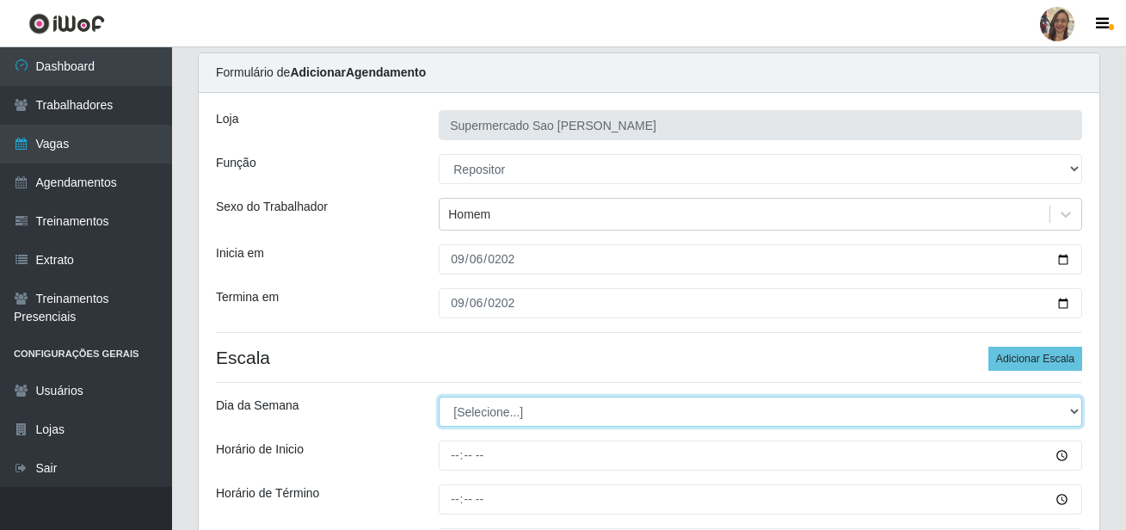
click at [495, 421] on select "[Selecione...] Segunda Terça Quarta Quinta Sexta Sábado Domingo" at bounding box center [760, 412] width 643 height 30
select select "6"
click at [439, 397] on select "[Selecione...] Segunda Terça Quarta Quinta Sexta Sábado Domingo" at bounding box center [760, 412] width 643 height 30
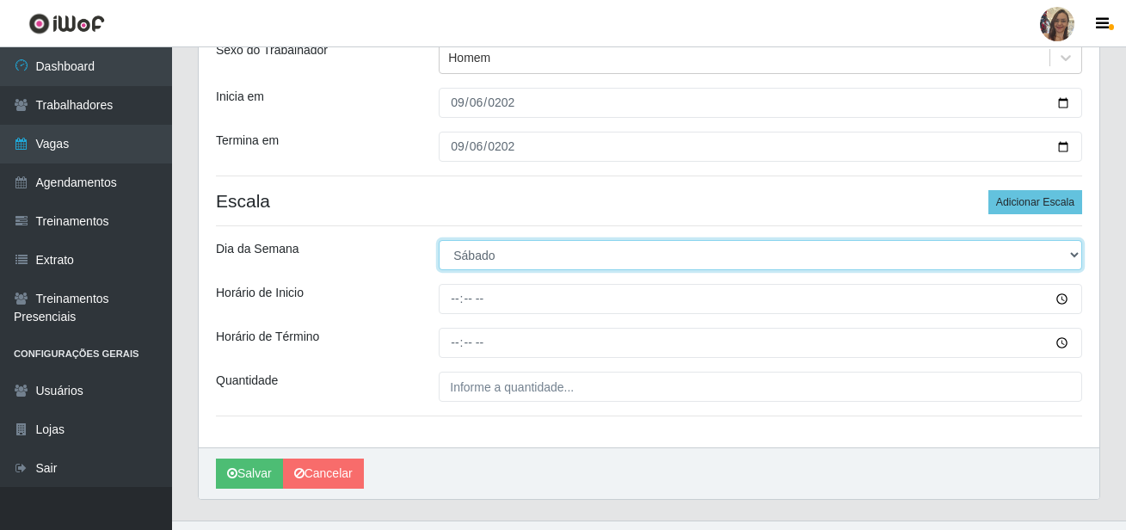
scroll to position [227, 0]
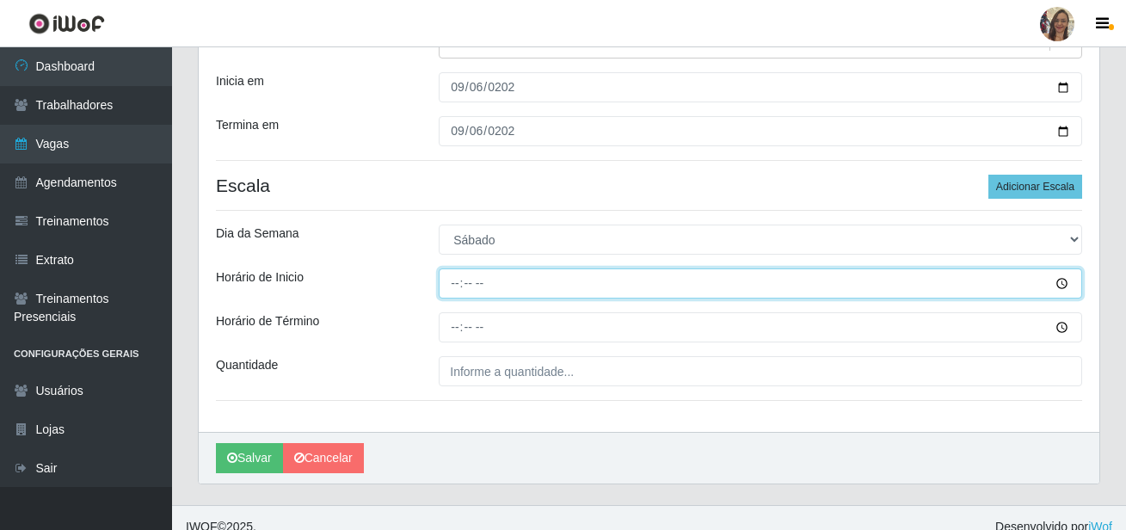
click at [452, 286] on input "Horário de Inicio" at bounding box center [760, 283] width 643 height 30
type input "13:00"
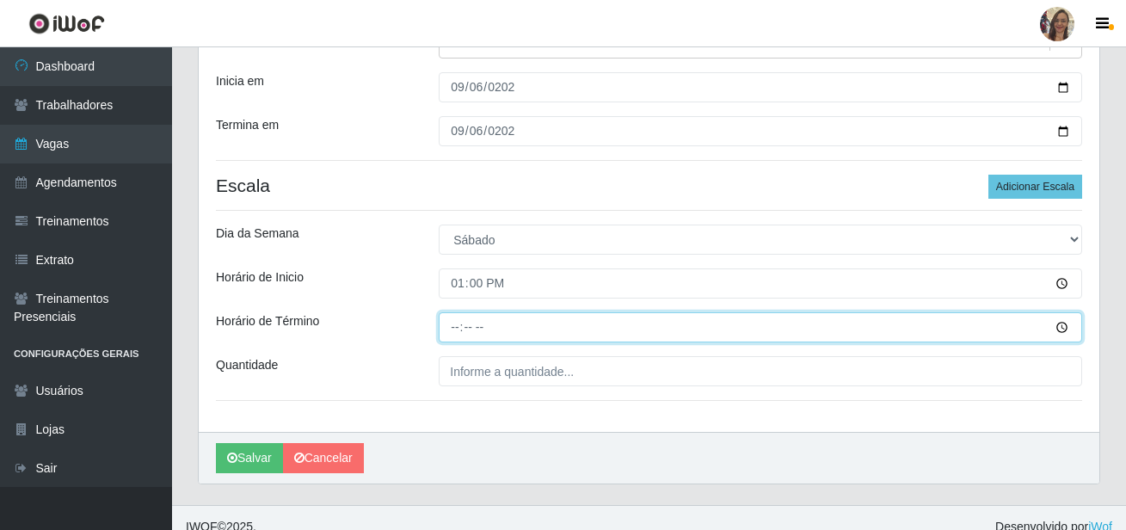
click at [452, 323] on input "Horário de Término" at bounding box center [760, 327] width 643 height 30
type input "19:00"
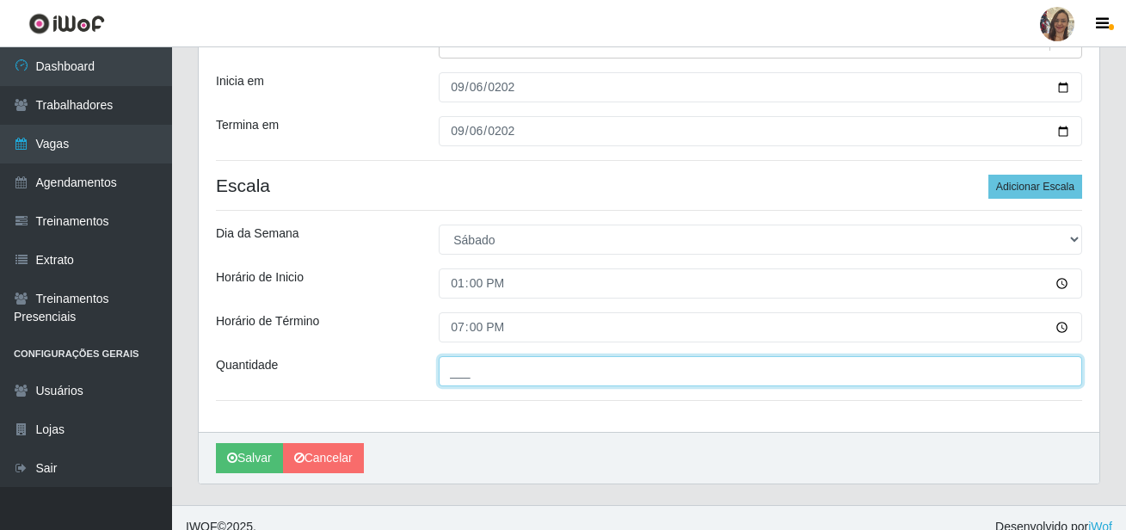
click at [500, 372] on input "___" at bounding box center [760, 371] width 643 height 30
type input "2__"
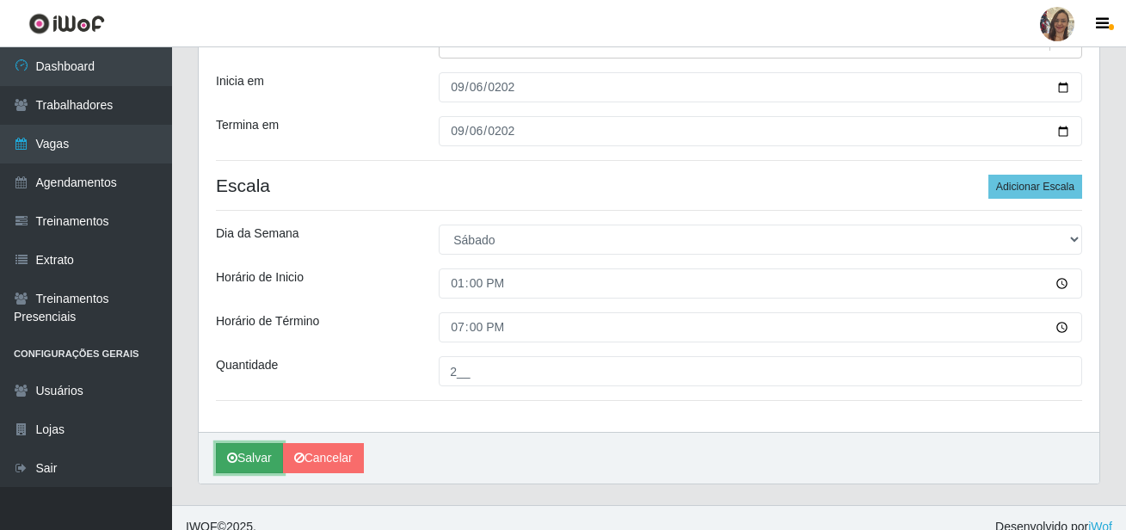
click at [249, 454] on button "Salvar" at bounding box center [249, 458] width 67 height 30
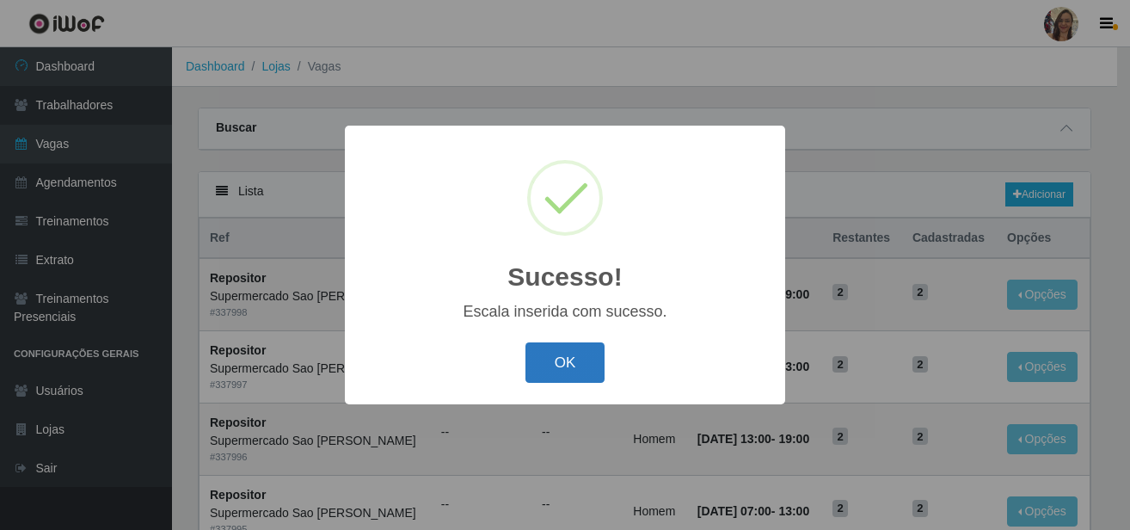
click at [544, 375] on button "OK" at bounding box center [566, 362] width 80 height 40
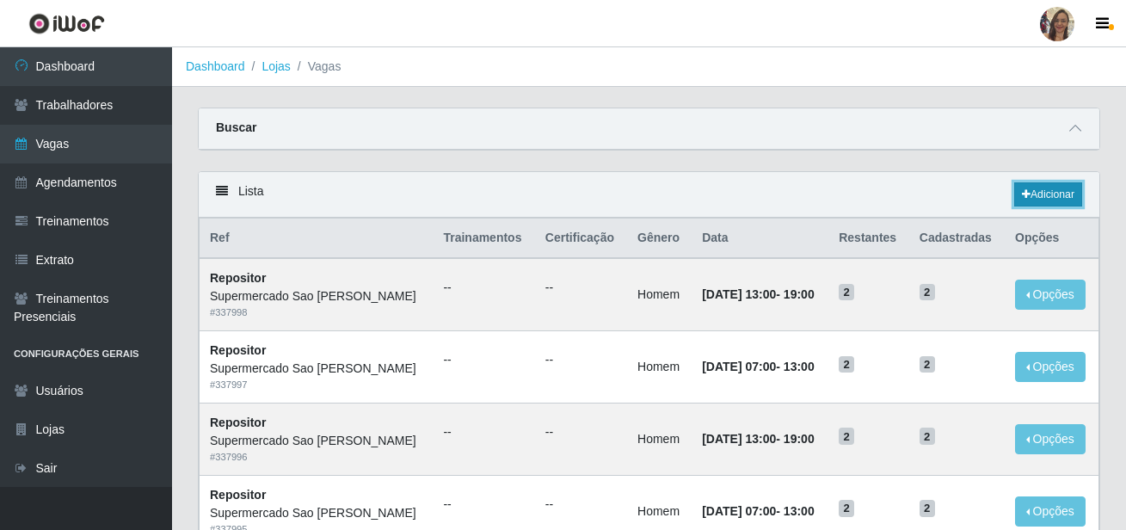
click at [1041, 193] on link "Adicionar" at bounding box center [1048, 194] width 68 height 24
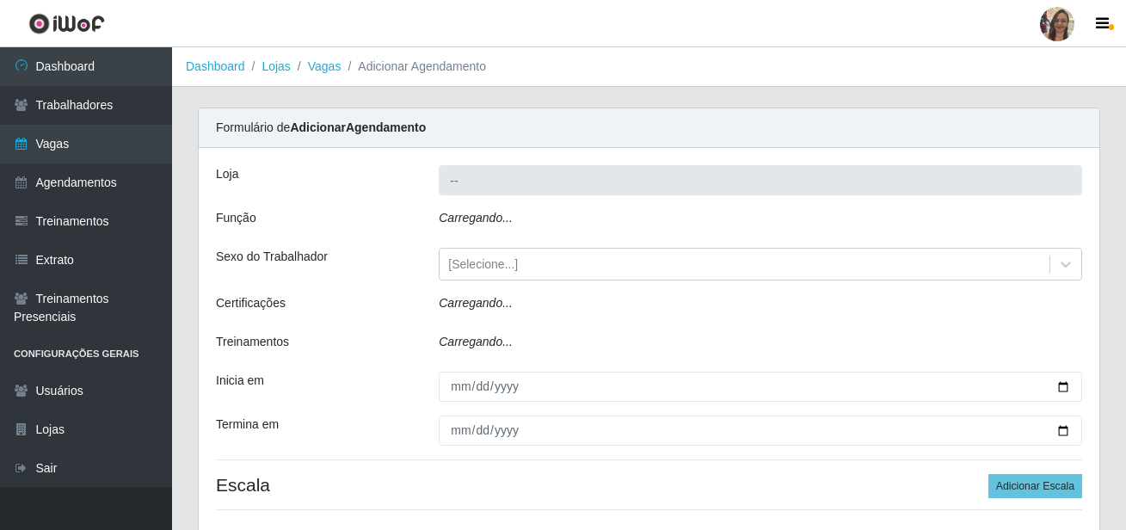
type input "Supermercado Sao [PERSON_NAME]"
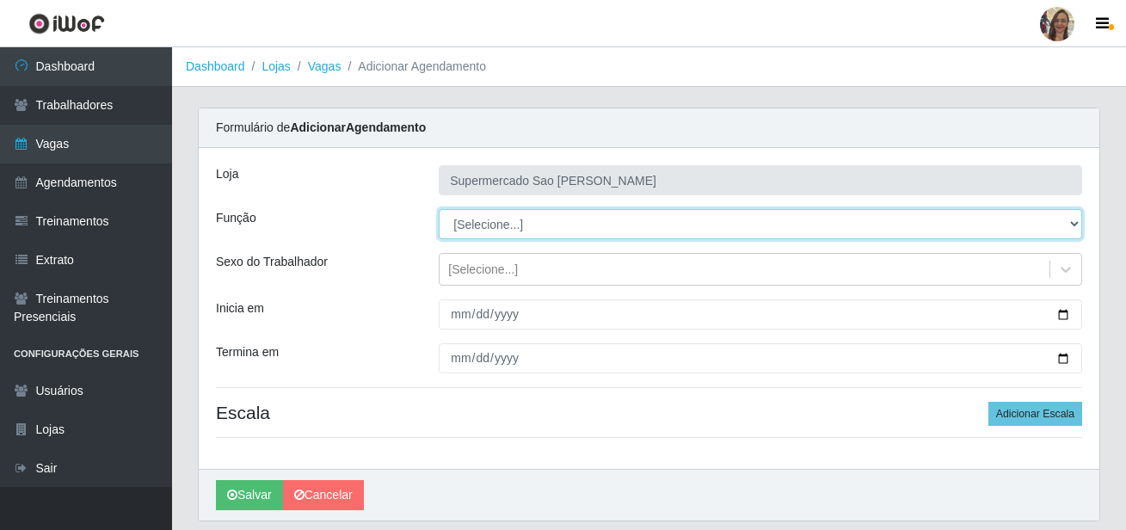
click at [495, 237] on select "[Selecione...] ASG ASG + ASG ++ Balconista de Açougue Balconista de Açougue + B…" at bounding box center [760, 224] width 643 height 30
select select "24"
click at [439, 209] on select "[Selecione...] ASG ASG + ASG ++ Balconista de Açougue Balconista de Açougue + B…" at bounding box center [760, 224] width 643 height 30
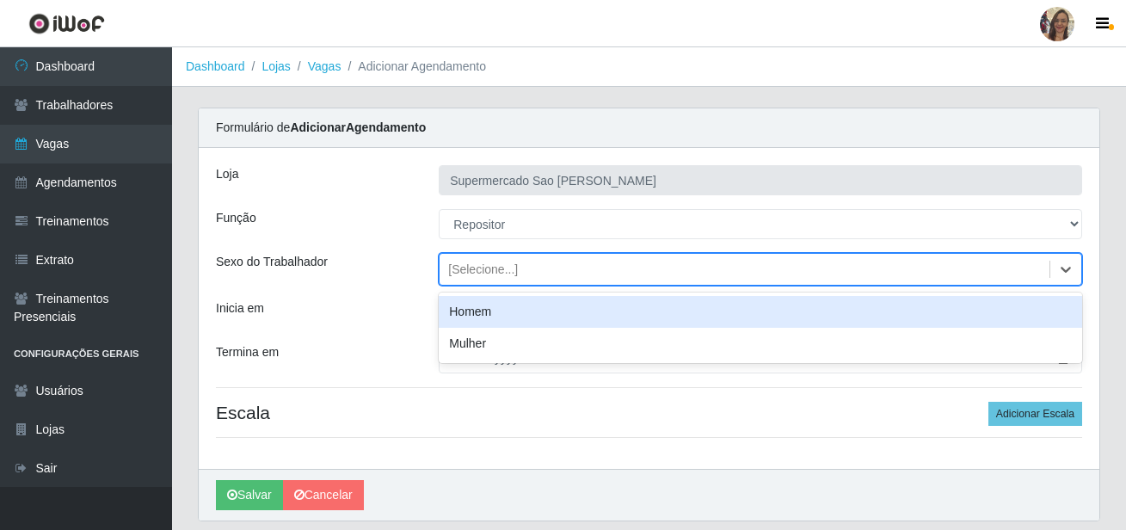
click at [482, 270] on div "[Selecione...]" at bounding box center [483, 270] width 70 height 18
click at [461, 307] on div "Homem" at bounding box center [760, 312] width 643 height 32
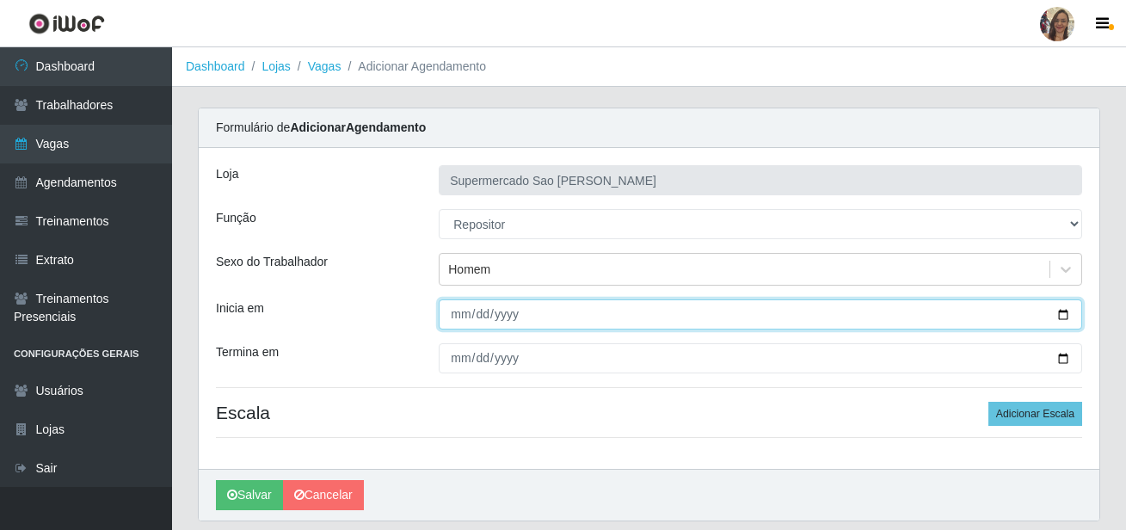
click at [461, 320] on input "Inicia em" at bounding box center [760, 314] width 643 height 30
type input "[DATE]"
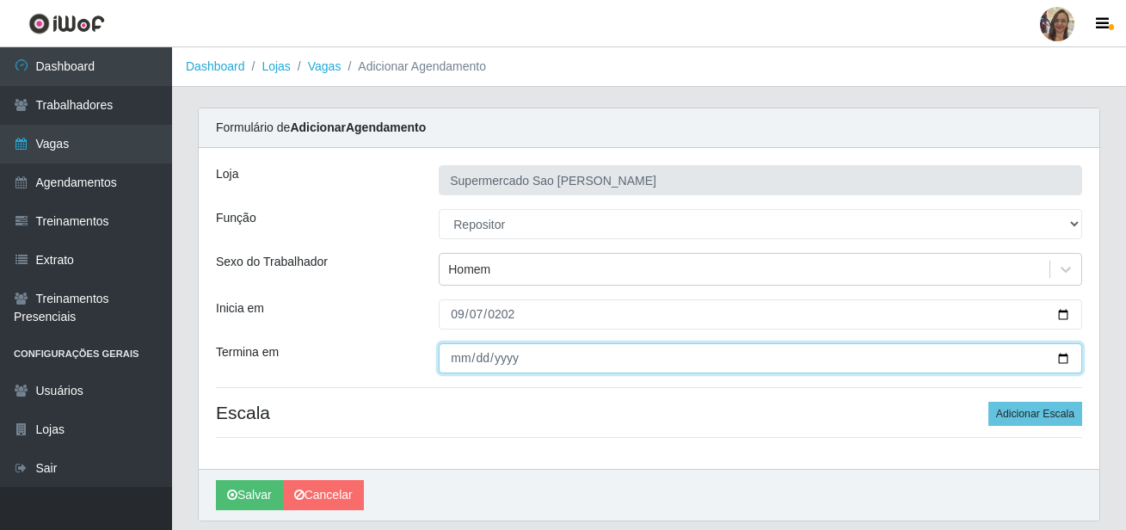
click at [458, 352] on input "Termina em" at bounding box center [760, 358] width 643 height 30
type input "[DATE]"
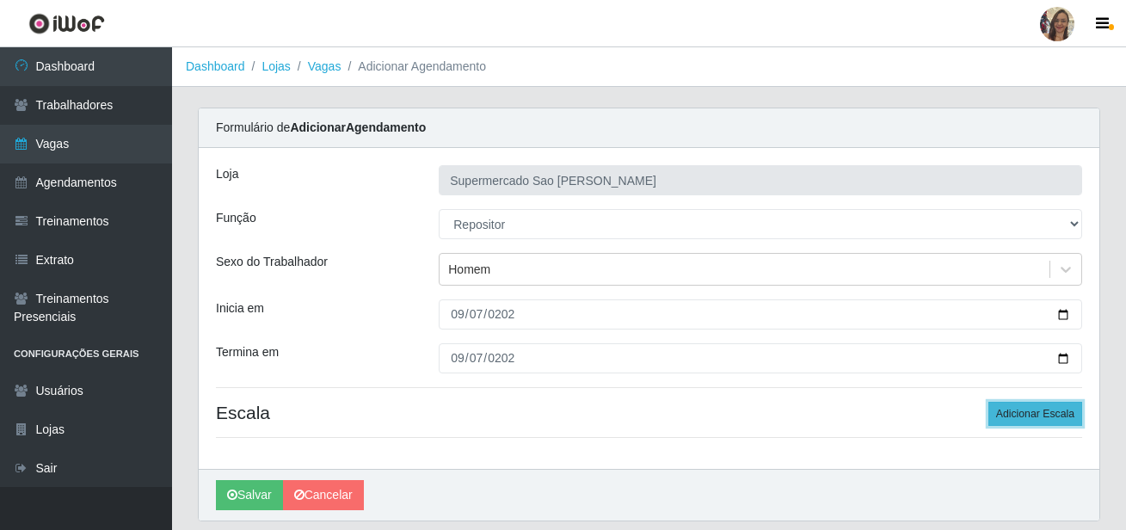
click at [1012, 411] on button "Adicionar Escala" at bounding box center [1035, 414] width 94 height 24
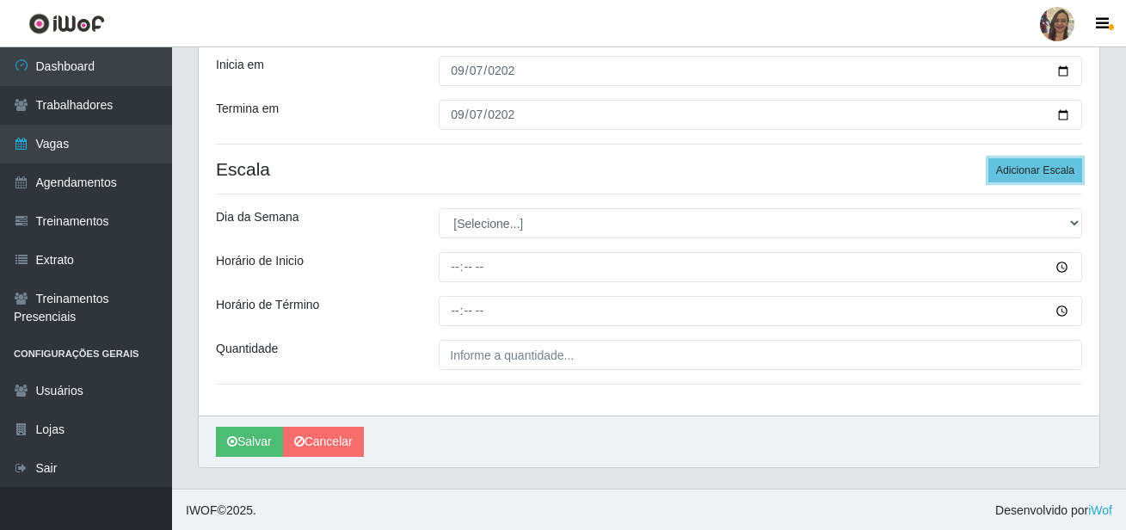
scroll to position [245, 0]
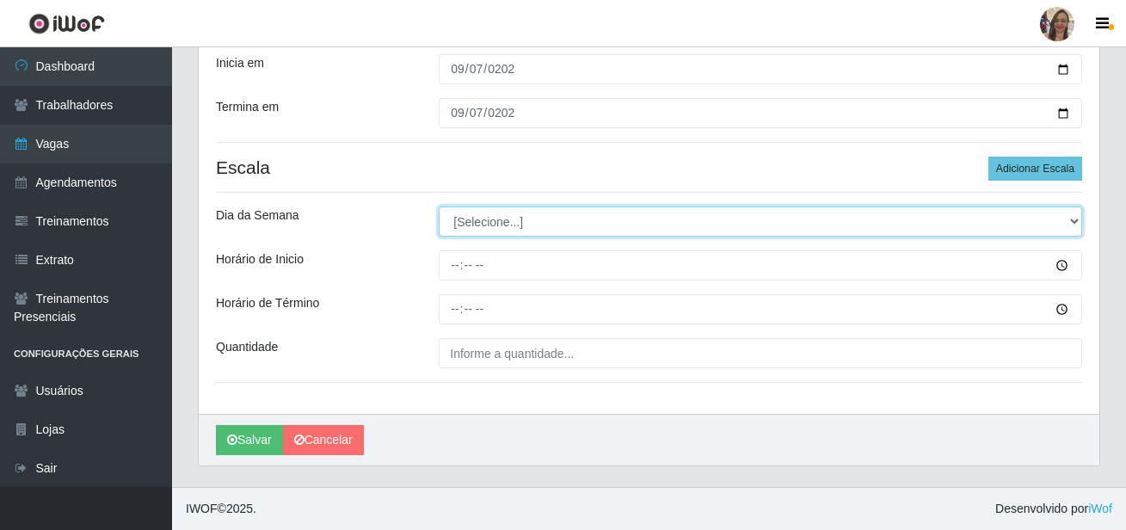
click at [489, 224] on select "[Selecione...] Segunda Terça Quarta Quinta Sexta Sábado Domingo" at bounding box center [760, 221] width 643 height 30
select select "0"
click at [439, 206] on select "[Selecione...] Segunda Terça Quarta Quinta Sexta Sábado Domingo" at bounding box center [760, 221] width 643 height 30
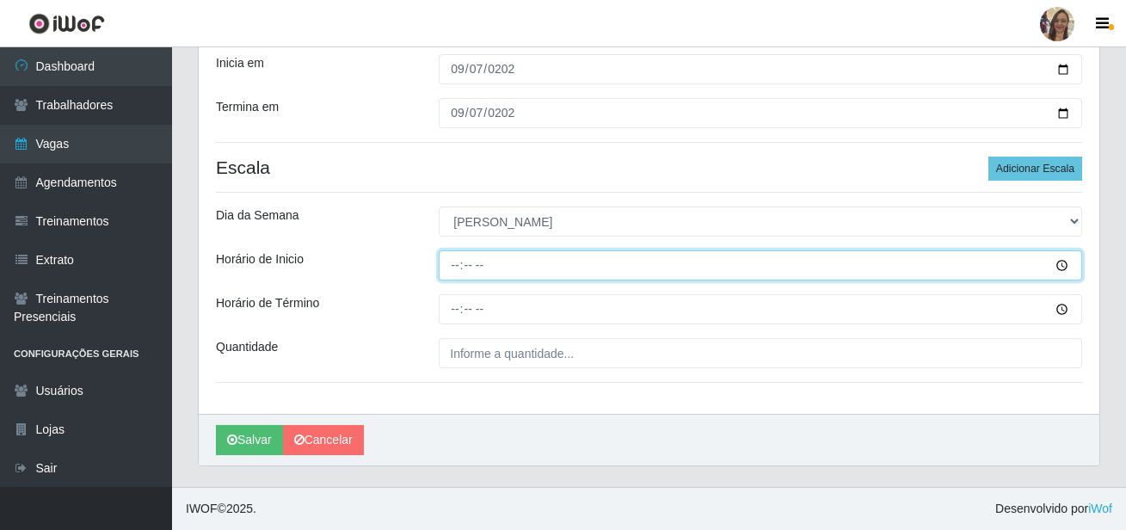
click at [457, 269] on input "Horário de Inicio" at bounding box center [760, 265] width 643 height 30
type input "07:00"
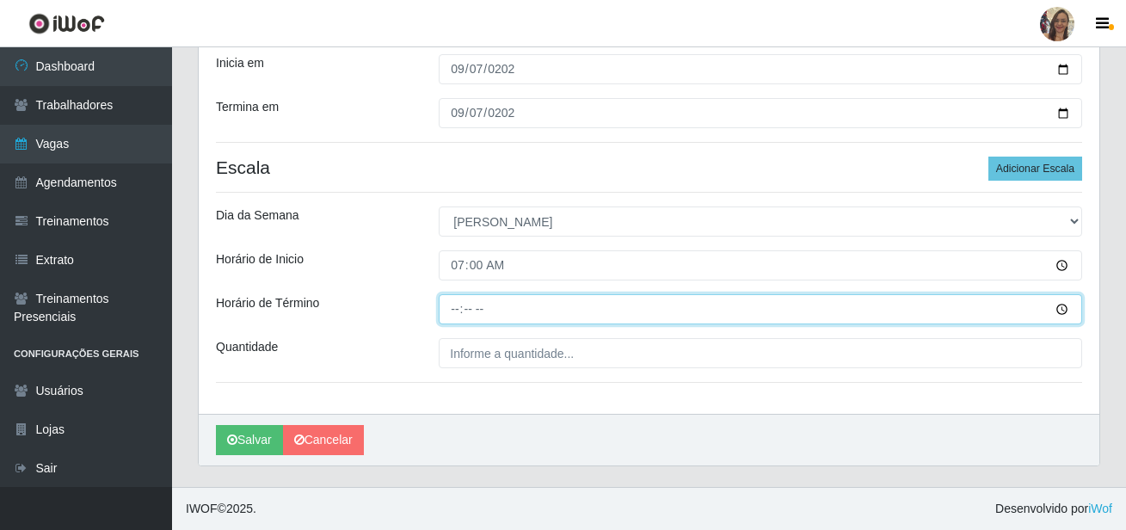
click at [455, 308] on input "Horário de Término" at bounding box center [760, 309] width 643 height 30
type input "13:00"
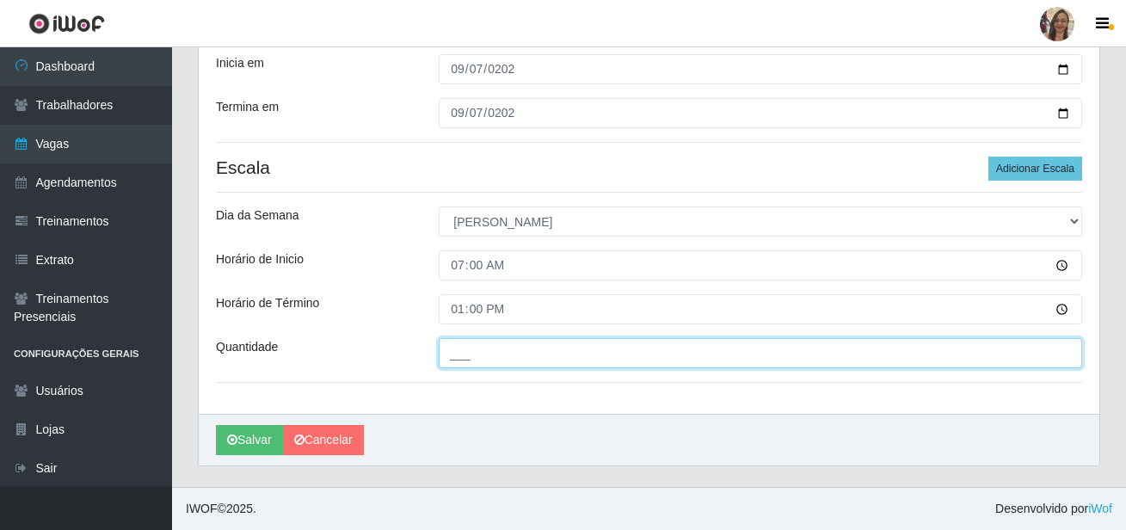
click at [474, 366] on input "___" at bounding box center [760, 353] width 643 height 30
type input "2__"
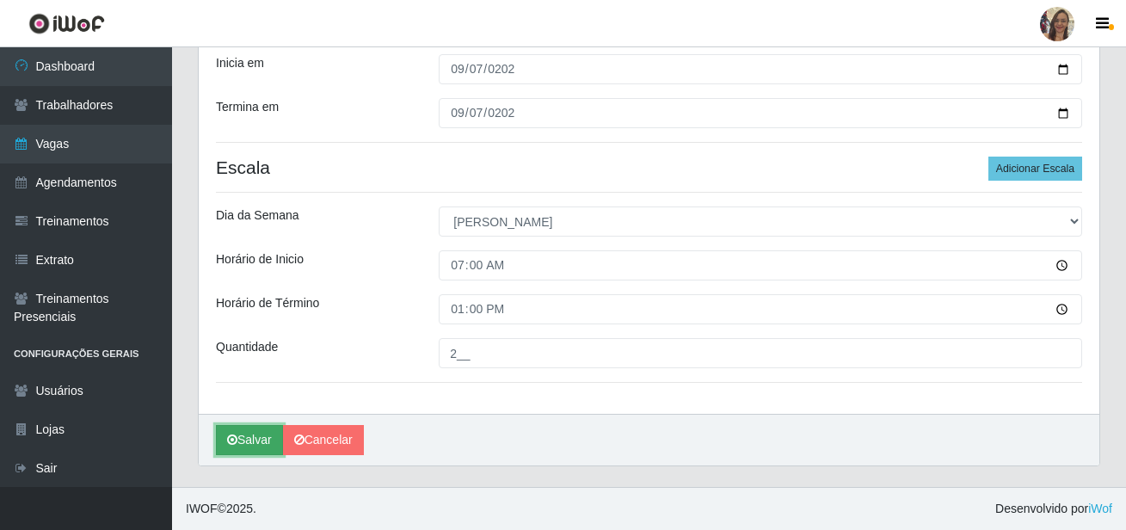
click at [259, 445] on button "Salvar" at bounding box center [249, 440] width 67 height 30
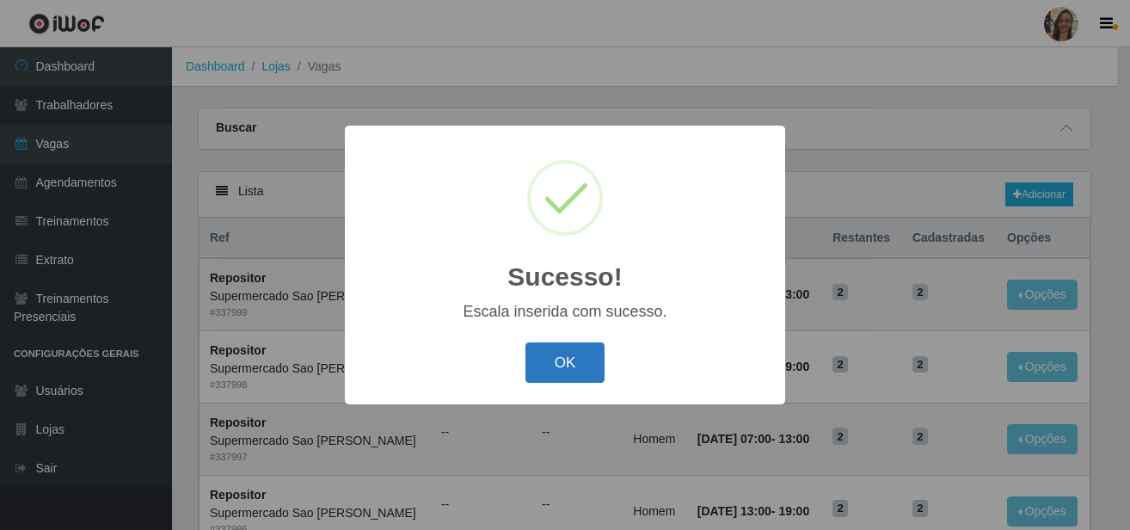
click at [584, 361] on button "OK" at bounding box center [566, 362] width 80 height 40
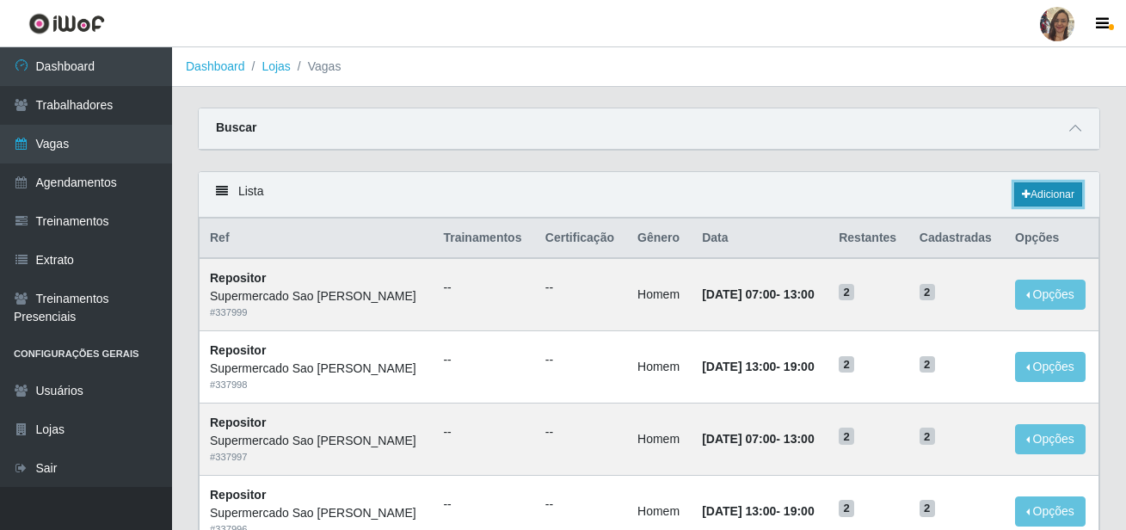
click at [1061, 196] on link "Adicionar" at bounding box center [1048, 194] width 68 height 24
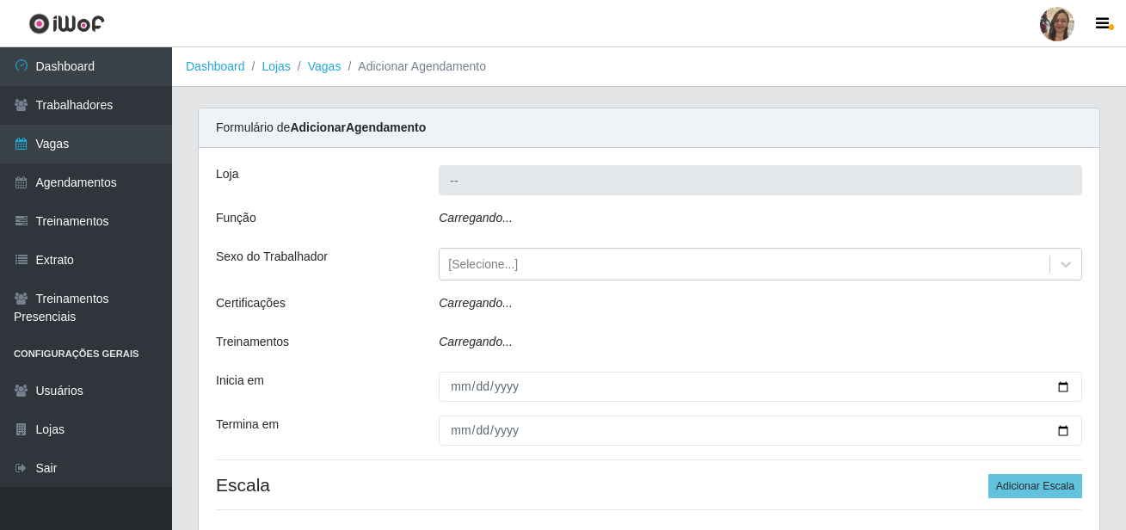
type input "Supermercado Sao [PERSON_NAME]"
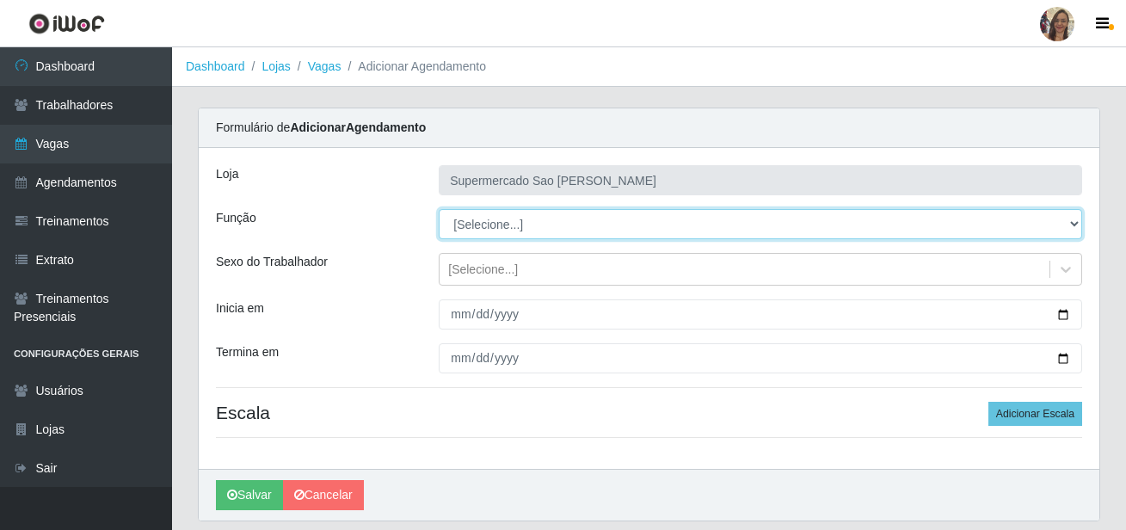
click at [483, 231] on select "[Selecione...] ASG ASG + ASG ++ Balconista de Açougue Balconista de Açougue + B…" at bounding box center [760, 224] width 643 height 30
select select "24"
click at [439, 209] on select "[Selecione...] ASG ASG + ASG ++ Balconista de Açougue Balconista de Açougue + B…" at bounding box center [760, 224] width 643 height 30
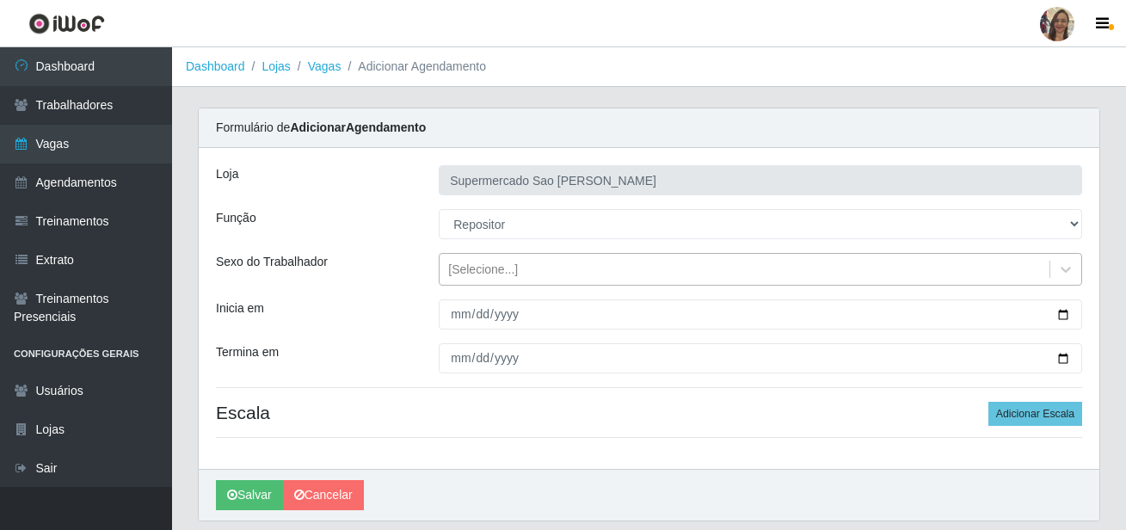
click at [479, 268] on div "[Selecione...]" at bounding box center [483, 270] width 70 height 18
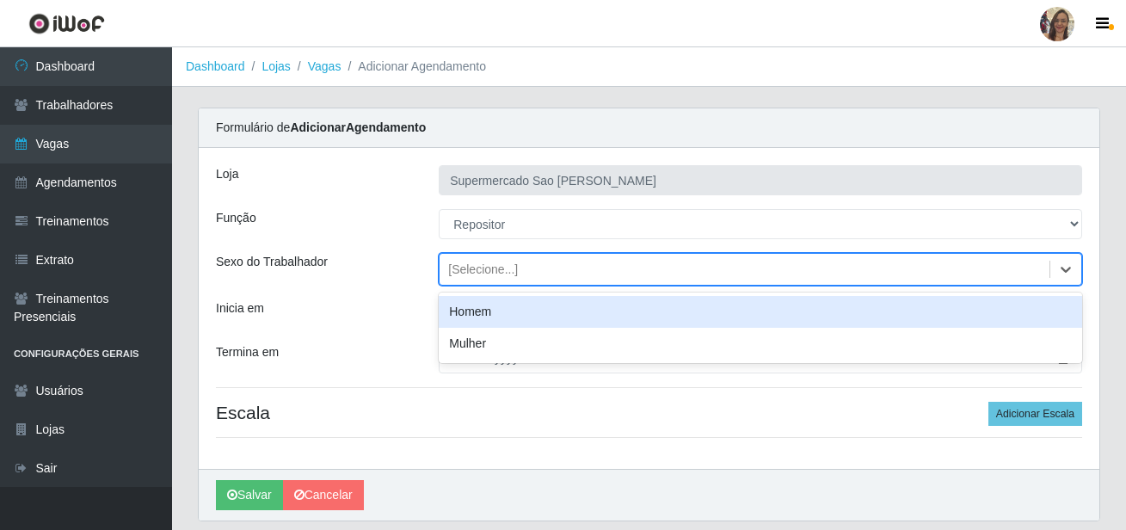
click at [467, 317] on div "Homem" at bounding box center [760, 312] width 643 height 32
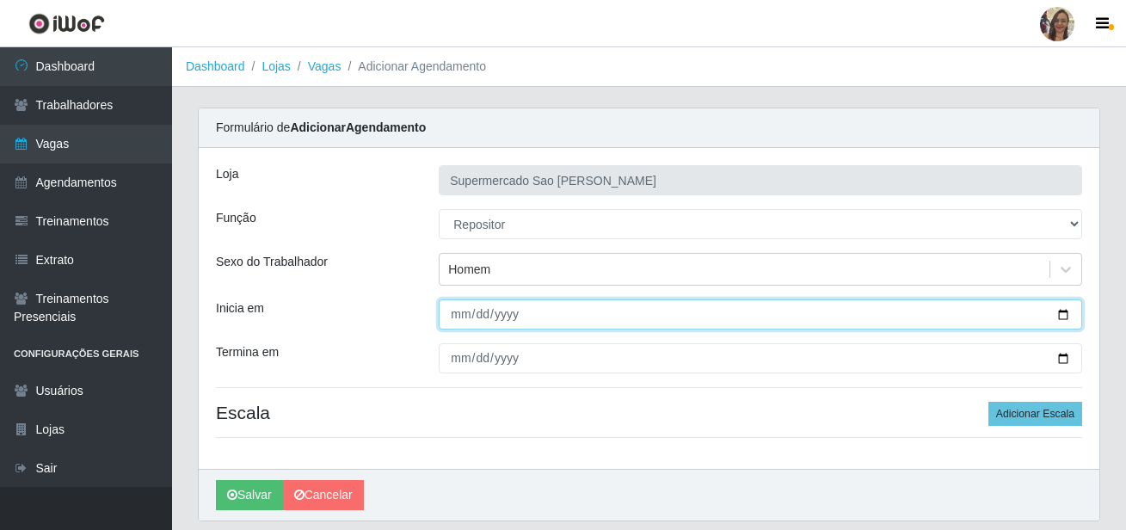
click at [462, 311] on input "Inicia em" at bounding box center [760, 314] width 643 height 30
type input "[DATE]"
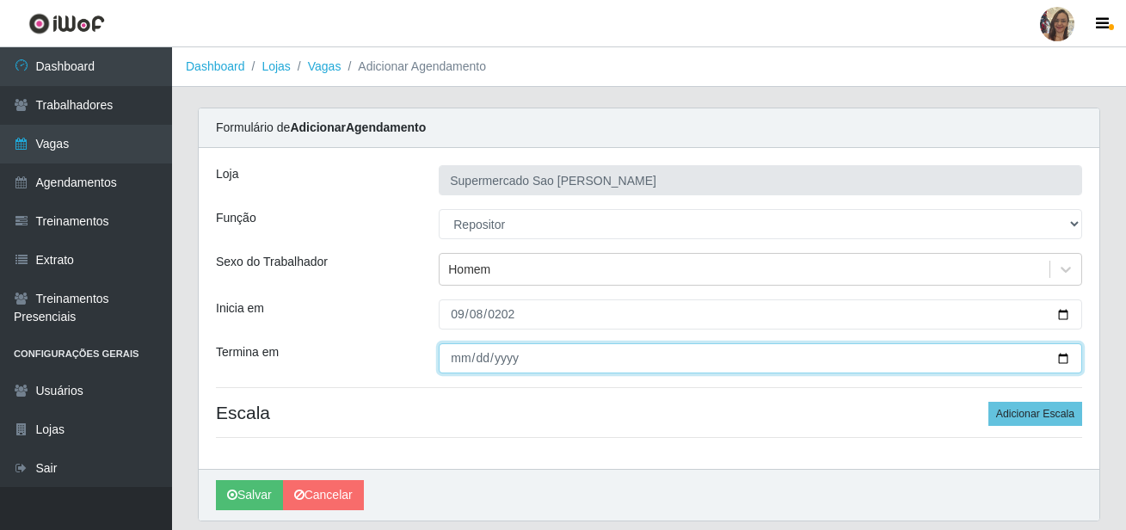
click at [452, 360] on input "Termina em" at bounding box center [760, 358] width 643 height 30
type input "[DATE]"
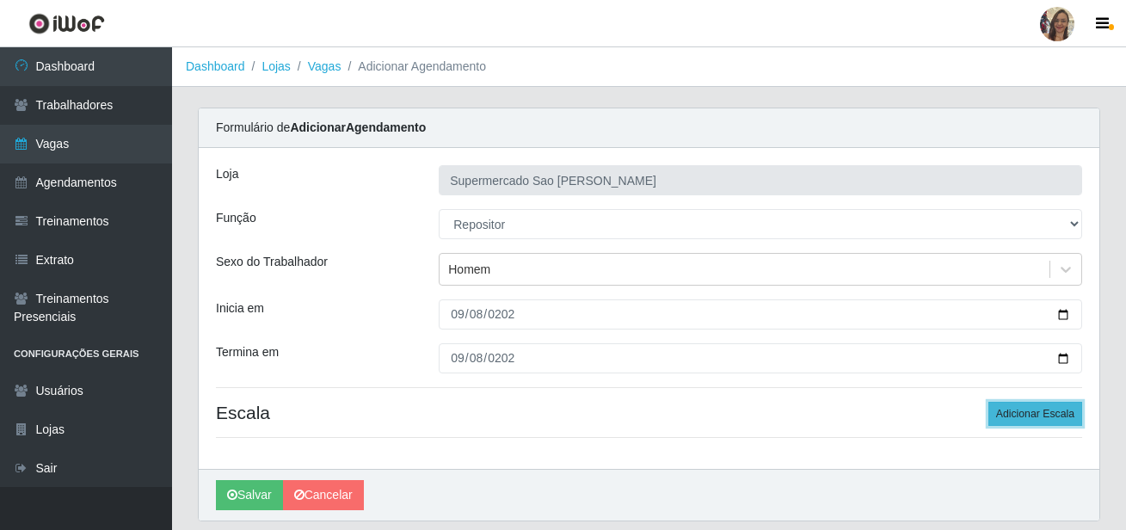
click at [1002, 410] on button "Adicionar Escala" at bounding box center [1035, 414] width 94 height 24
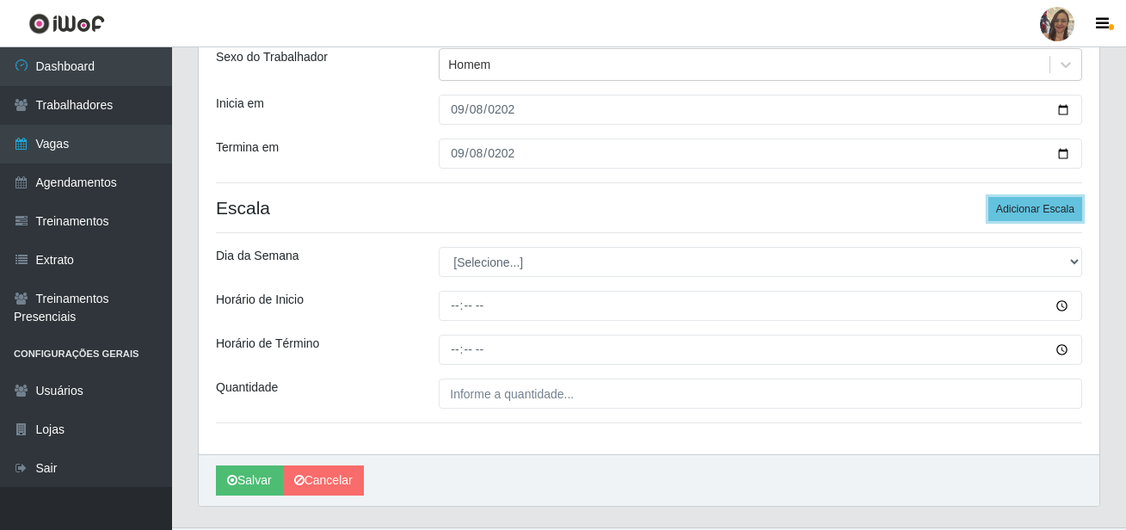
scroll to position [245, 0]
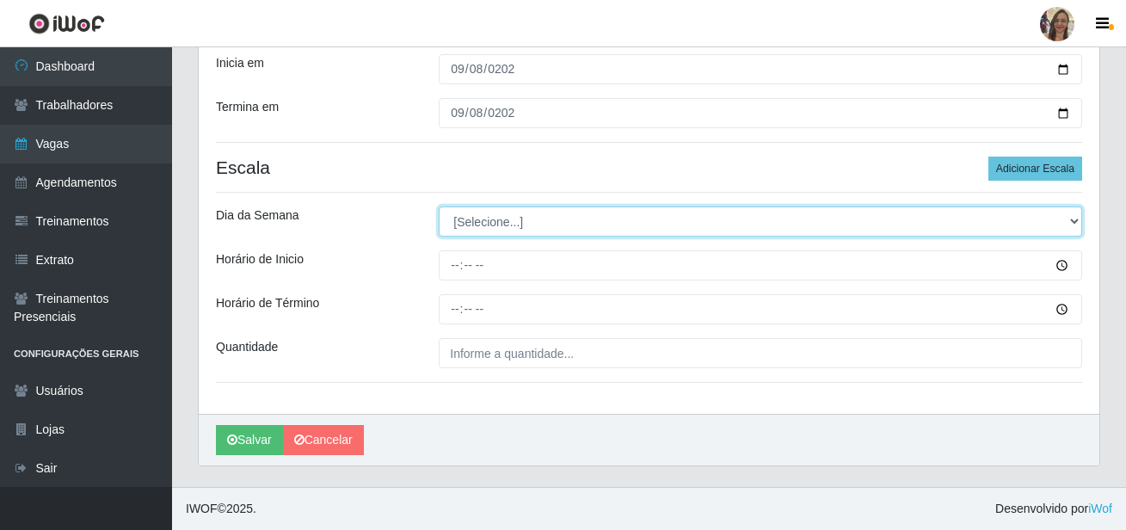
click at [485, 232] on select "[Selecione...] Segunda Terça Quarta Quinta Sexta Sábado Domingo" at bounding box center [760, 221] width 643 height 30
select select "1"
click at [439, 206] on select "[Selecione...] Segunda Terça Quarta Quinta Sexta Sábado Domingo" at bounding box center [760, 221] width 643 height 30
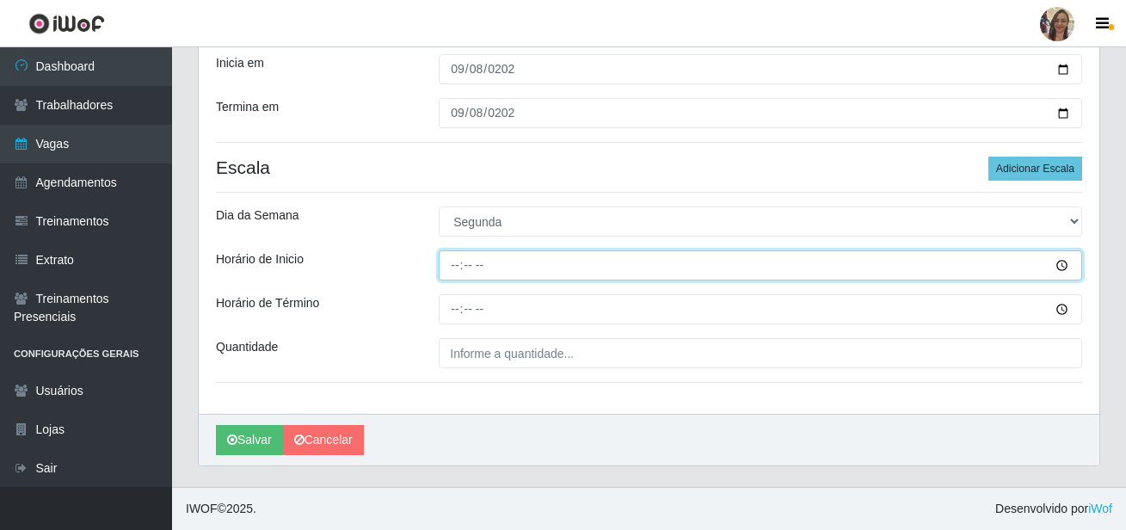
click at [454, 268] on input "Horário de Inicio" at bounding box center [760, 265] width 643 height 30
type input "07:00"
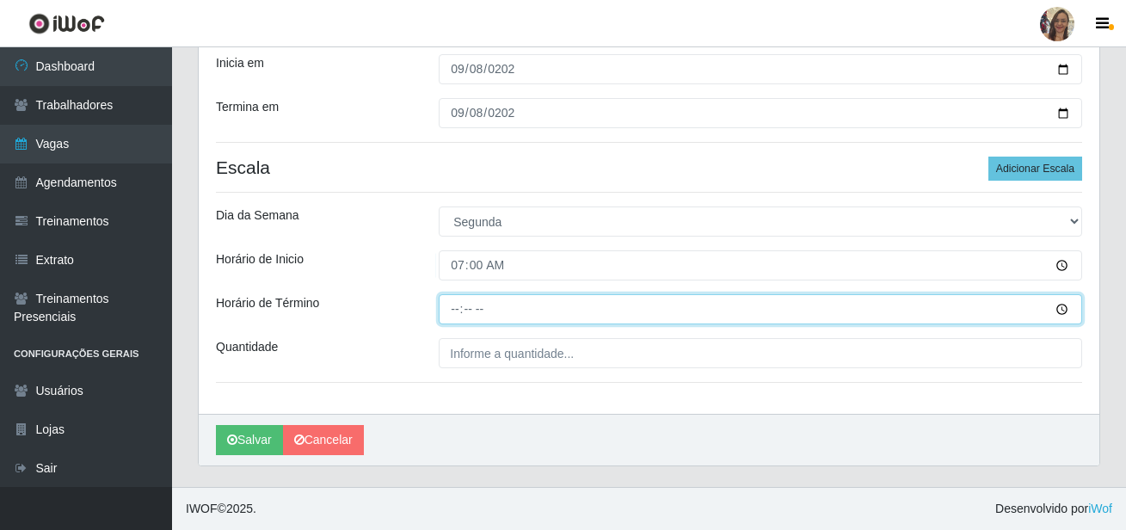
click at [458, 310] on input "Horário de Término" at bounding box center [760, 309] width 643 height 30
type input "13:00"
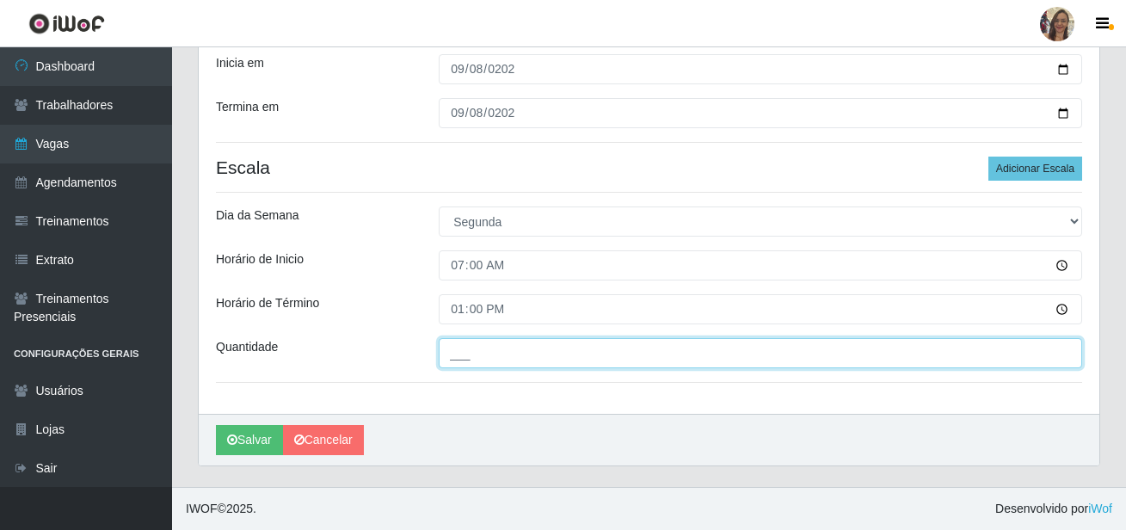
click at [512, 361] on input "___" at bounding box center [760, 353] width 643 height 30
type input "2__"
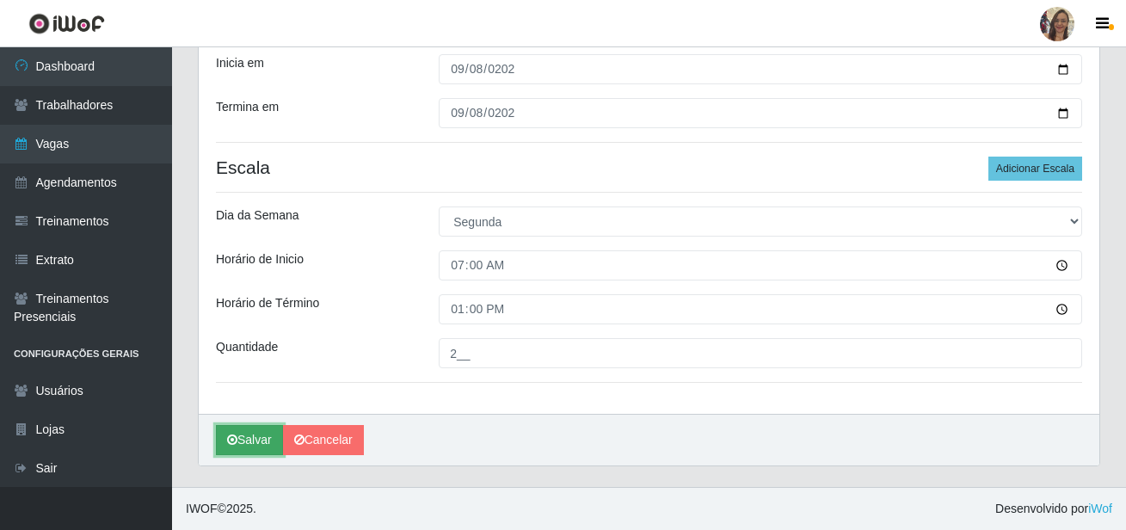
click at [259, 442] on button "Salvar" at bounding box center [249, 440] width 67 height 30
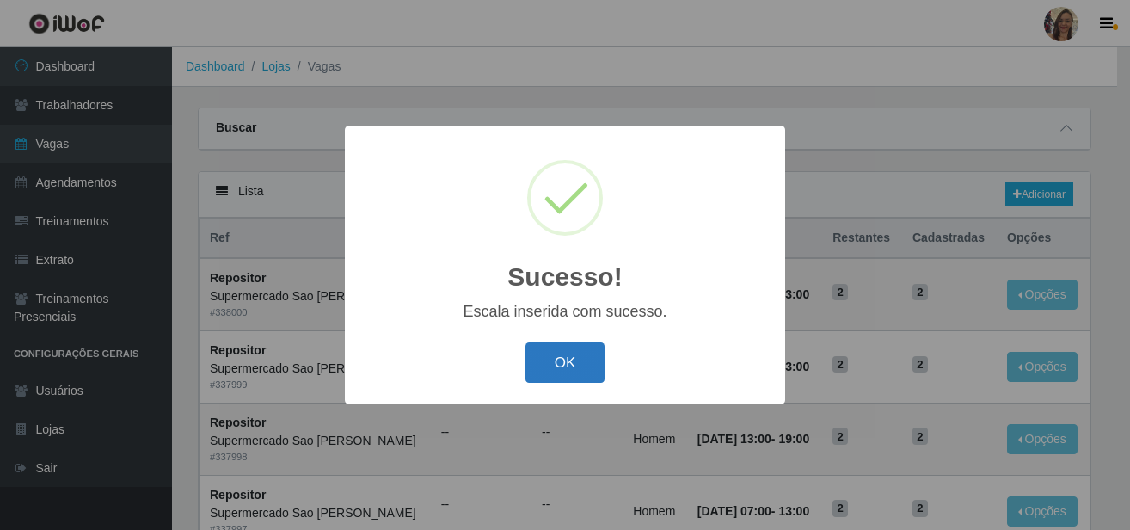
click at [575, 362] on button "OK" at bounding box center [566, 362] width 80 height 40
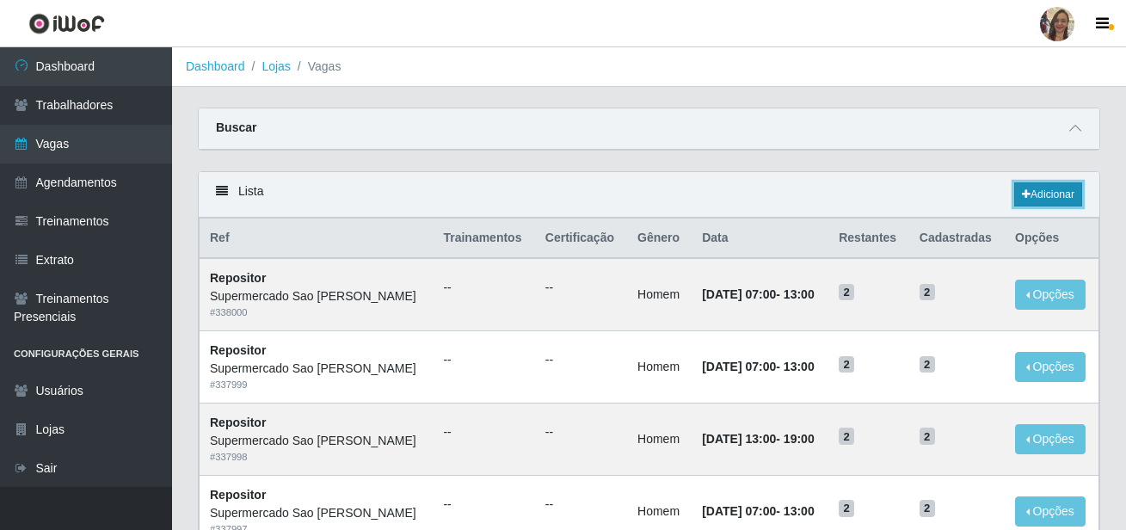
click at [1040, 192] on link "Adicionar" at bounding box center [1048, 194] width 68 height 24
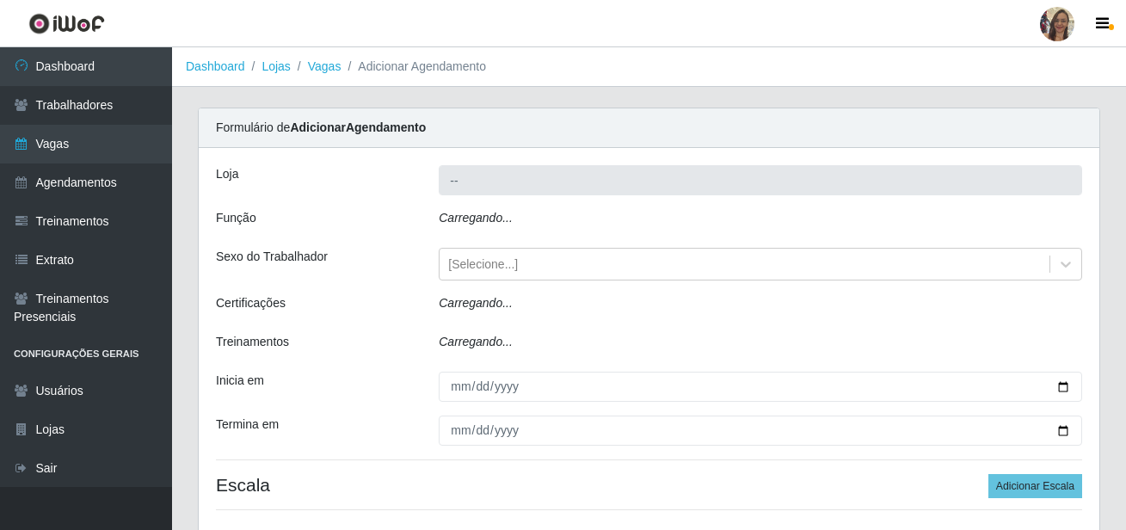
type input "Supermercado Sao [PERSON_NAME]"
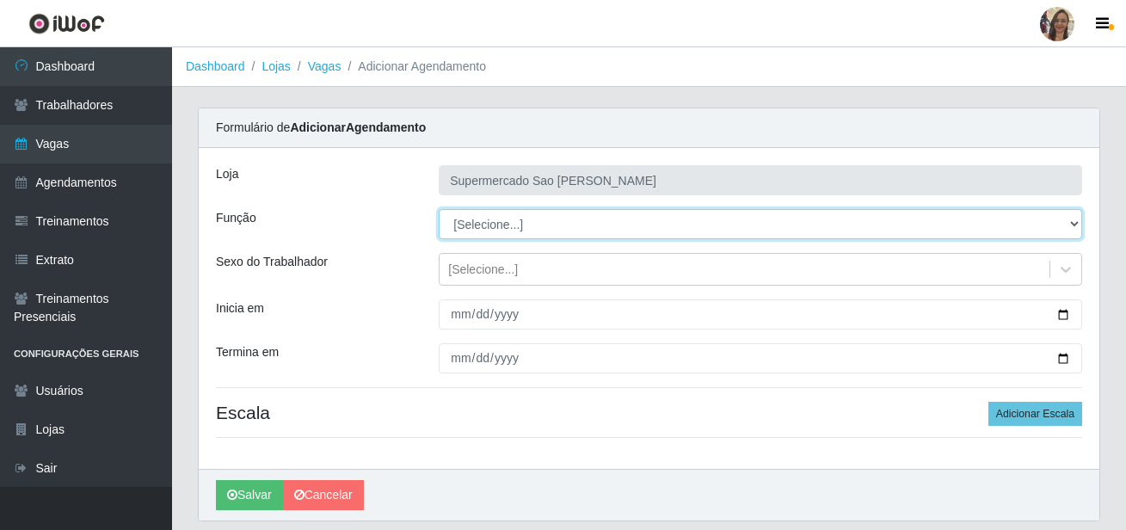
click at [481, 225] on select "[Selecione...] ASG ASG + ASG ++ Balconista de Açougue Balconista de Açougue + B…" at bounding box center [760, 224] width 643 height 30
select select "24"
click at [439, 209] on select "[Selecione...] ASG ASG + ASG ++ Balconista de Açougue Balconista de Açougue + B…" at bounding box center [760, 224] width 643 height 30
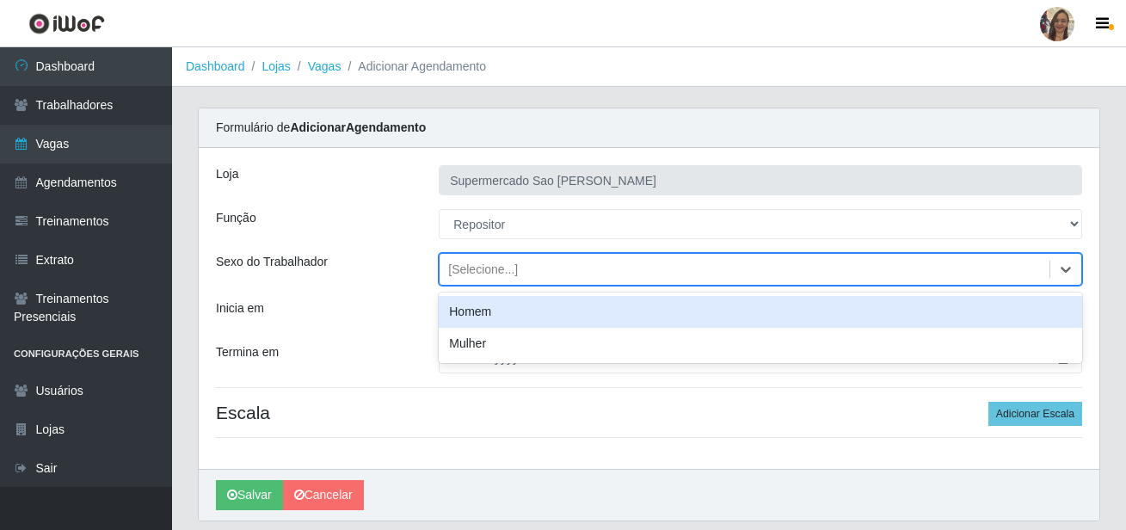
click at [472, 273] on div "[Selecione...]" at bounding box center [483, 270] width 70 height 18
click at [467, 317] on div "Homem" at bounding box center [760, 312] width 643 height 32
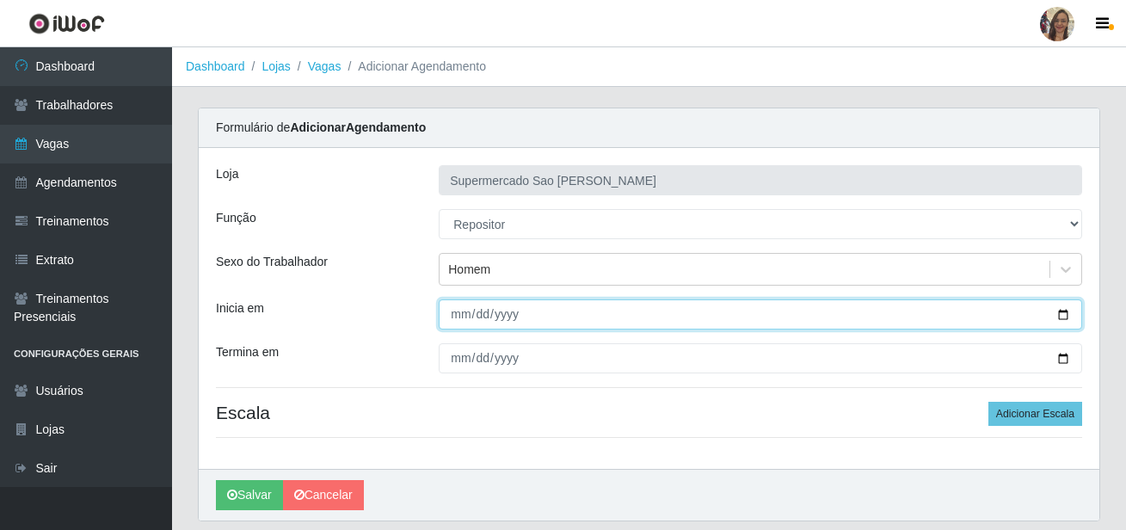
click at [465, 317] on input "Inicia em" at bounding box center [760, 314] width 643 height 30
type input "[DATE]"
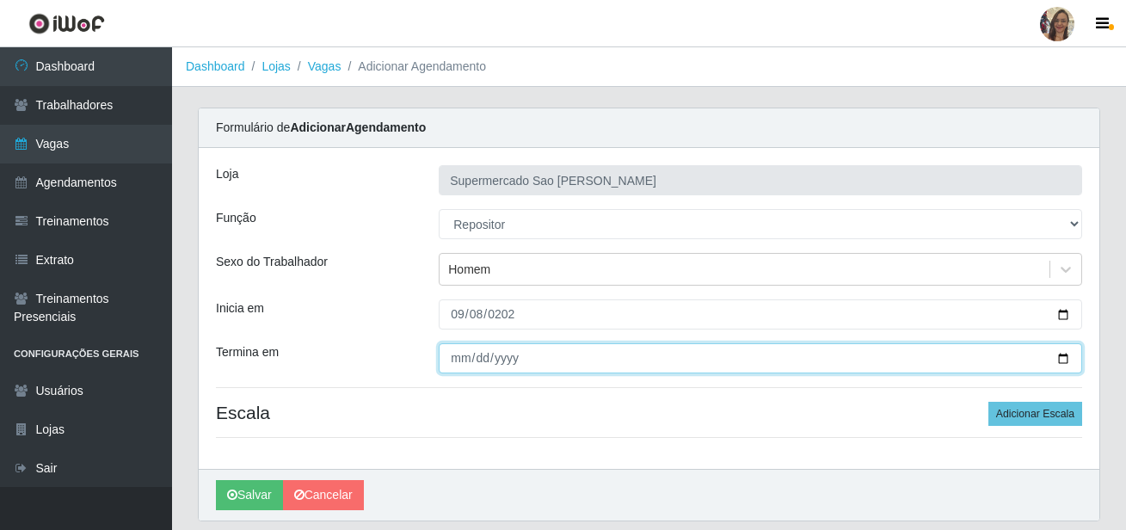
click at [452, 354] on input "Termina em" at bounding box center [760, 358] width 643 height 30
type input "[DATE]"
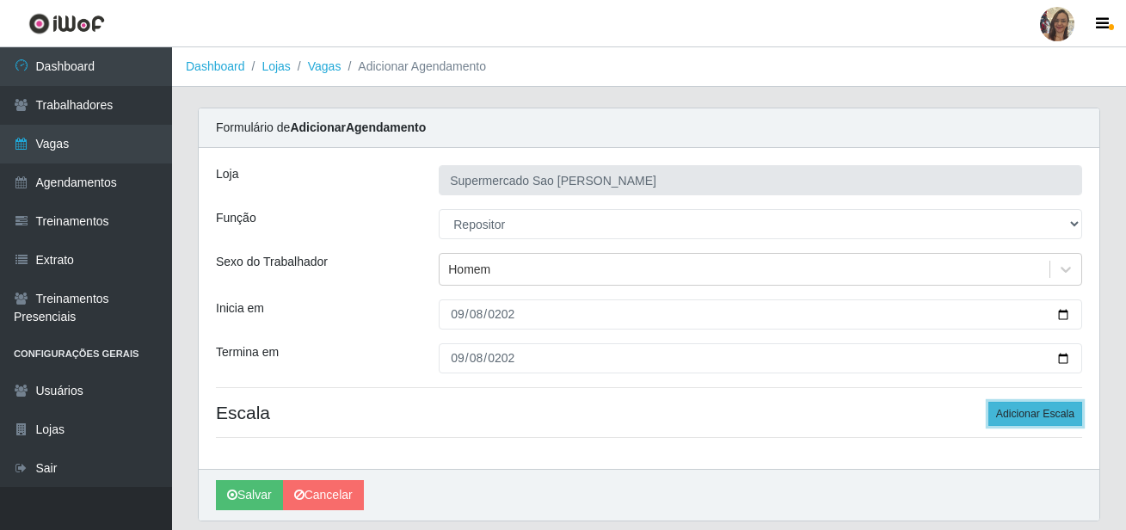
click at [1021, 405] on button "Adicionar Escala" at bounding box center [1035, 414] width 94 height 24
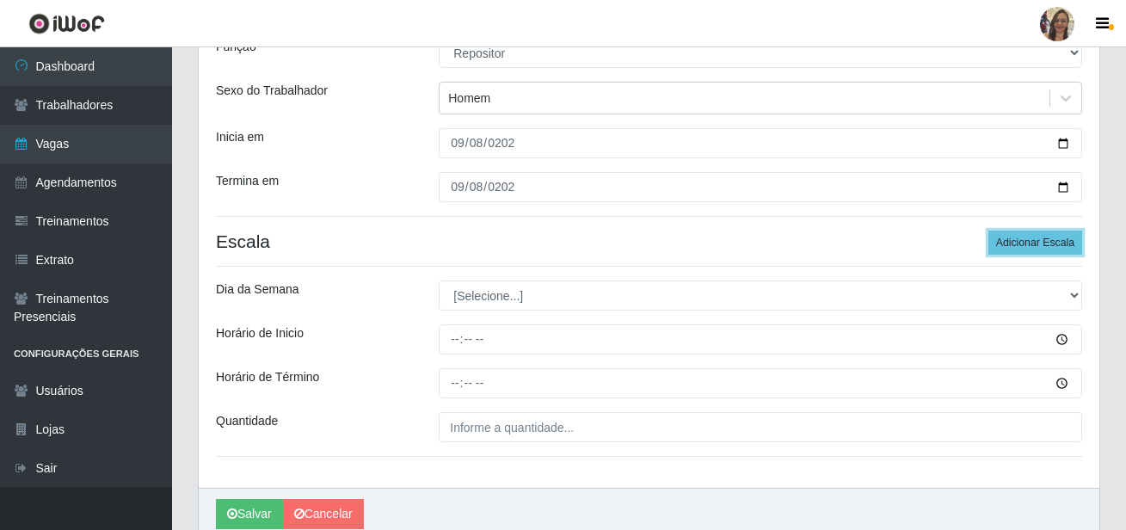
scroll to position [172, 0]
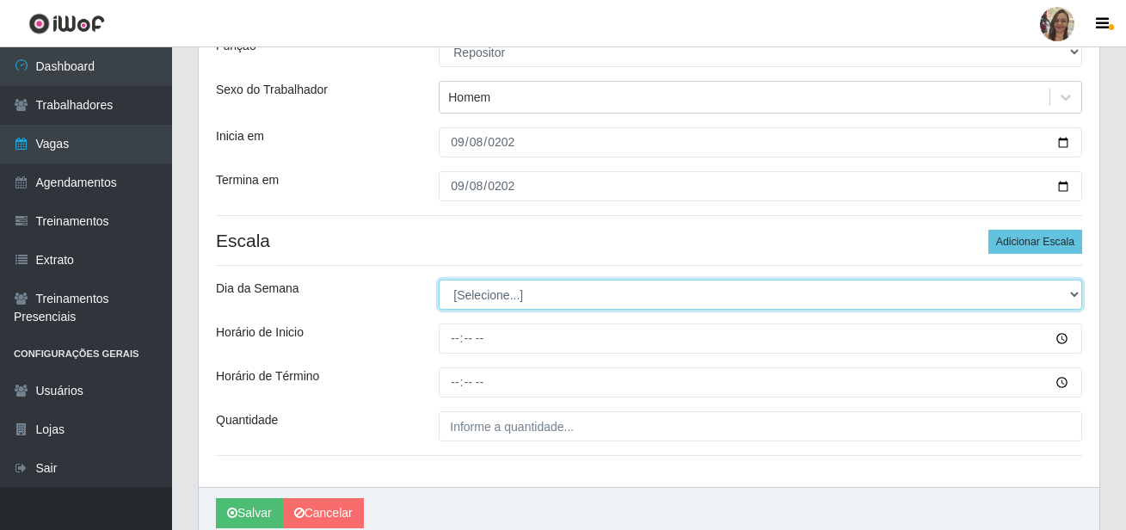
click at [477, 306] on select "[Selecione...] Segunda Terça Quarta Quinta Sexta Sábado Domingo" at bounding box center [760, 295] width 643 height 30
select select "1"
click at [439, 280] on select "[Selecione...] Segunda Terça Quarta Quinta Sexta Sábado Domingo" at bounding box center [760, 295] width 643 height 30
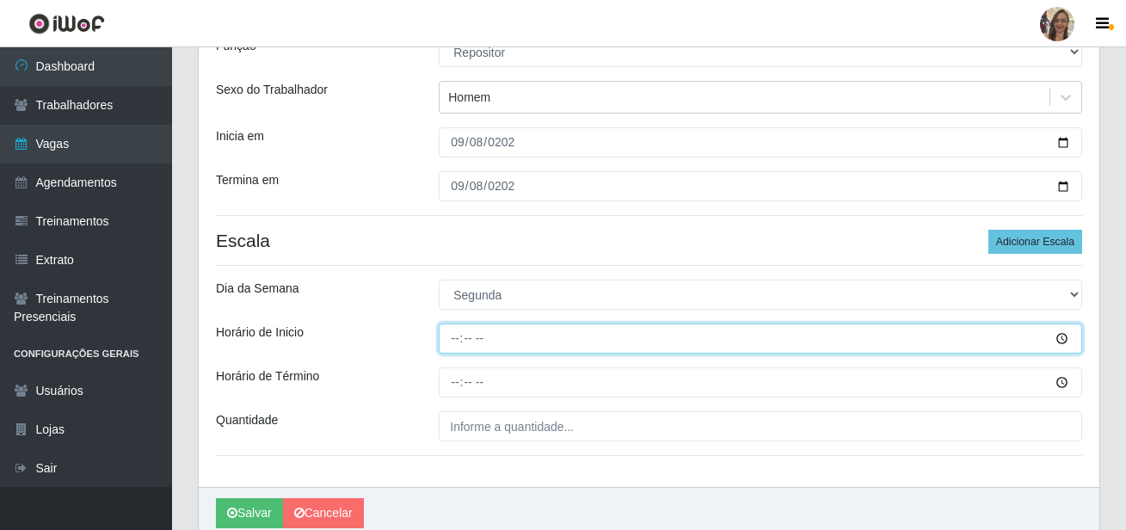
click at [451, 342] on input "Horário de Inicio" at bounding box center [760, 338] width 643 height 30
type input "13:00"
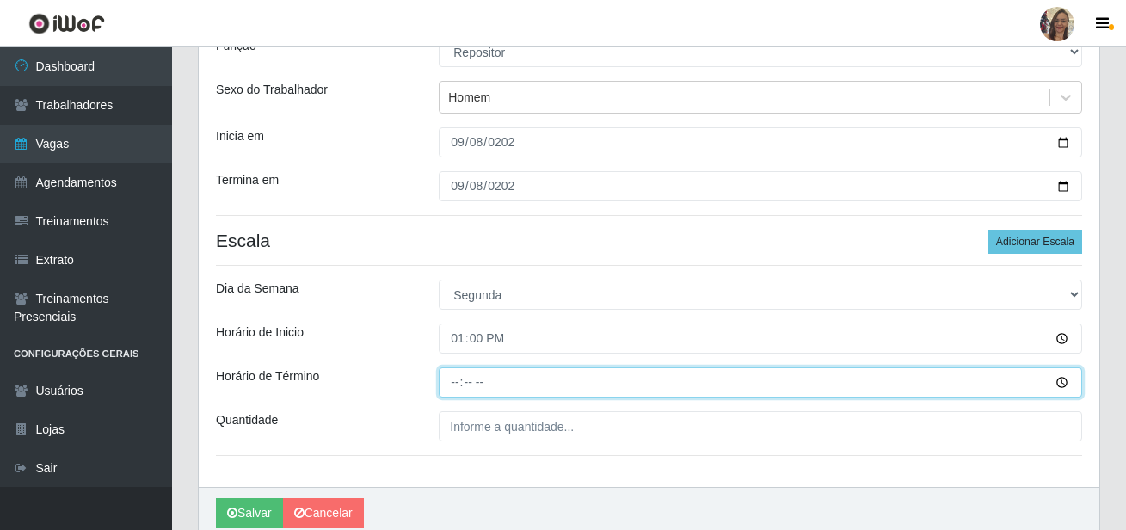
click at [451, 375] on input "Horário de Término" at bounding box center [760, 382] width 643 height 30
type input "19:00"
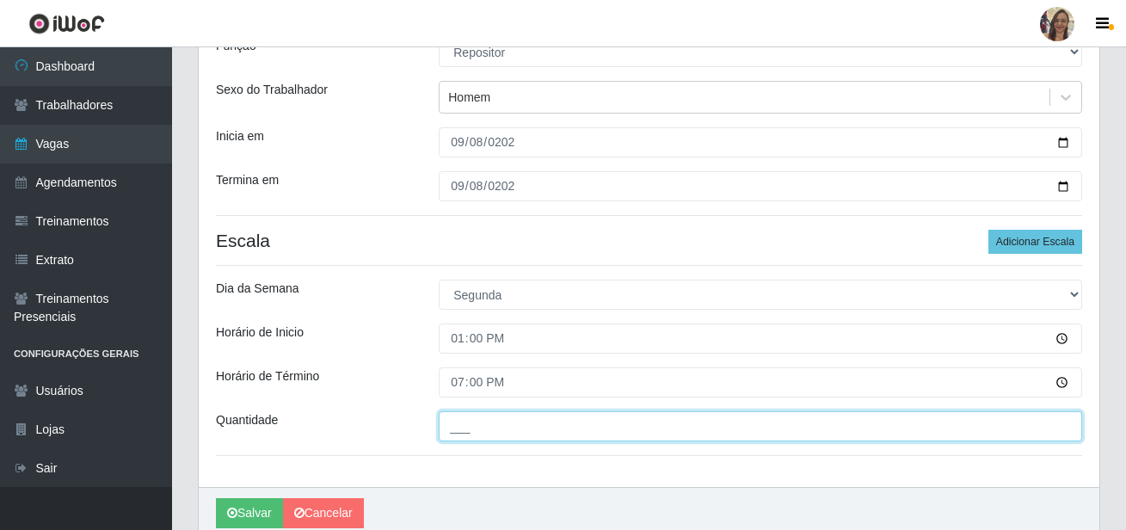
click at [498, 416] on input "___" at bounding box center [760, 426] width 643 height 30
type input "2__"
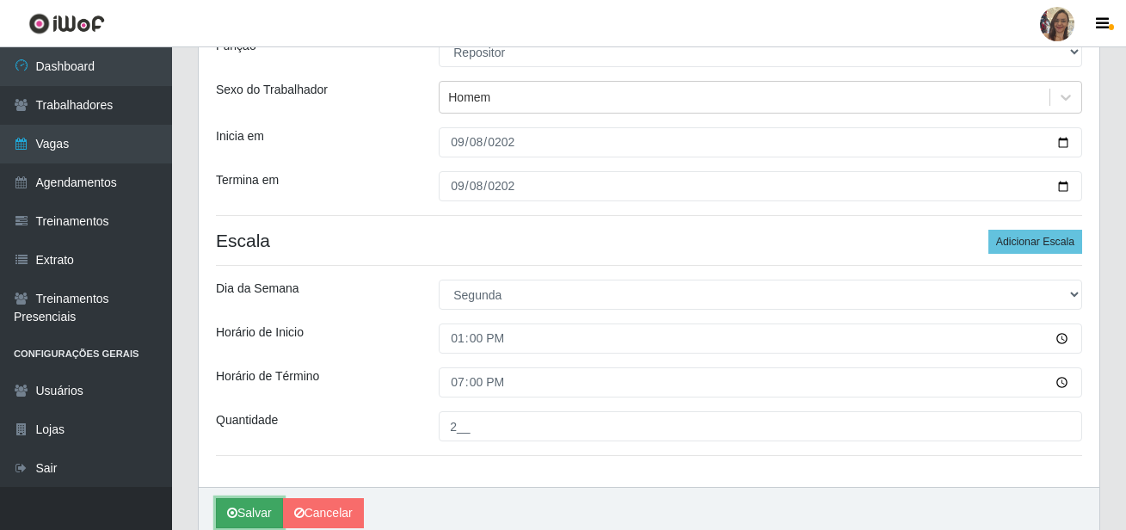
click at [268, 514] on button "Salvar" at bounding box center [249, 513] width 67 height 30
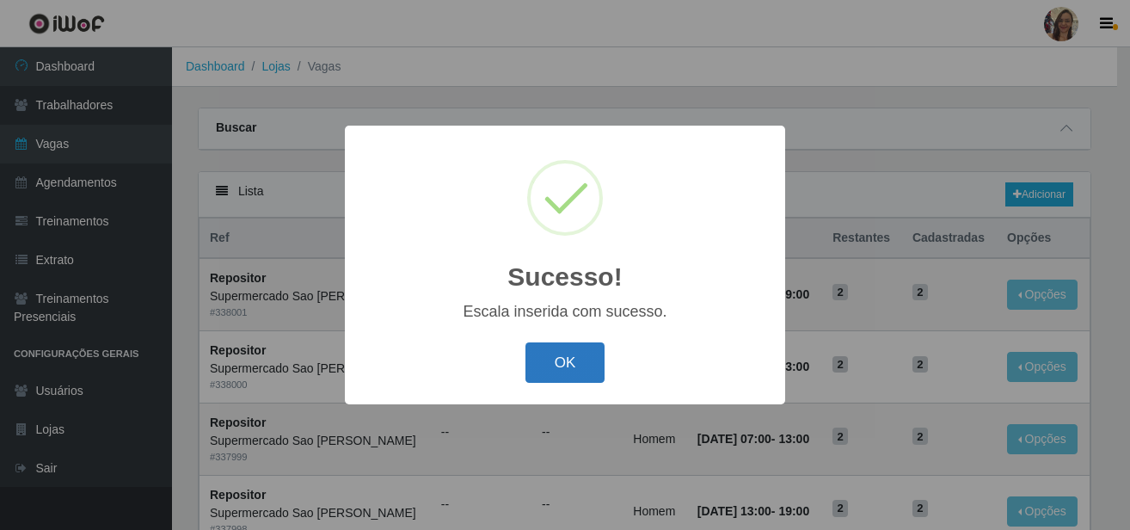
click at [583, 369] on button "OK" at bounding box center [566, 362] width 80 height 40
